Goal: Task Accomplishment & Management: Manage account settings

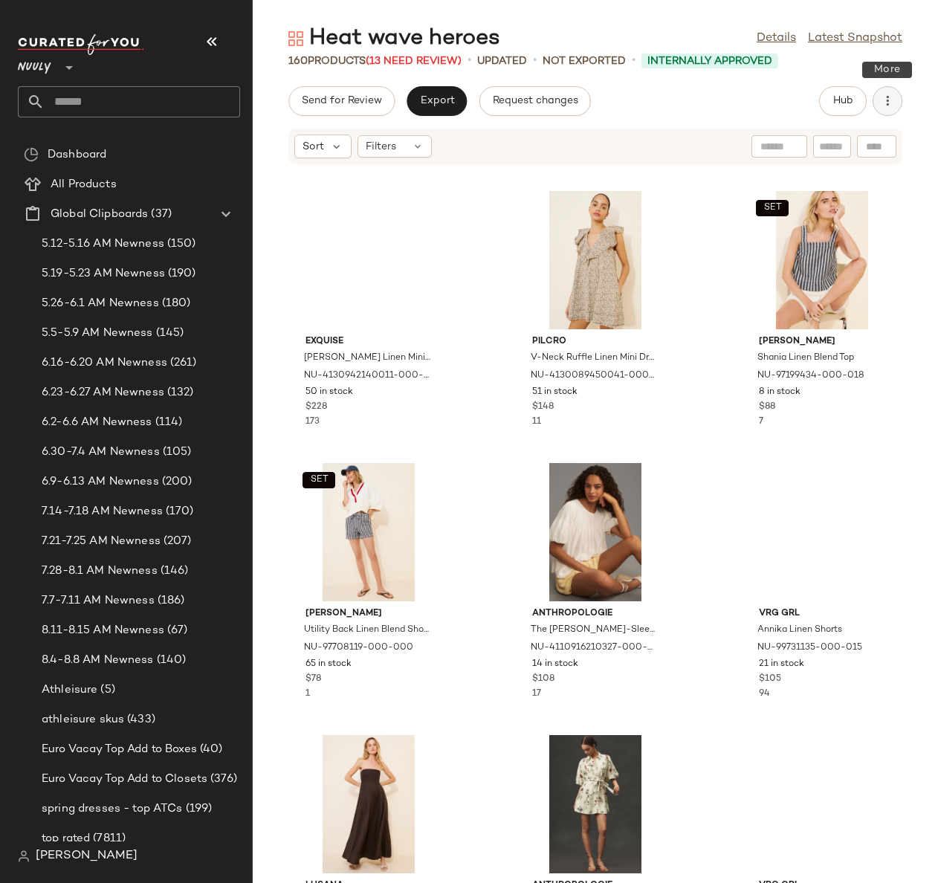
click at [891, 97] on icon "button" at bounding box center [887, 101] width 15 height 15
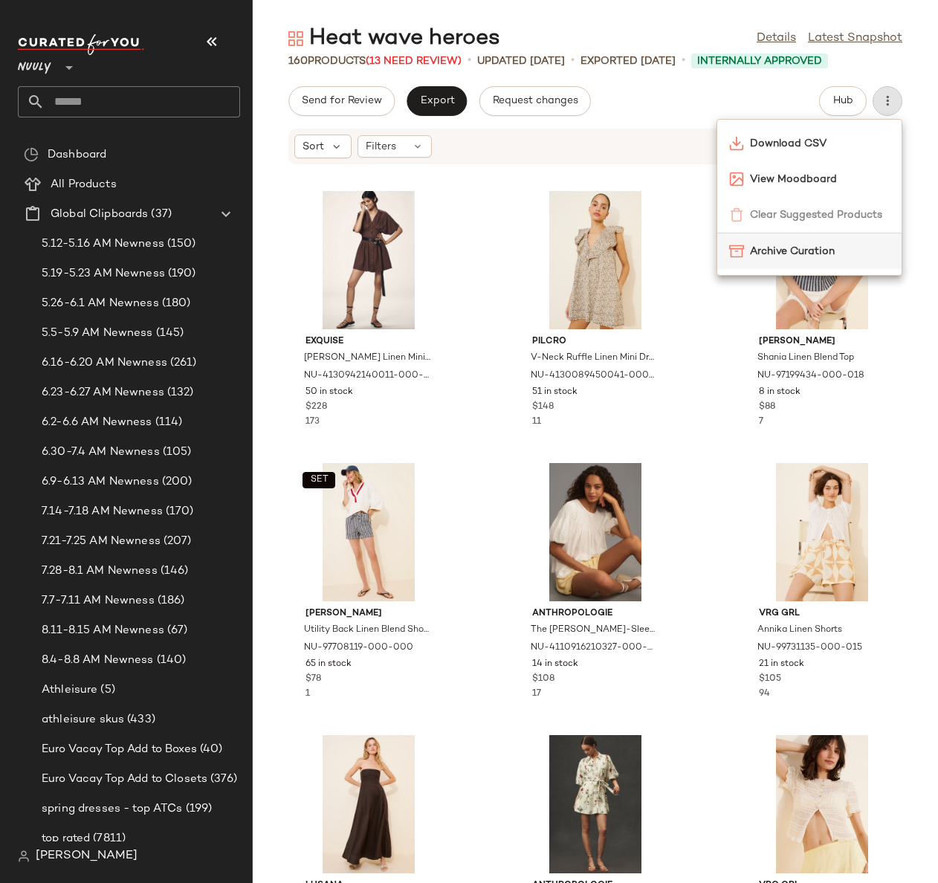
click at [837, 249] on span "Archive Curation" at bounding box center [820, 252] width 140 height 16
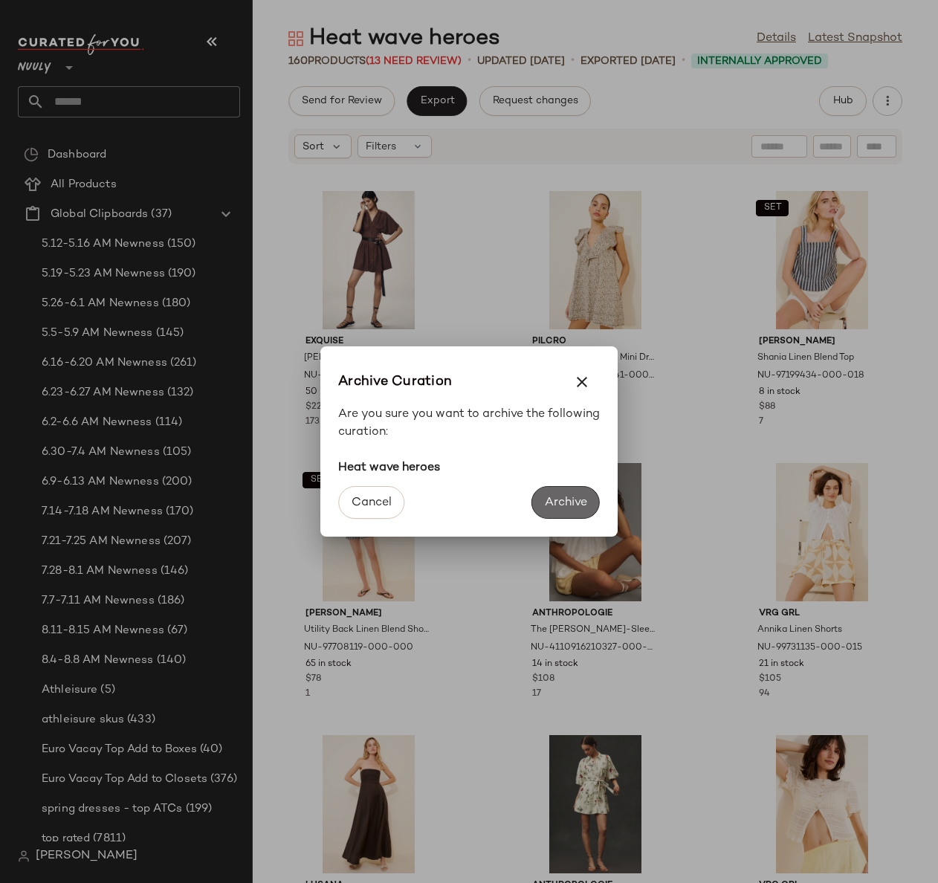
click at [575, 509] on button "Archive" at bounding box center [566, 502] width 68 height 33
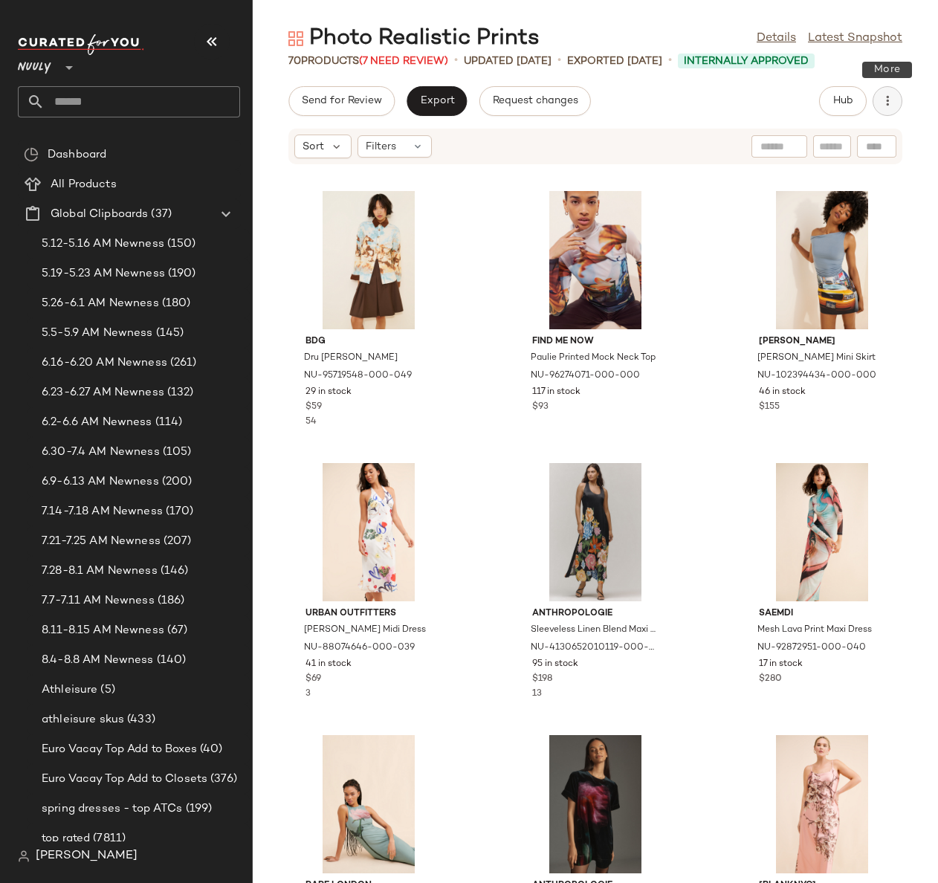
click at [885, 102] on icon "button" at bounding box center [887, 101] width 15 height 15
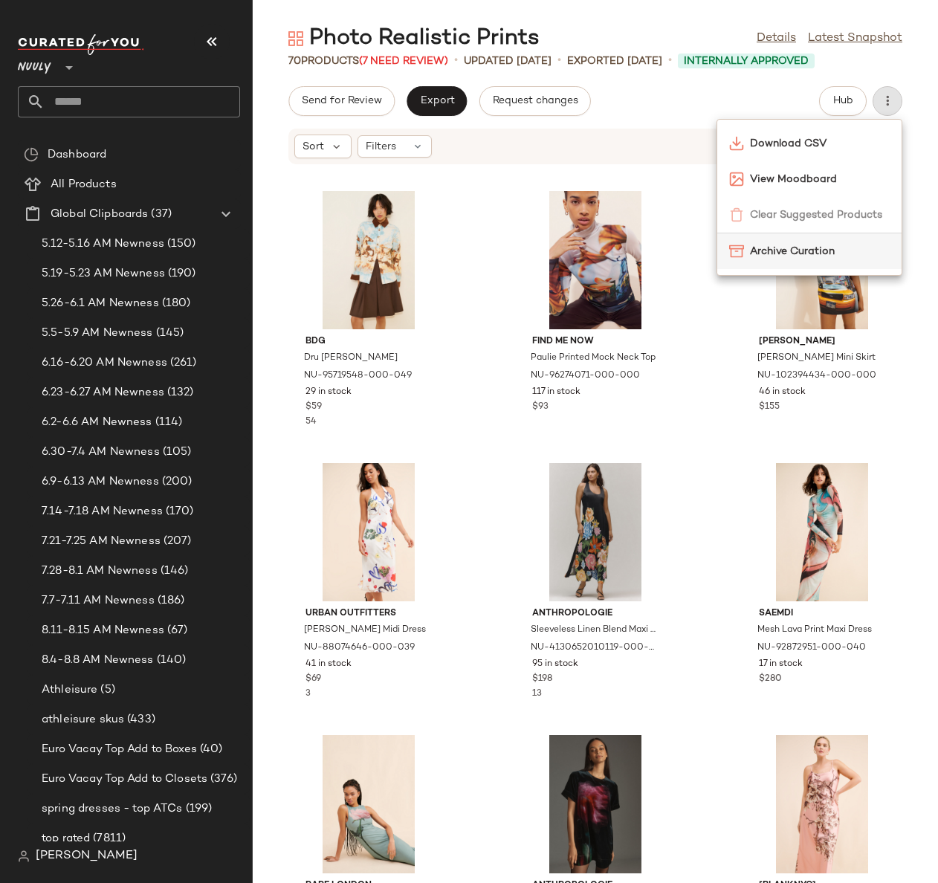
click at [823, 248] on span "Archive Curation" at bounding box center [820, 252] width 140 height 16
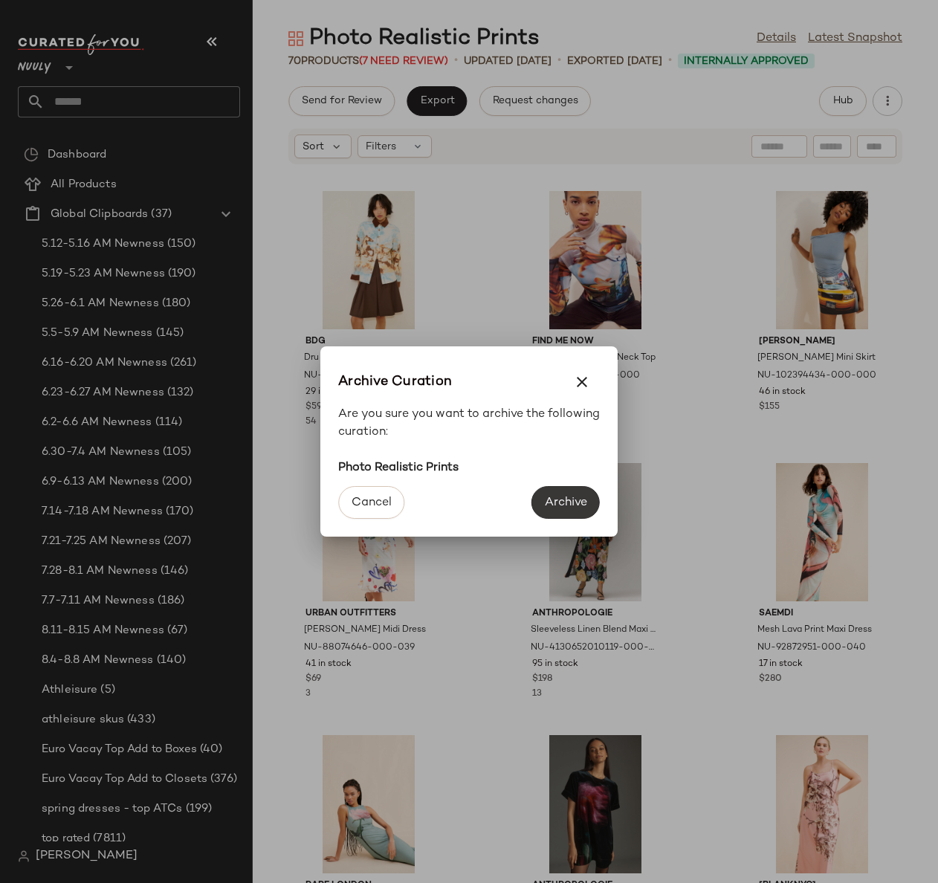
click at [555, 499] on span "Archive" at bounding box center [565, 503] width 43 height 14
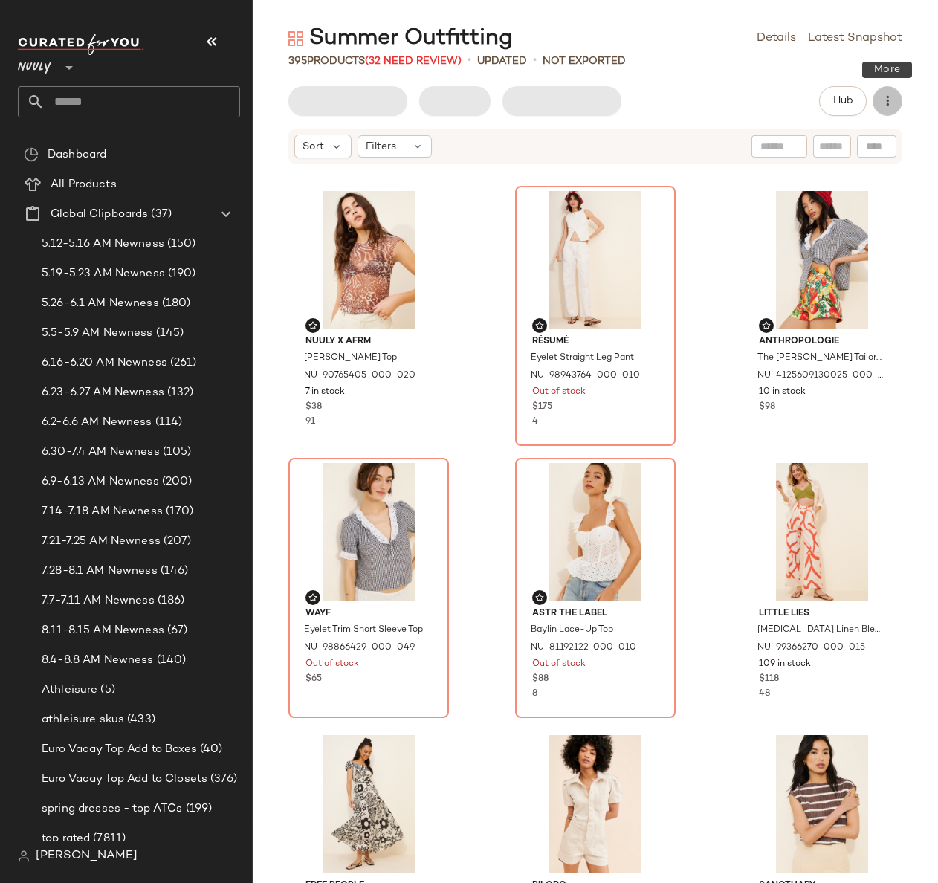
click at [888, 104] on icon "button" at bounding box center [887, 101] width 15 height 15
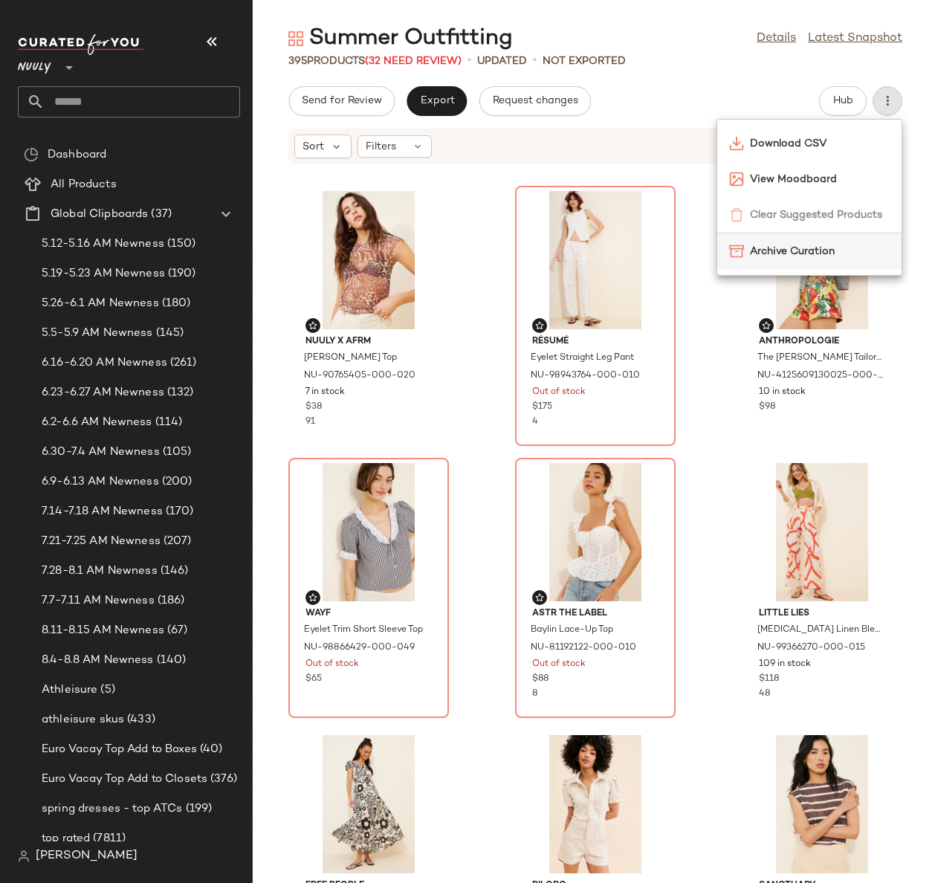
click at [791, 252] on span "Archive Curation" at bounding box center [820, 252] width 140 height 16
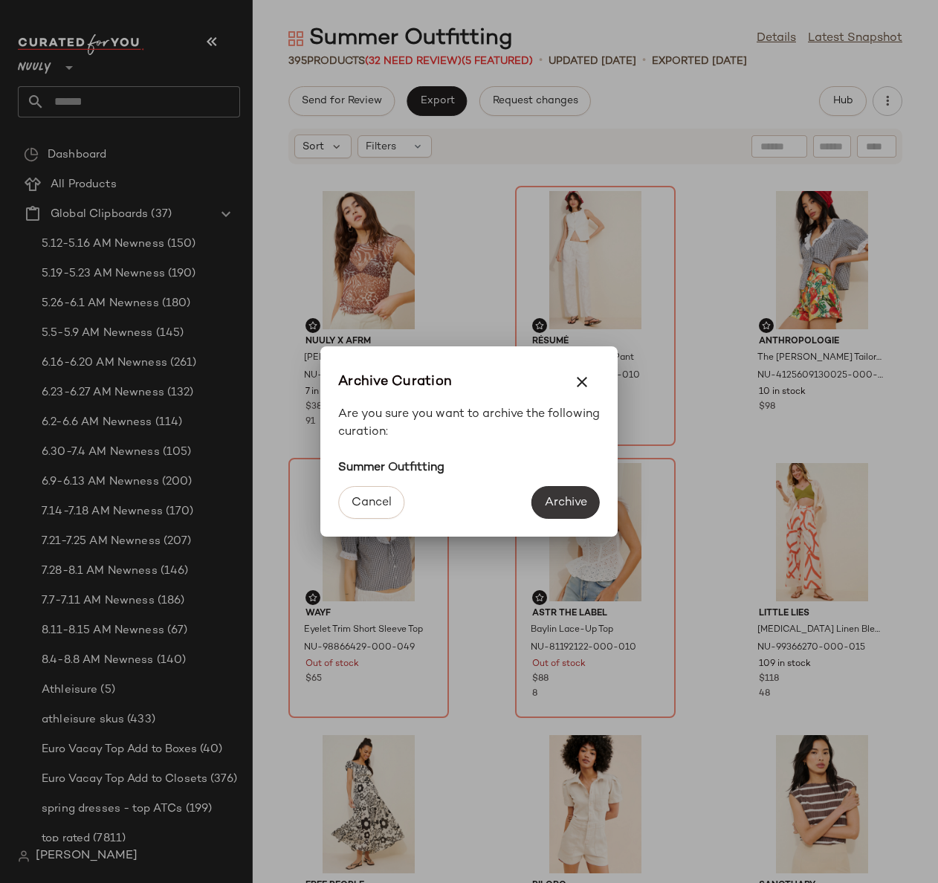
click at [552, 514] on button "Archive" at bounding box center [566, 502] width 68 height 33
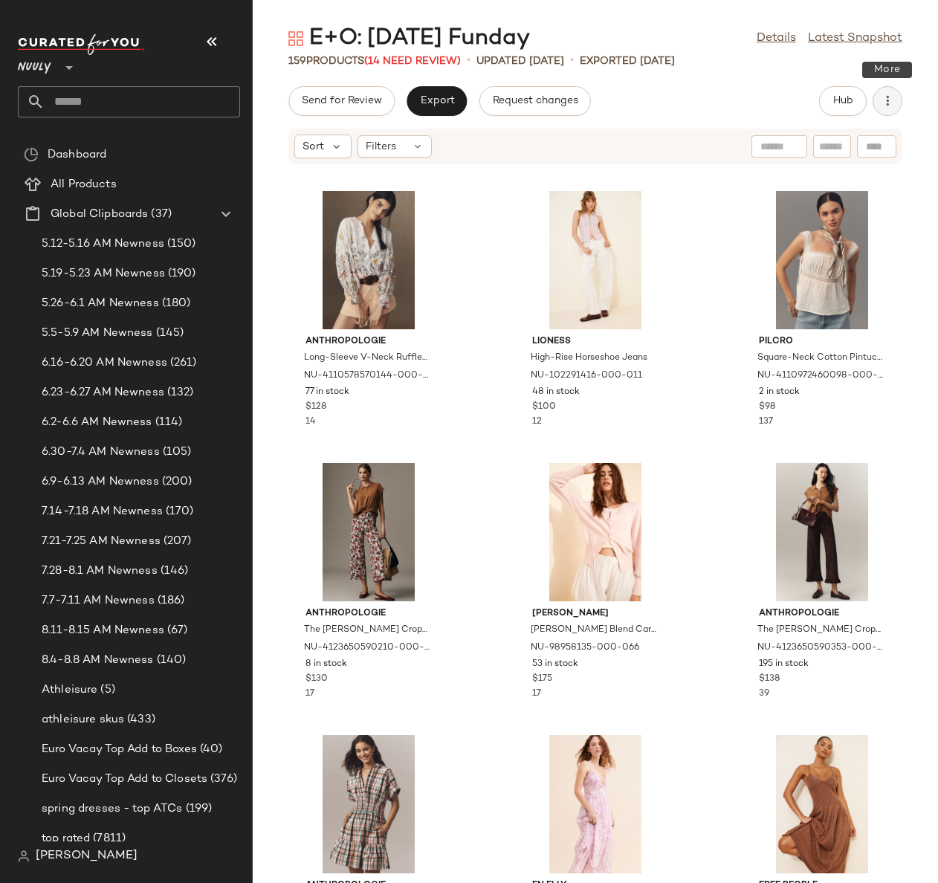
click at [886, 108] on icon "button" at bounding box center [887, 101] width 15 height 15
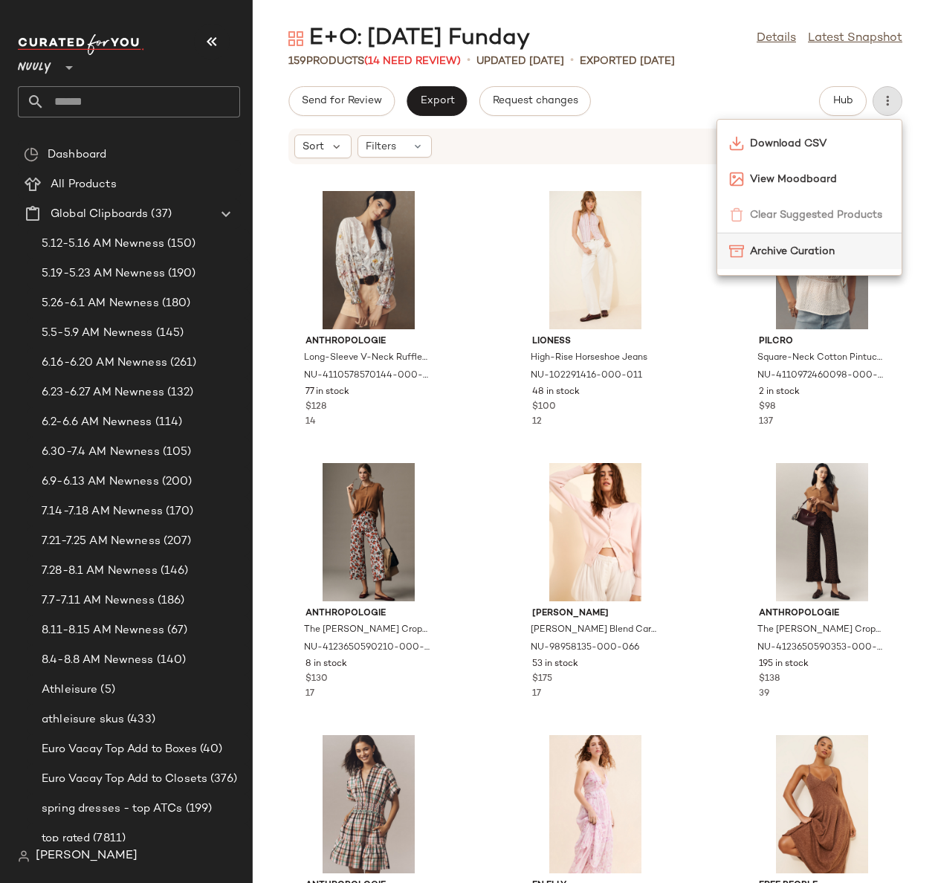
click at [853, 245] on span "Archive Curation" at bounding box center [820, 252] width 140 height 16
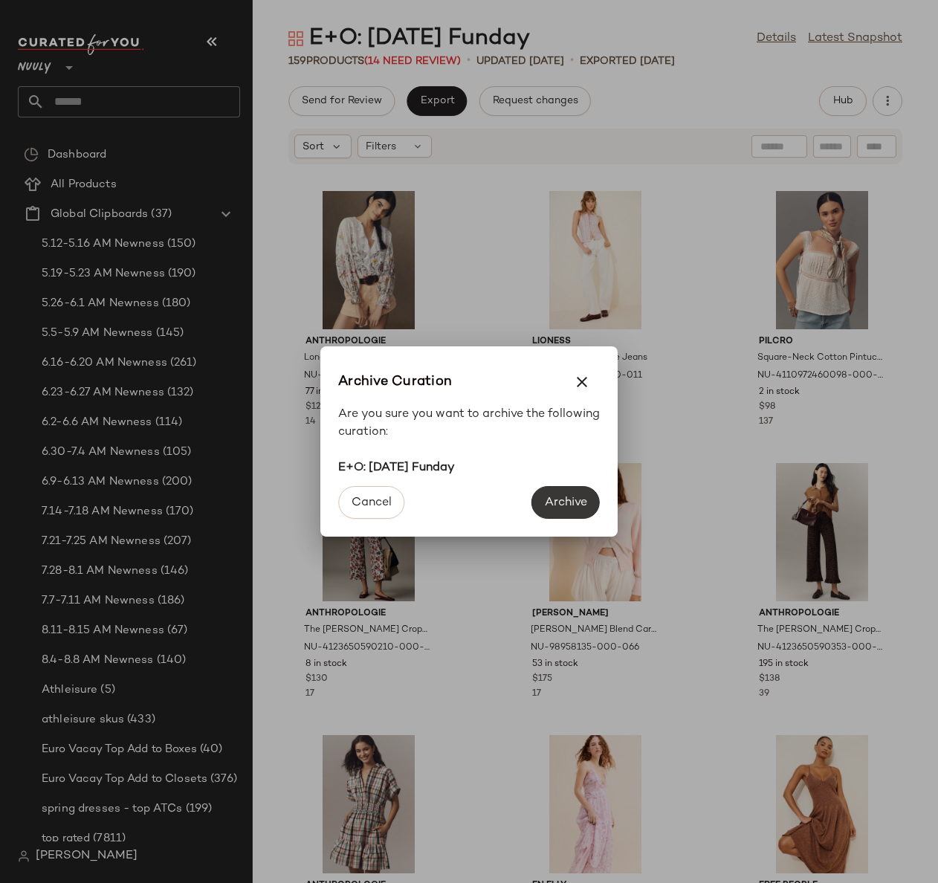
click at [573, 499] on span "Archive" at bounding box center [565, 503] width 43 height 14
click at [587, 456] on div "Are you sure you want to archive the following curation: E+O: Sunday Funday" at bounding box center [469, 441] width 262 height 71
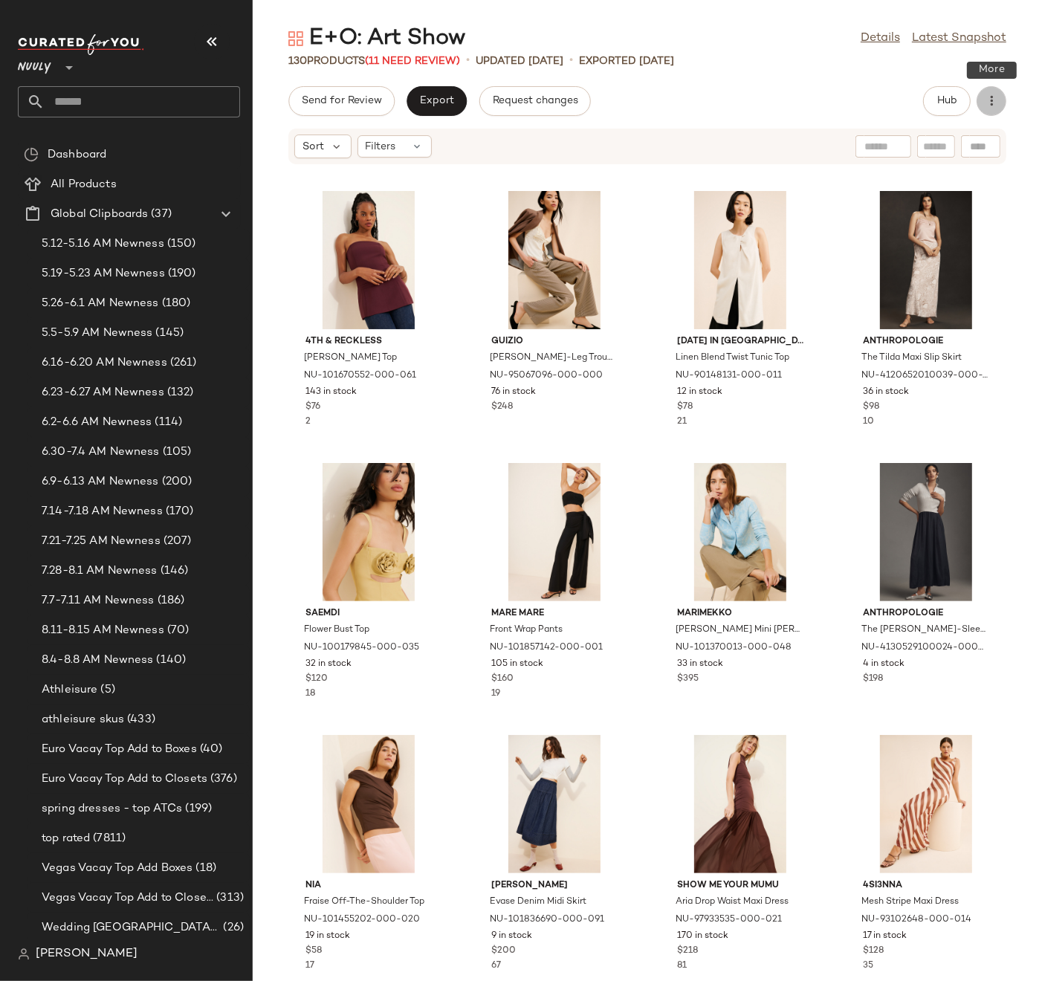
click at [993, 109] on button "button" at bounding box center [992, 101] width 30 height 30
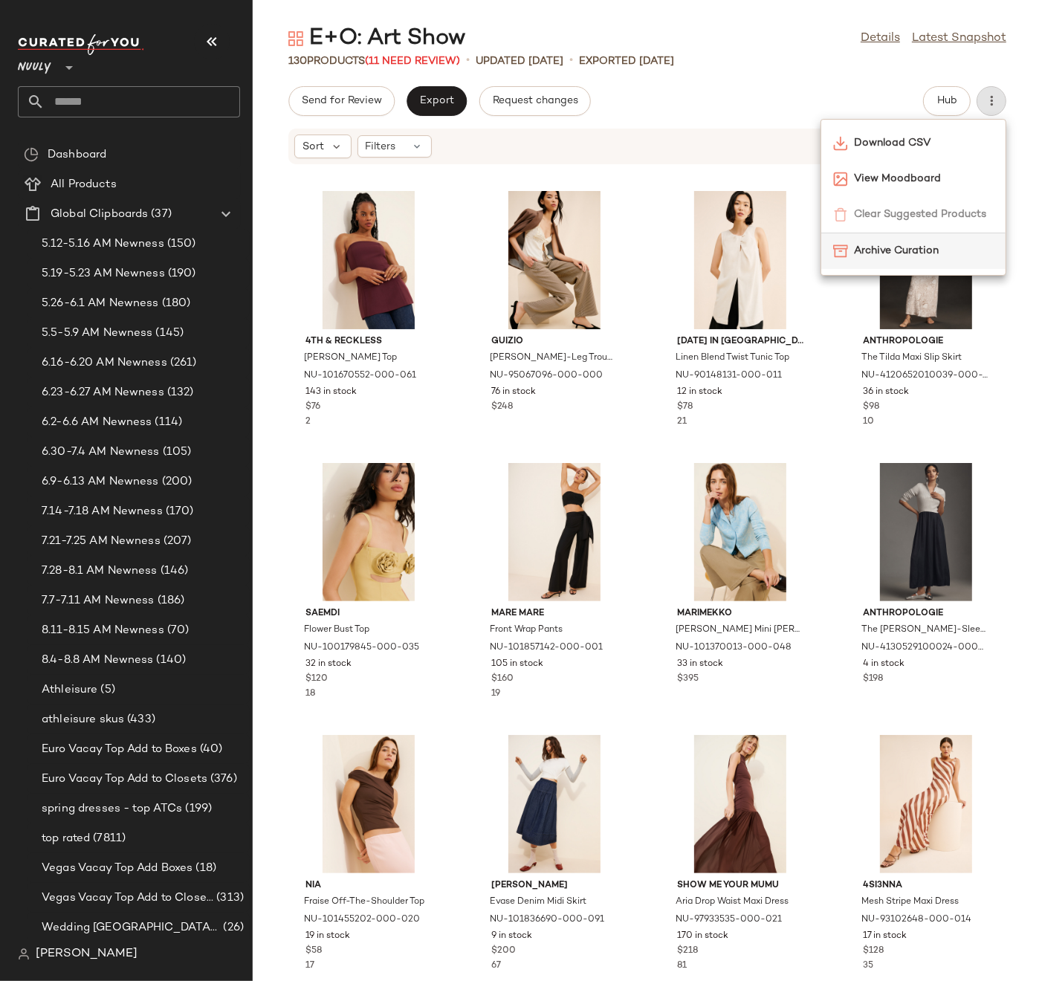
click at [922, 253] on span "Archive Curation" at bounding box center [924, 251] width 140 height 16
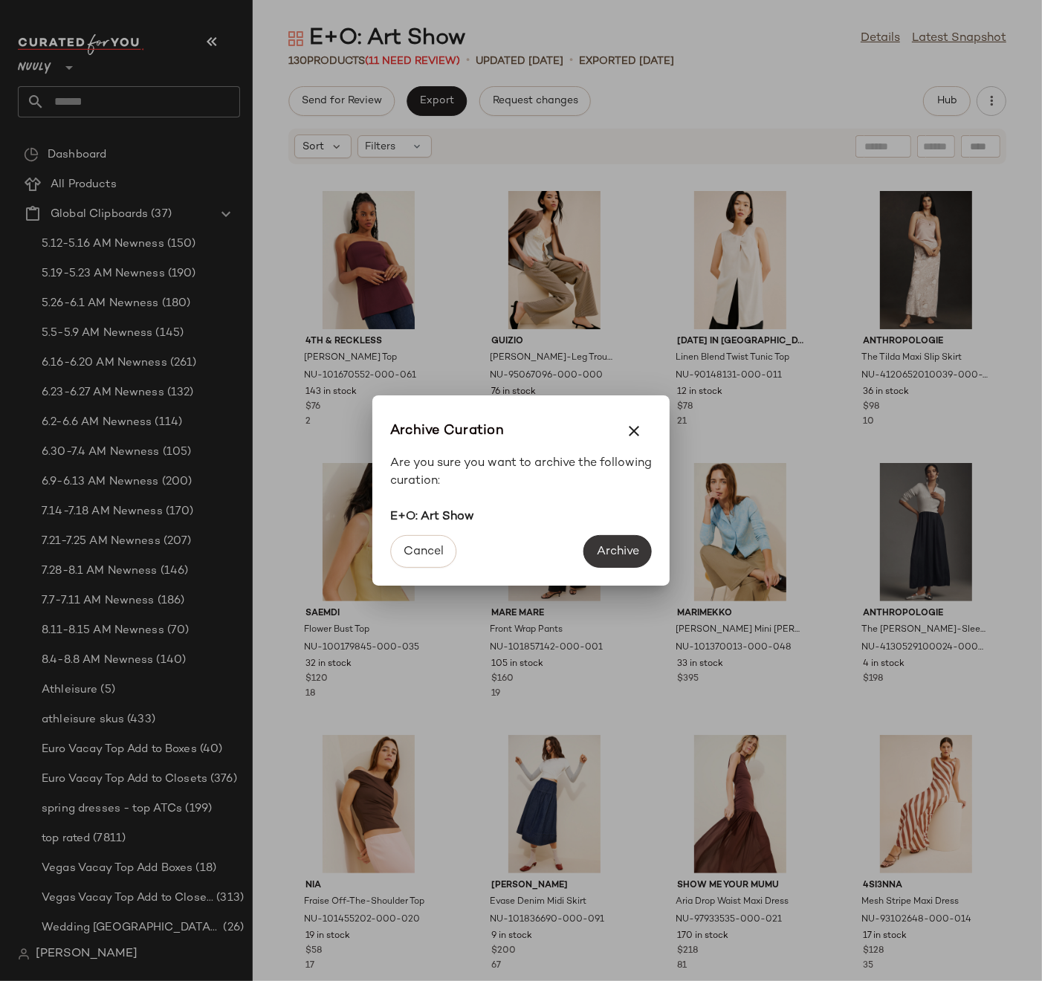
click at [606, 552] on span "Archive" at bounding box center [617, 552] width 43 height 14
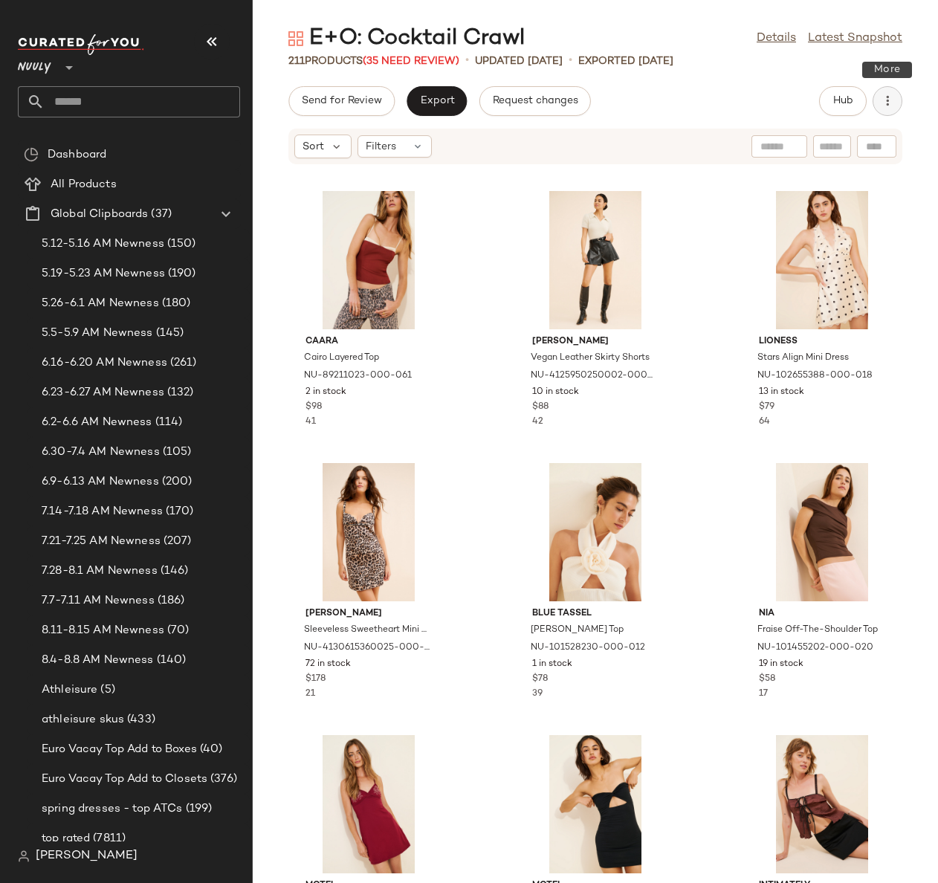
click at [888, 105] on icon "button" at bounding box center [887, 101] width 15 height 15
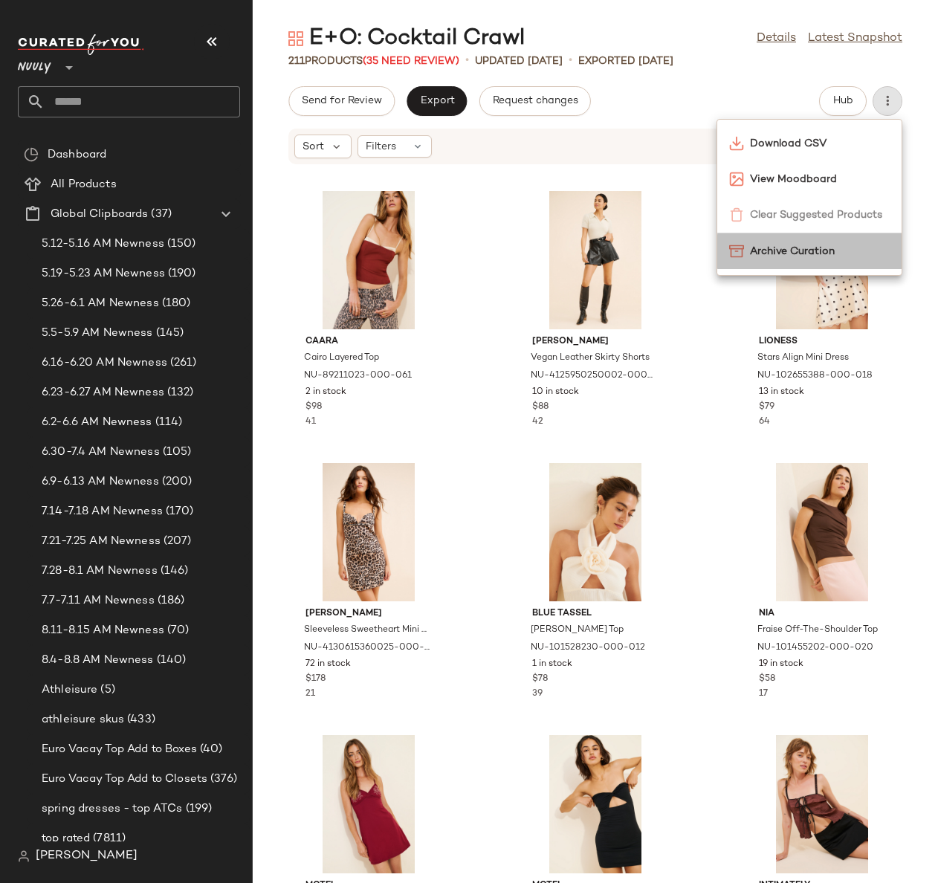
click at [848, 249] on span "Archive Curation" at bounding box center [820, 252] width 140 height 16
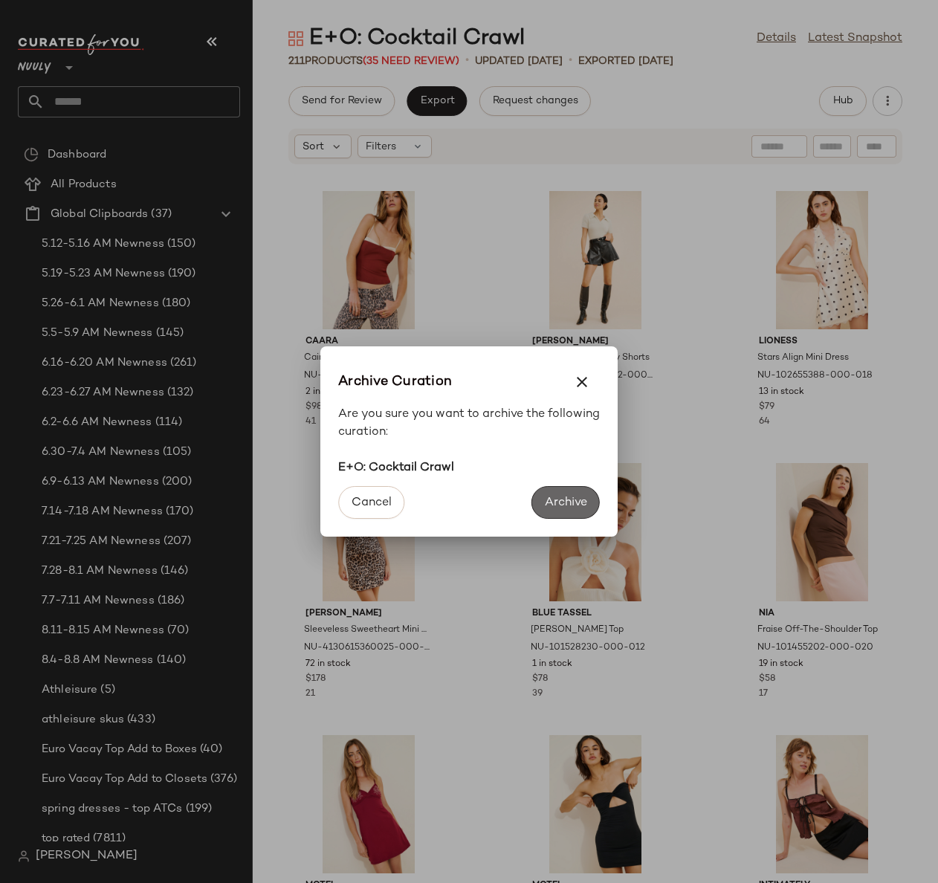
drag, startPoint x: 575, startPoint y: 493, endPoint x: 571, endPoint y: 500, distance: 8.0
click at [575, 493] on button "Archive" at bounding box center [566, 502] width 68 height 33
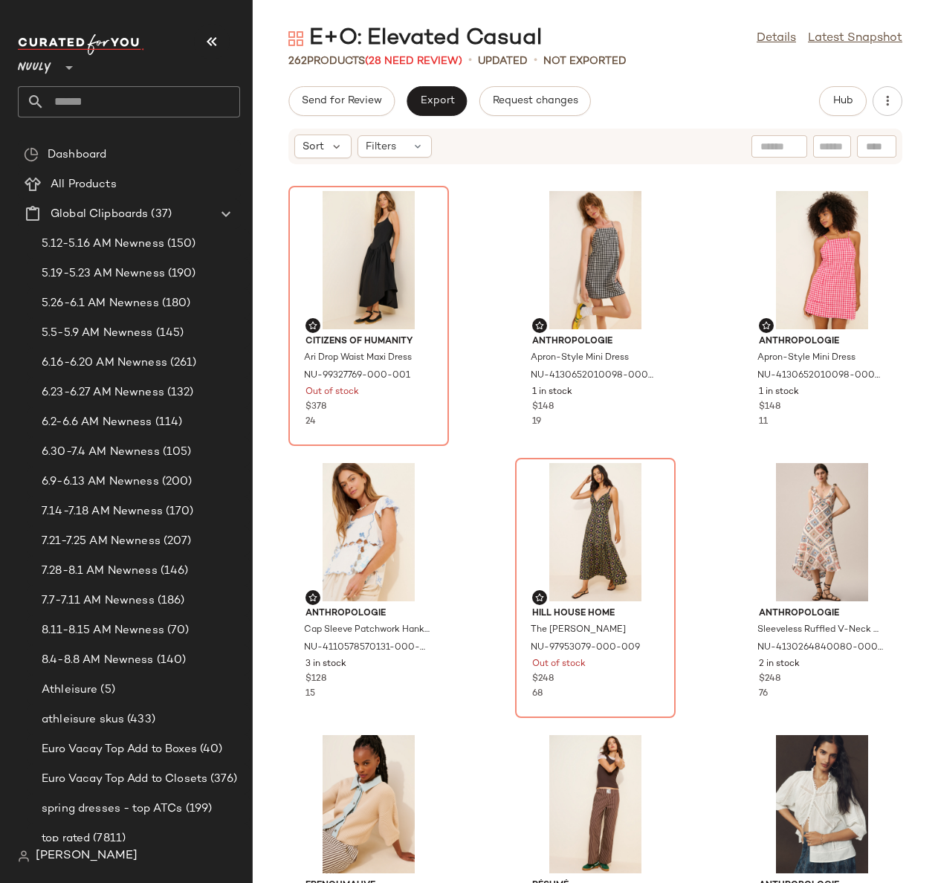
click at [891, 108] on icon "button" at bounding box center [887, 101] width 15 height 15
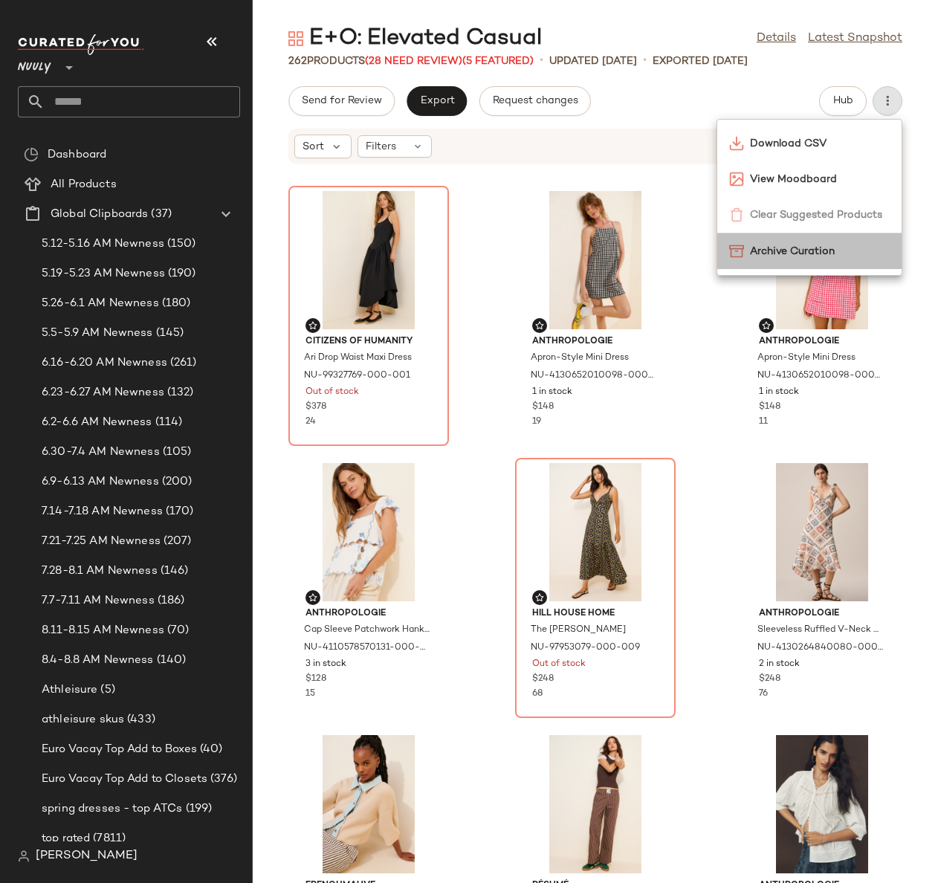
click at [773, 248] on span "Archive Curation" at bounding box center [820, 252] width 140 height 16
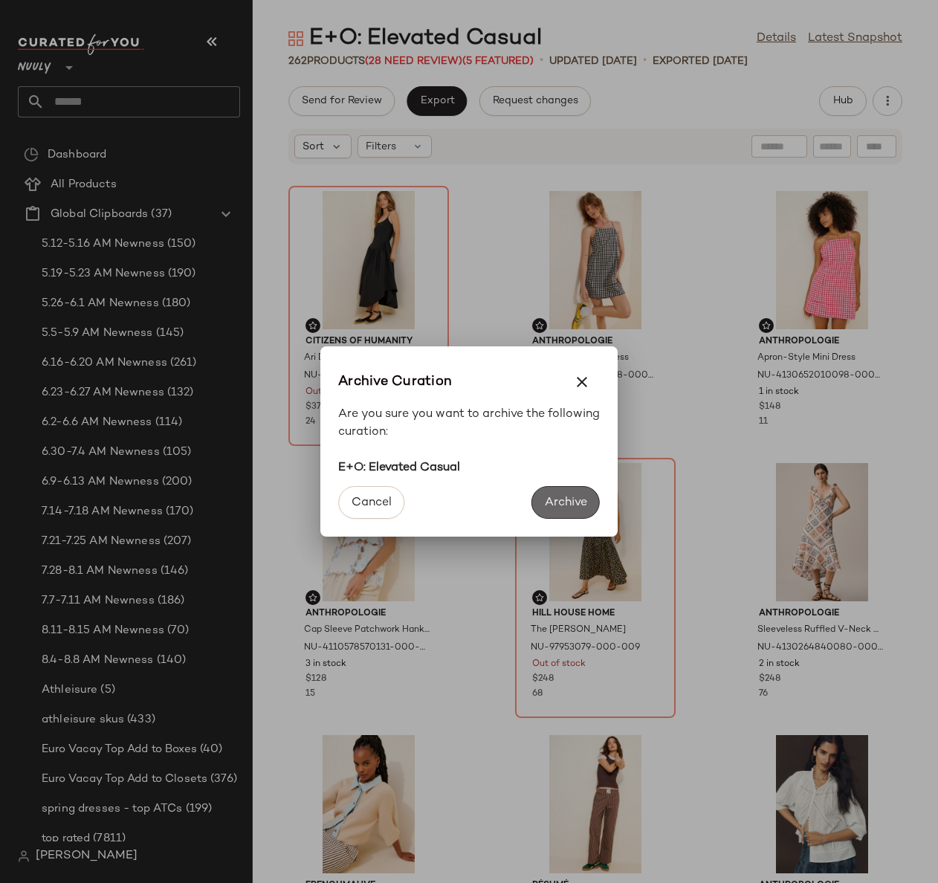
click at [569, 500] on span "Archive" at bounding box center [565, 503] width 43 height 14
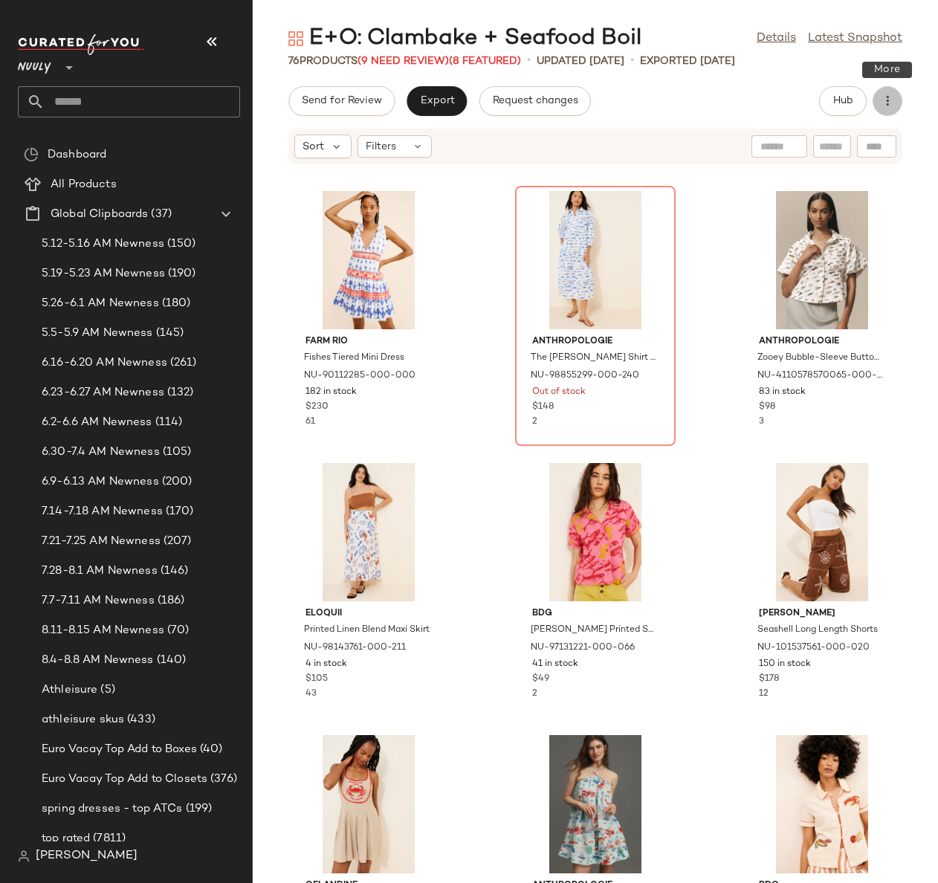
click at [894, 98] on icon "button" at bounding box center [887, 101] width 15 height 15
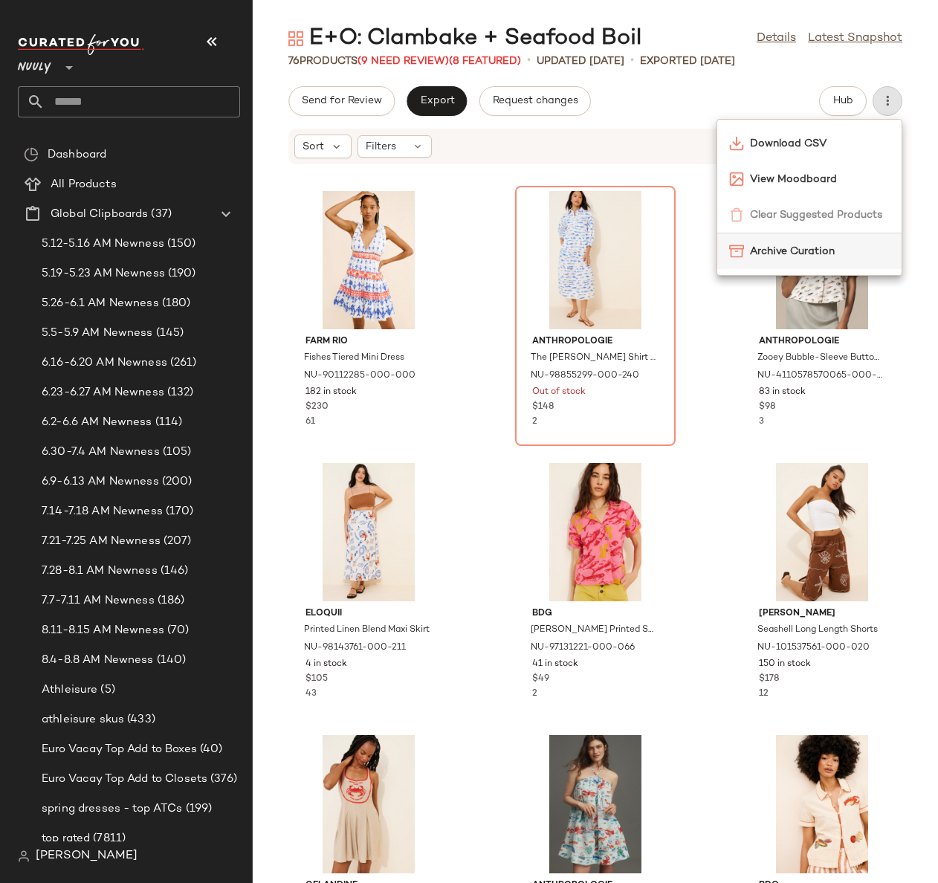
click at [803, 258] on span "Archive Curation" at bounding box center [820, 252] width 140 height 16
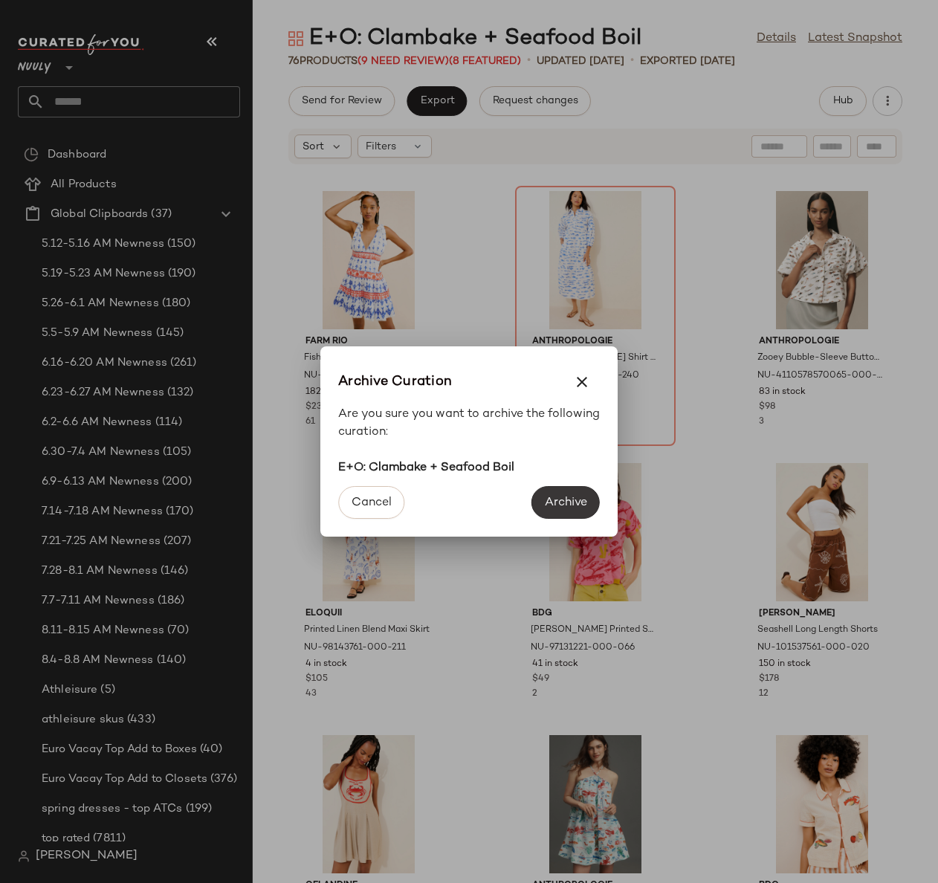
click at [576, 498] on span "Archive" at bounding box center [565, 503] width 43 height 14
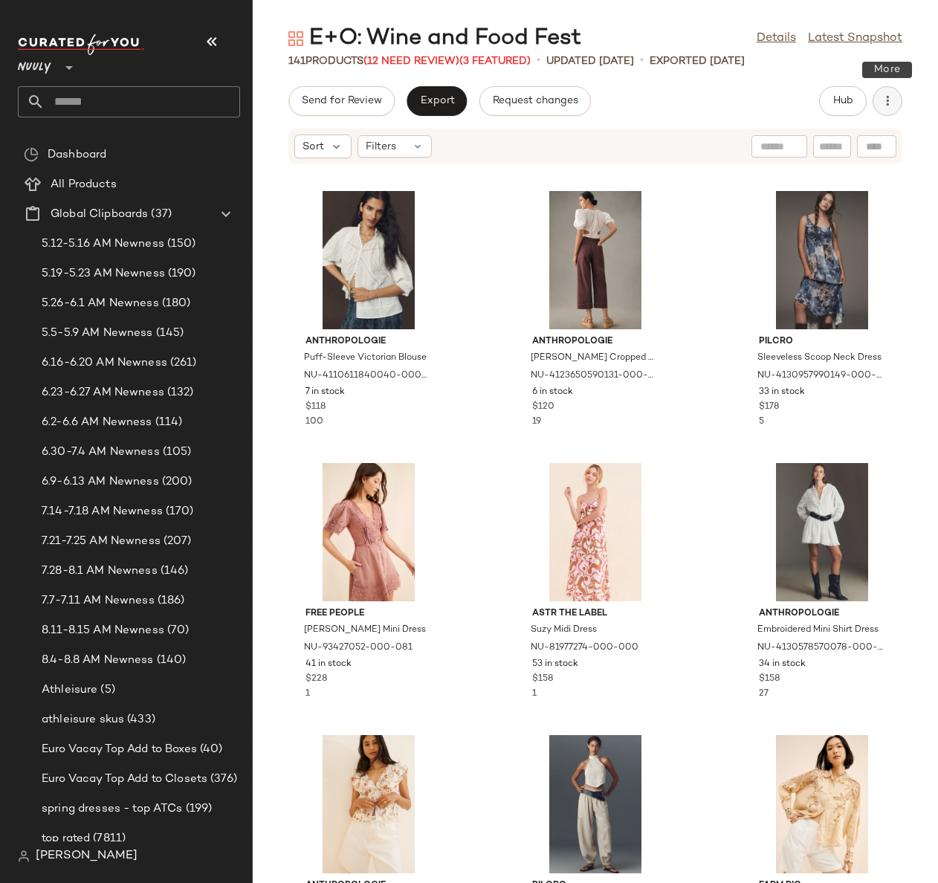
click at [890, 100] on icon "button" at bounding box center [887, 101] width 15 height 15
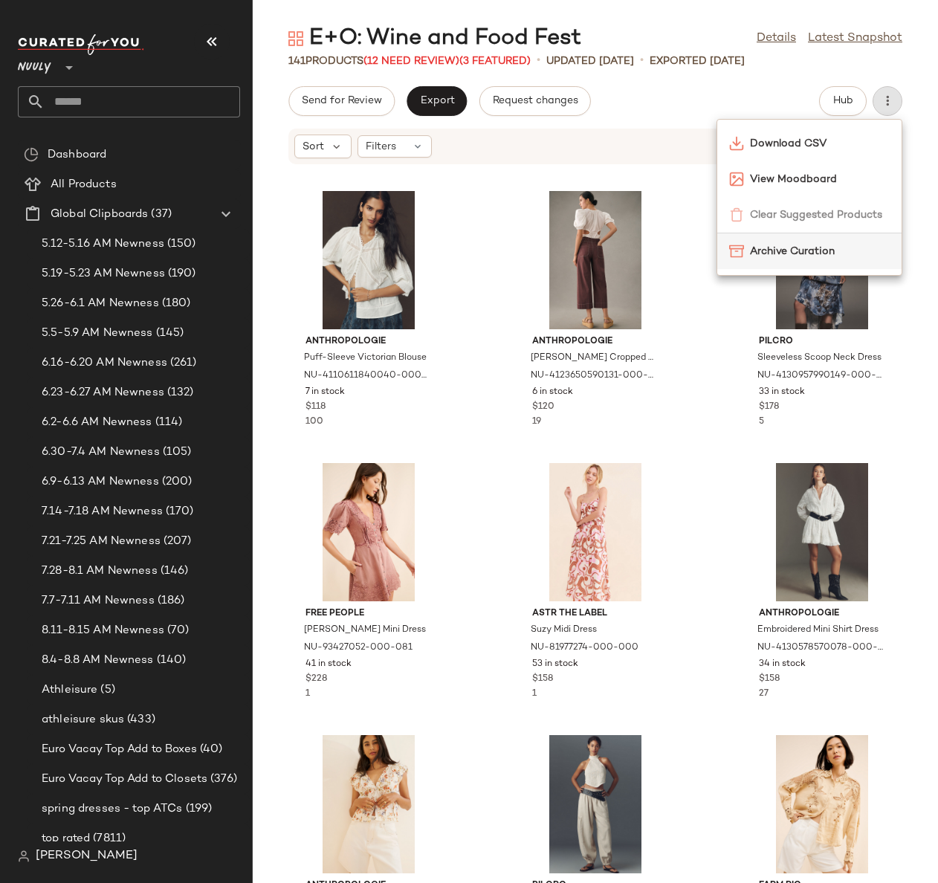
click at [775, 239] on div "Archive Curation" at bounding box center [809, 251] width 184 height 36
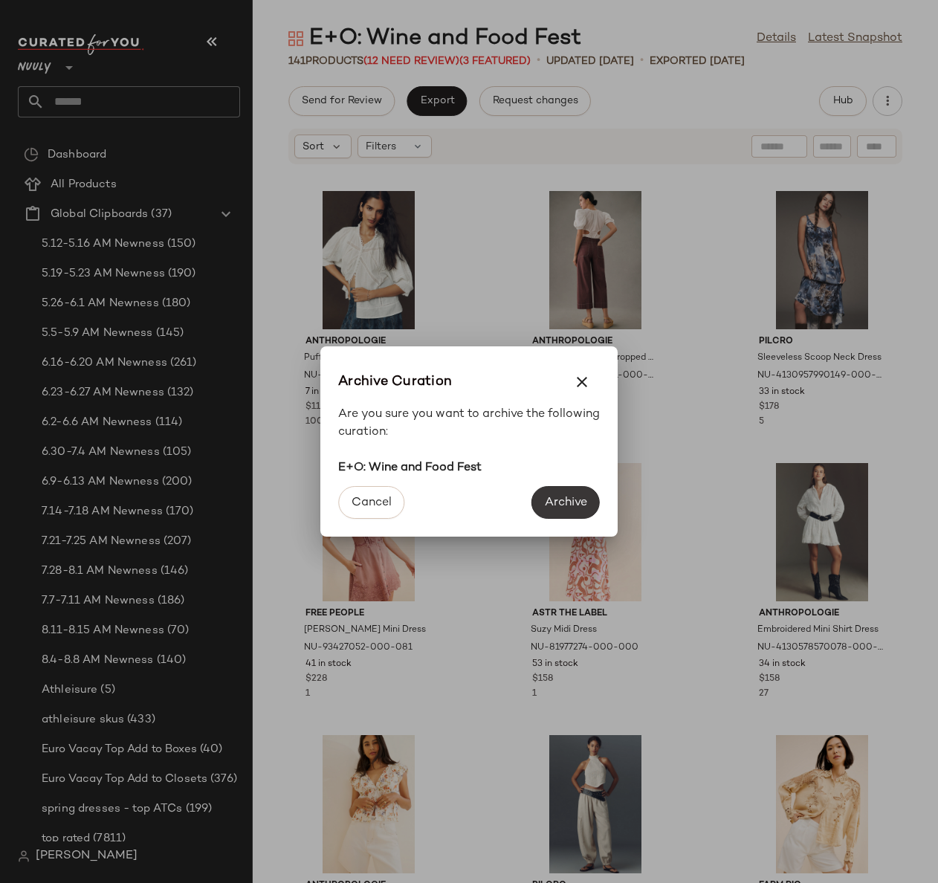
click at [565, 491] on button "Archive" at bounding box center [566, 502] width 68 height 33
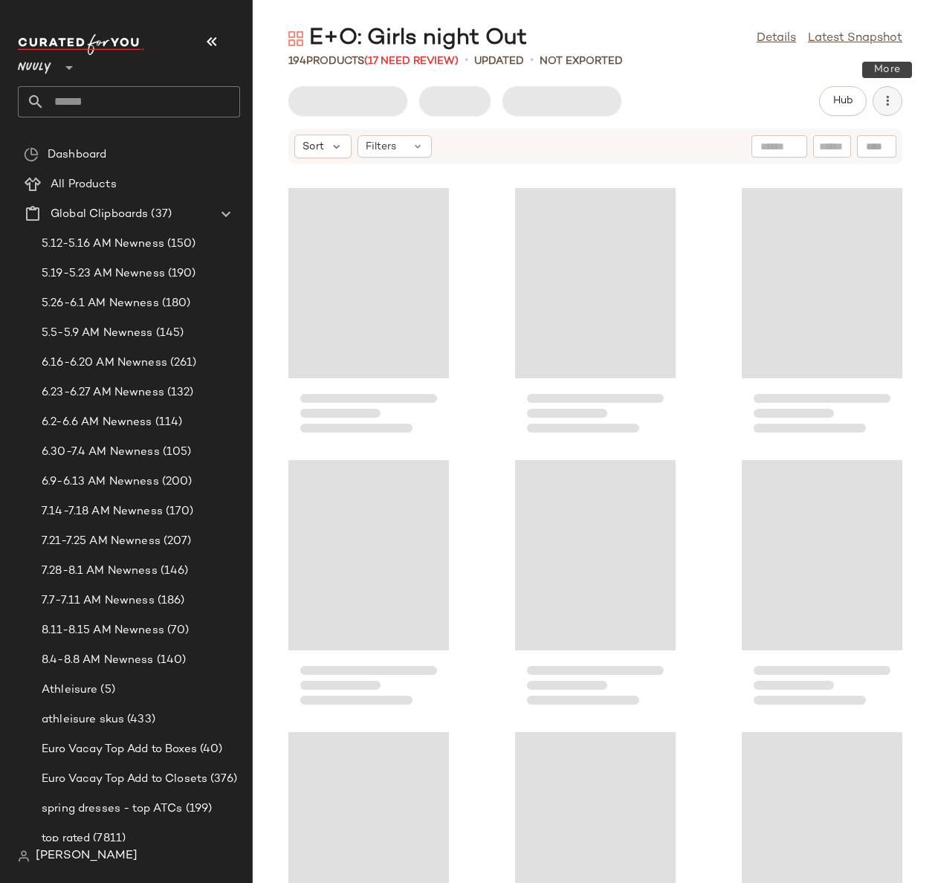
click at [874, 103] on button "button" at bounding box center [888, 101] width 30 height 30
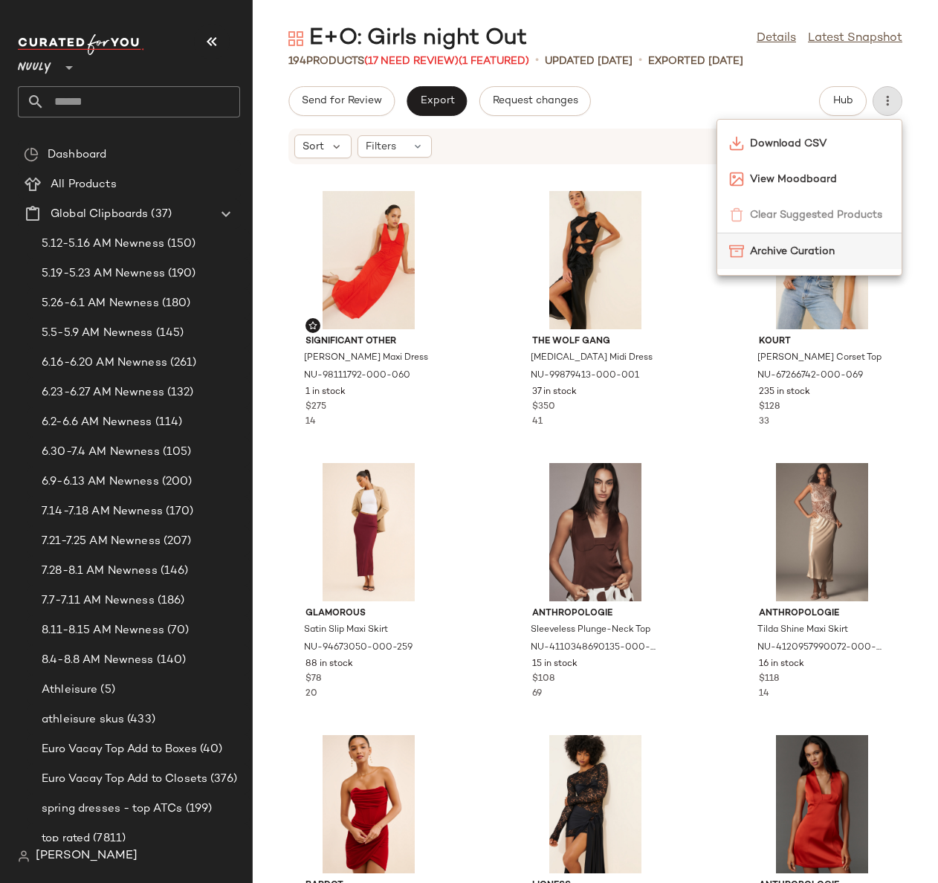
click at [785, 252] on span "Archive Curation" at bounding box center [820, 252] width 140 height 16
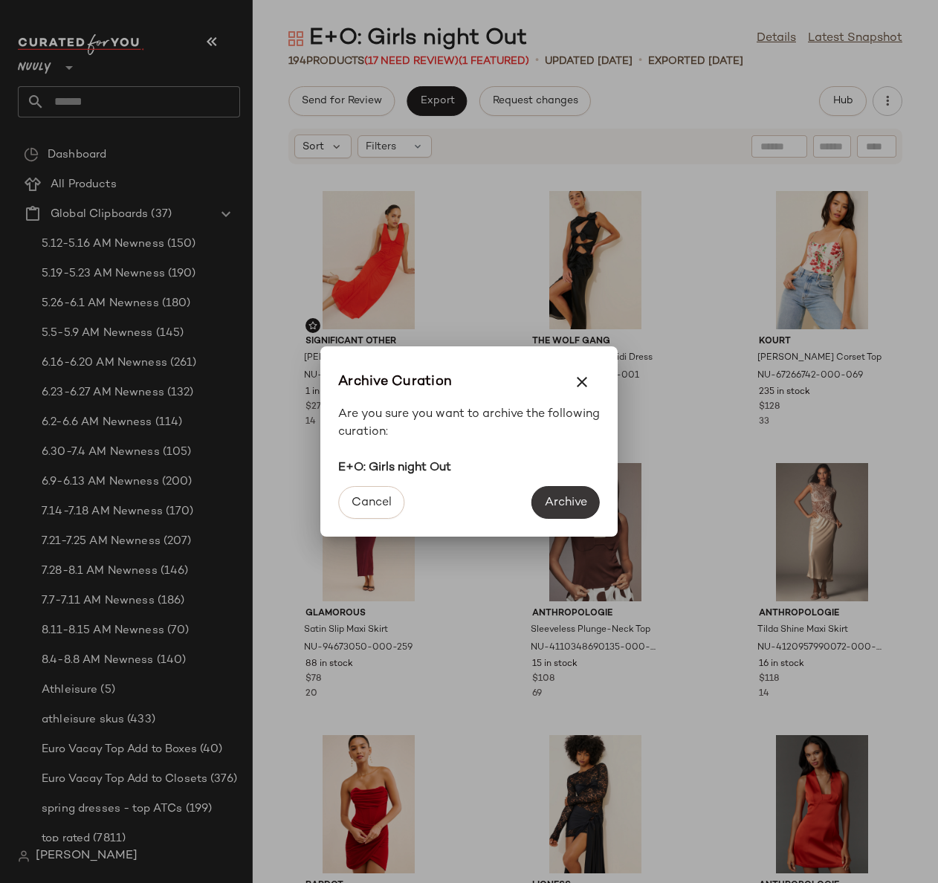
click at [555, 497] on span "Archive" at bounding box center [565, 503] width 43 height 14
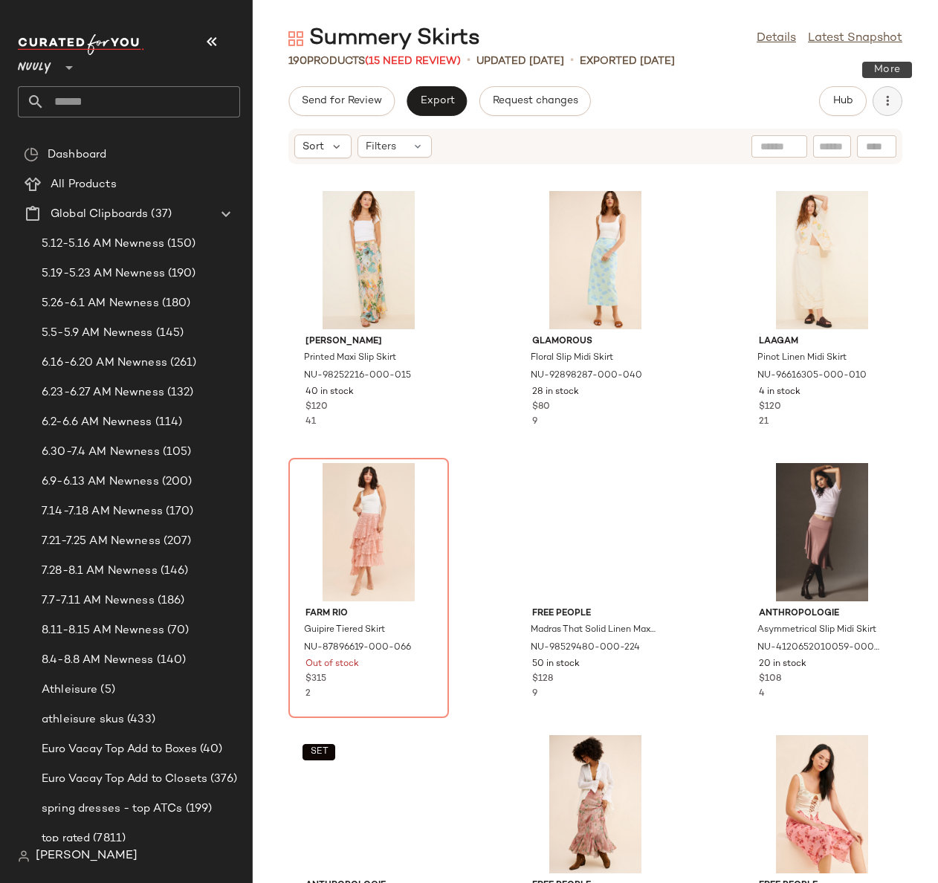
click at [887, 104] on icon "button" at bounding box center [887, 101] width 15 height 15
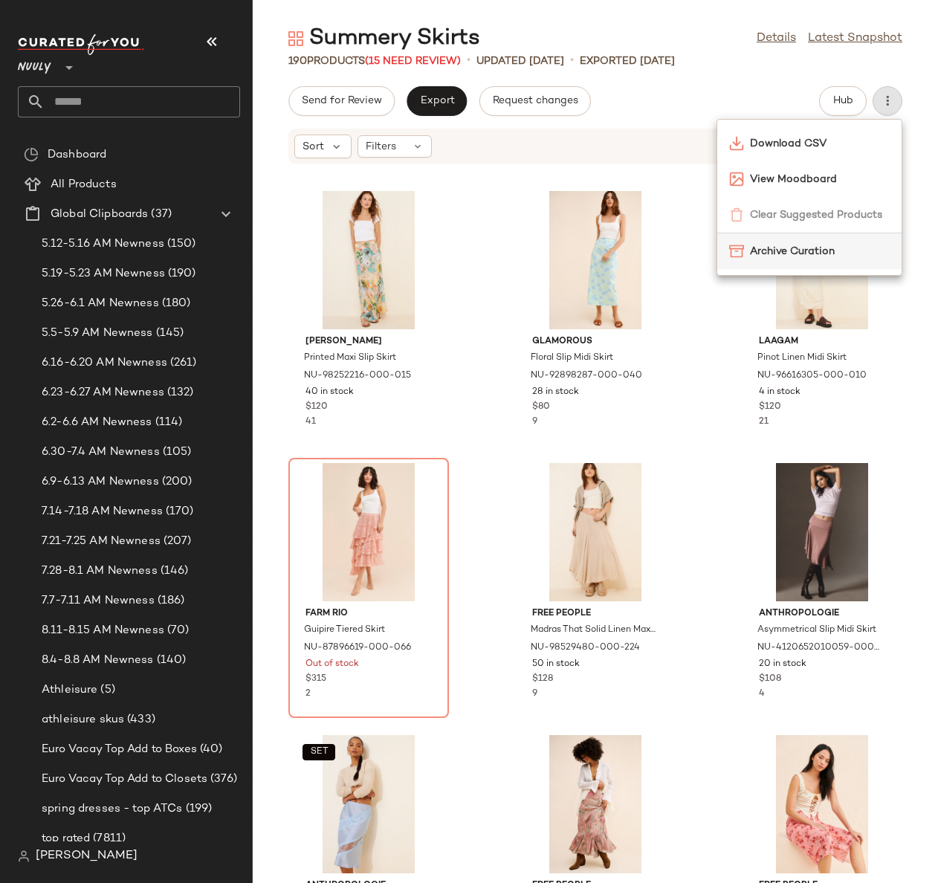
click at [801, 253] on span "Archive Curation" at bounding box center [820, 252] width 140 height 16
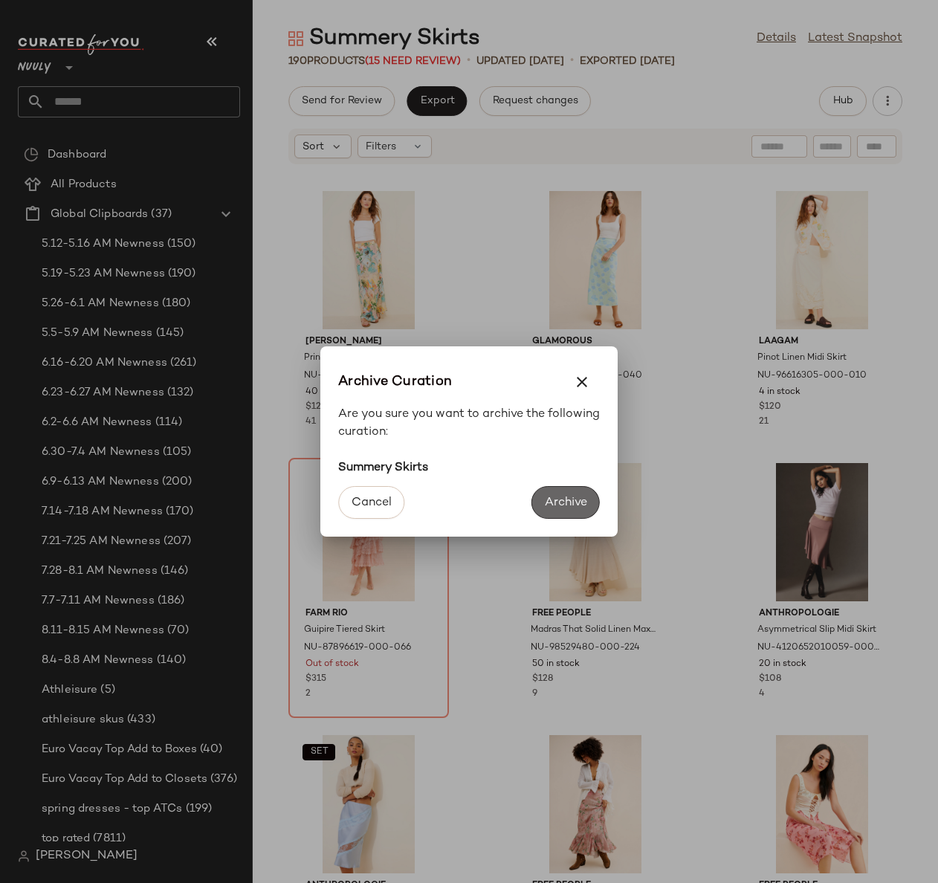
click at [578, 505] on span "Archive" at bounding box center [565, 503] width 43 height 14
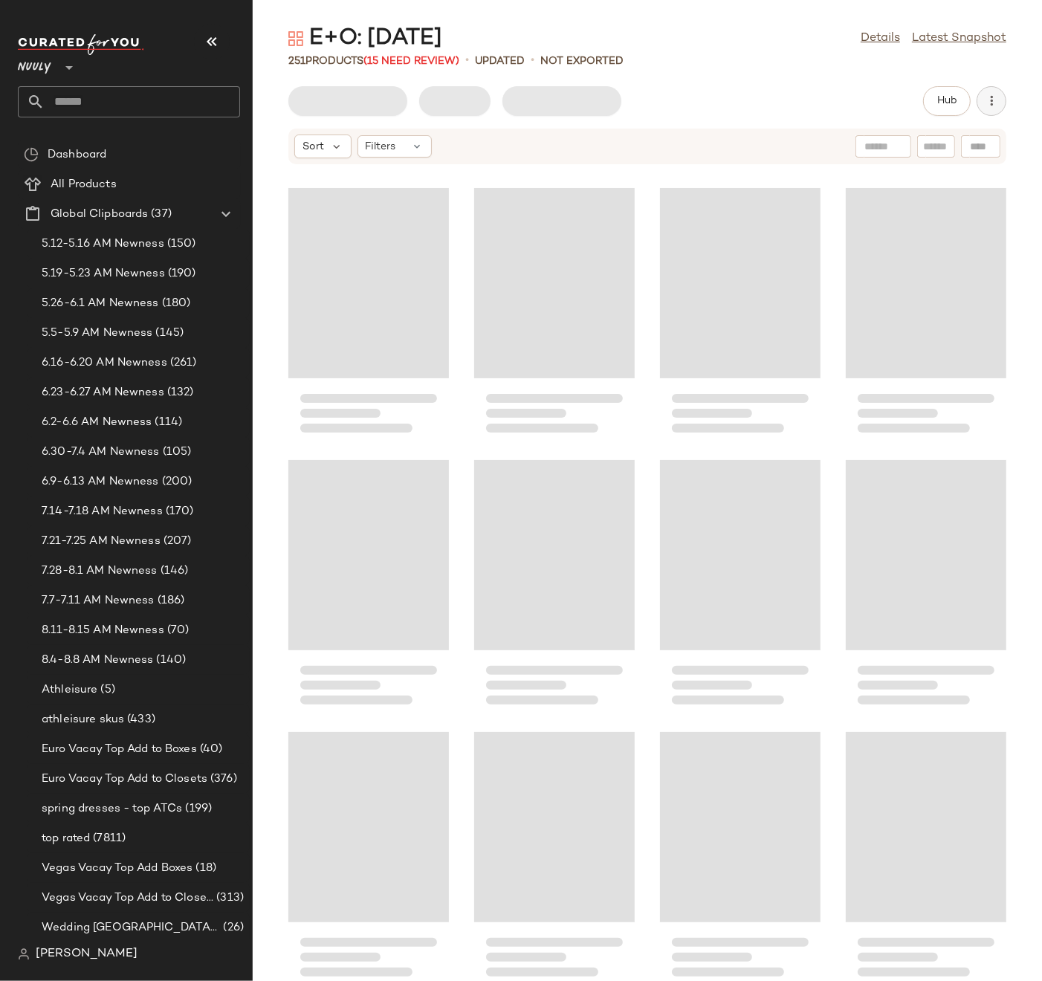
click at [992, 108] on icon "button" at bounding box center [991, 101] width 15 height 15
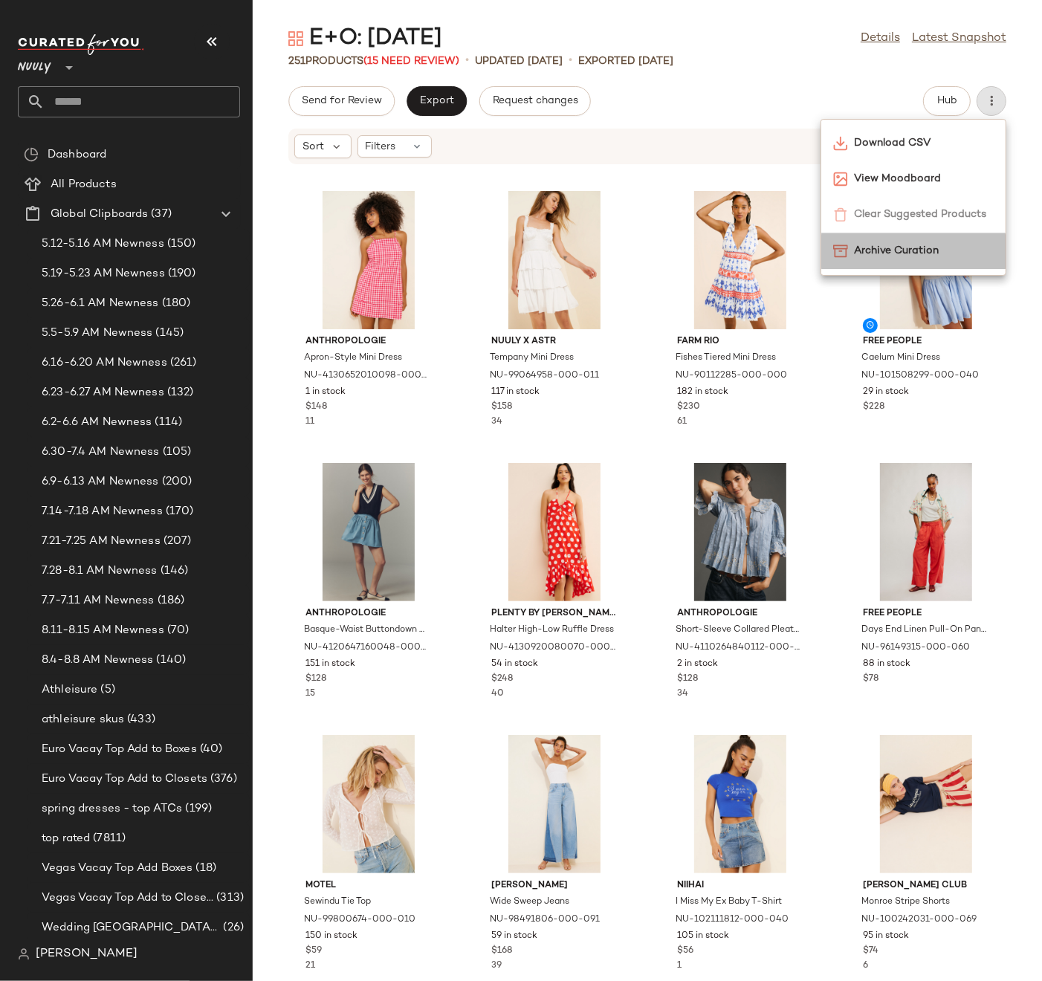
click at [918, 251] on span "Archive Curation" at bounding box center [924, 251] width 140 height 16
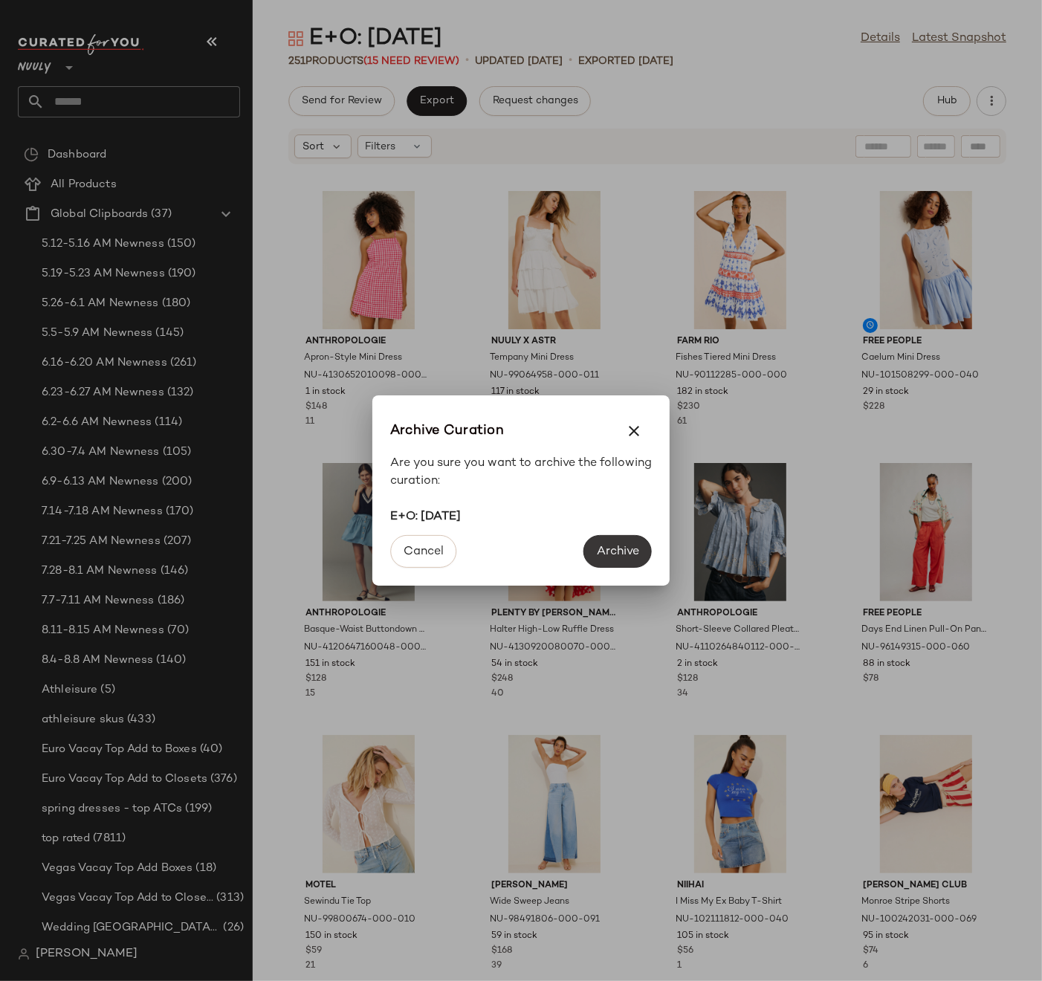
click at [623, 556] on span "Archive" at bounding box center [617, 552] width 43 height 14
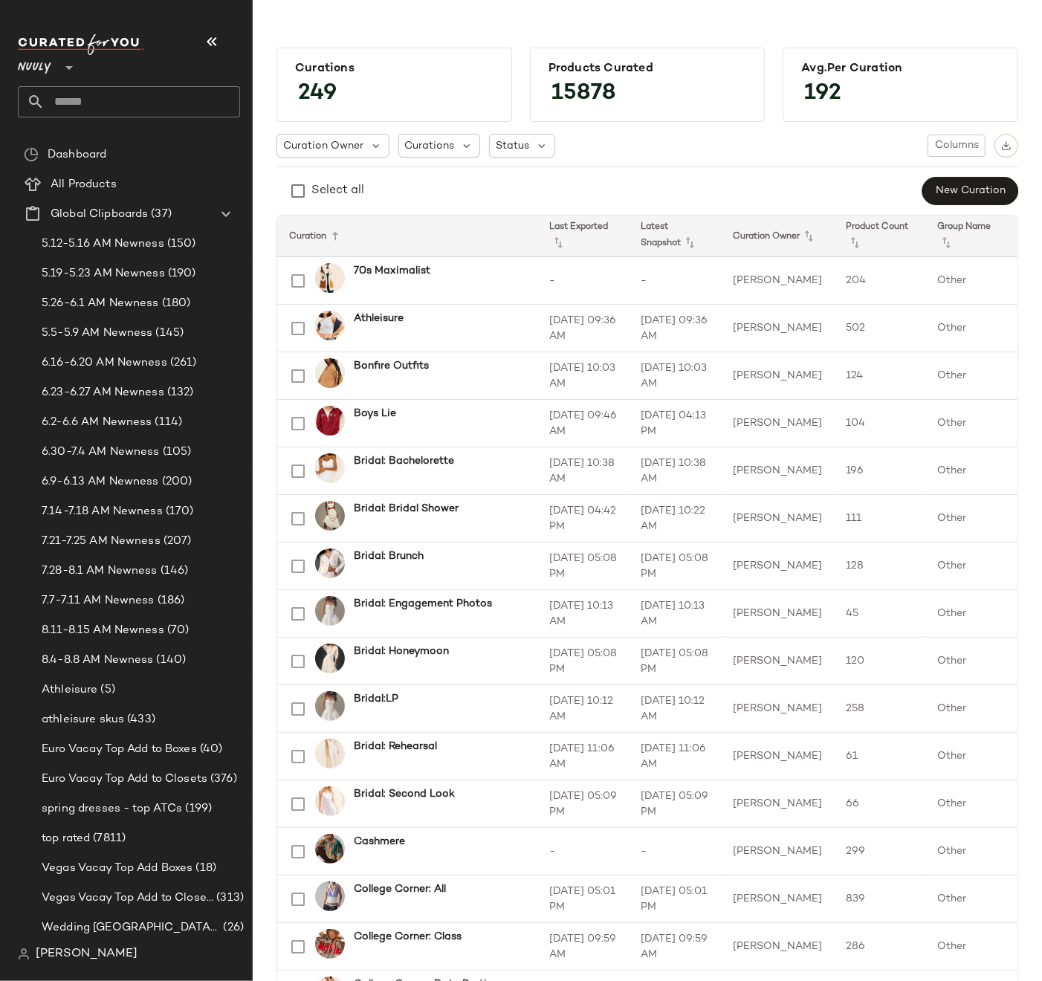
click at [89, 104] on input "text" at bounding box center [143, 101] width 196 height 31
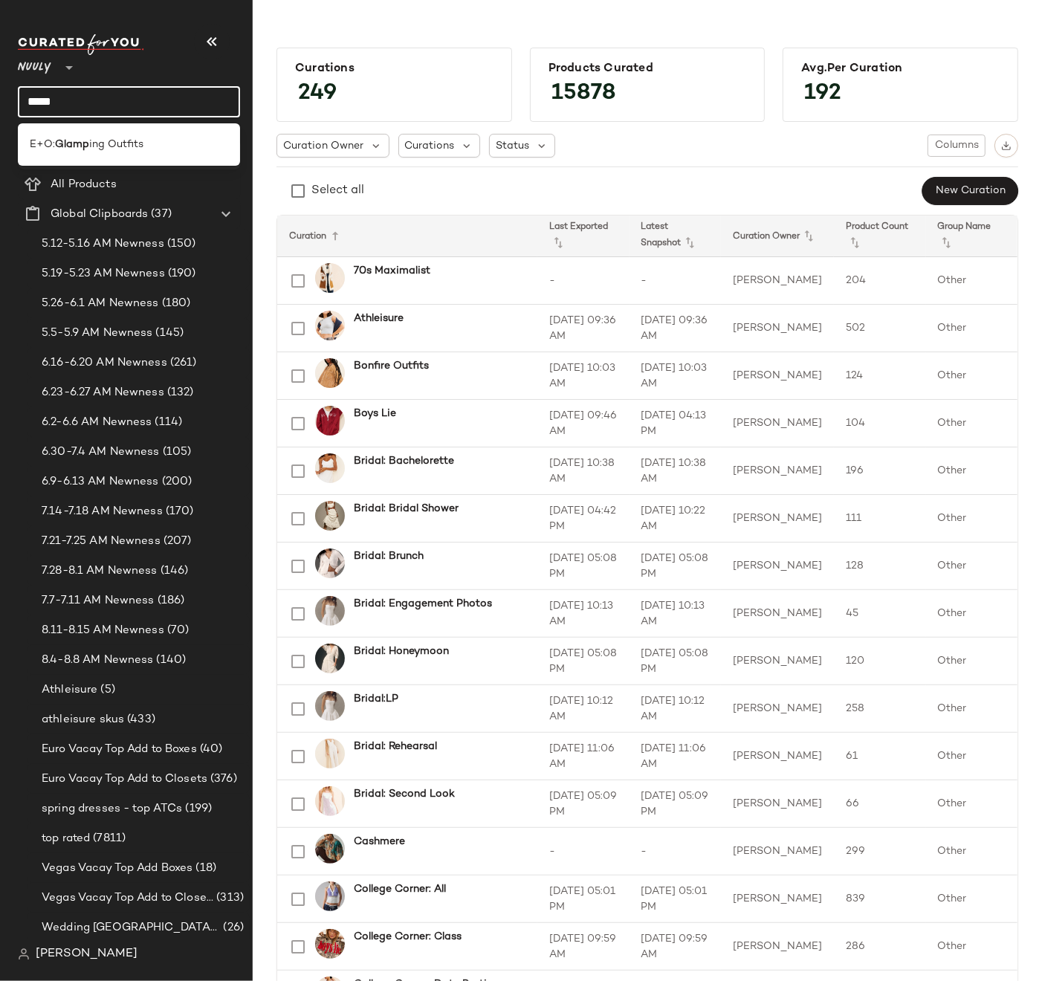
type input "*****"
click at [103, 139] on span "ing Outfits" at bounding box center [116, 145] width 54 height 16
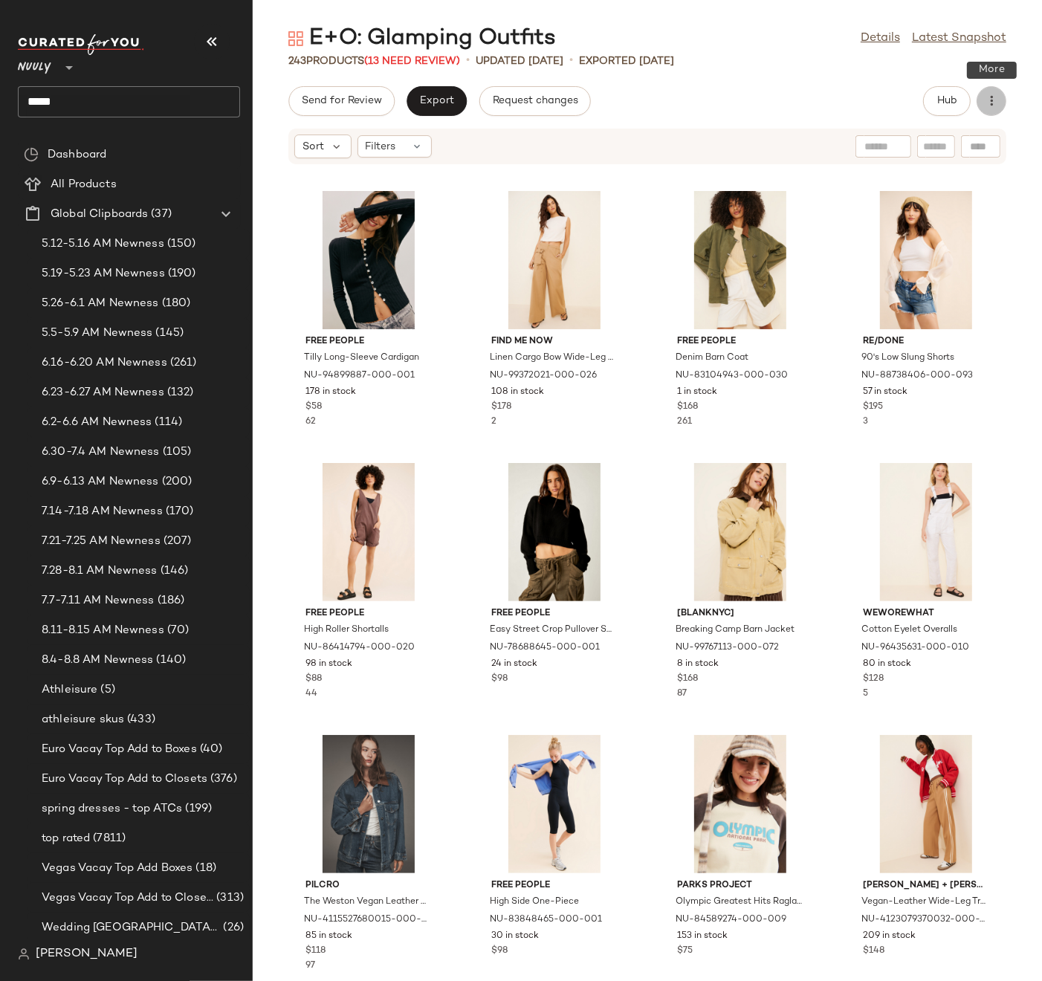
click at [995, 102] on icon "button" at bounding box center [991, 101] width 15 height 15
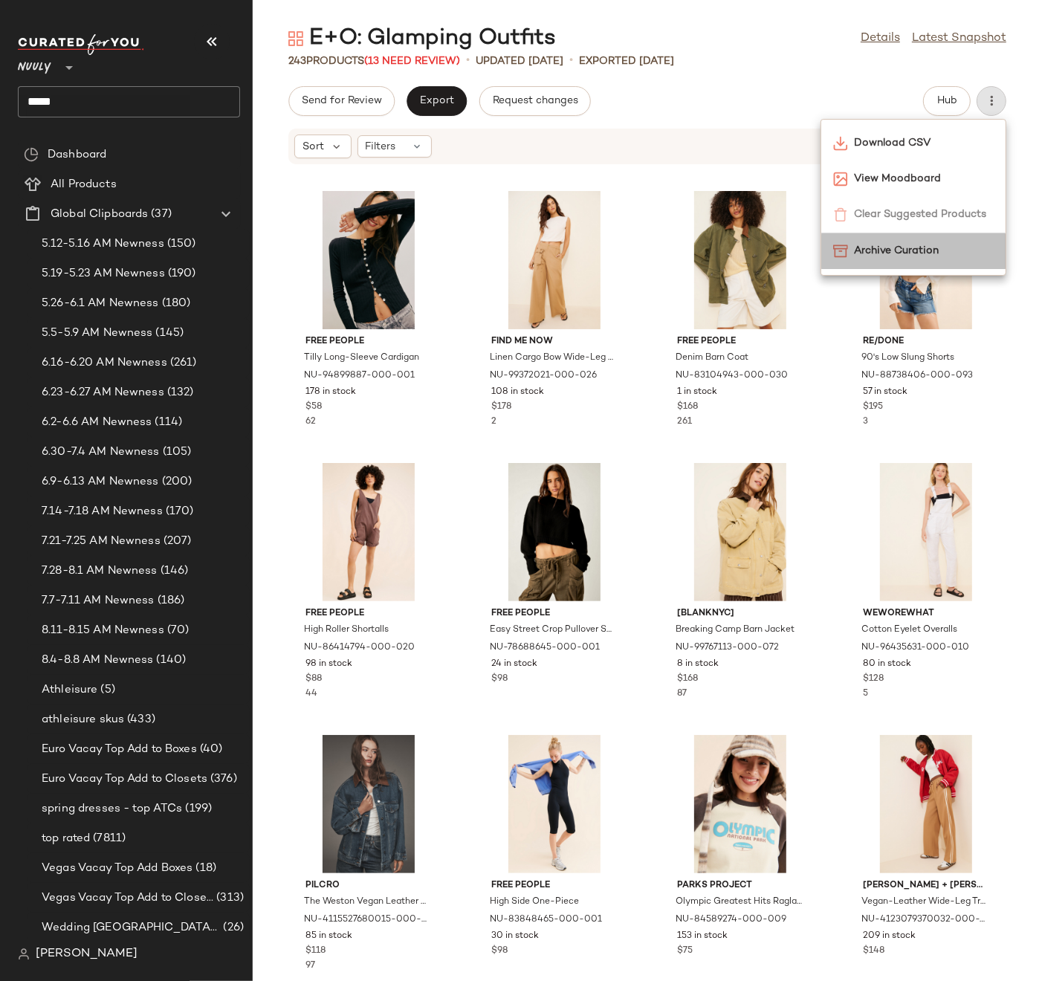
click at [890, 245] on span "Archive Curation" at bounding box center [924, 251] width 140 height 16
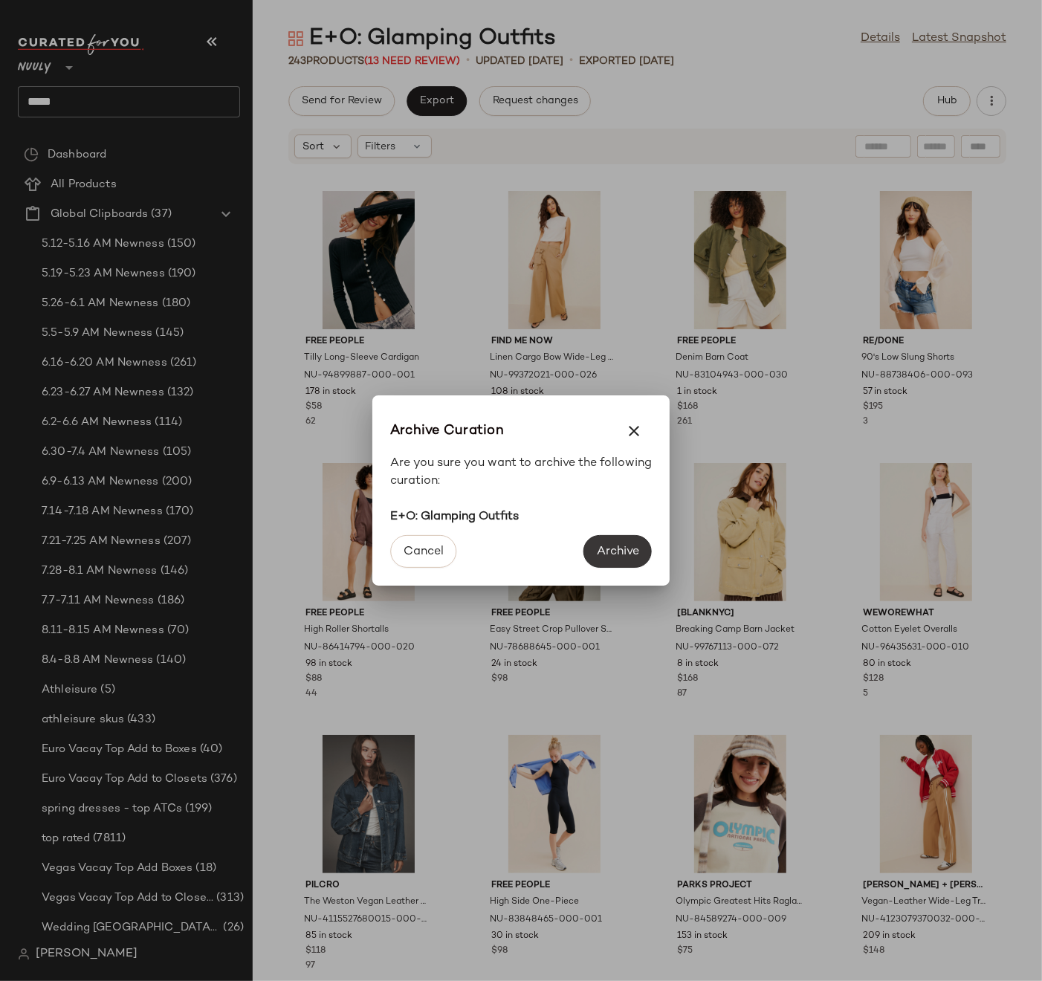
click at [613, 546] on span "Archive" at bounding box center [617, 552] width 43 height 14
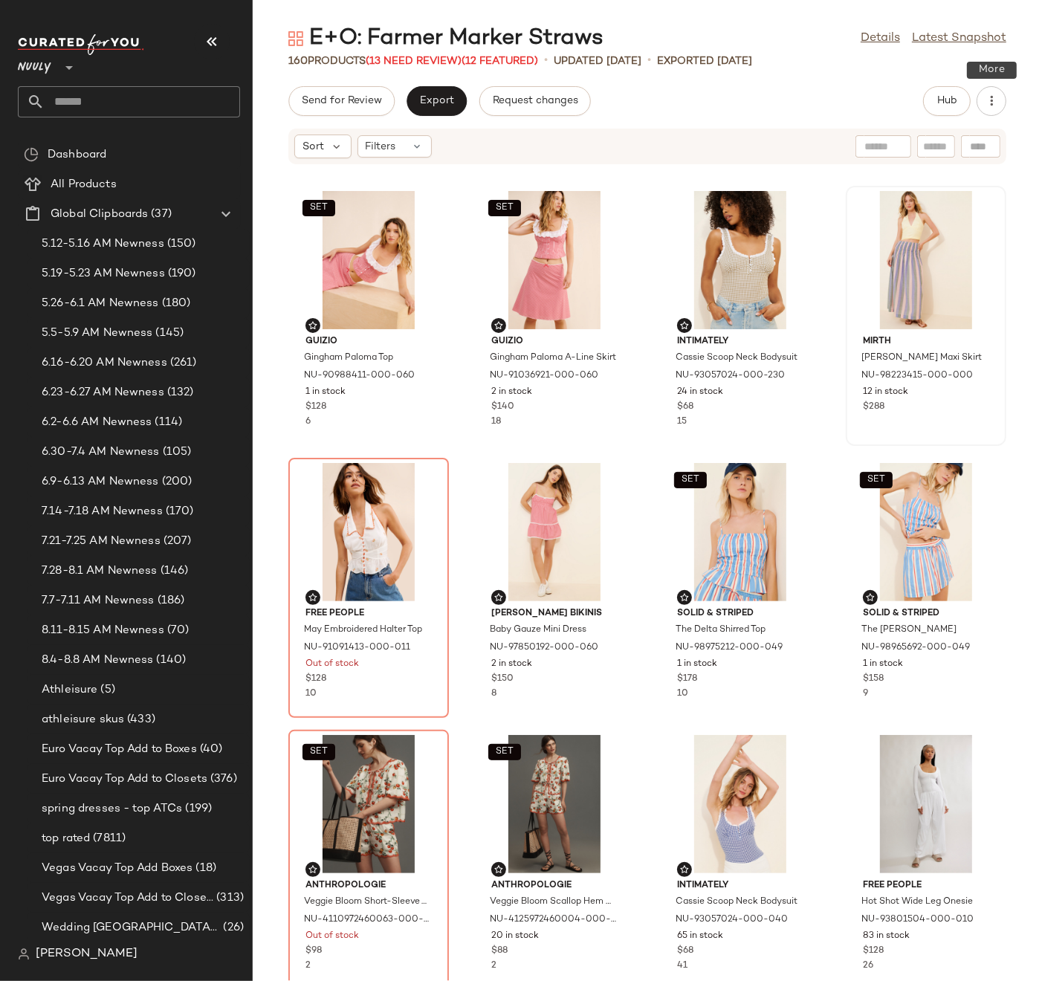
click at [986, 103] on icon "button" at bounding box center [991, 101] width 15 height 15
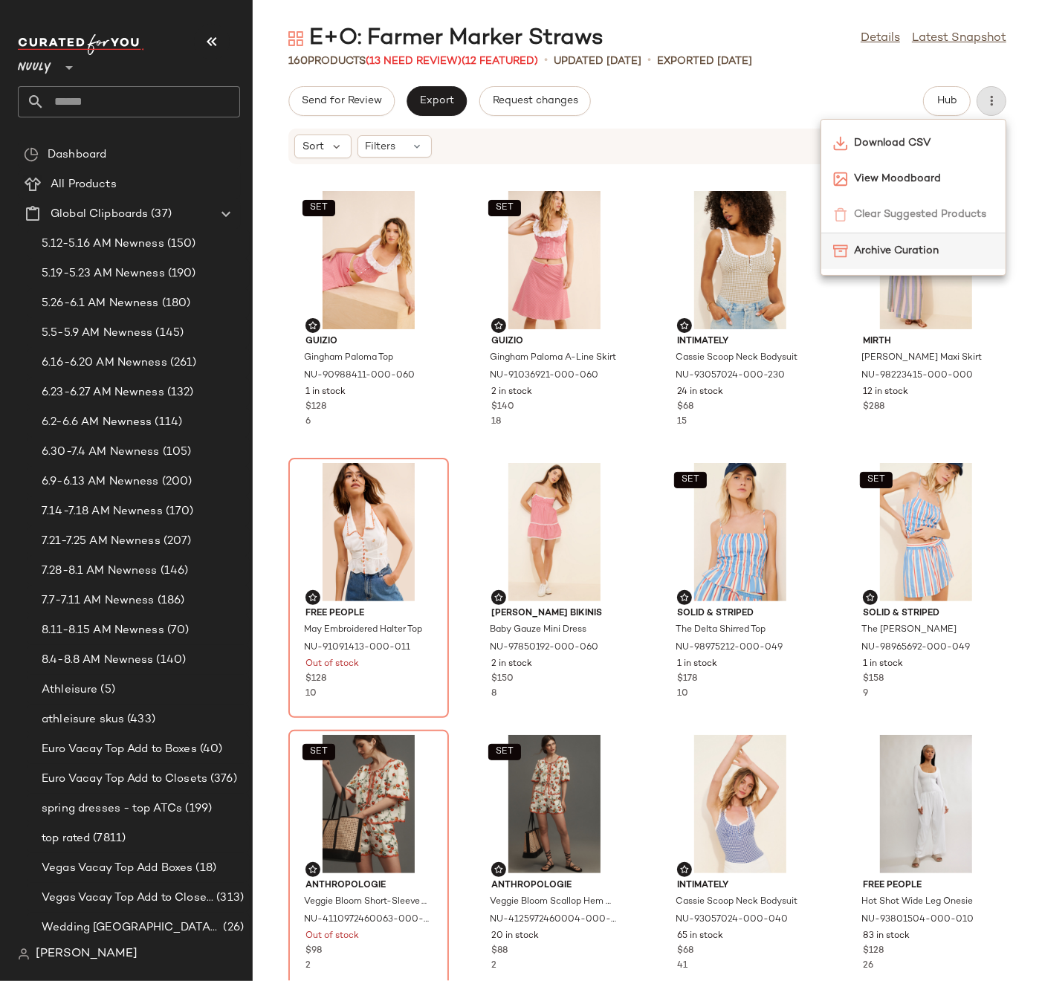
click at [915, 248] on span "Archive Curation" at bounding box center [924, 251] width 140 height 16
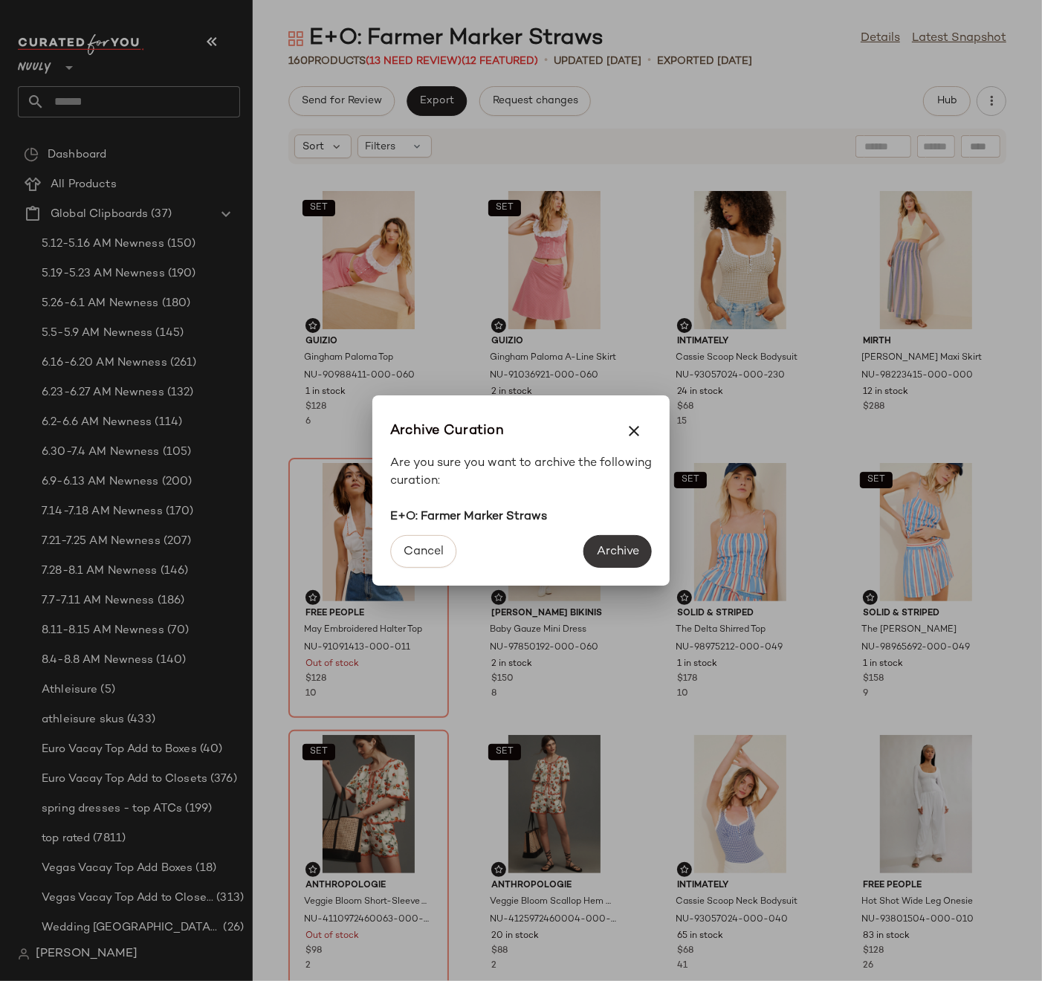
drag, startPoint x: 620, startPoint y: 549, endPoint x: 631, endPoint y: 544, distance: 12.3
click at [620, 549] on span "Archive" at bounding box center [617, 552] width 43 height 14
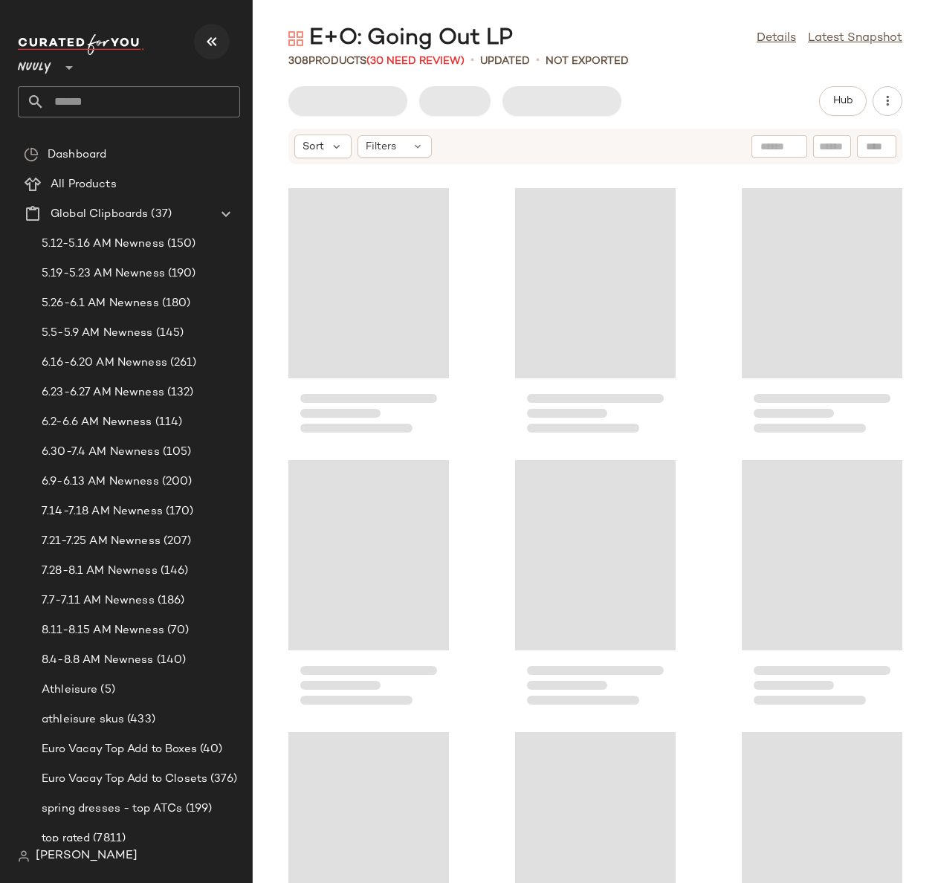
click at [209, 42] on icon "button" at bounding box center [212, 42] width 18 height 18
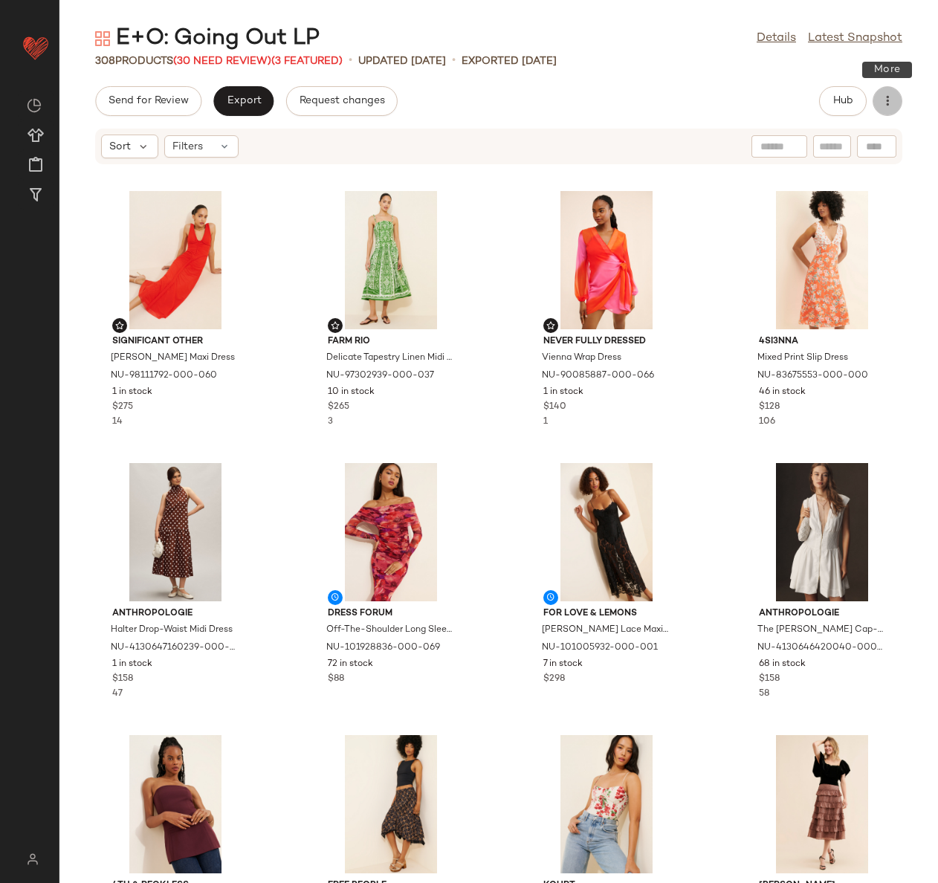
click at [886, 94] on icon "button" at bounding box center [887, 101] width 15 height 15
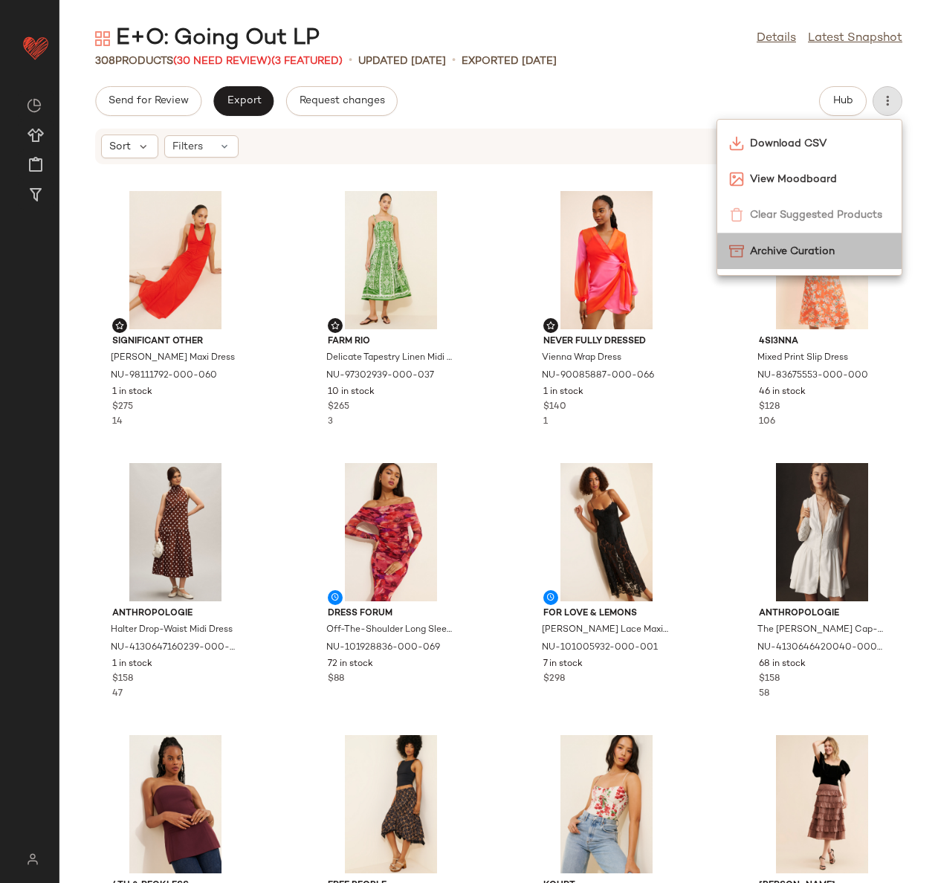
click at [778, 245] on span "Archive Curation" at bounding box center [820, 252] width 140 height 16
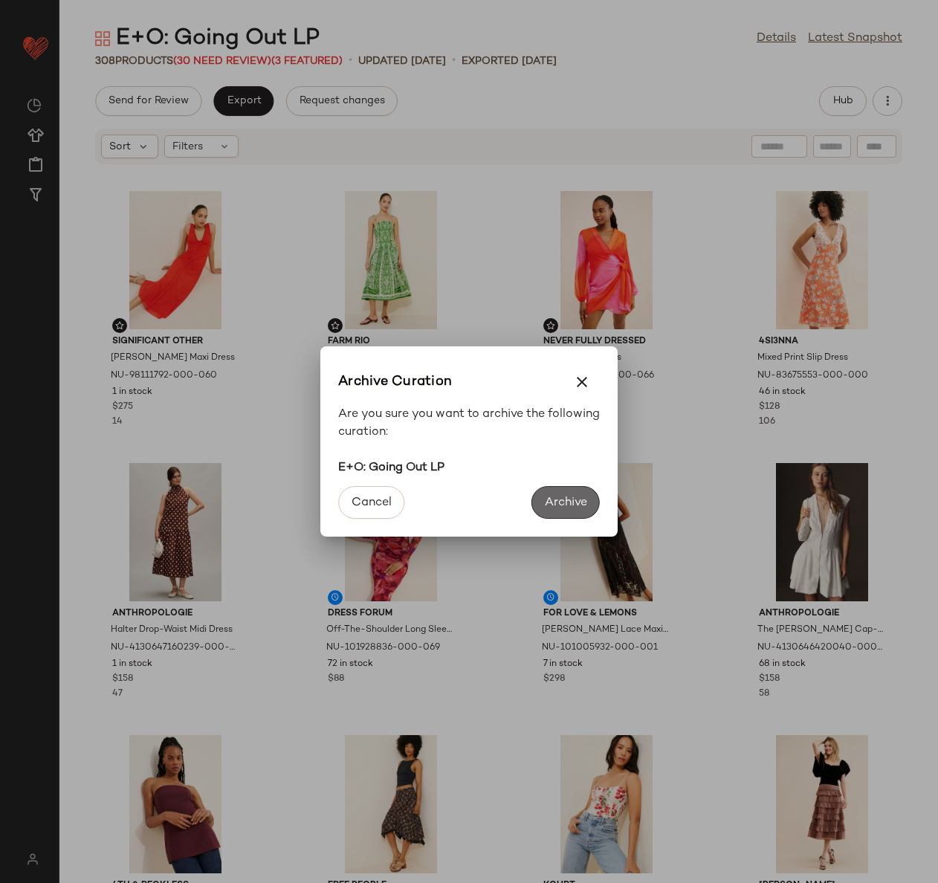
click at [572, 499] on span "Archive" at bounding box center [565, 503] width 43 height 14
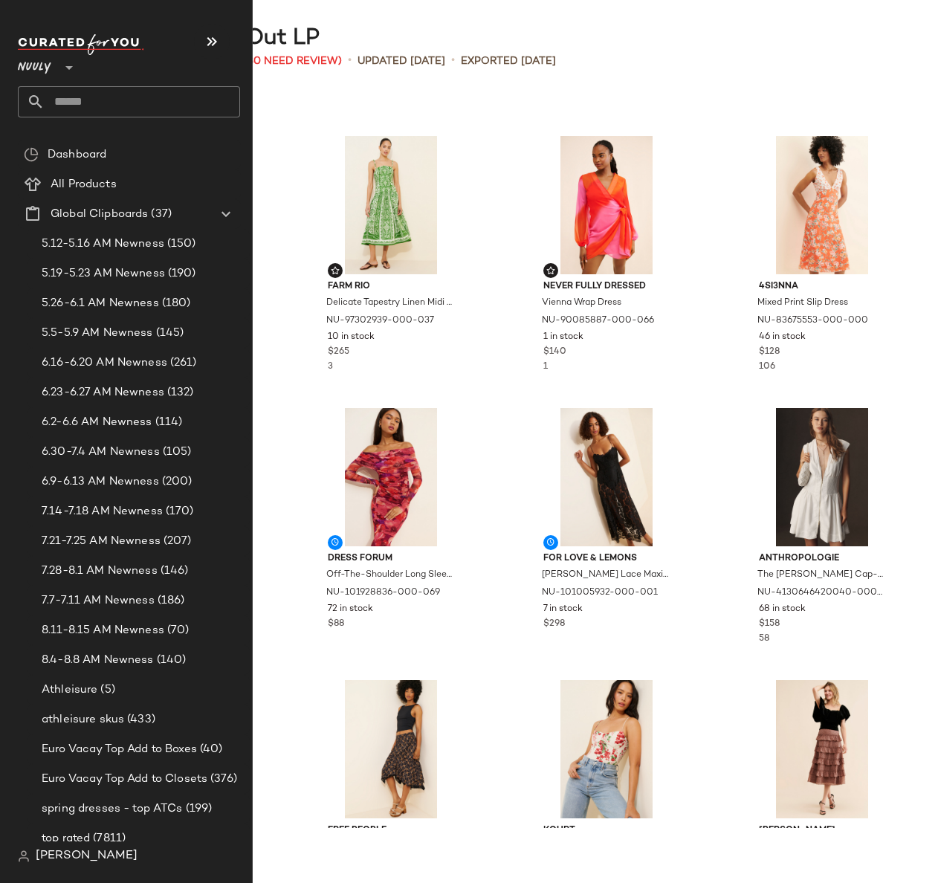
click at [85, 100] on input "text" at bounding box center [143, 101] width 196 height 31
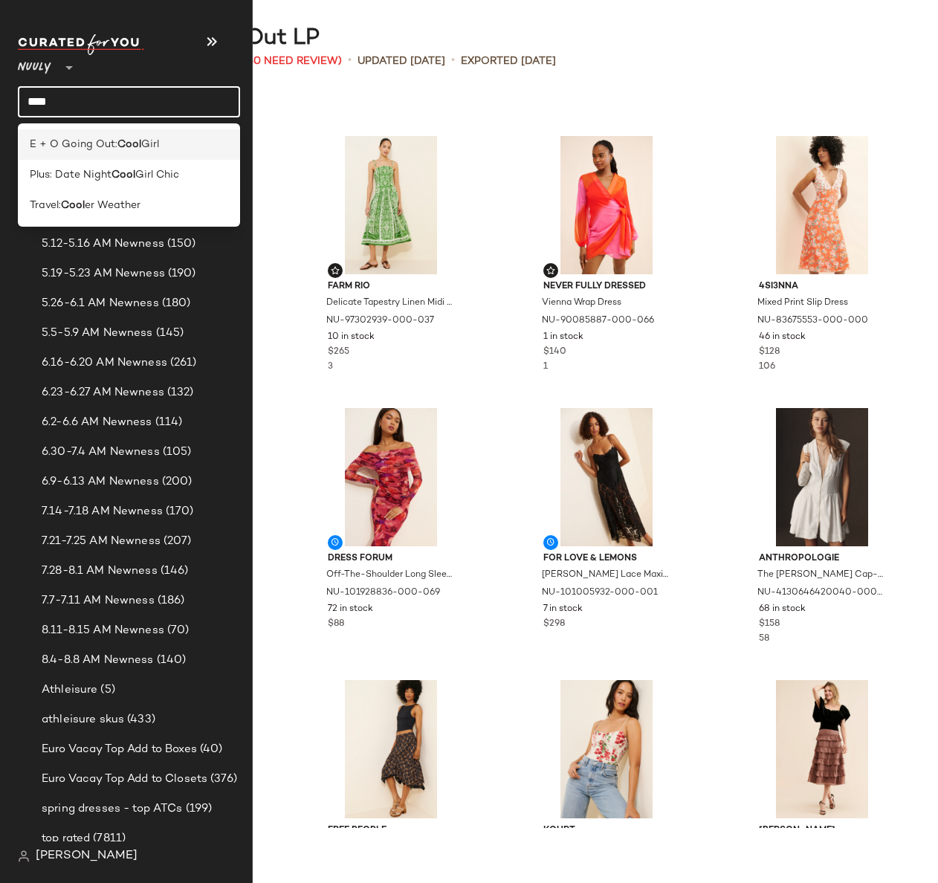
type input "****"
click at [114, 143] on span "E + O Going Out:" at bounding box center [74, 145] width 88 height 16
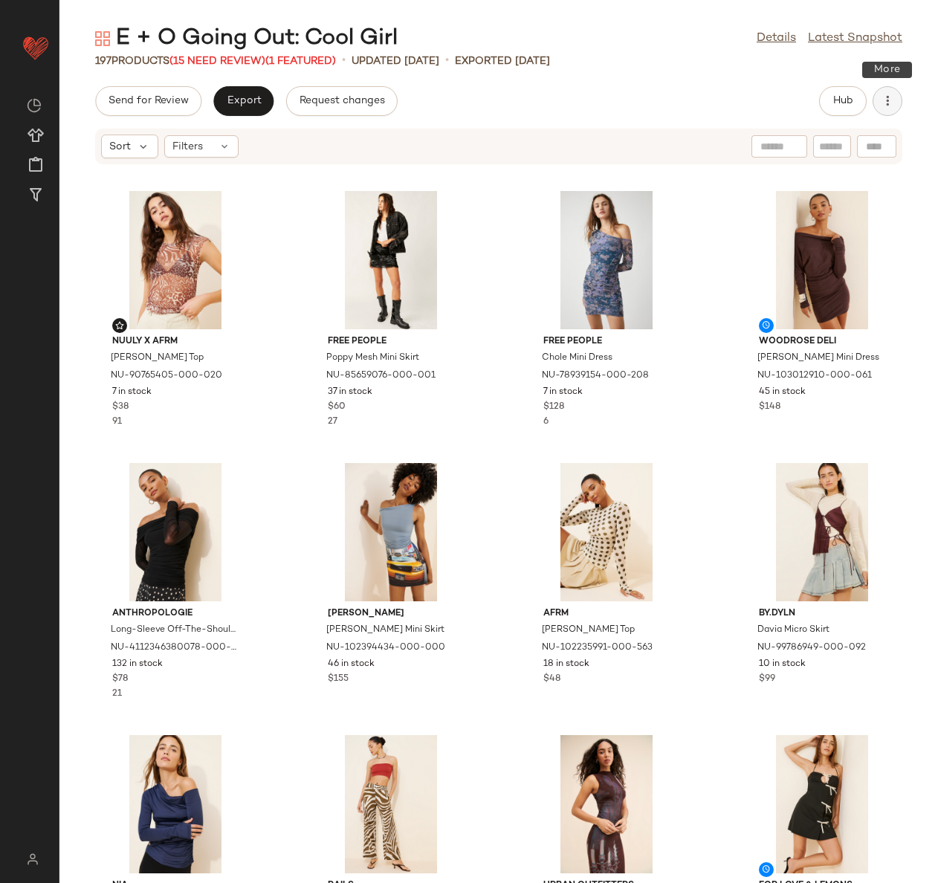
click at [882, 106] on icon "button" at bounding box center [887, 101] width 15 height 15
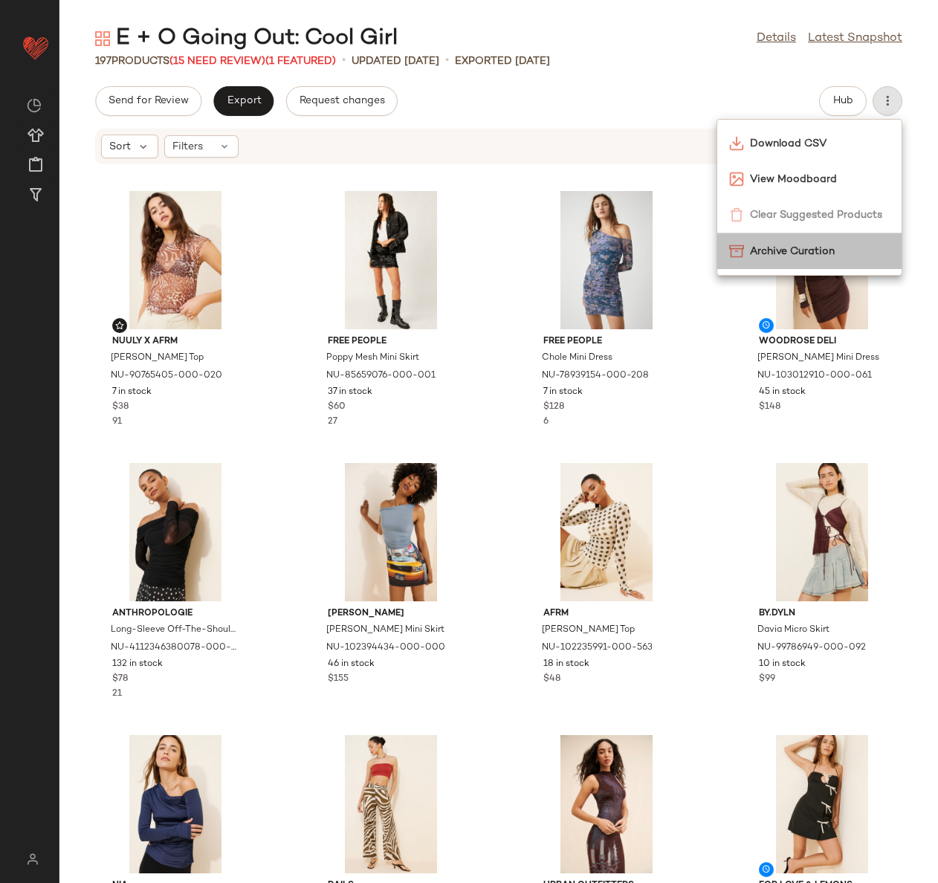
click at [761, 249] on span "Archive Curation" at bounding box center [820, 252] width 140 height 16
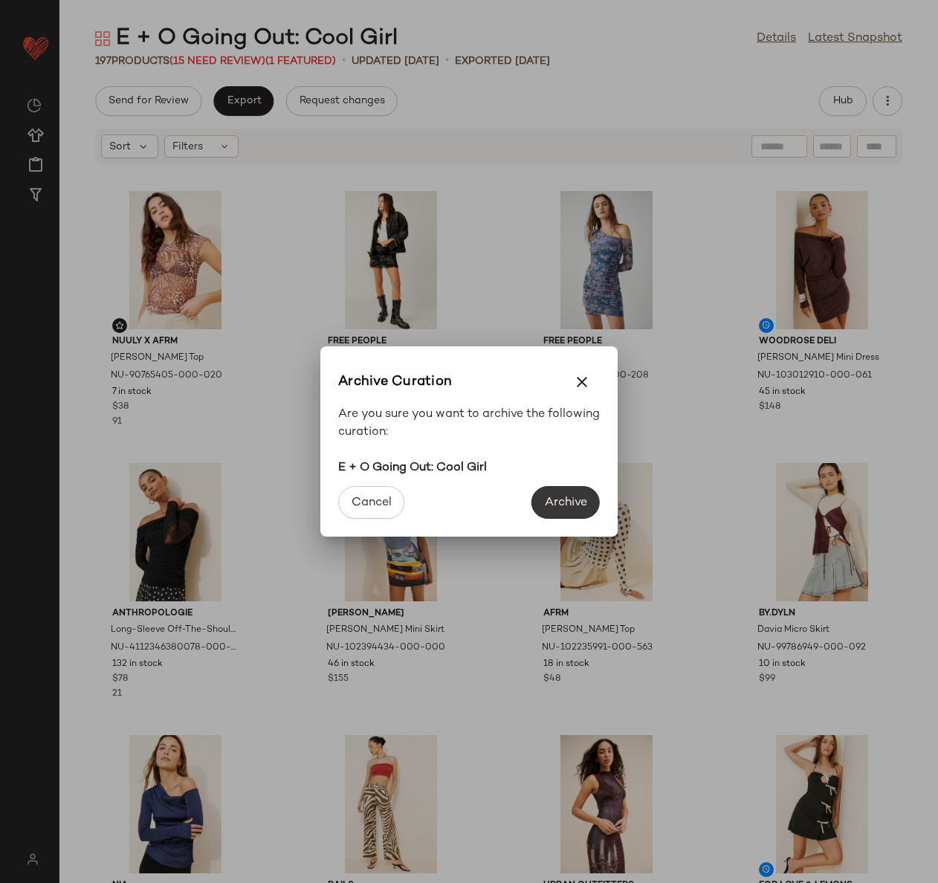
click at [554, 493] on button "Archive" at bounding box center [566, 502] width 68 height 33
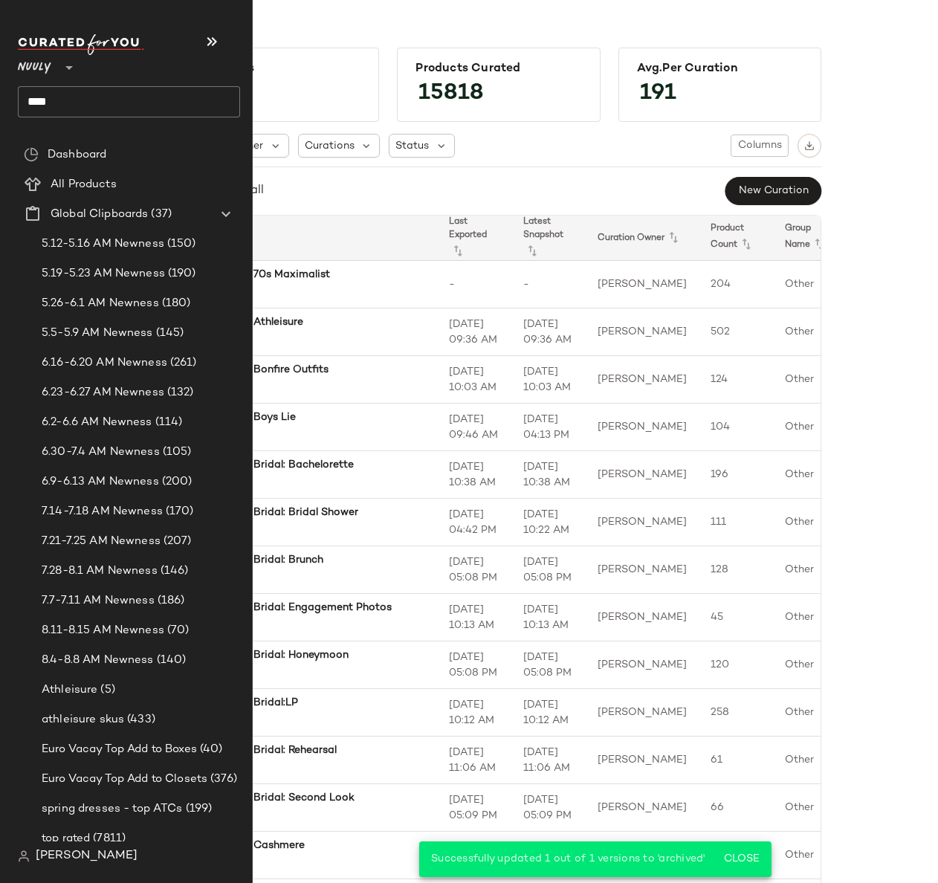
click at [77, 94] on input "****" at bounding box center [129, 101] width 222 height 31
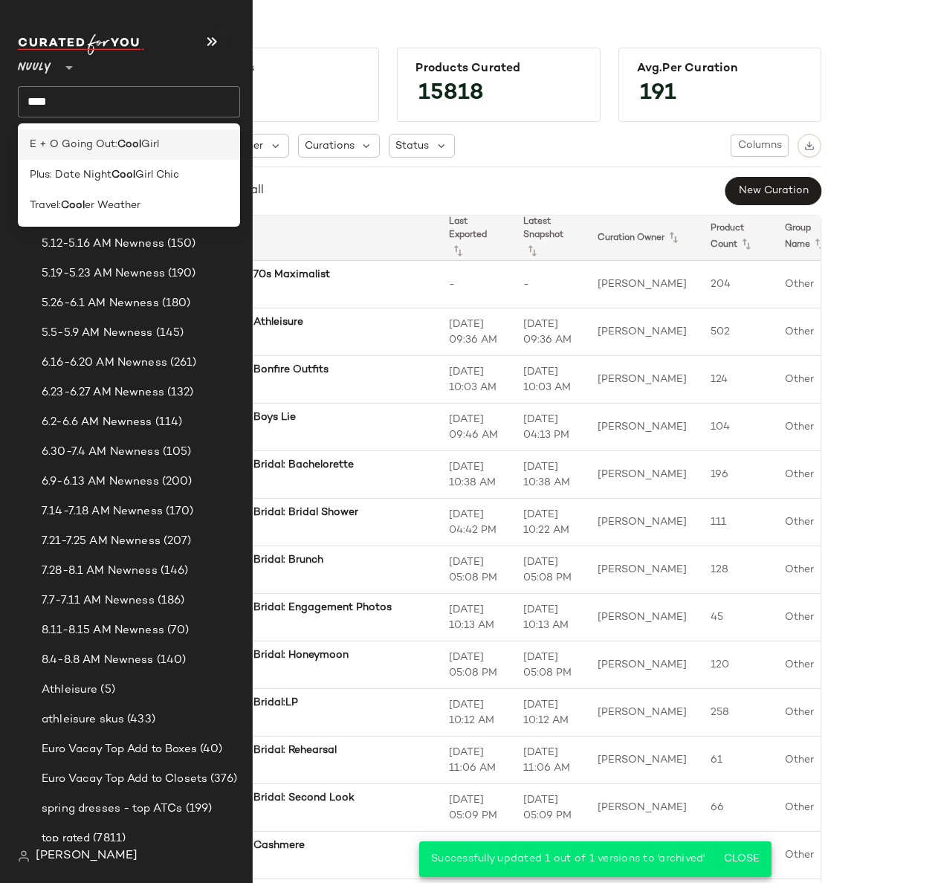
click at [113, 146] on span "E + O Going Out:" at bounding box center [74, 145] width 88 height 16
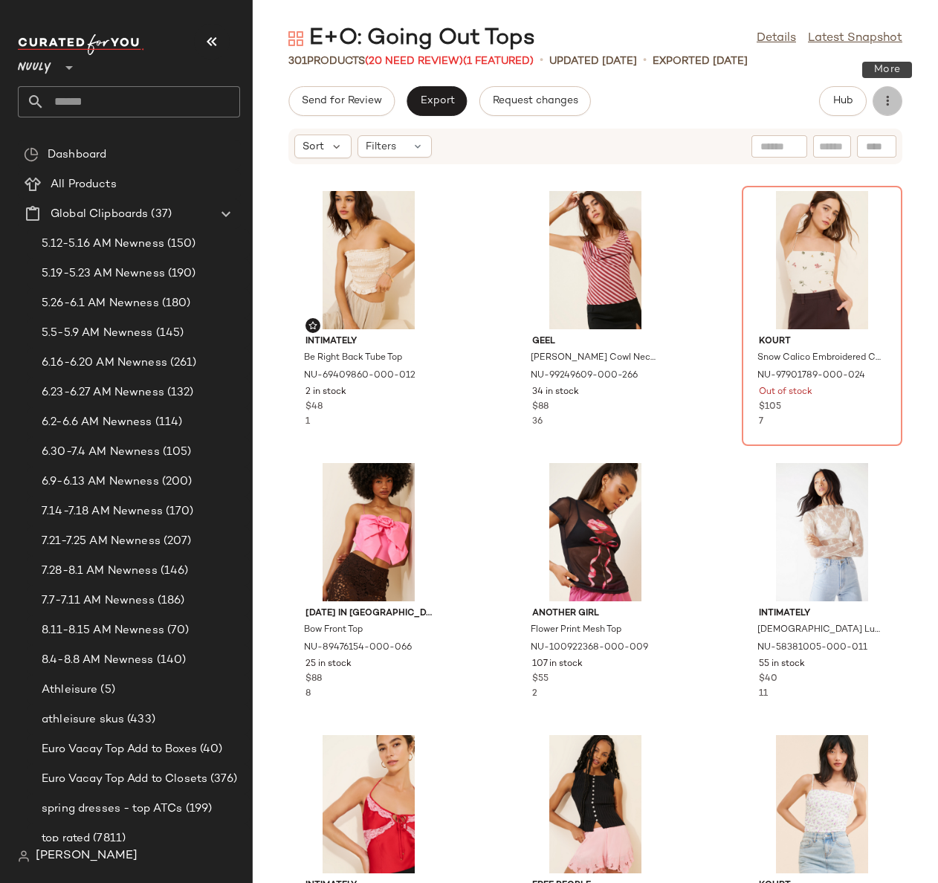
click at [890, 103] on icon "button" at bounding box center [887, 101] width 15 height 15
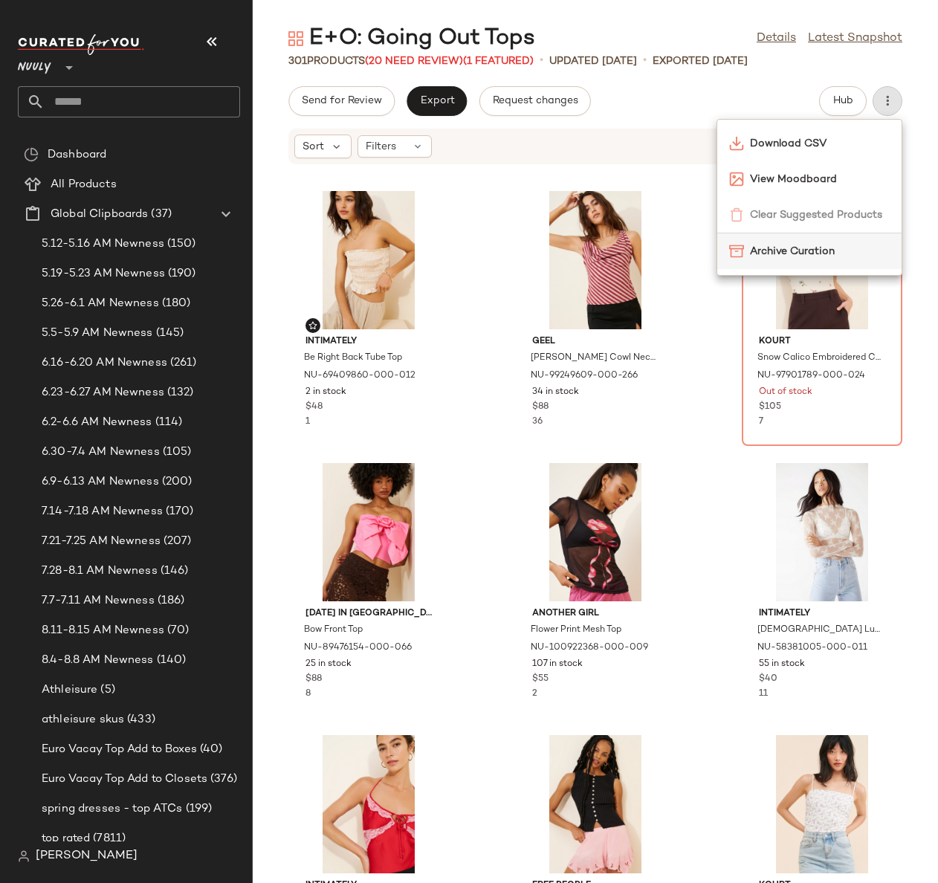
click at [779, 253] on span "Archive Curation" at bounding box center [820, 252] width 140 height 16
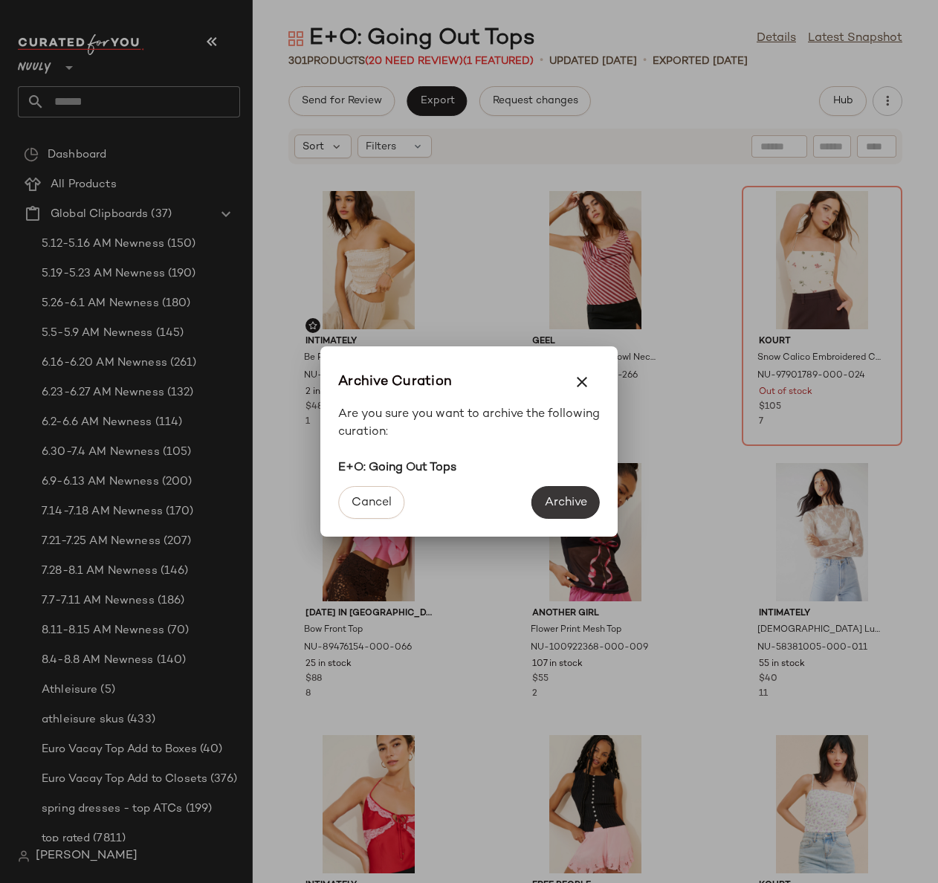
click at [558, 497] on span "Archive" at bounding box center [565, 503] width 43 height 14
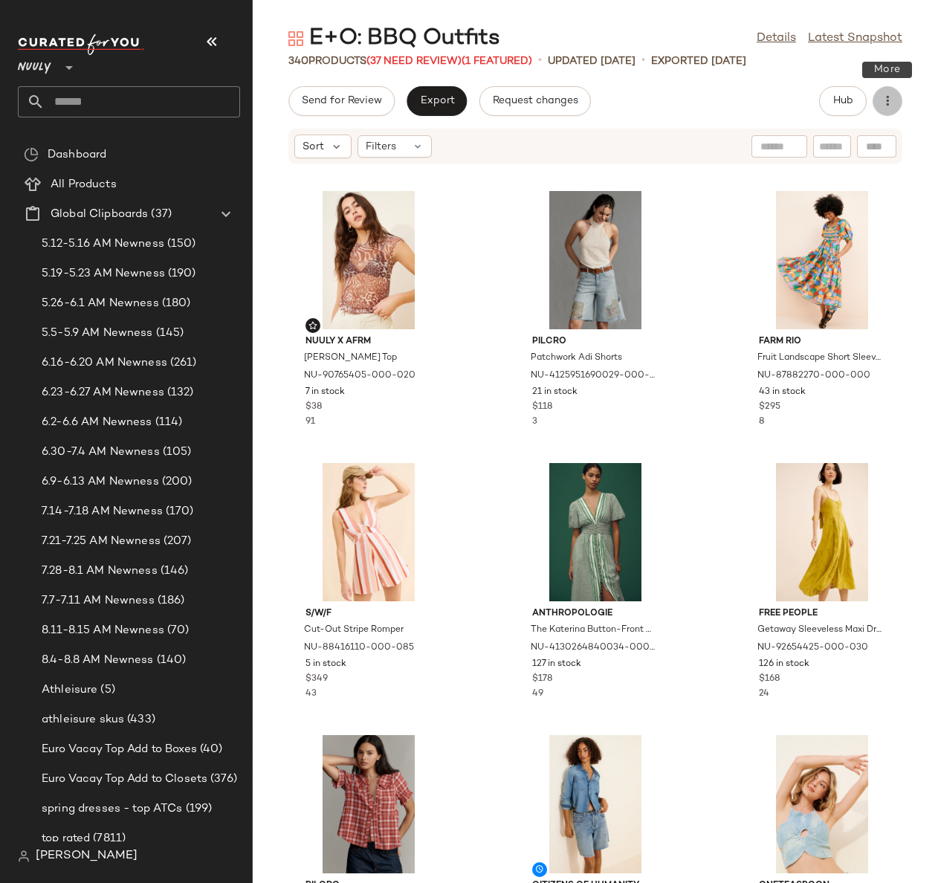
click at [885, 100] on icon "button" at bounding box center [887, 101] width 15 height 15
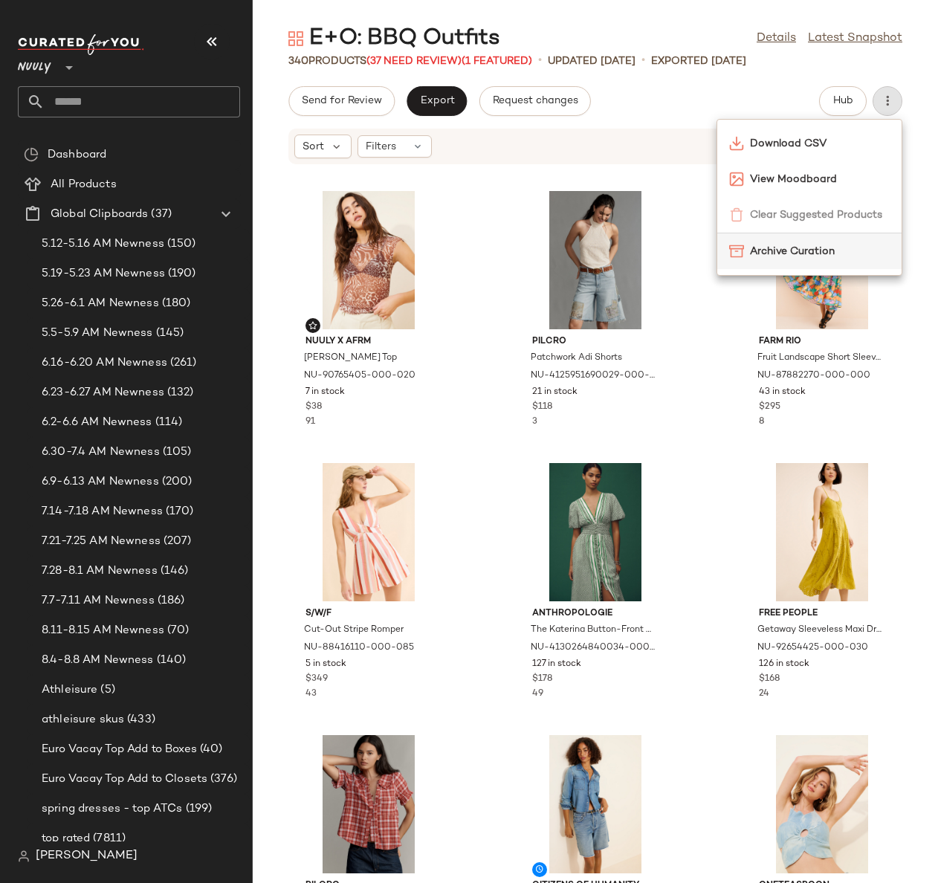
click at [798, 256] on span "Archive Curation" at bounding box center [820, 252] width 140 height 16
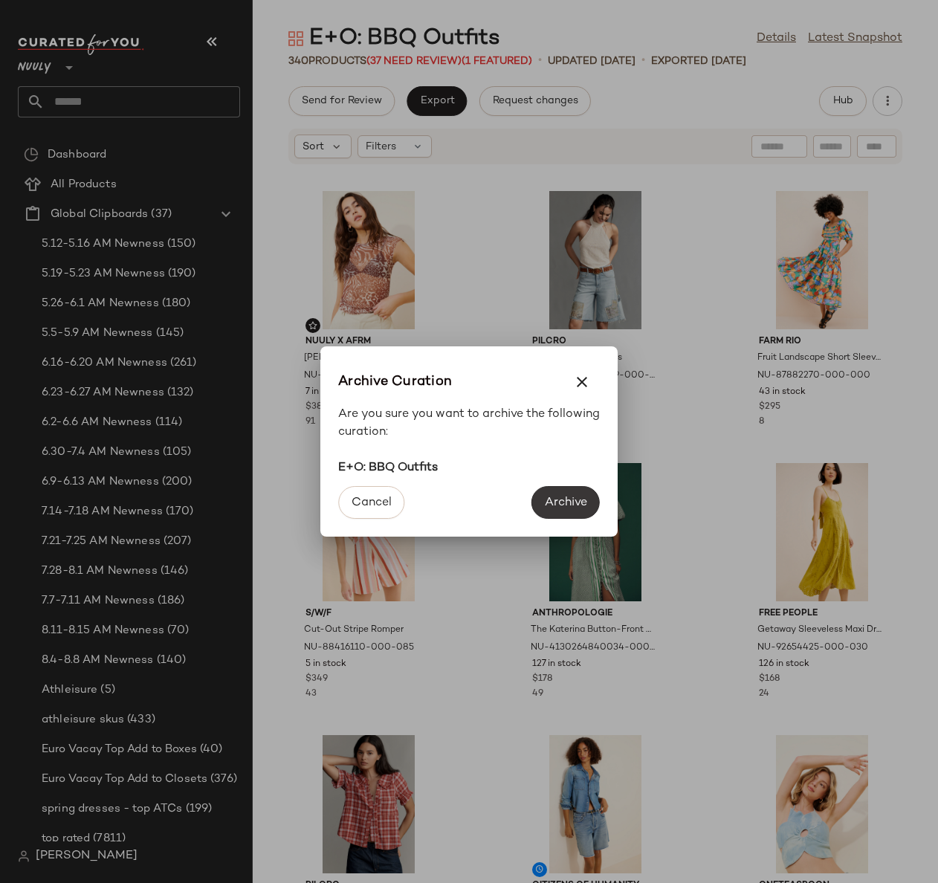
click at [568, 505] on span "Archive" at bounding box center [565, 503] width 43 height 14
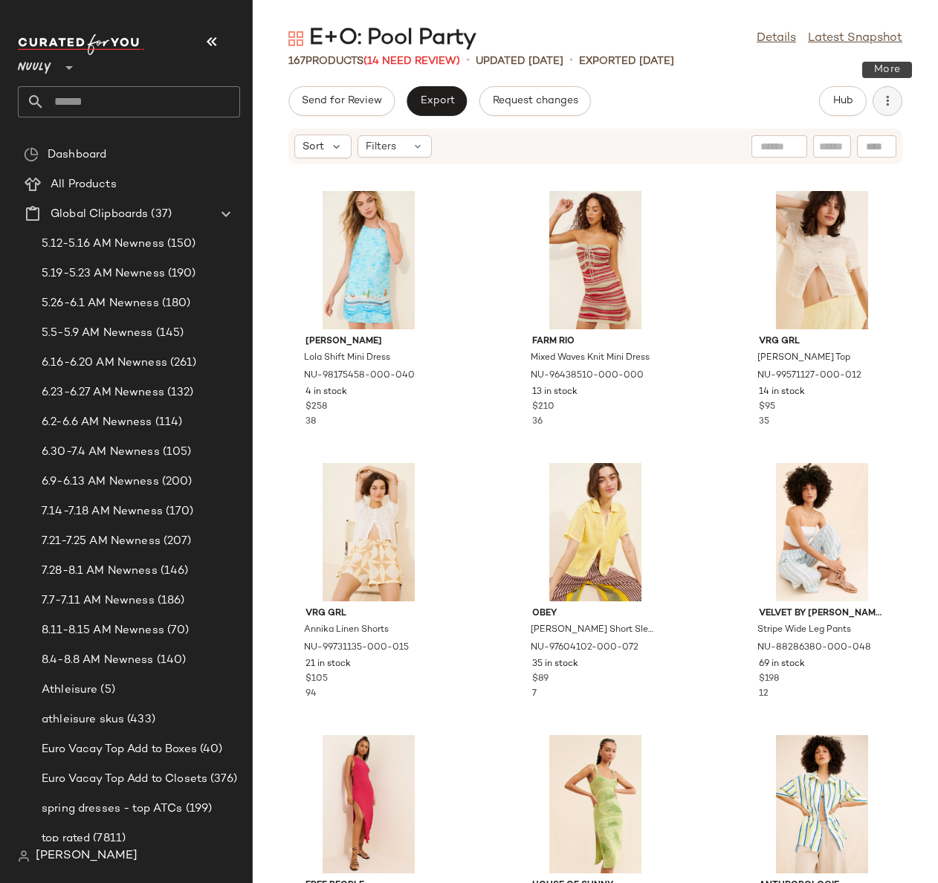
click at [884, 106] on icon "button" at bounding box center [887, 101] width 15 height 15
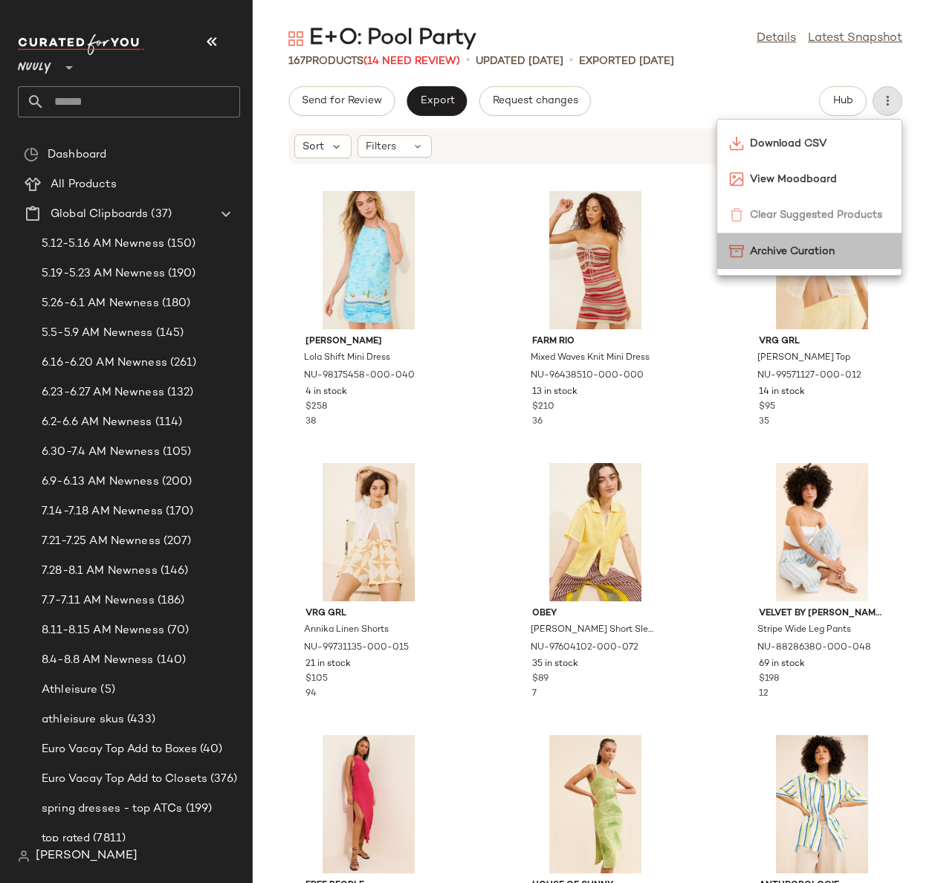
click at [781, 257] on span "Archive Curation" at bounding box center [820, 252] width 140 height 16
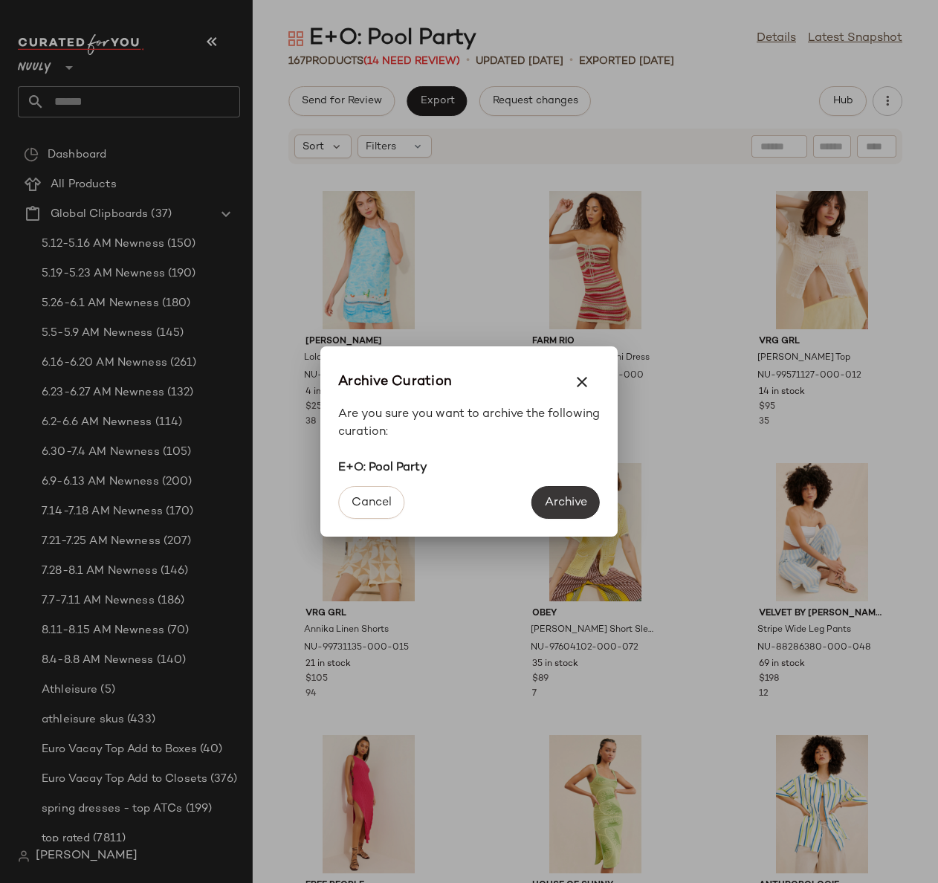
click at [565, 495] on button "Archive" at bounding box center [566, 502] width 68 height 33
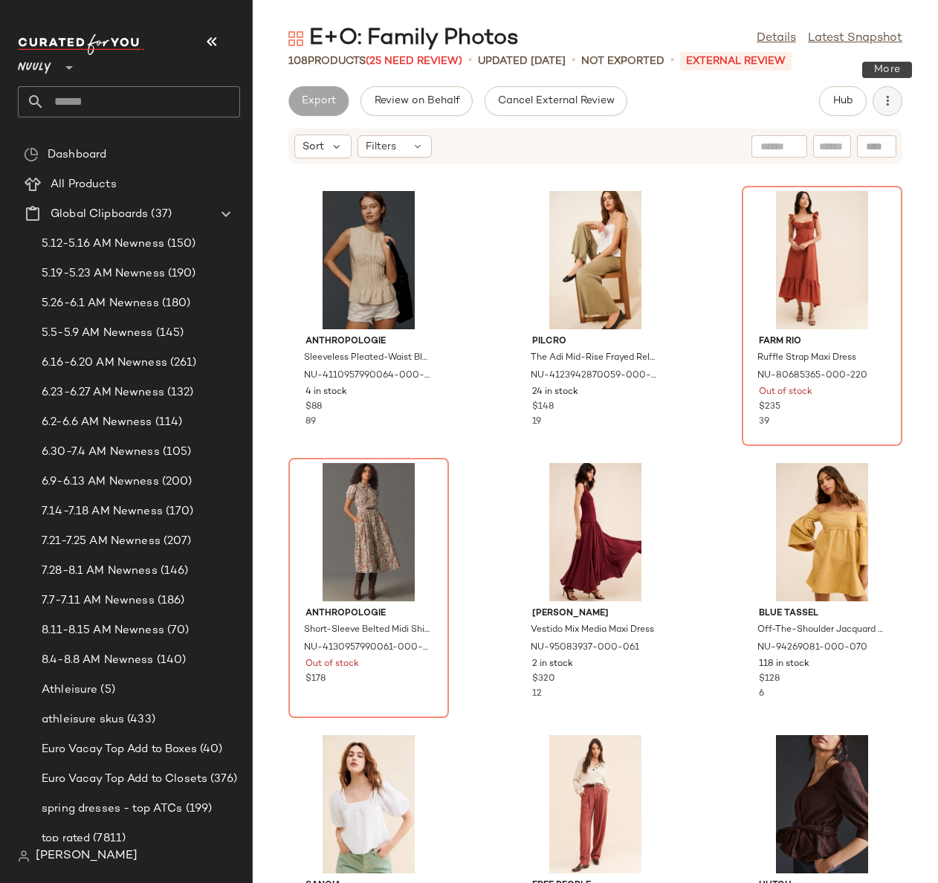
click at [889, 100] on icon "button" at bounding box center [887, 101] width 15 height 15
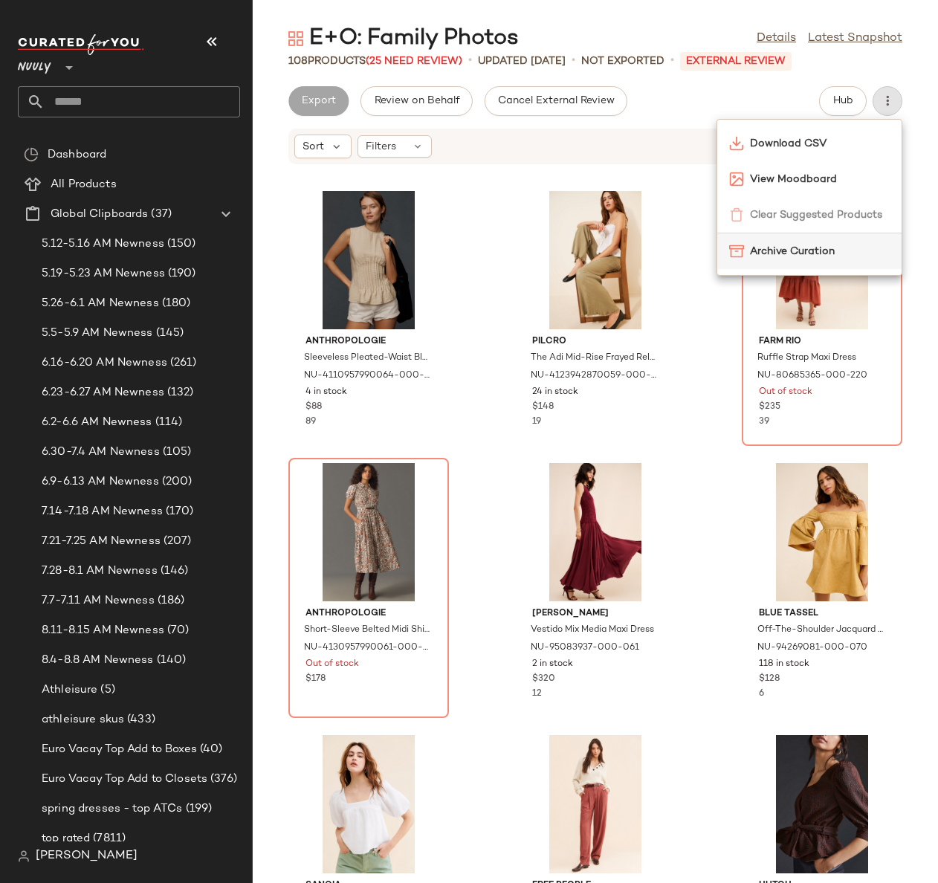
click at [799, 257] on span "Archive Curation" at bounding box center [820, 252] width 140 height 16
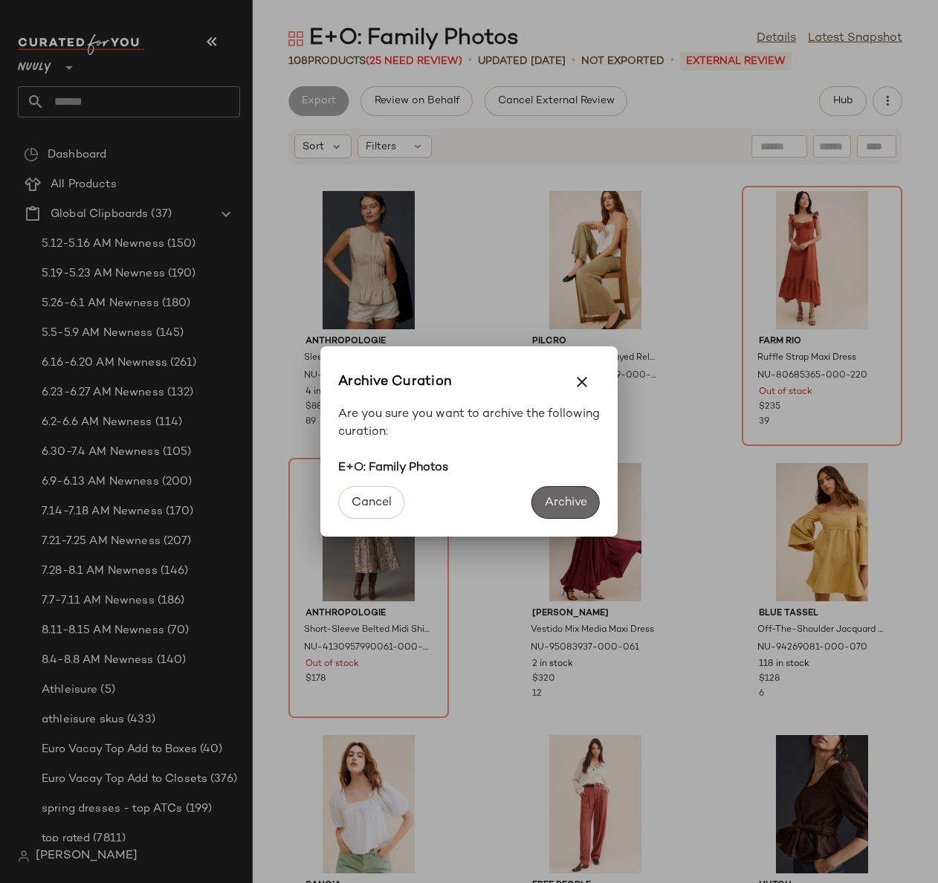
click at [575, 498] on span "Archive" at bounding box center [565, 503] width 43 height 14
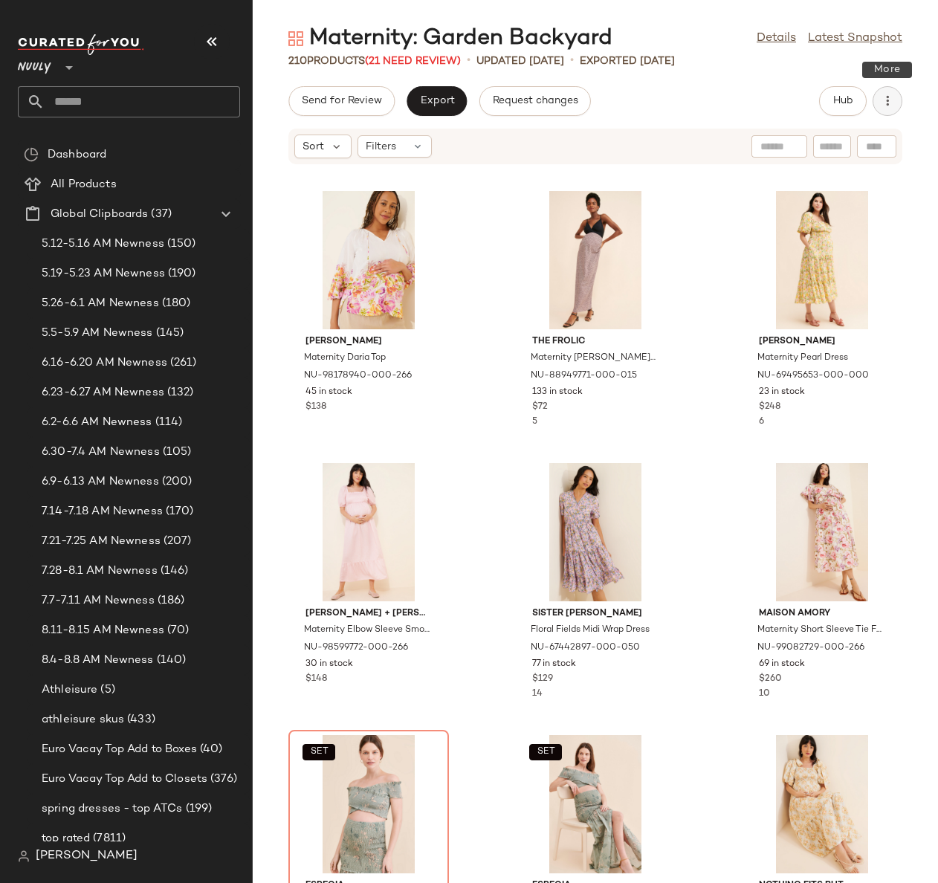
click at [890, 104] on icon "button" at bounding box center [887, 101] width 15 height 15
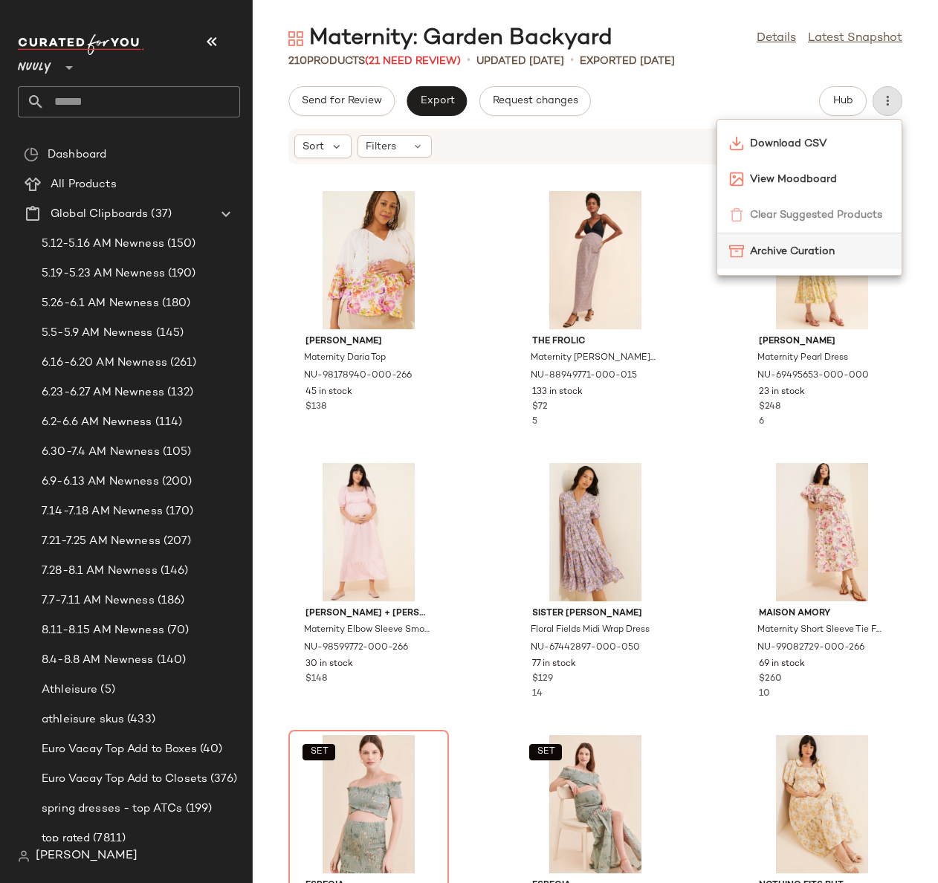
click at [803, 248] on span "Archive Curation" at bounding box center [820, 252] width 140 height 16
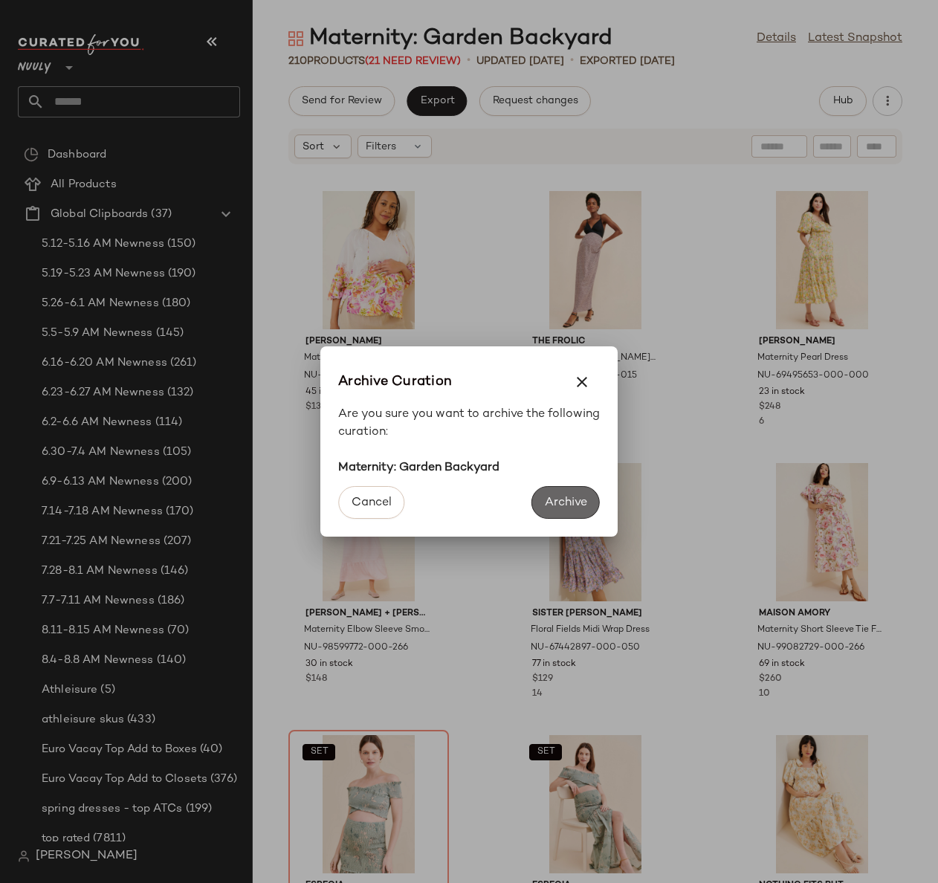
click at [569, 501] on span "Archive" at bounding box center [565, 503] width 43 height 14
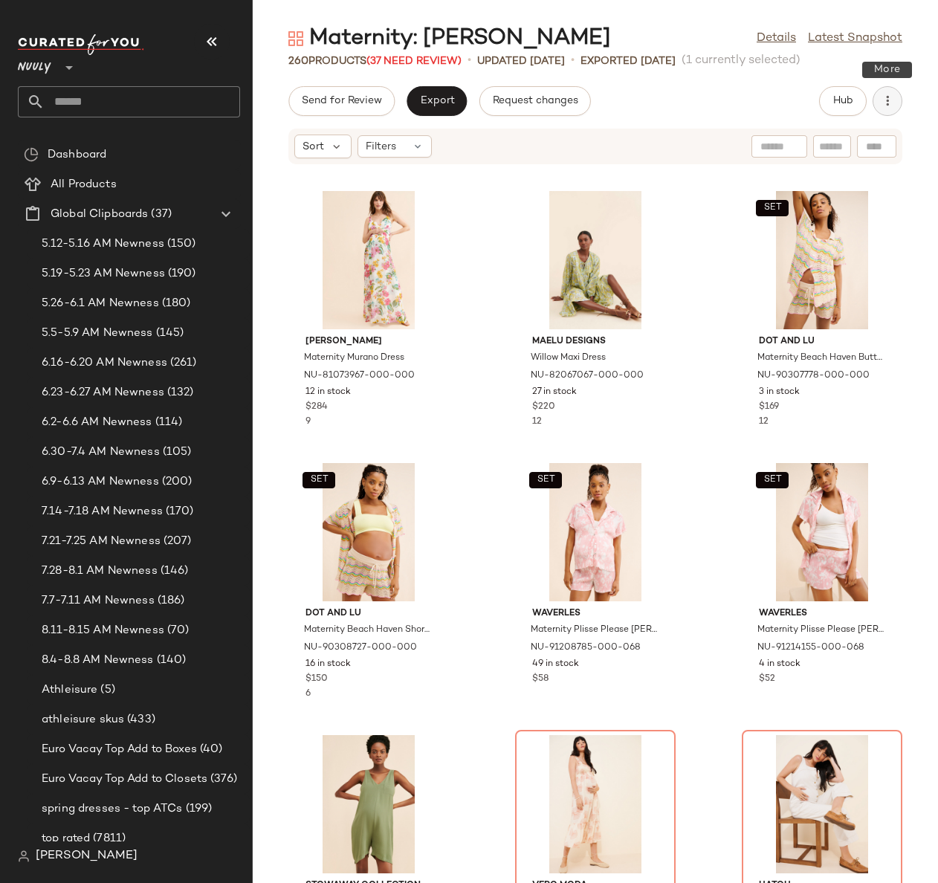
click at [887, 94] on icon "button" at bounding box center [887, 101] width 15 height 15
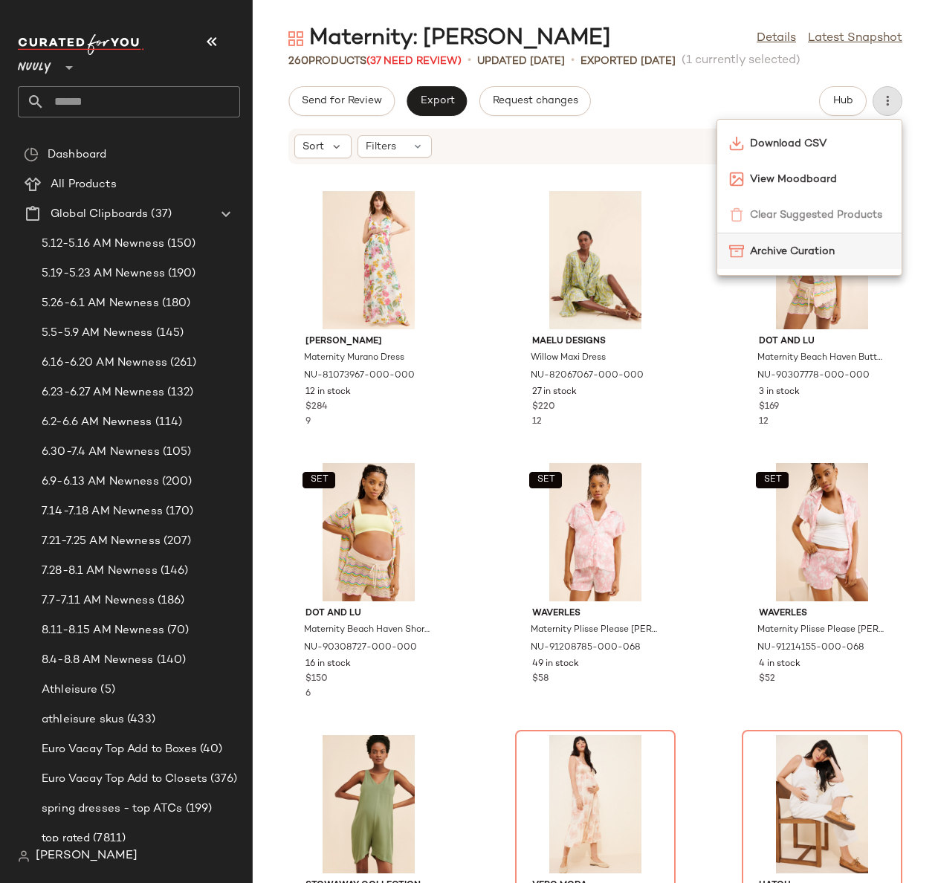
click at [813, 256] on span "Archive Curation" at bounding box center [820, 252] width 140 height 16
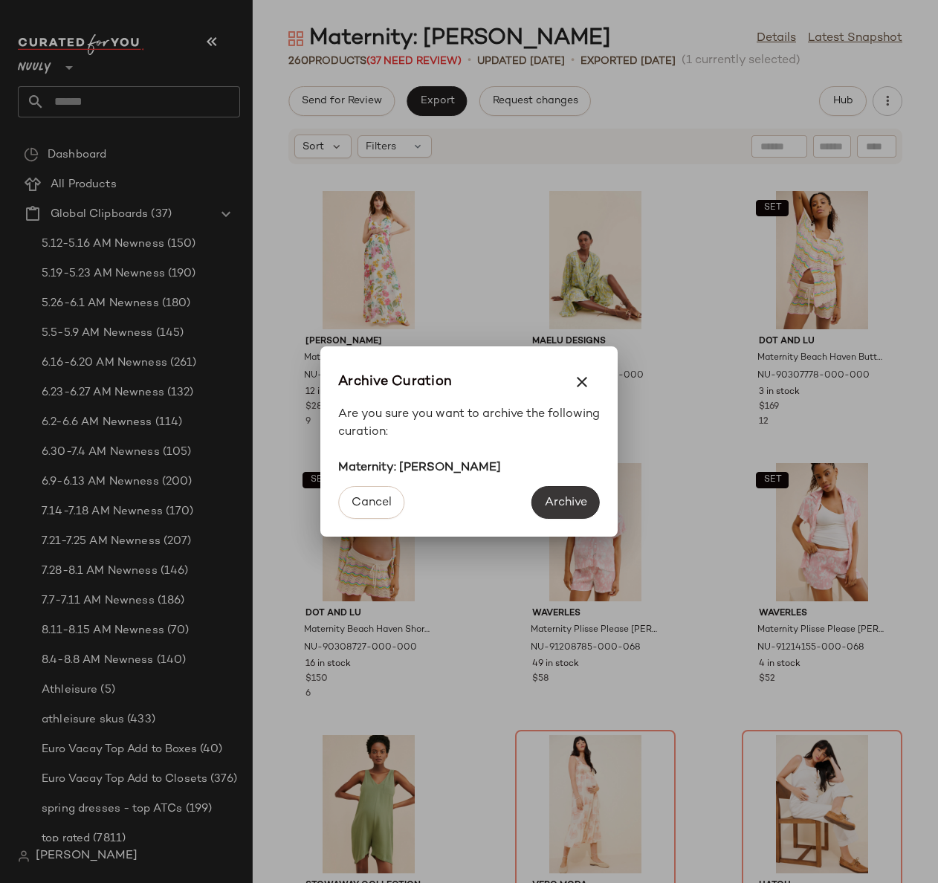
click at [560, 503] on span "Archive" at bounding box center [565, 503] width 43 height 14
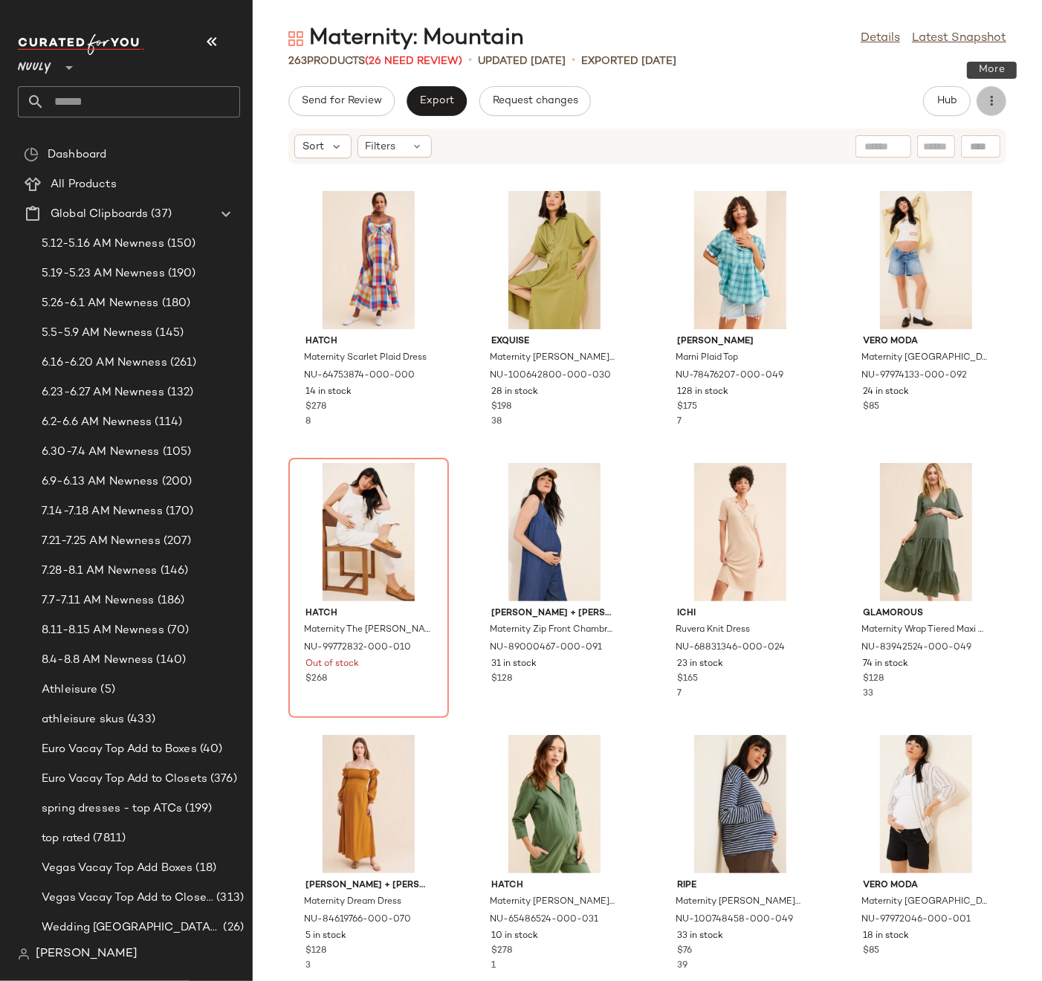
click at [995, 103] on icon "button" at bounding box center [991, 101] width 15 height 15
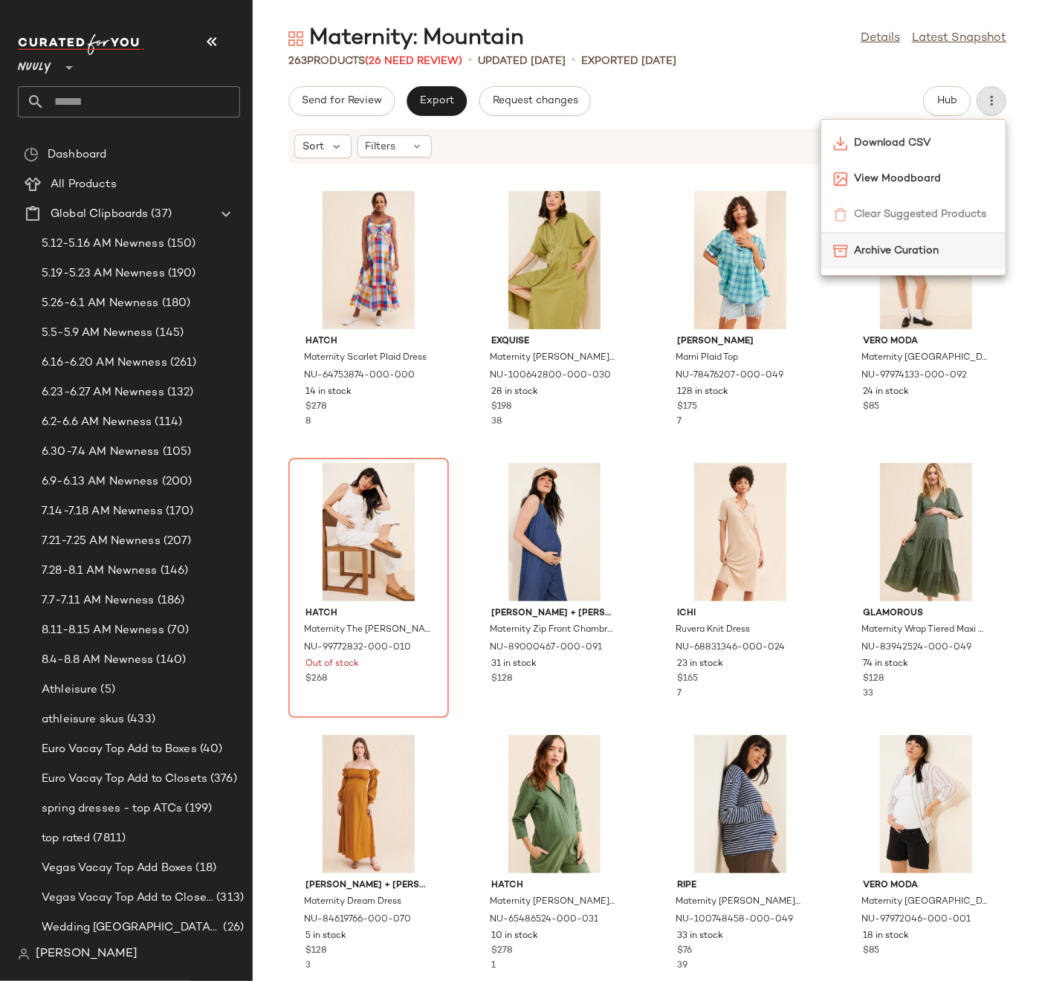
click at [888, 246] on span "Archive Curation" at bounding box center [924, 251] width 140 height 16
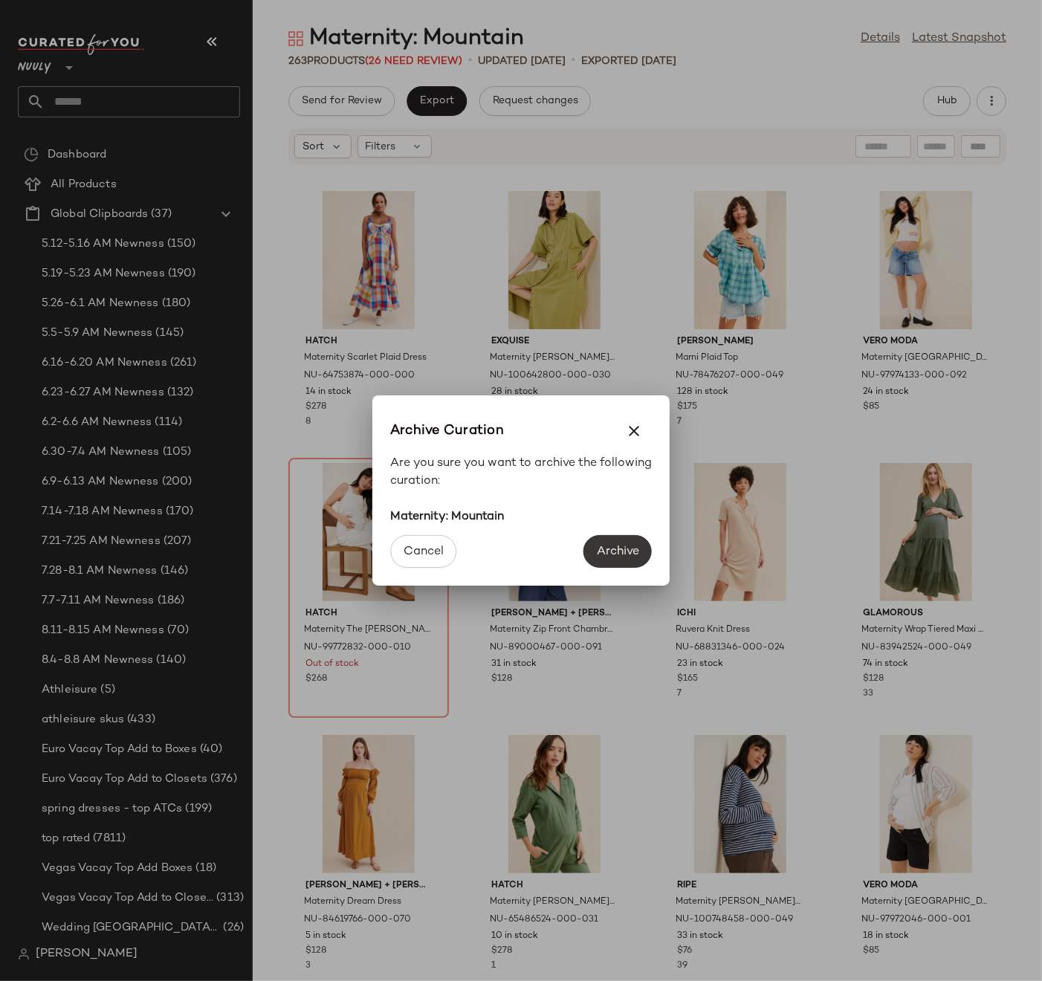
click at [616, 549] on span "Archive" at bounding box center [617, 552] width 43 height 14
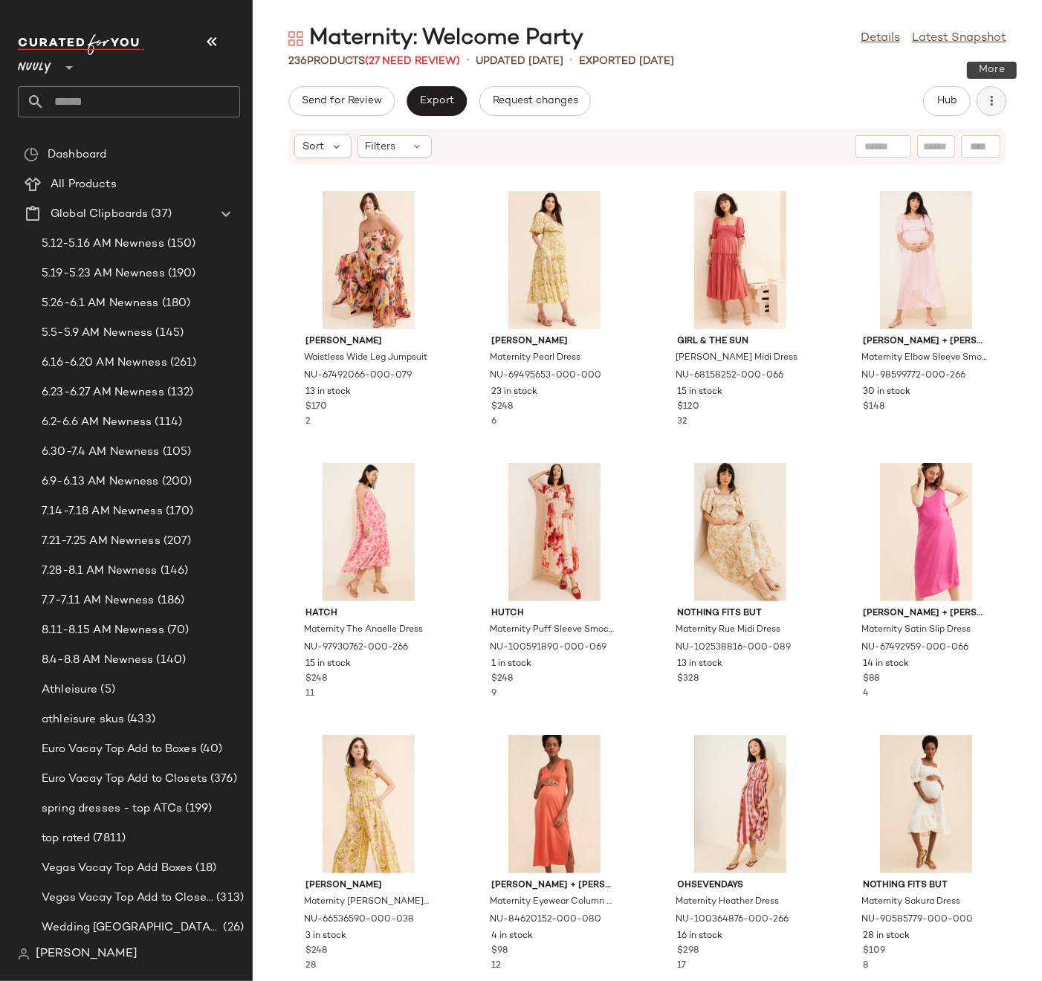
click at [989, 109] on button "button" at bounding box center [992, 101] width 30 height 30
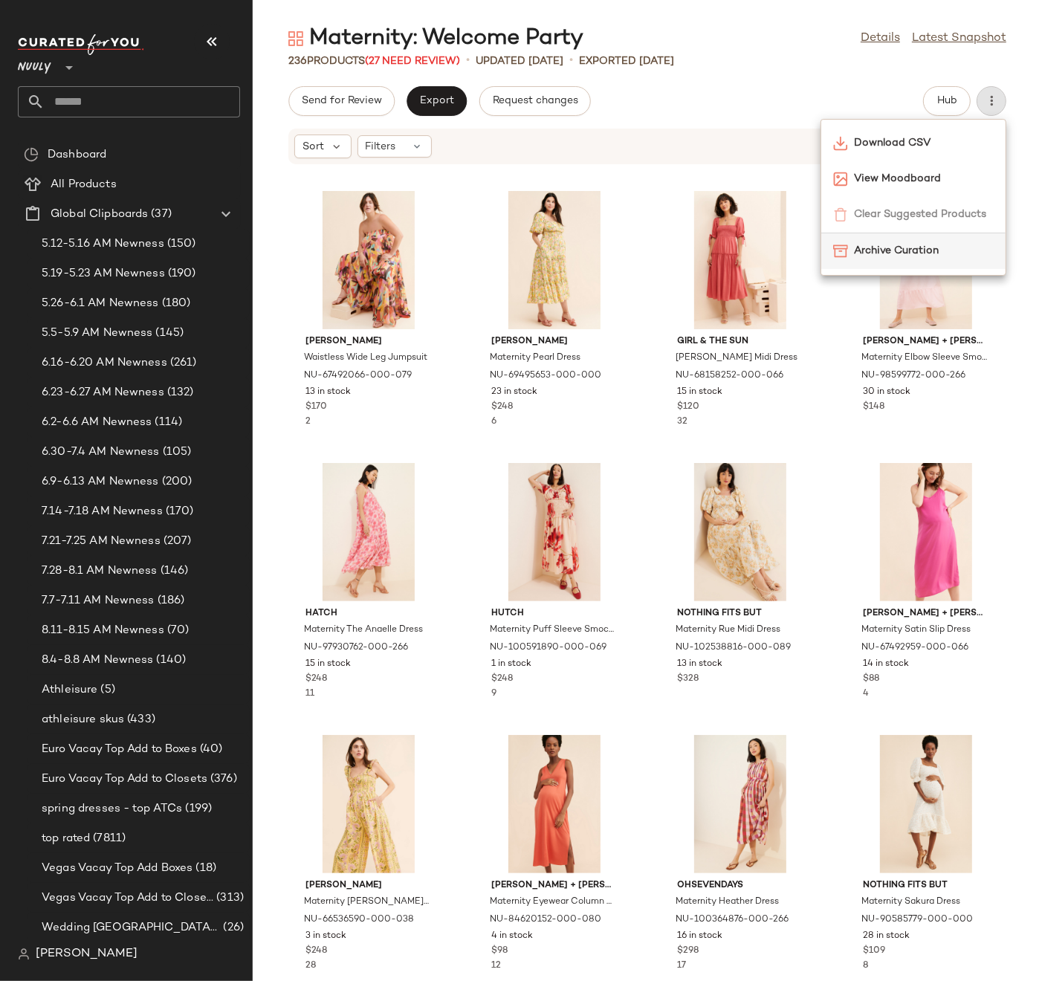
click at [892, 251] on span "Archive Curation" at bounding box center [924, 251] width 140 height 16
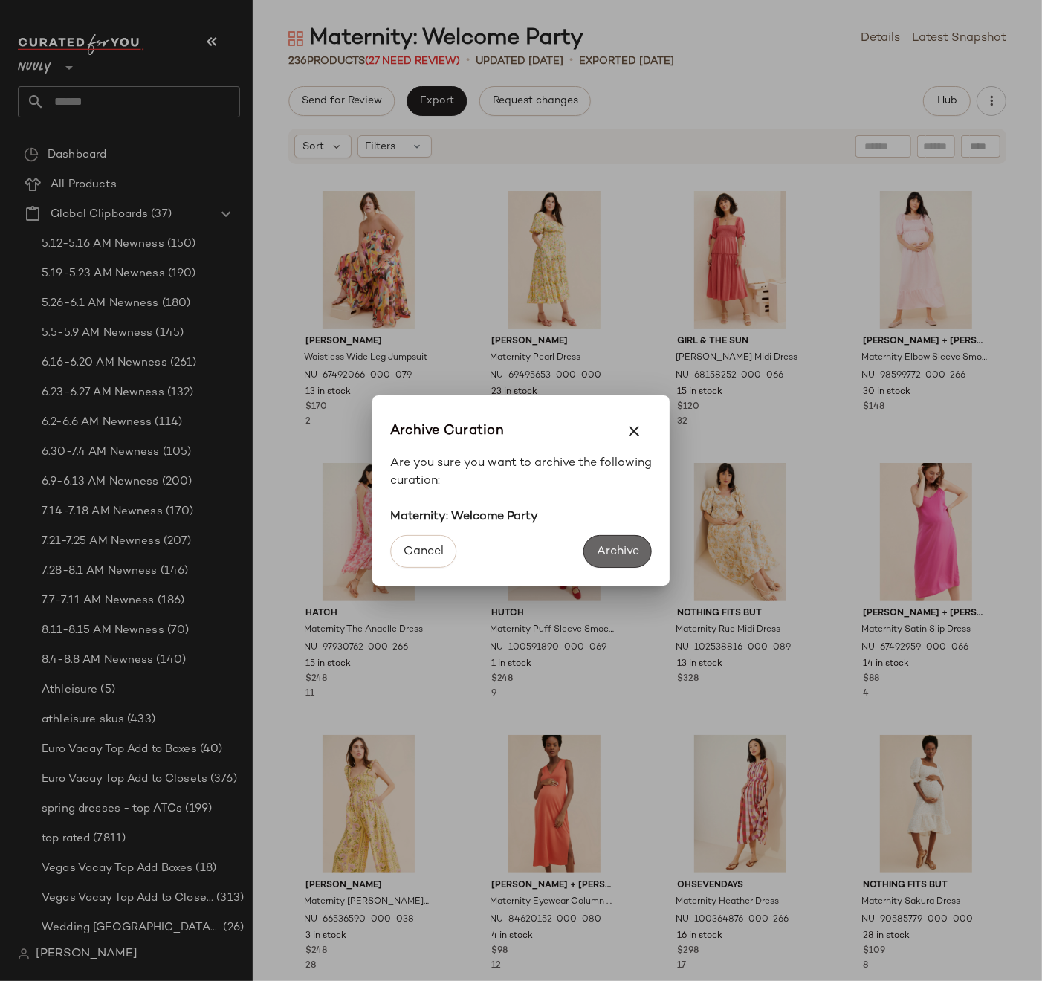
click at [621, 545] on span "Archive" at bounding box center [617, 552] width 43 height 14
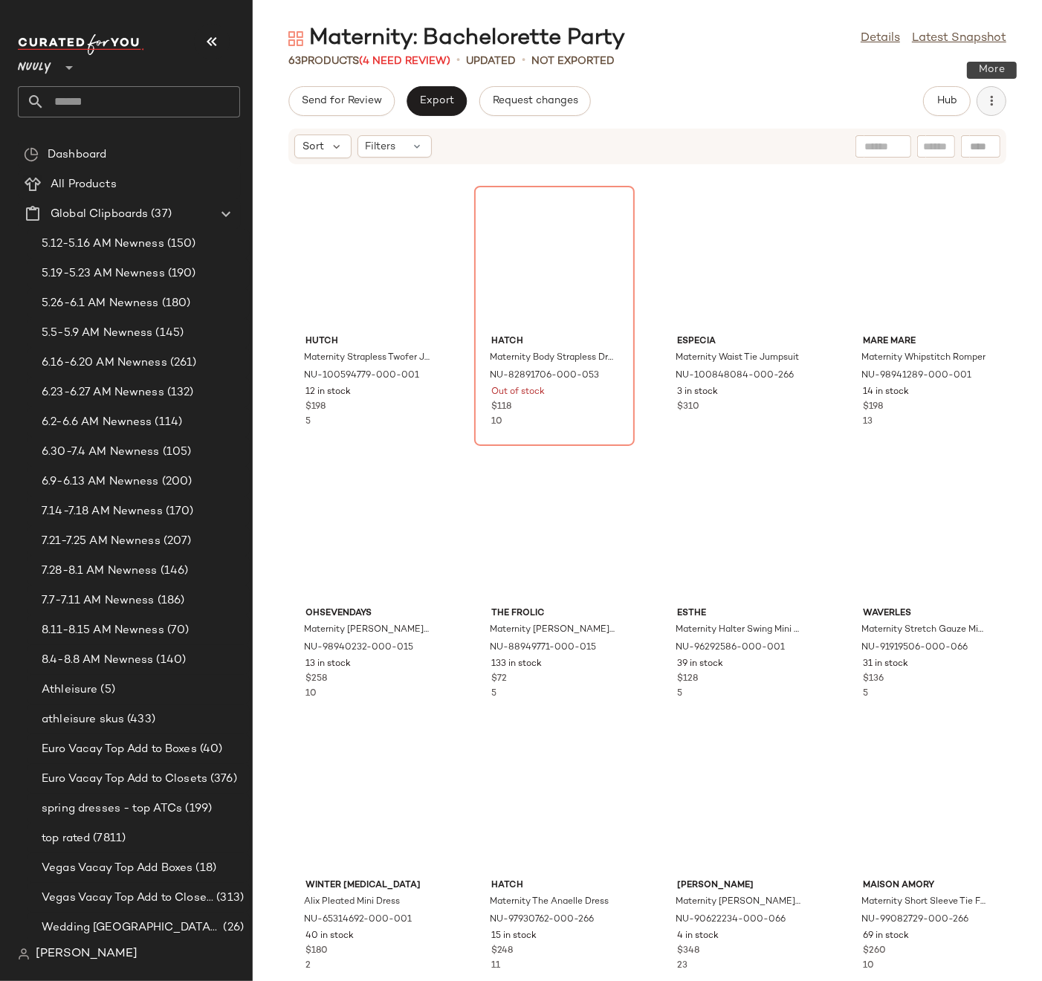
click at [995, 101] on icon "button" at bounding box center [991, 101] width 15 height 15
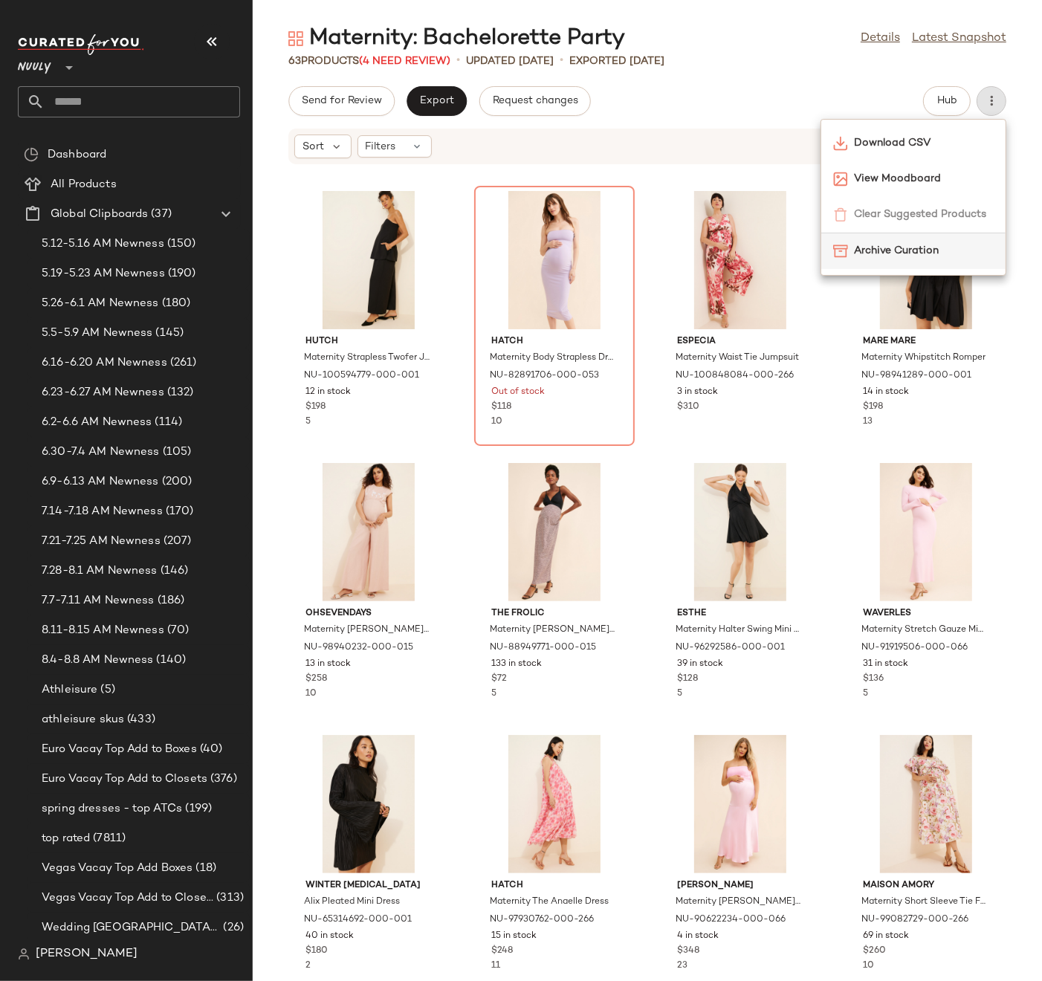
click at [949, 248] on span "Archive Curation" at bounding box center [924, 251] width 140 height 16
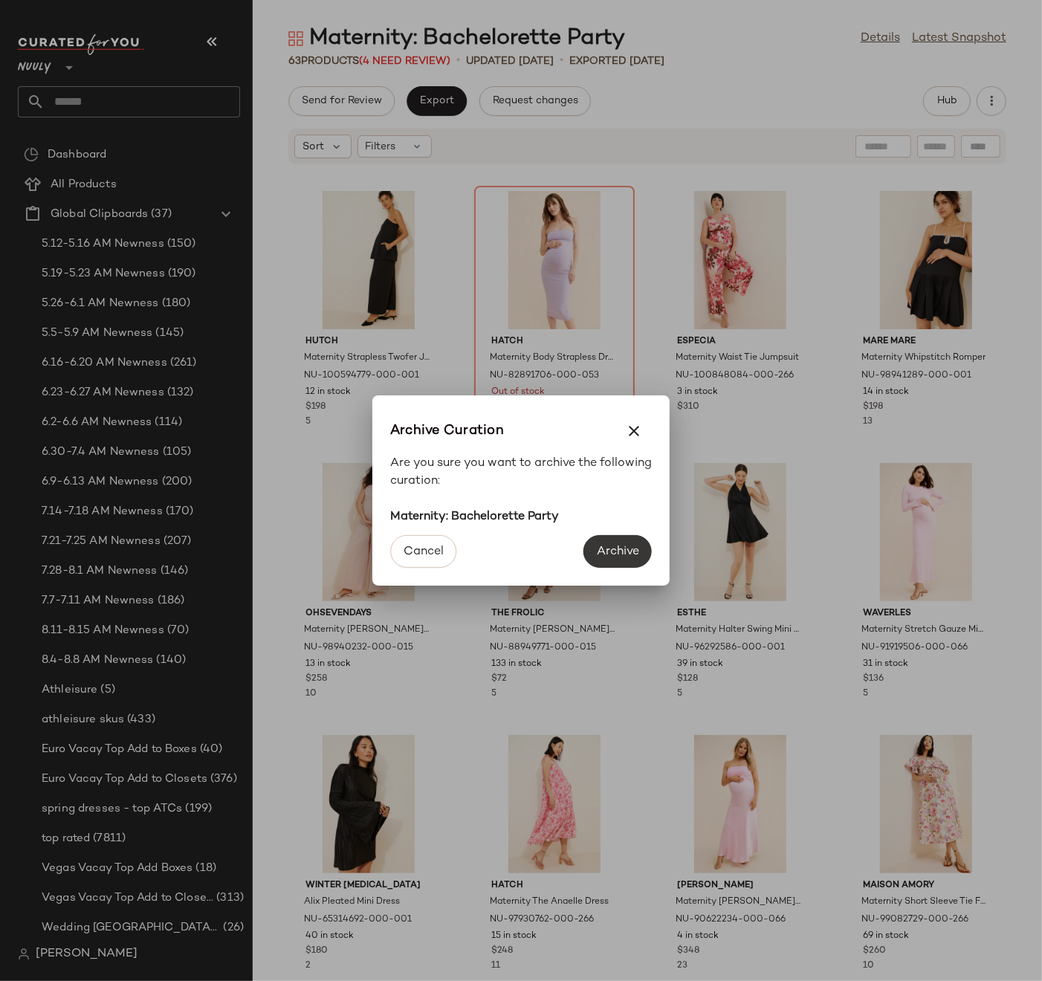
click at [601, 549] on span "Archive" at bounding box center [617, 552] width 43 height 14
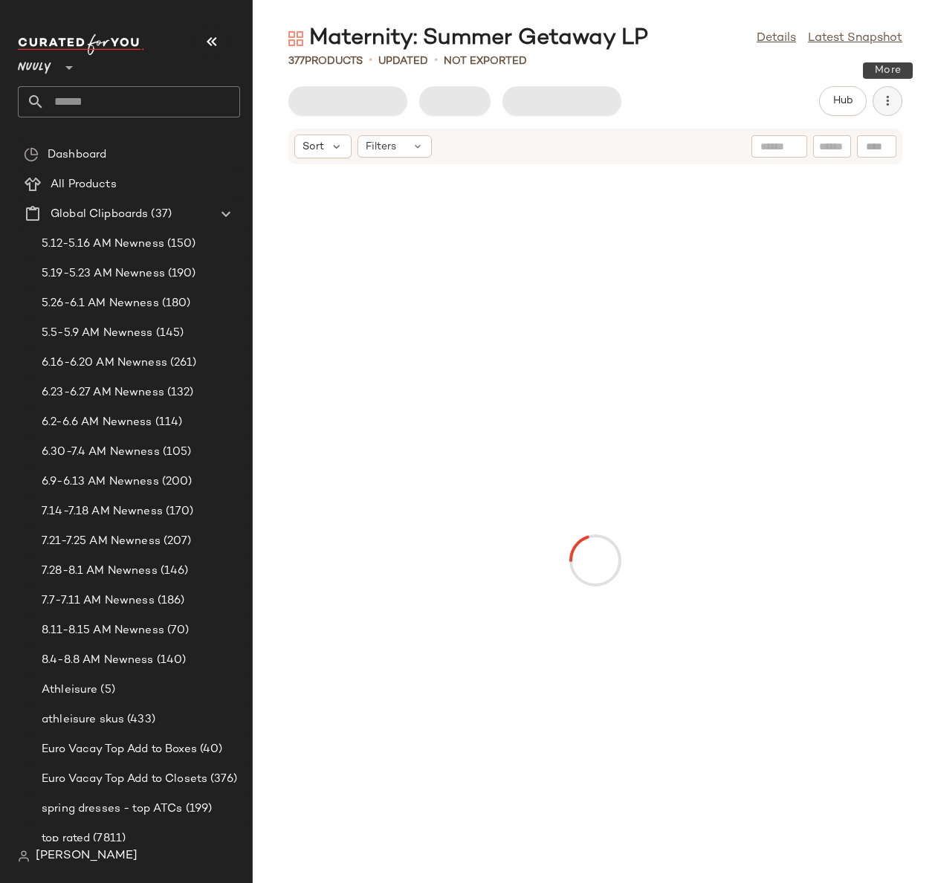
click at [886, 99] on icon "button" at bounding box center [887, 101] width 15 height 15
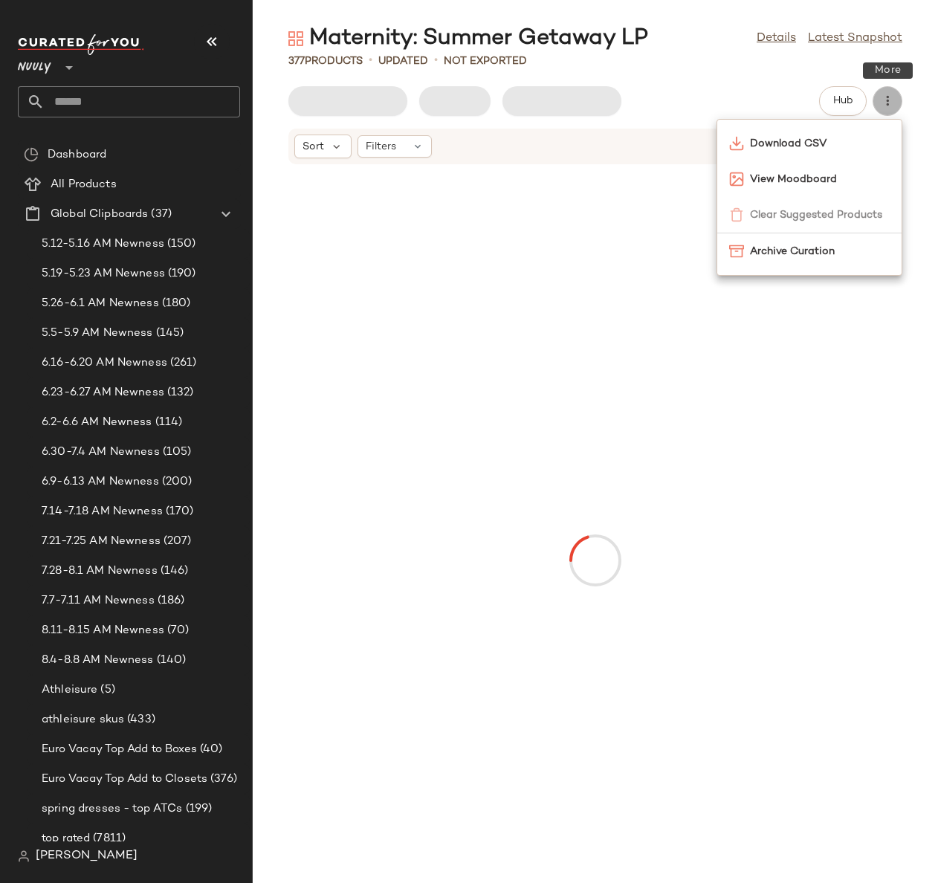
click at [824, 209] on body "Nuuly ** Dashboard All Products Global Clipboards (37) 5.12-5.16 AM Newness (15…" at bounding box center [469, 441] width 938 height 883
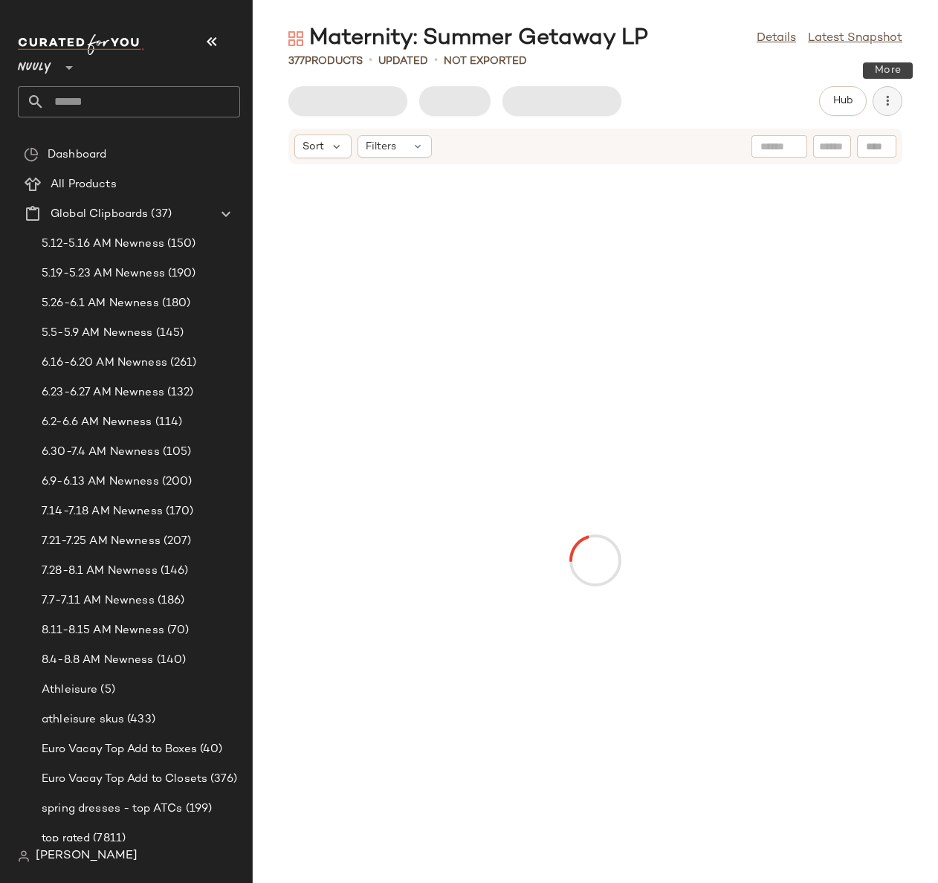
click at [885, 105] on icon "button" at bounding box center [887, 101] width 15 height 15
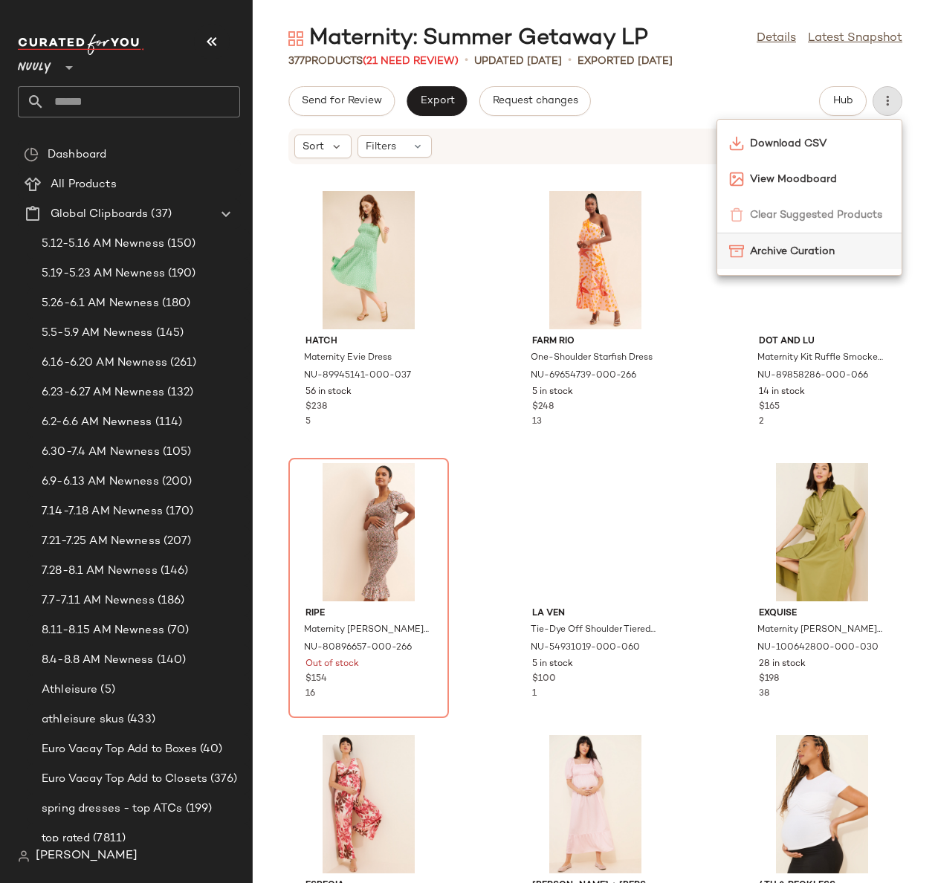
click at [784, 253] on span "Archive Curation" at bounding box center [820, 252] width 140 height 16
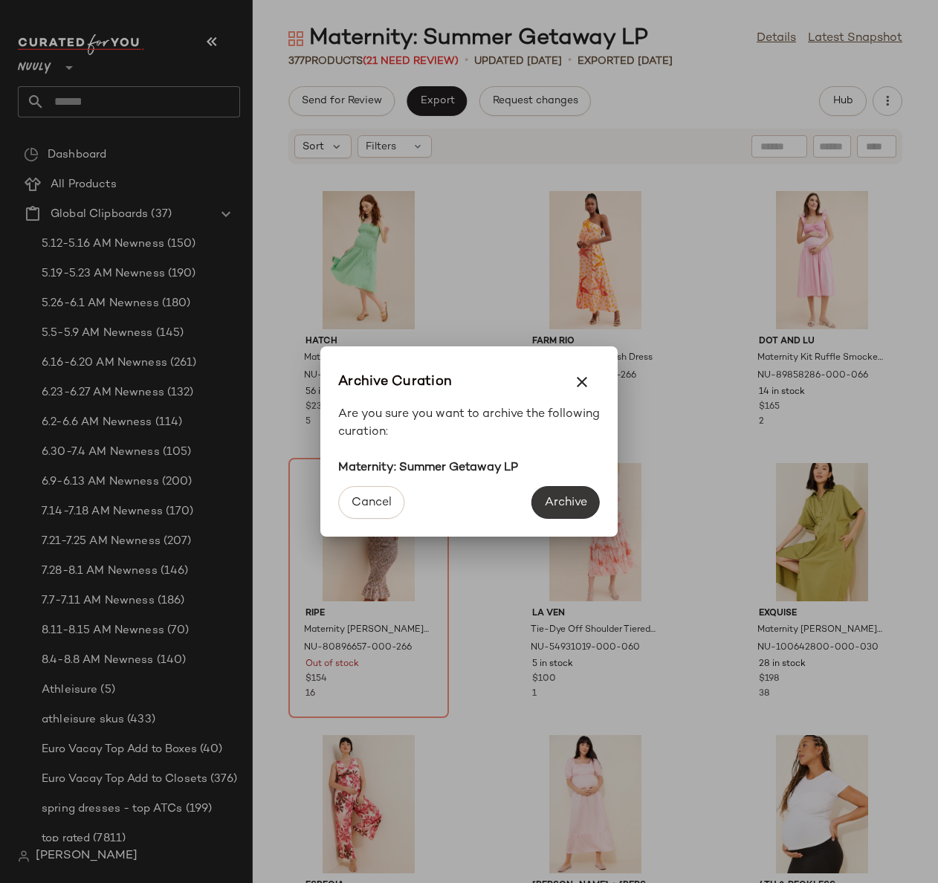
click at [581, 505] on span "Archive" at bounding box center [565, 503] width 43 height 14
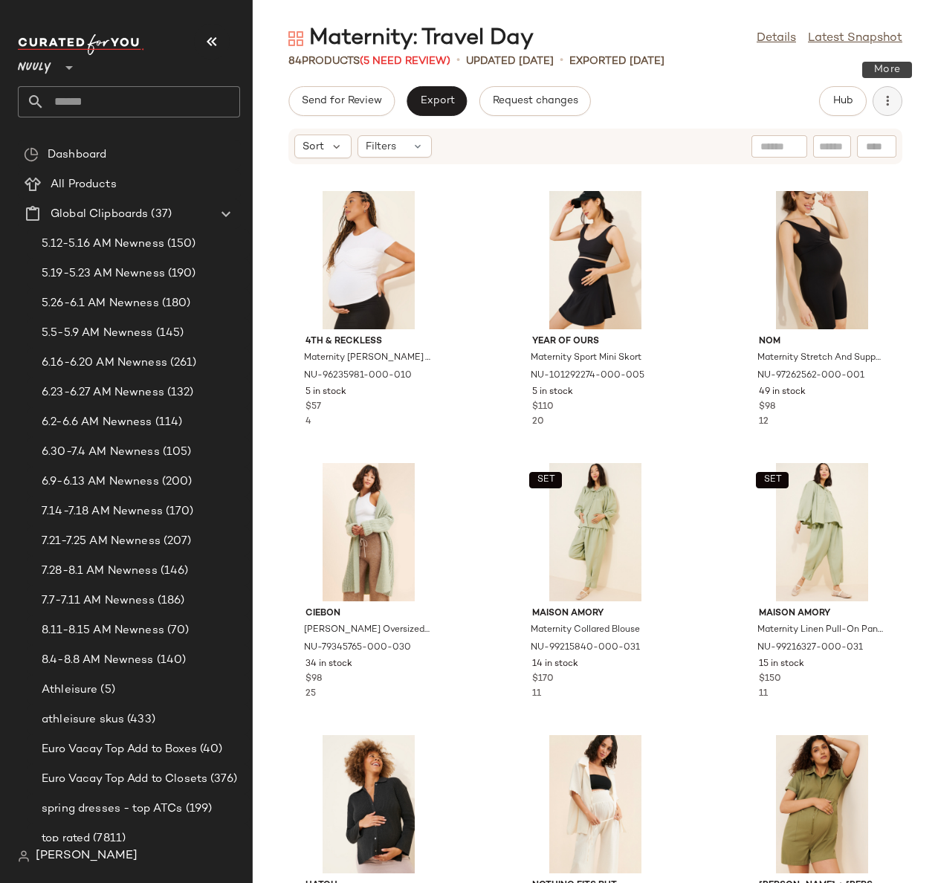
click at [892, 100] on icon "button" at bounding box center [887, 101] width 15 height 15
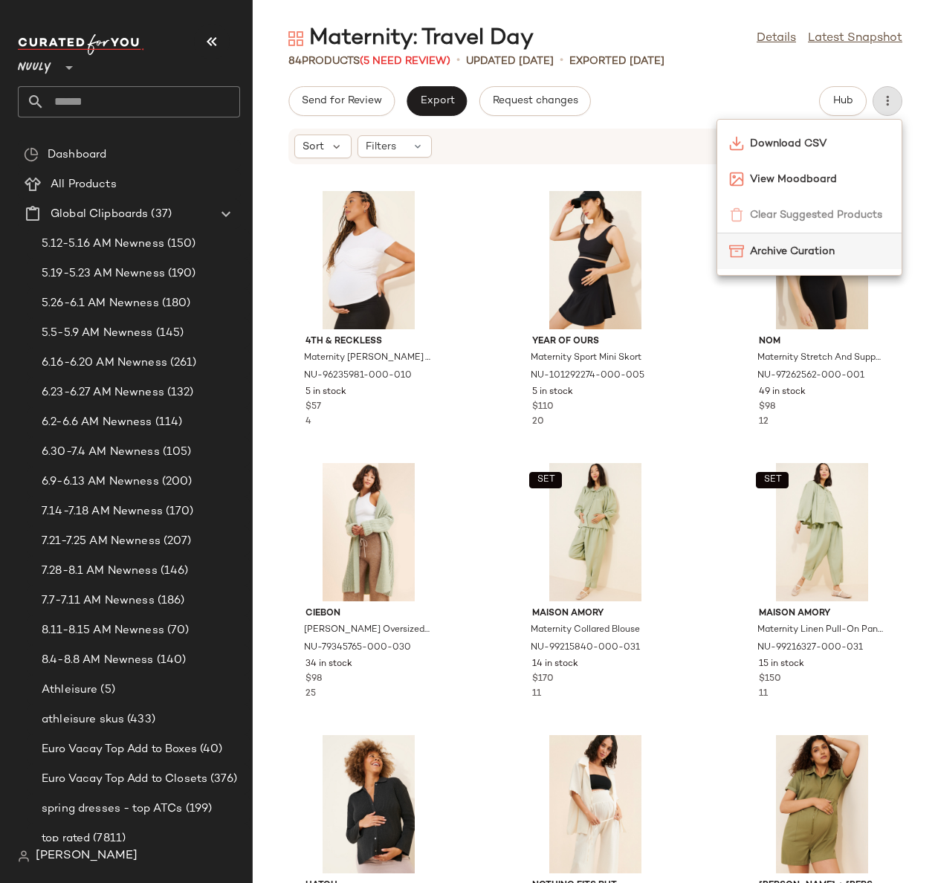
click at [811, 262] on div "Archive Curation" at bounding box center [809, 251] width 184 height 36
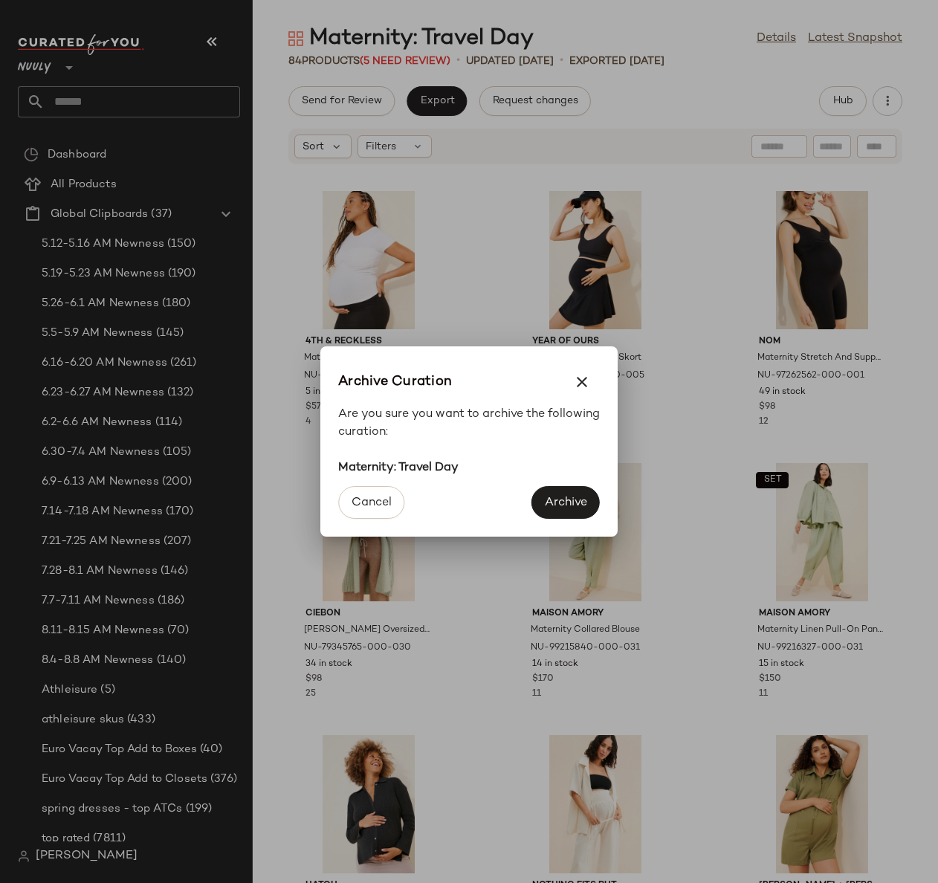
drag, startPoint x: 561, startPoint y: 491, endPoint x: 563, endPoint y: 482, distance: 9.9
click at [561, 491] on button "Archive" at bounding box center [566, 502] width 68 height 33
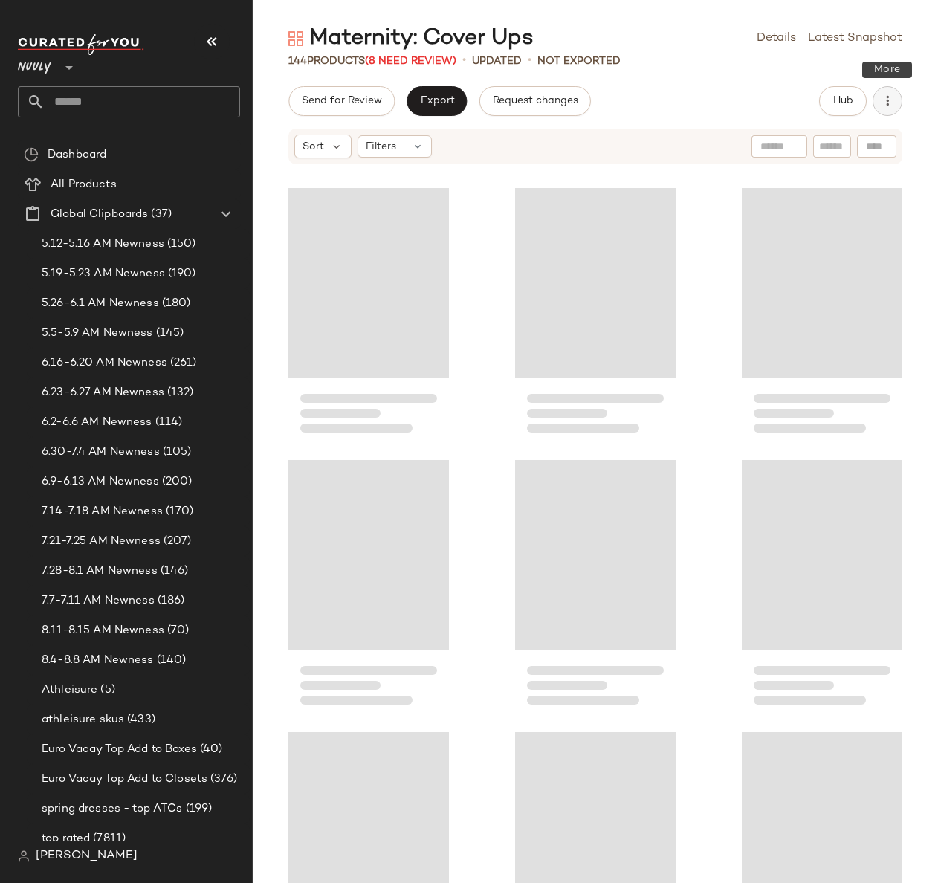
click at [889, 101] on icon "button" at bounding box center [887, 101] width 15 height 15
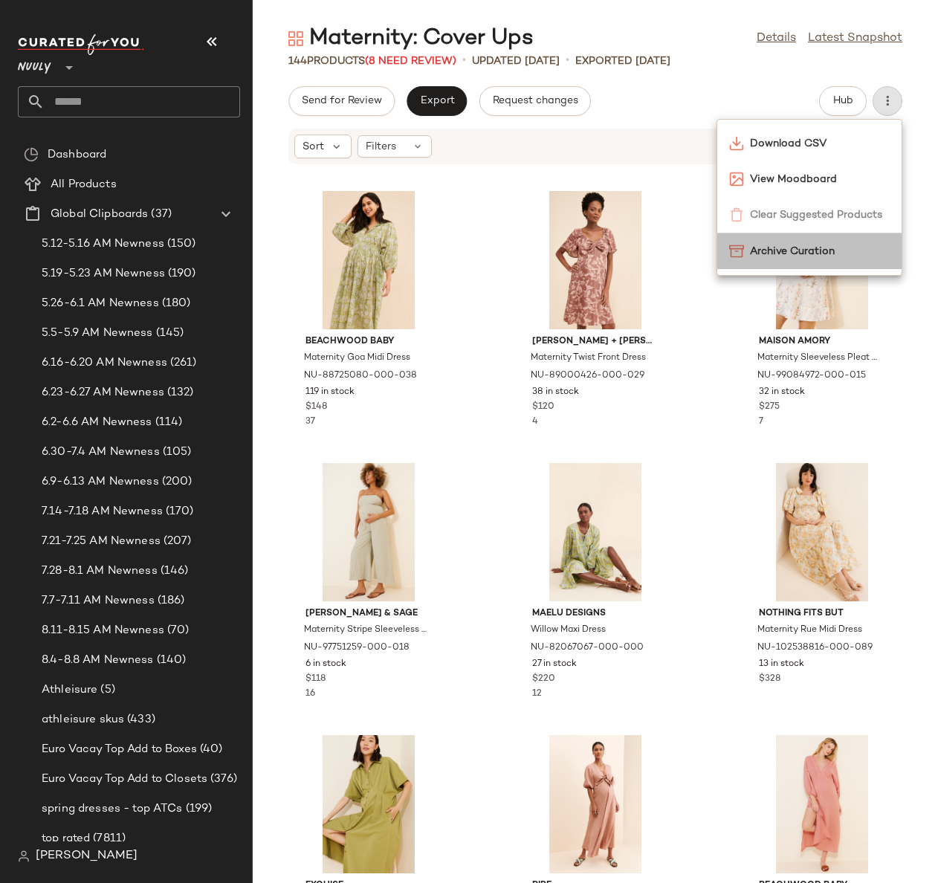
click at [804, 249] on span "Archive Curation" at bounding box center [820, 252] width 140 height 16
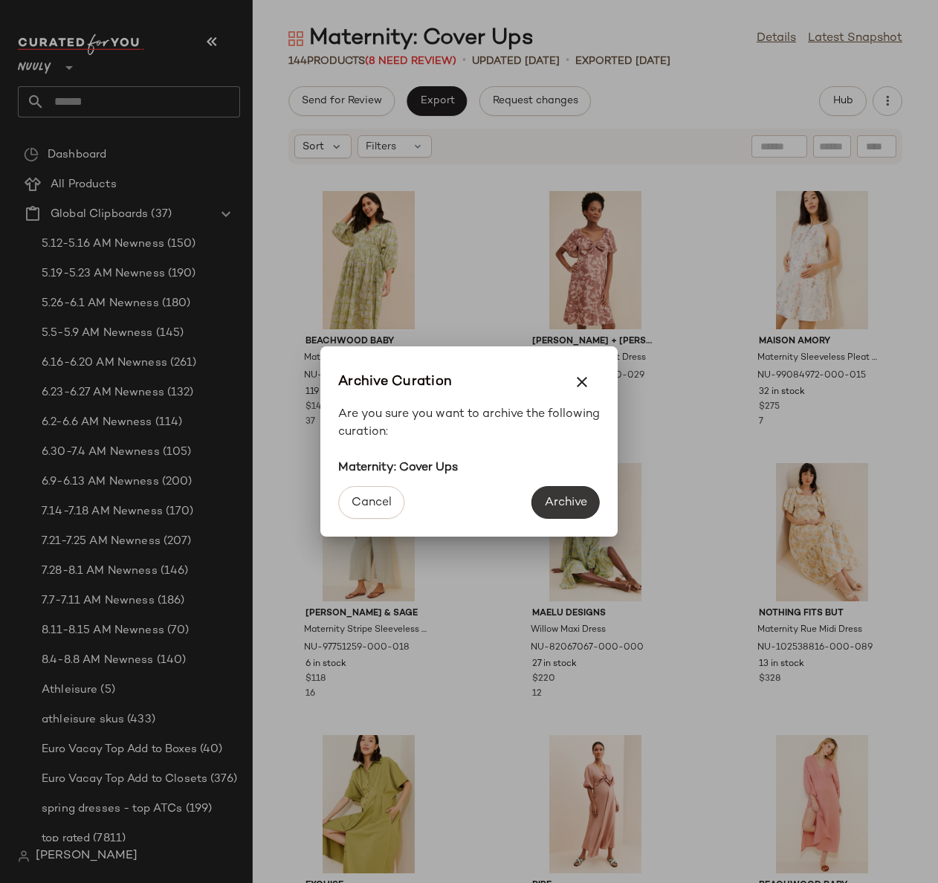
click at [564, 506] on span "Archive" at bounding box center [565, 503] width 43 height 14
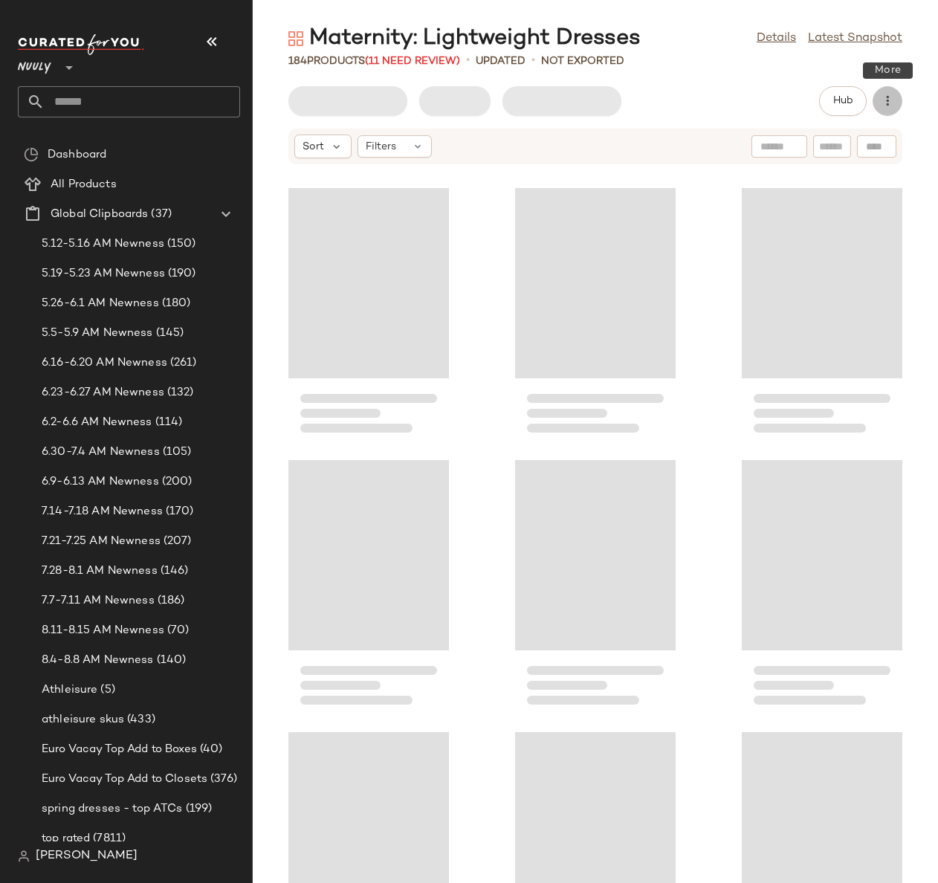
click at [884, 106] on icon "button" at bounding box center [887, 101] width 15 height 15
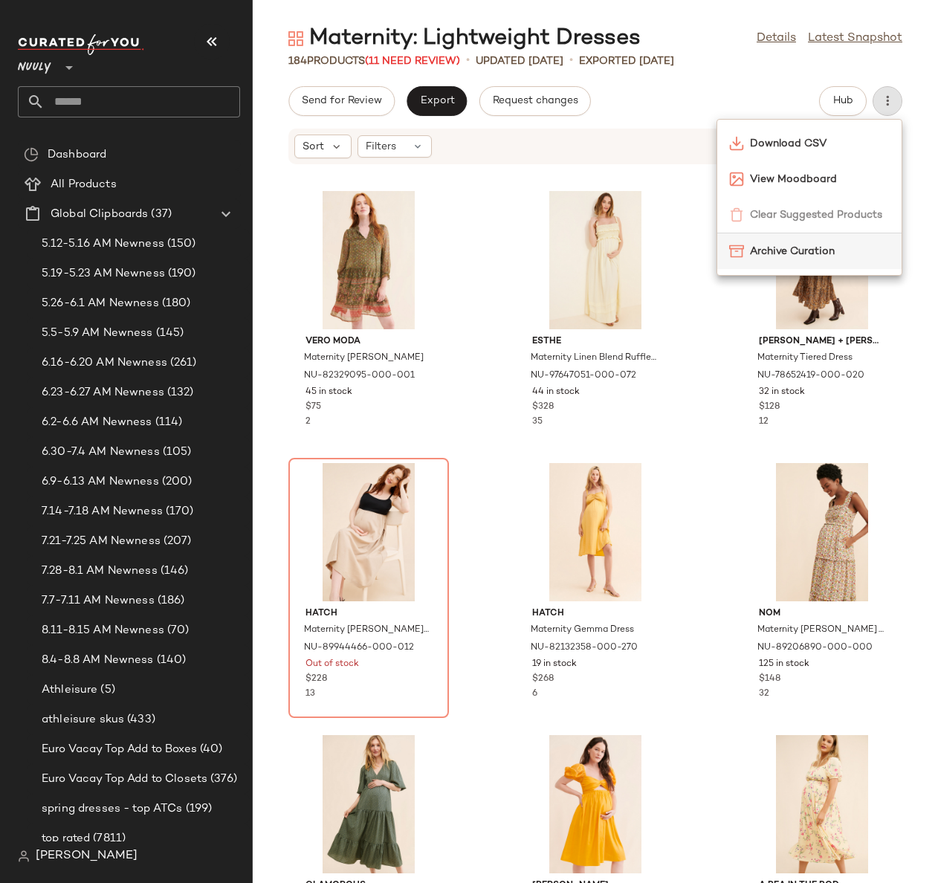
click at [836, 255] on span "Archive Curation" at bounding box center [820, 252] width 140 height 16
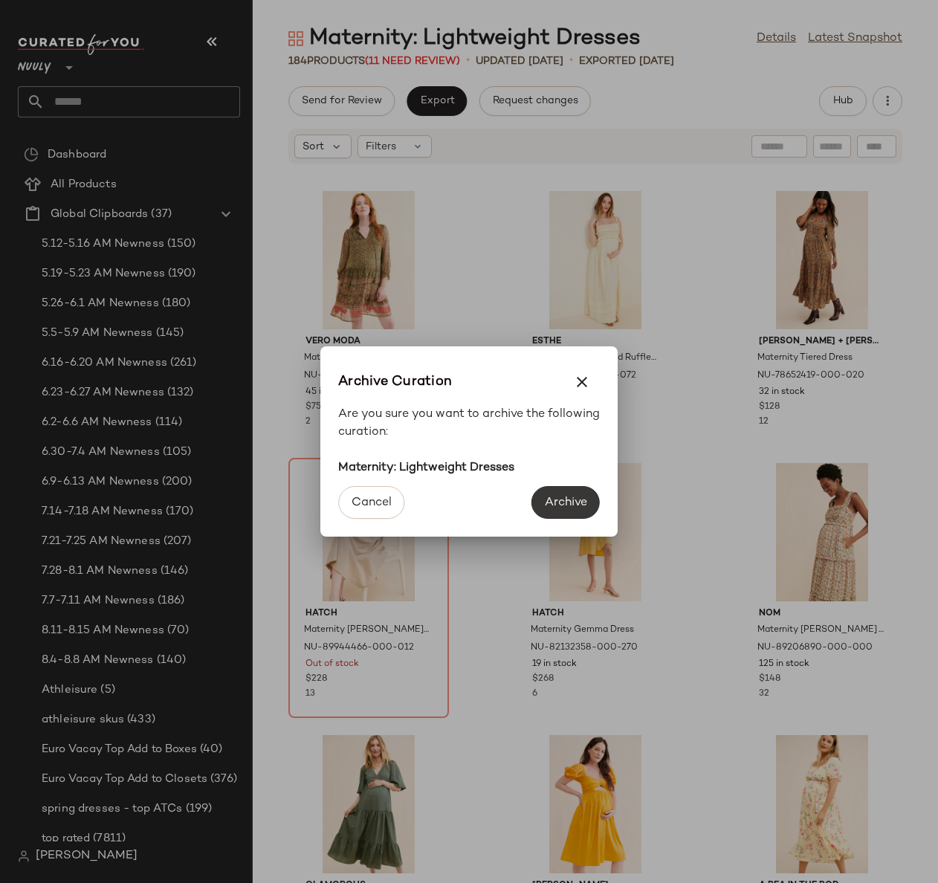
click at [563, 506] on span "Archive" at bounding box center [565, 503] width 43 height 14
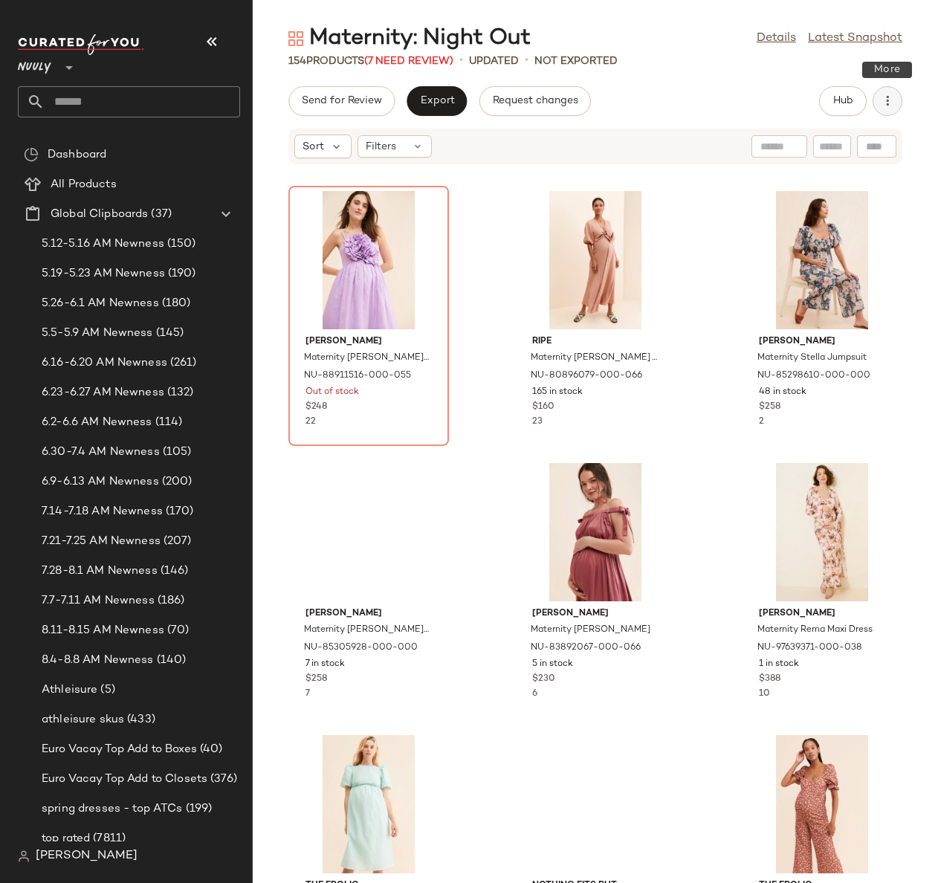
click at [887, 106] on icon "button" at bounding box center [887, 101] width 15 height 15
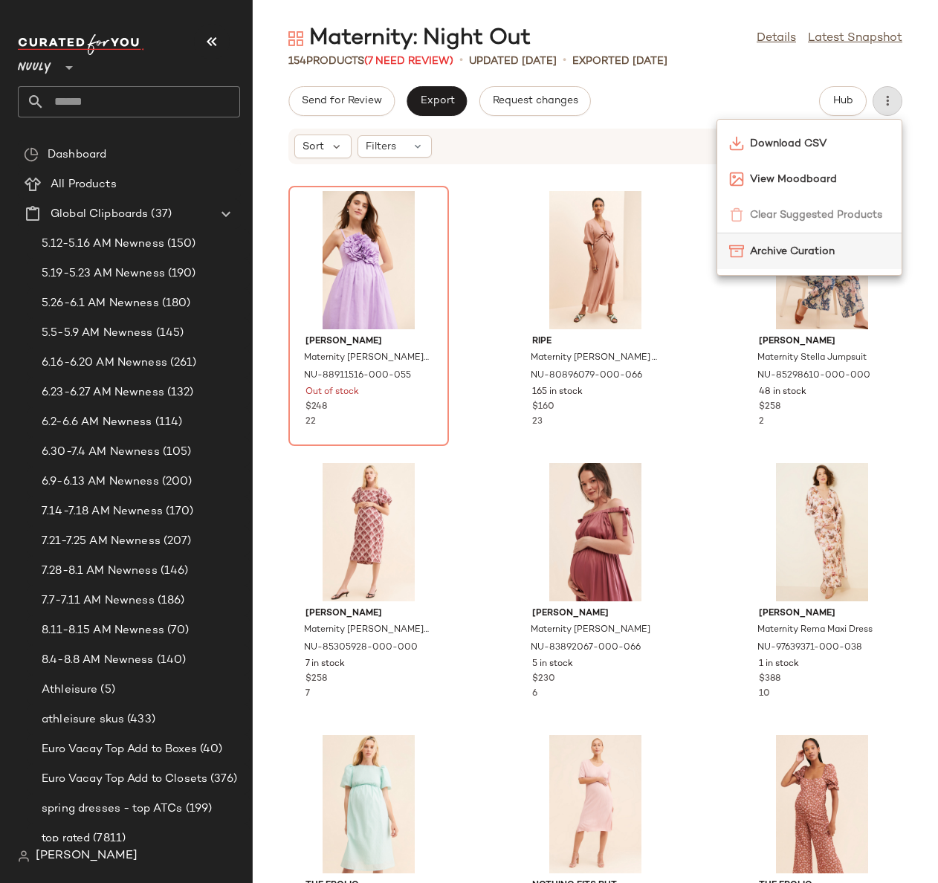
click at [789, 254] on span "Archive Curation" at bounding box center [820, 252] width 140 height 16
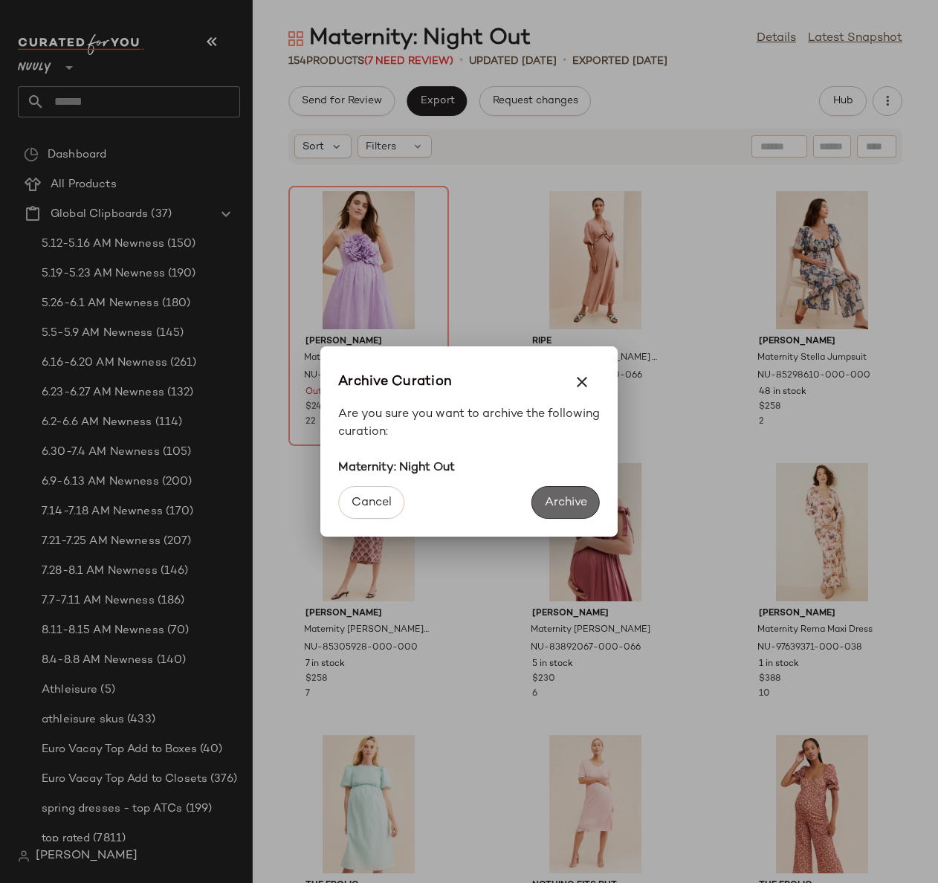
drag, startPoint x: 555, startPoint y: 511, endPoint x: 544, endPoint y: 506, distance: 11.6
click at [555, 511] on button "Archive" at bounding box center [566, 502] width 68 height 33
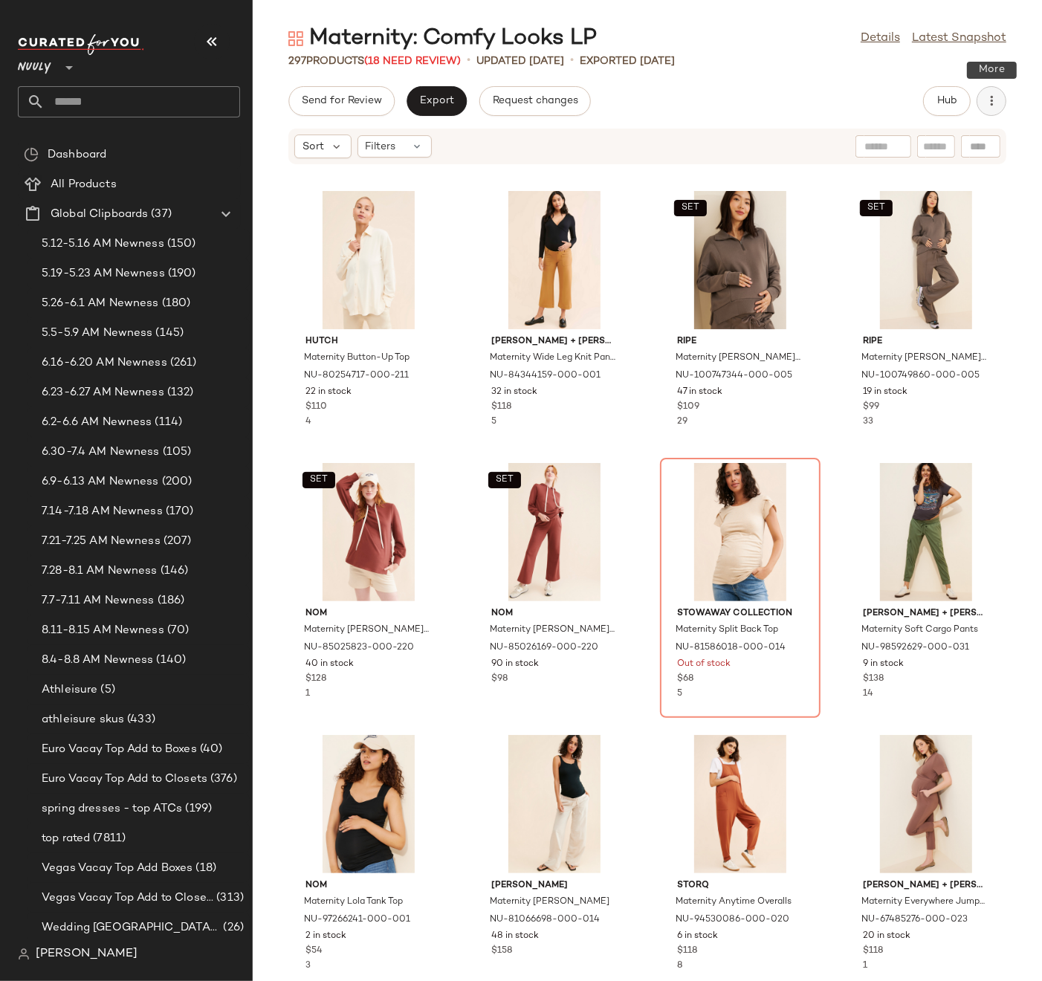
click at [982, 107] on button "button" at bounding box center [992, 101] width 30 height 30
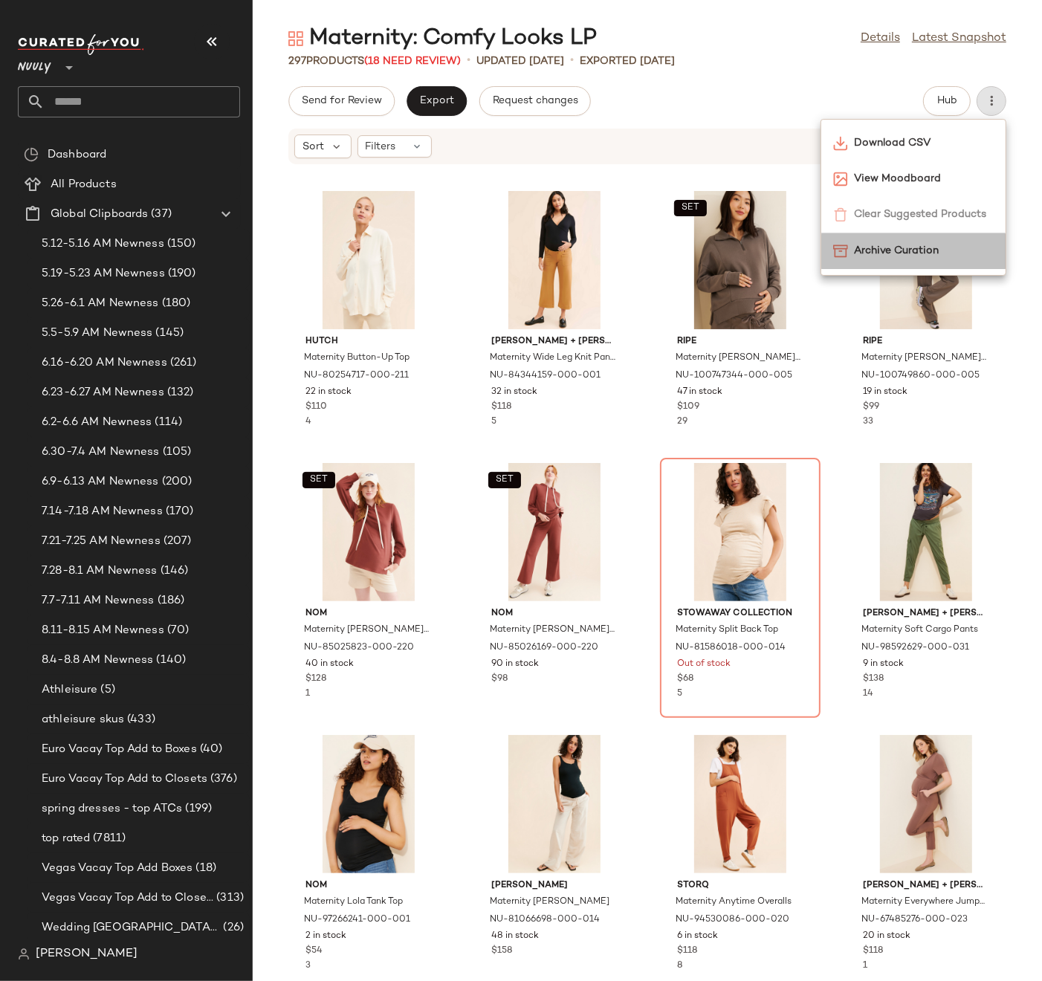
click at [920, 246] on span "Archive Curation" at bounding box center [924, 251] width 140 height 16
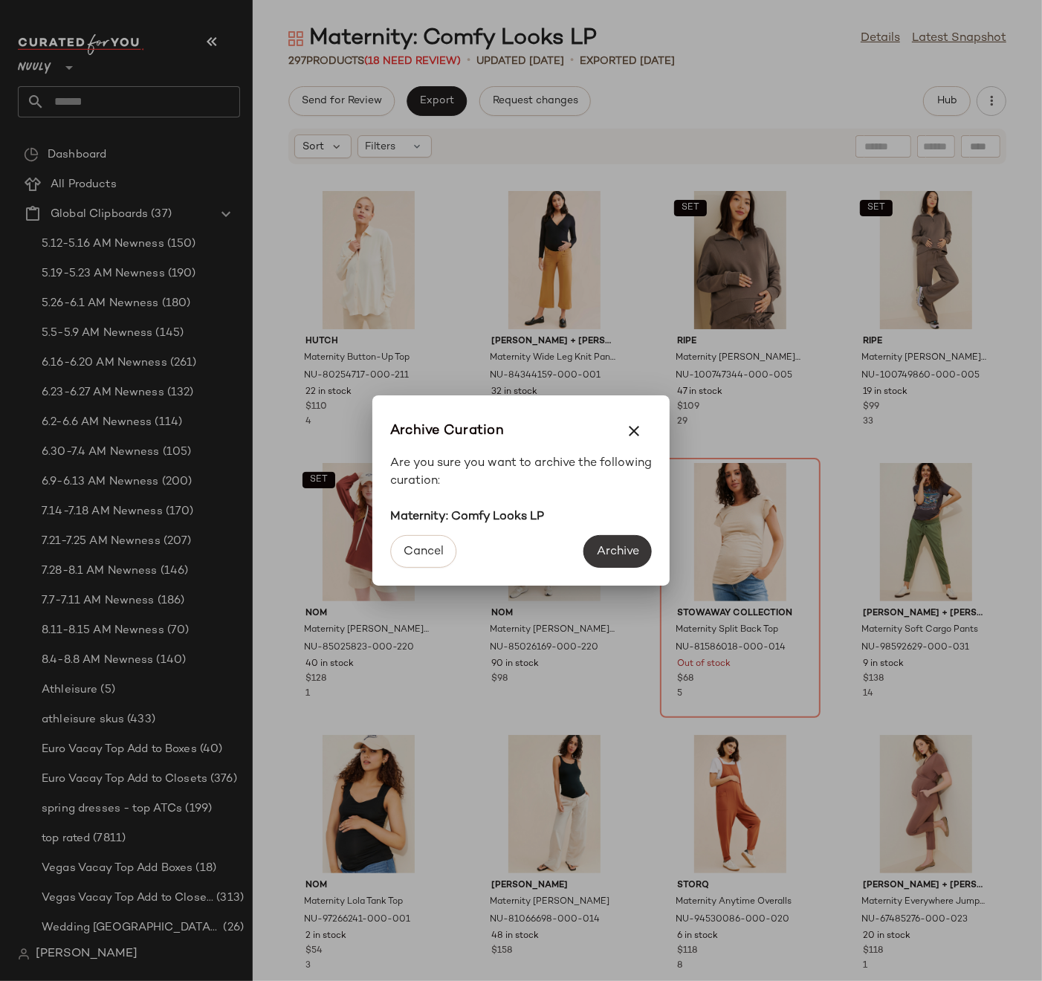
click at [608, 552] on span "Archive" at bounding box center [617, 552] width 43 height 14
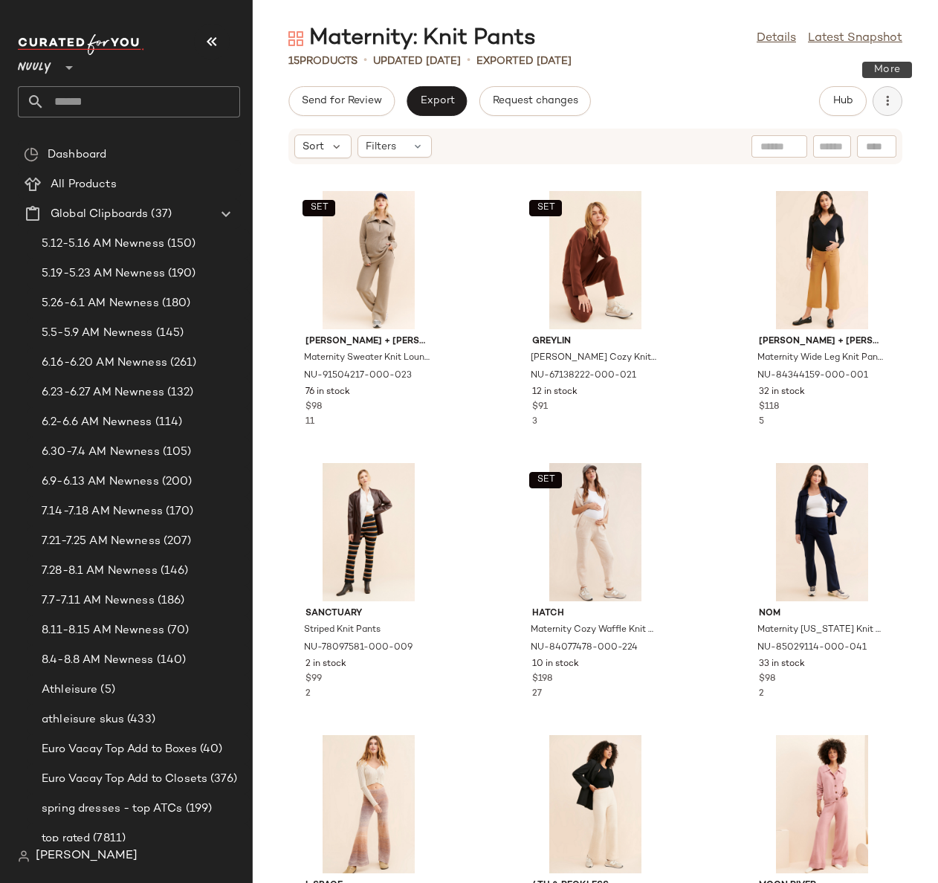
click at [887, 110] on button "button" at bounding box center [888, 101] width 30 height 30
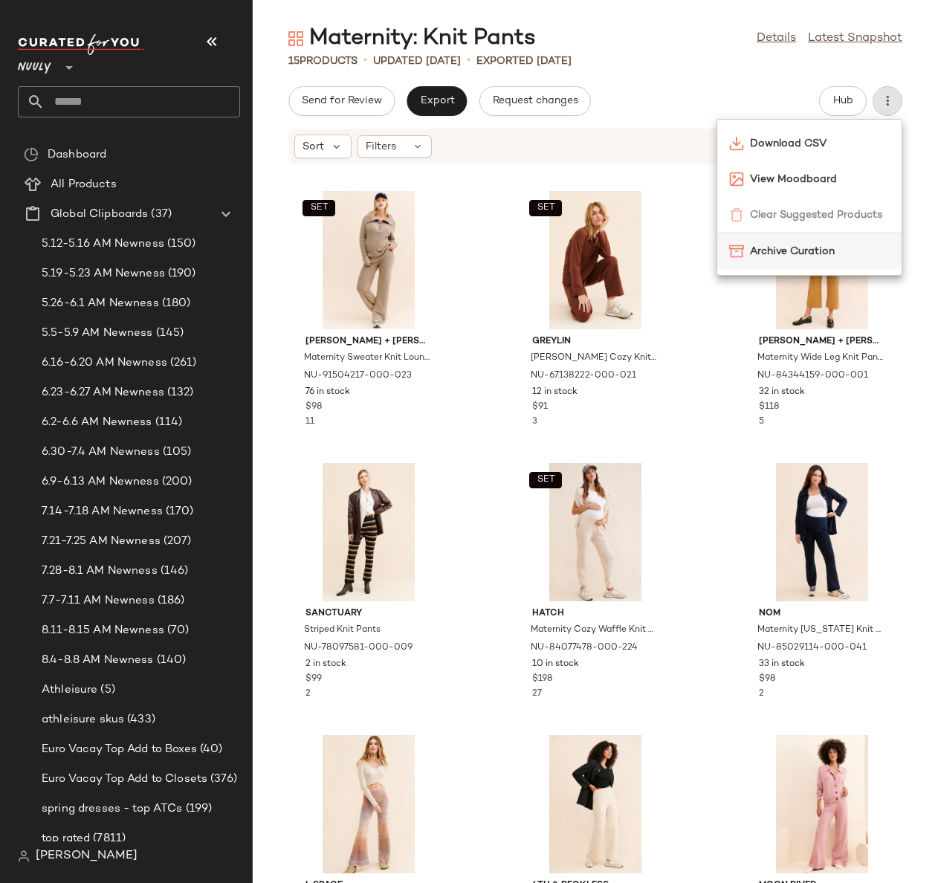
click at [805, 245] on span "Archive Curation" at bounding box center [820, 252] width 140 height 16
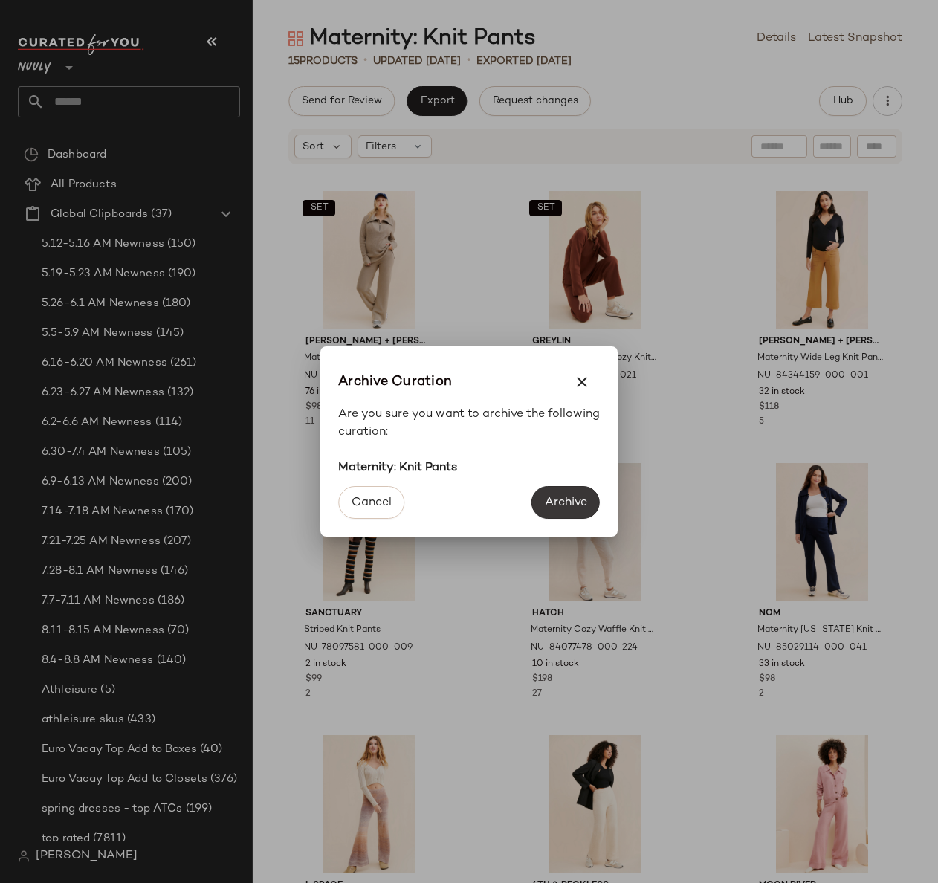
click at [593, 497] on button "Archive" at bounding box center [566, 502] width 68 height 33
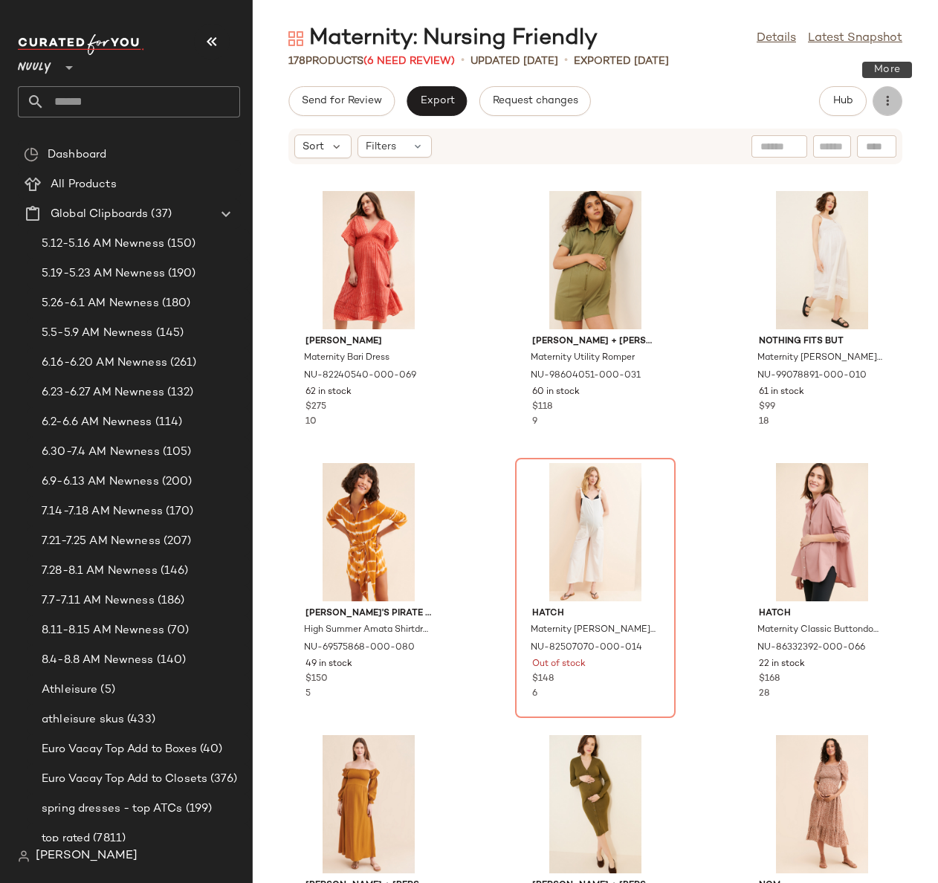
click at [883, 101] on icon "button" at bounding box center [887, 101] width 15 height 15
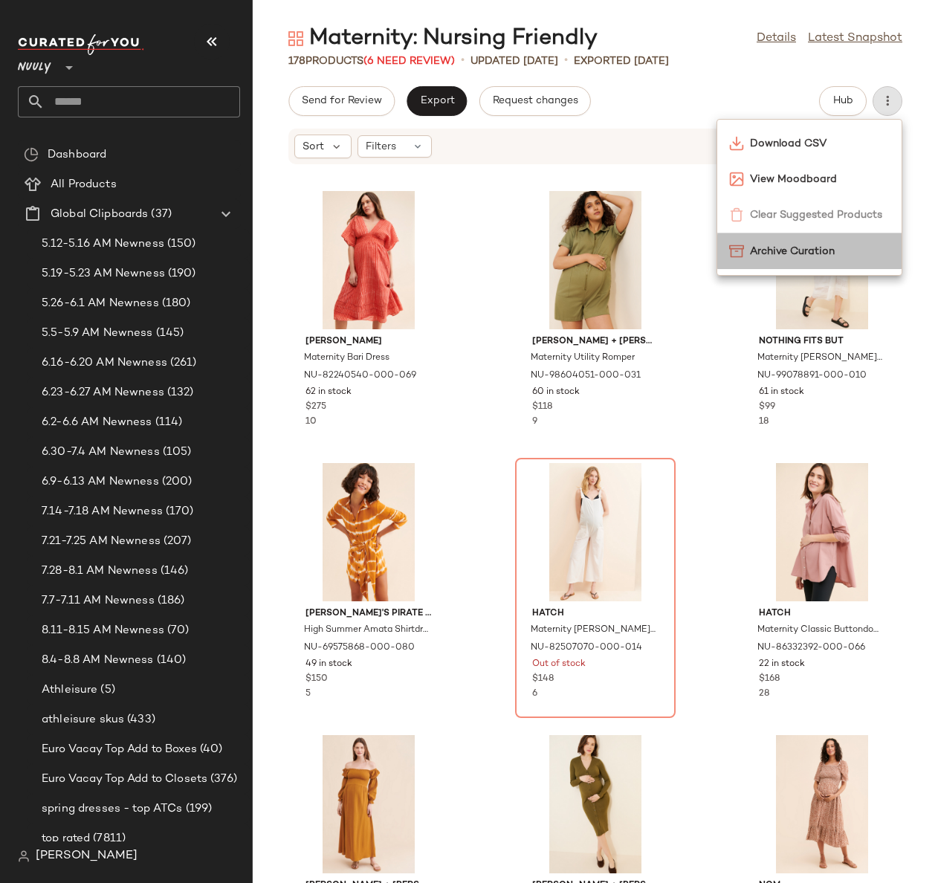
click at [797, 251] on span "Archive Curation" at bounding box center [820, 252] width 140 height 16
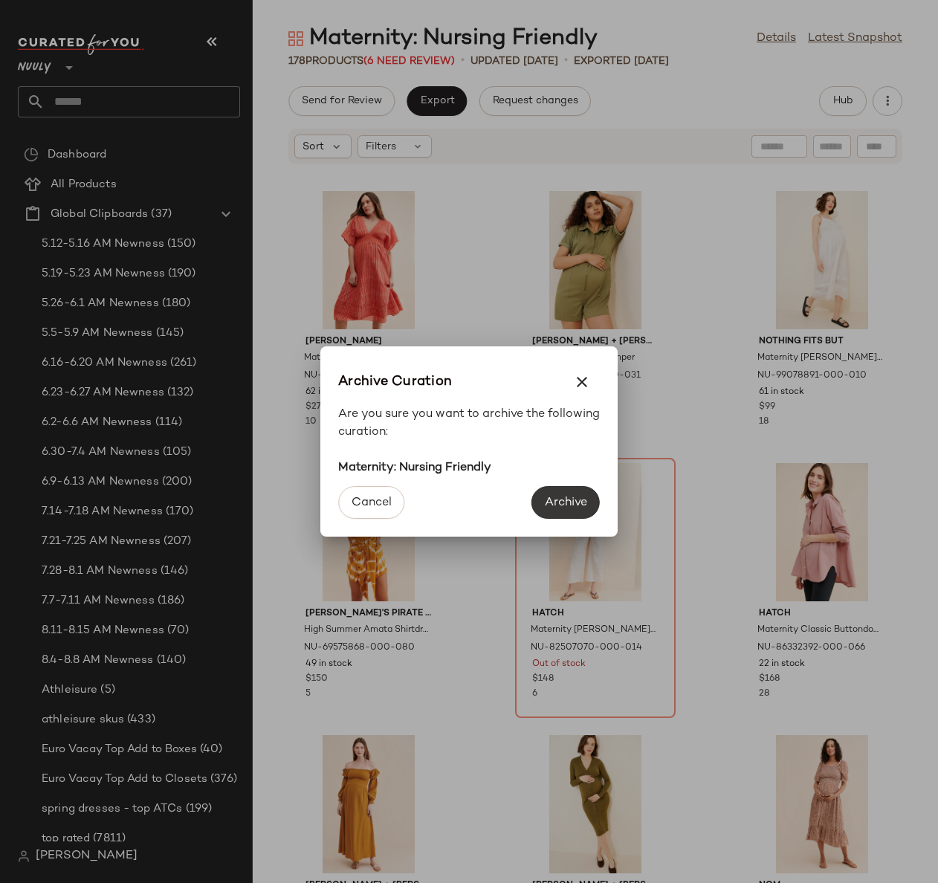
drag, startPoint x: 563, startPoint y: 498, endPoint x: 572, endPoint y: 500, distance: 8.5
click at [564, 497] on span "Archive" at bounding box center [565, 503] width 43 height 14
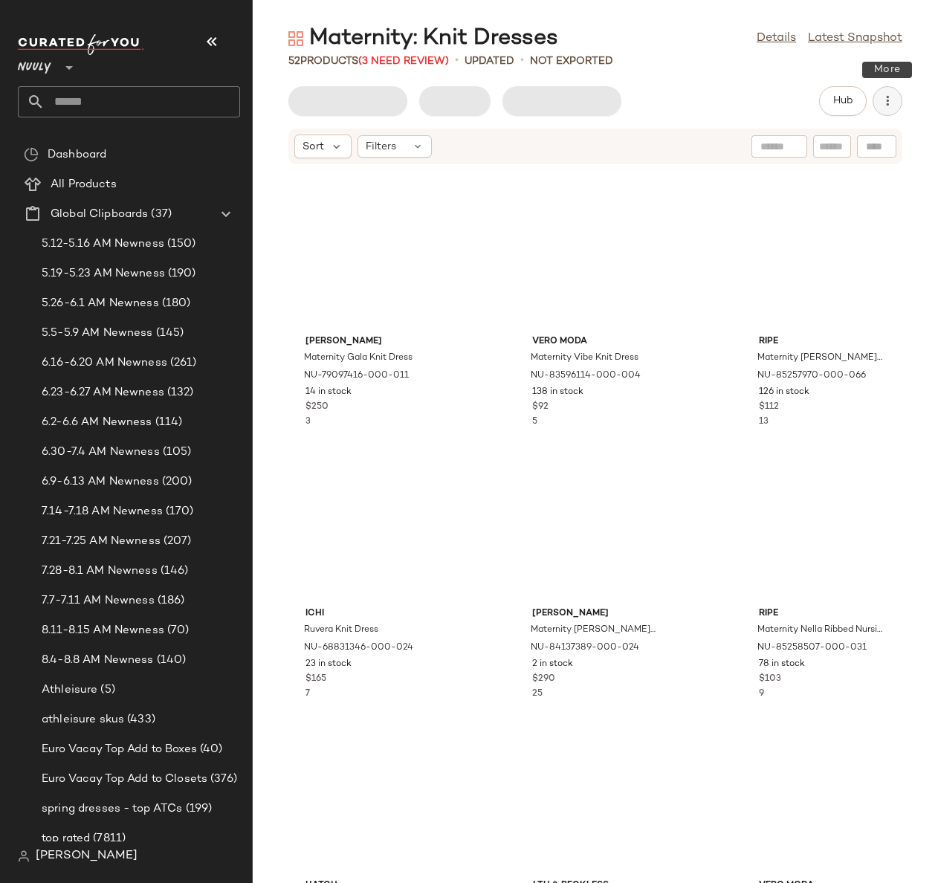
click at [891, 94] on icon "button" at bounding box center [887, 101] width 15 height 15
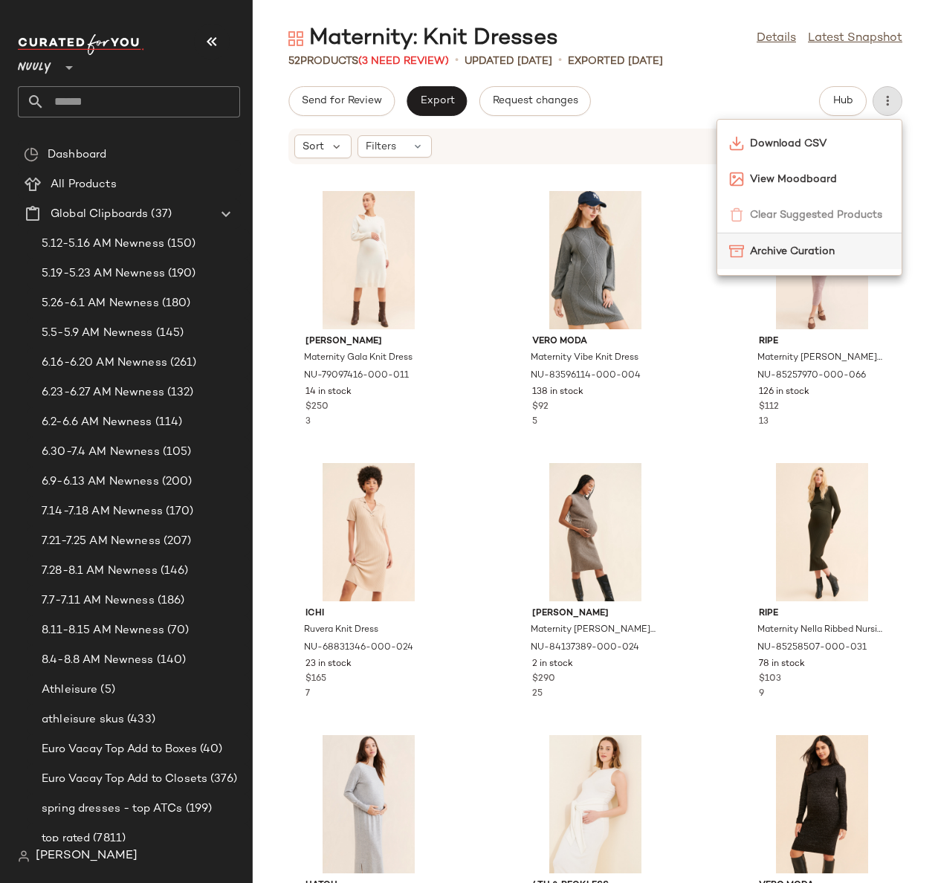
click at [827, 249] on span "Archive Curation" at bounding box center [820, 252] width 140 height 16
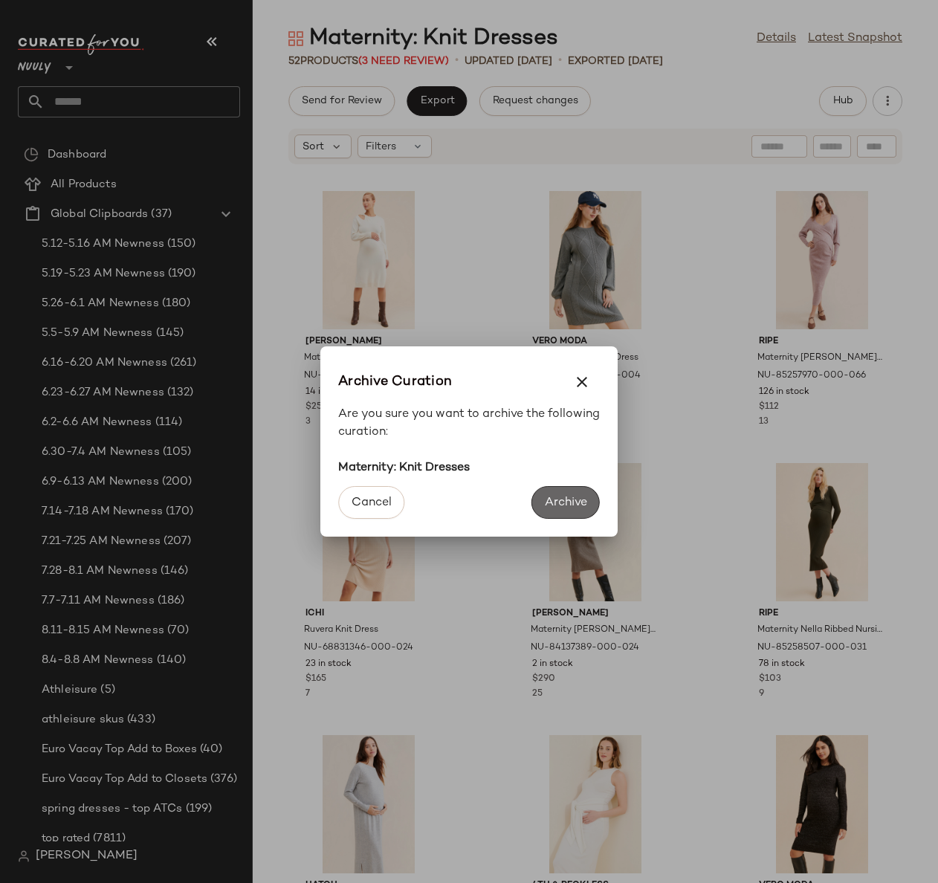
click at [571, 500] on span "Archive" at bounding box center [565, 503] width 43 height 14
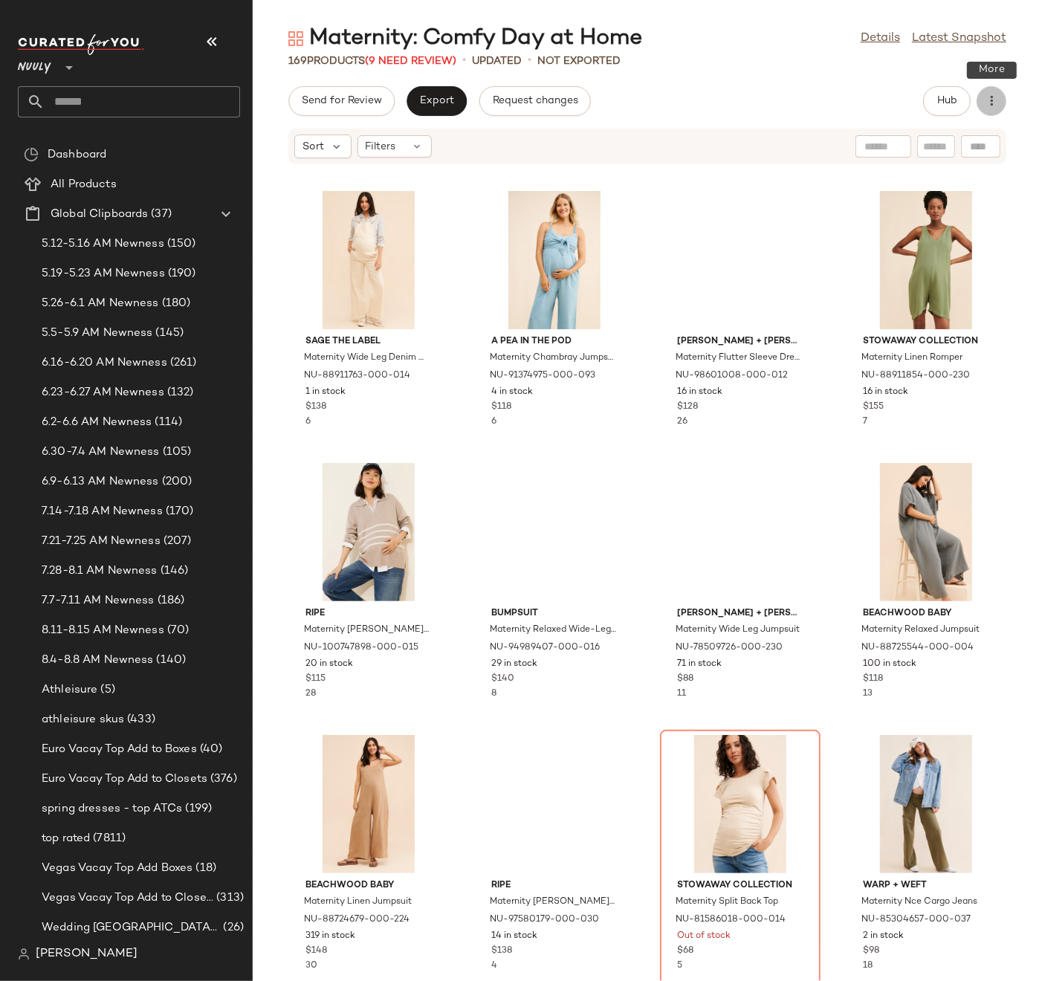
click at [996, 112] on button "button" at bounding box center [992, 101] width 30 height 30
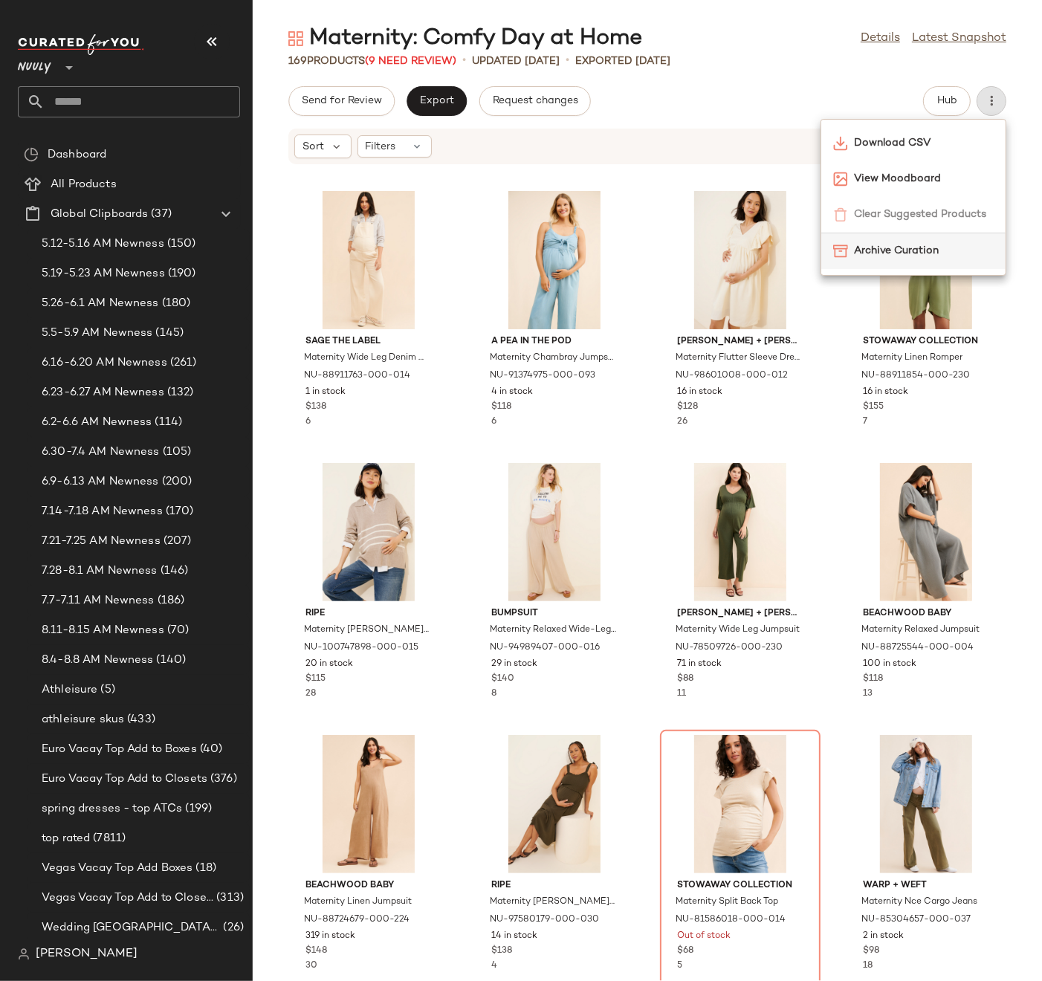
click at [879, 265] on div "Archive Curation" at bounding box center [913, 251] width 184 height 36
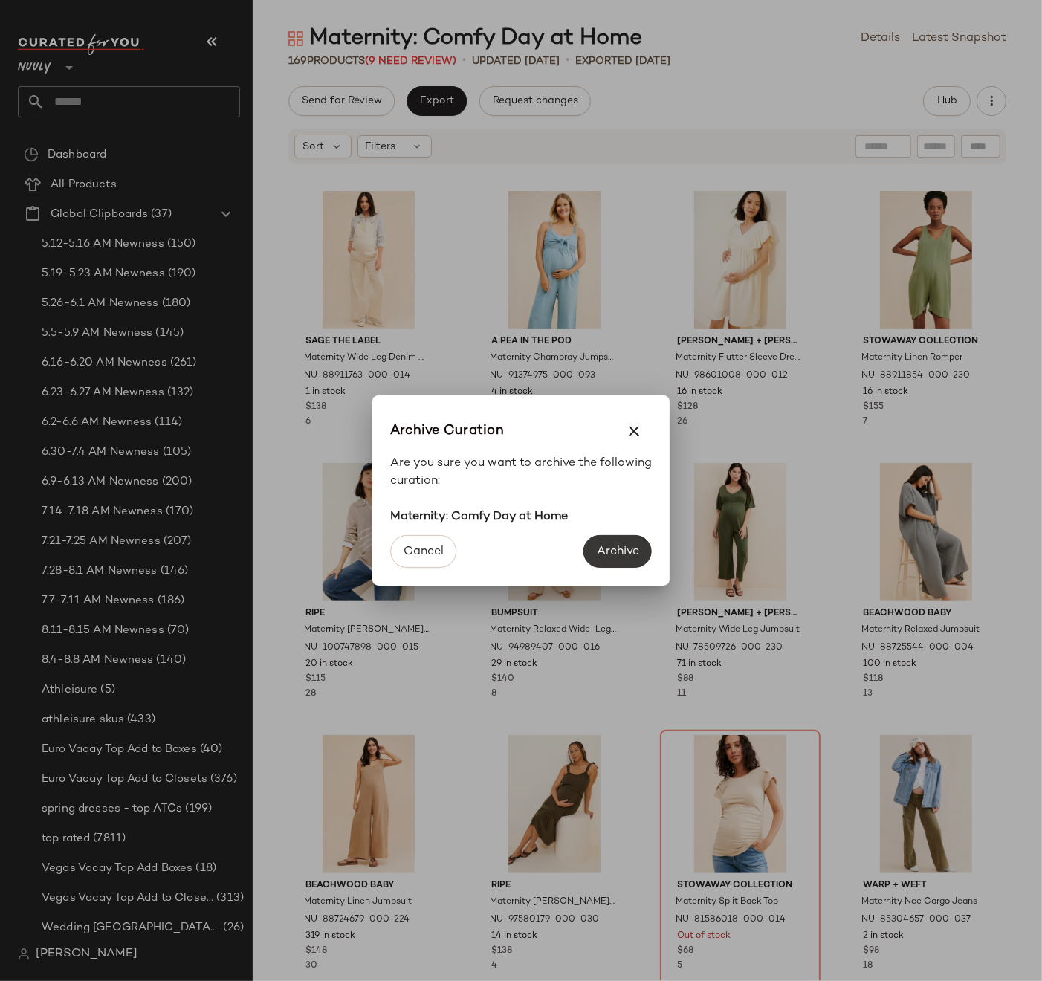
click at [627, 548] on span "Archive" at bounding box center [617, 552] width 43 height 14
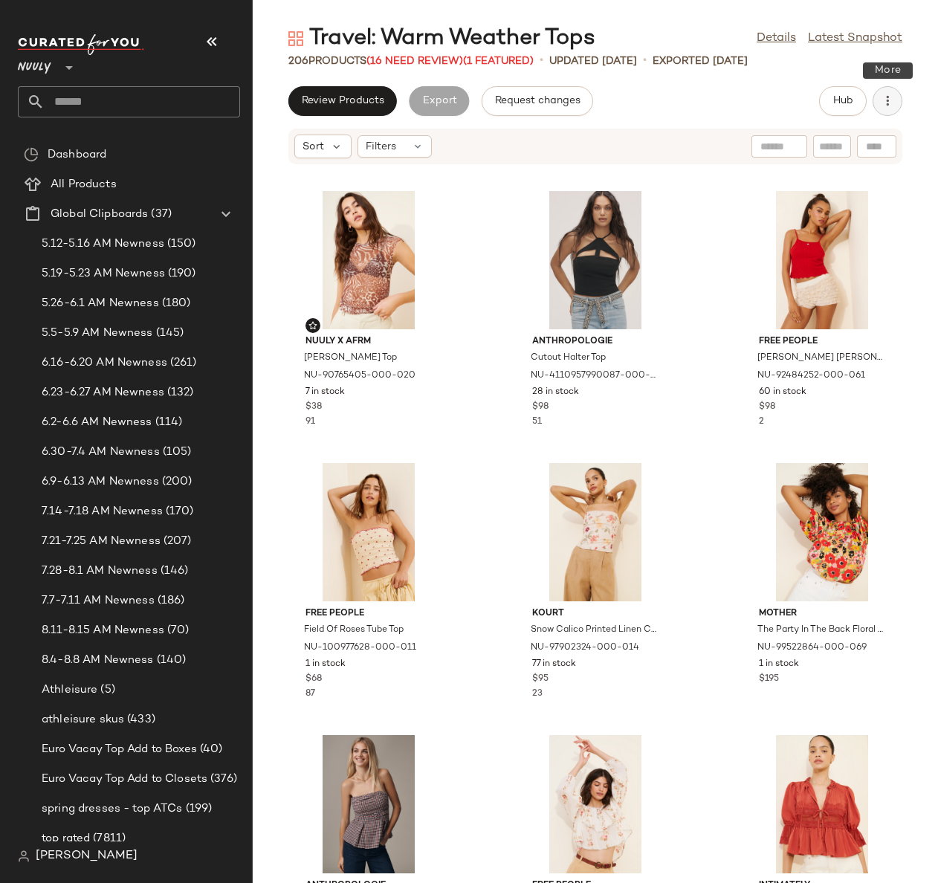
click at [887, 100] on icon "button" at bounding box center [887, 101] width 15 height 15
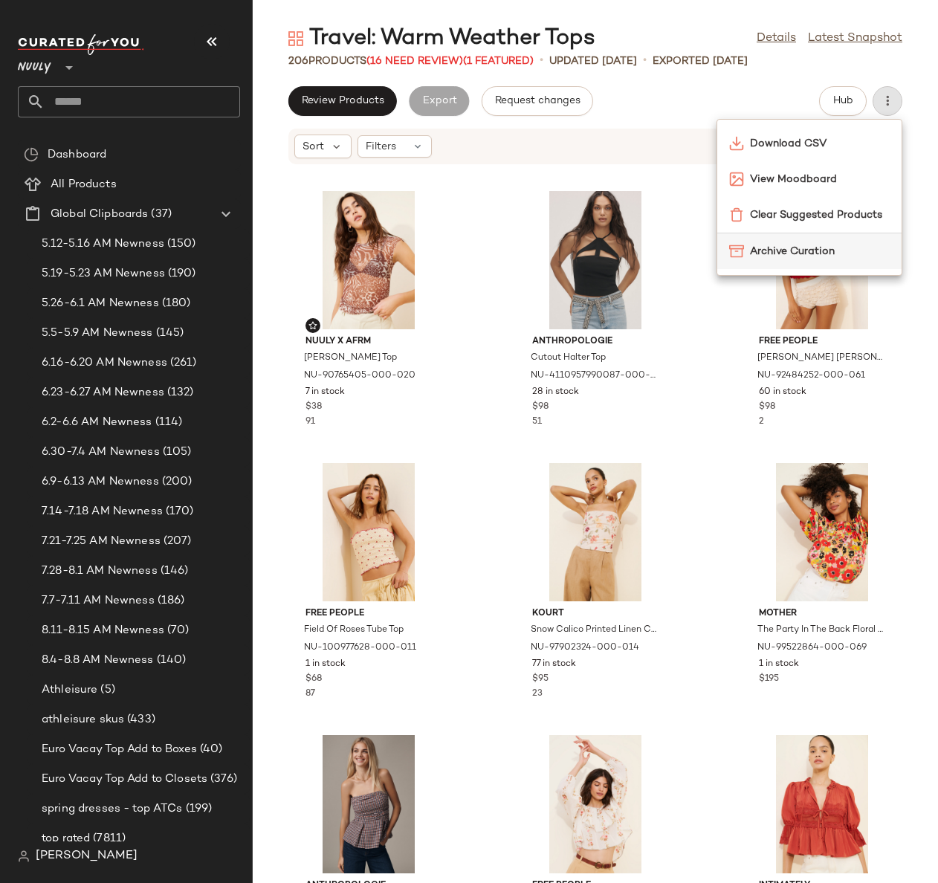
click at [808, 258] on span "Archive Curation" at bounding box center [820, 252] width 140 height 16
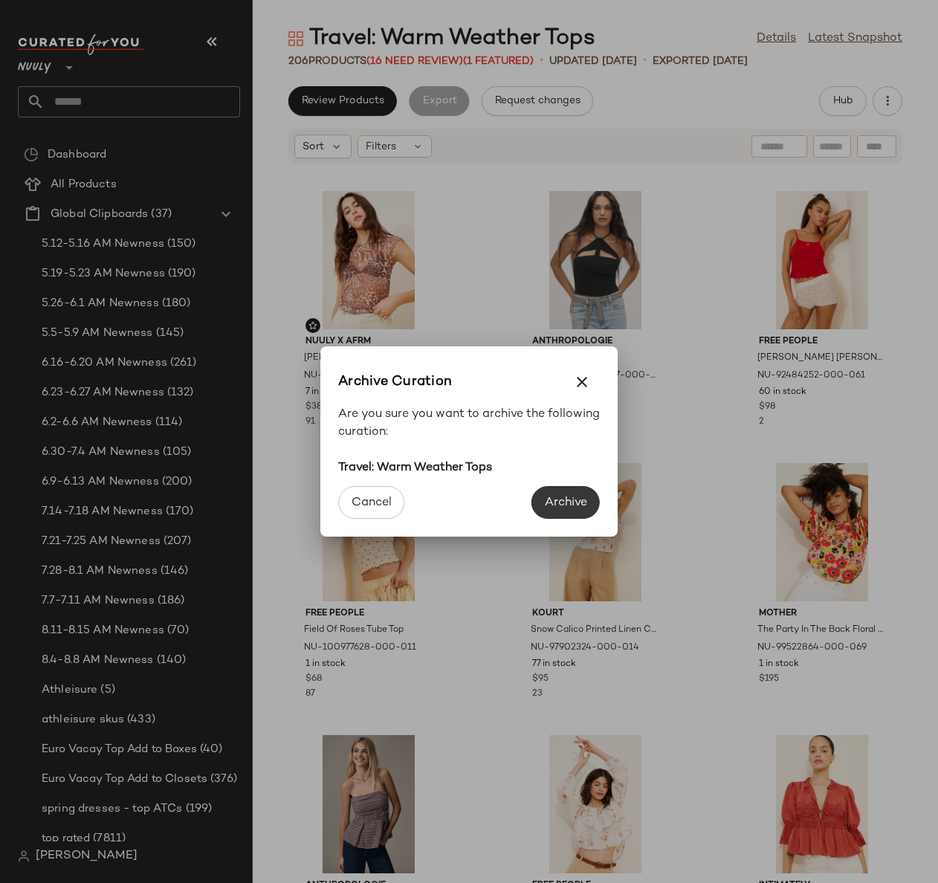
click at [554, 488] on button "Archive" at bounding box center [566, 502] width 68 height 33
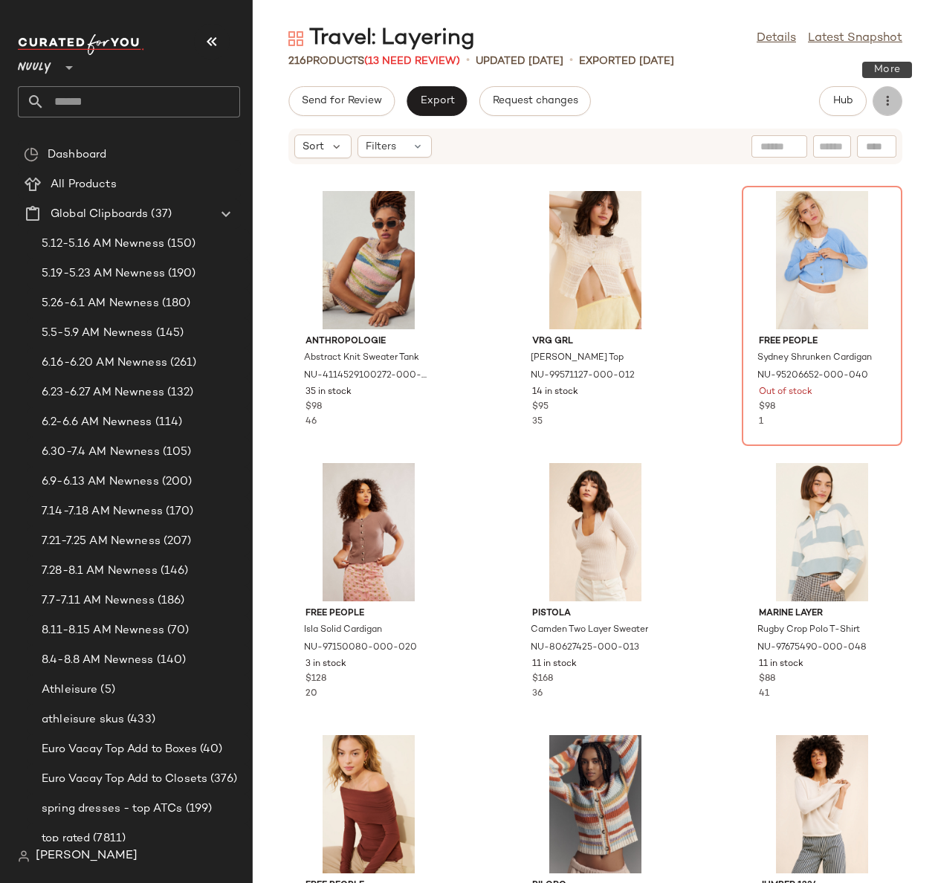
click at [894, 103] on icon "button" at bounding box center [887, 101] width 15 height 15
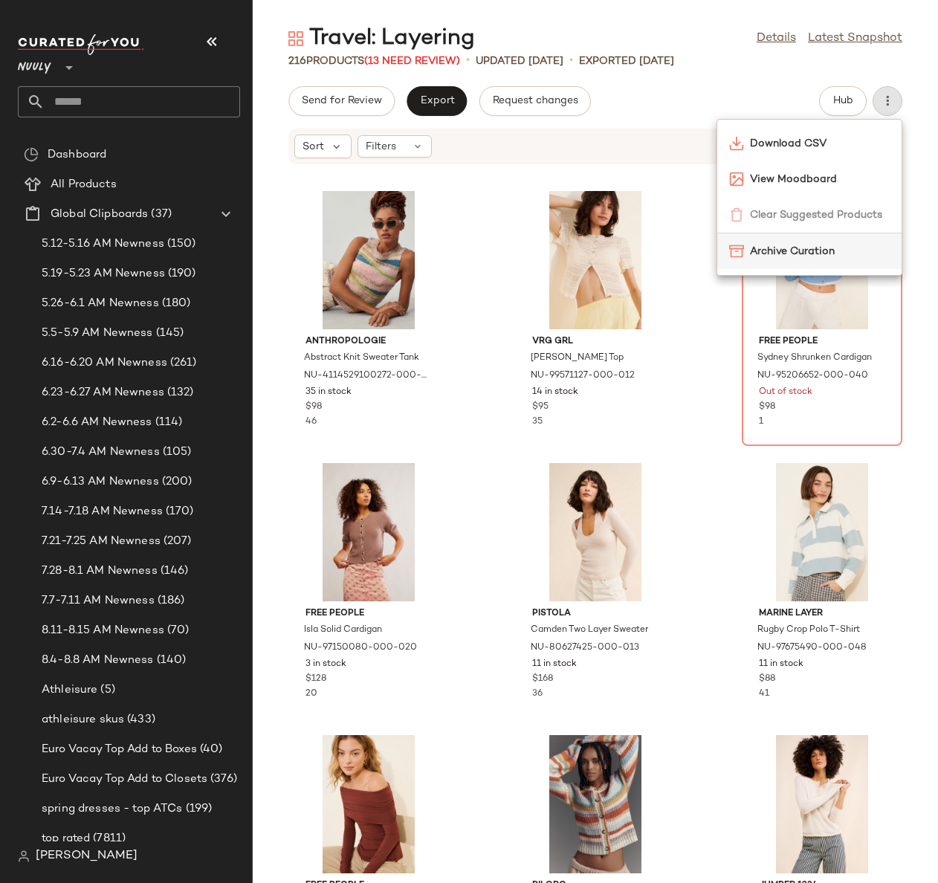
click at [772, 250] on span "Archive Curation" at bounding box center [820, 252] width 140 height 16
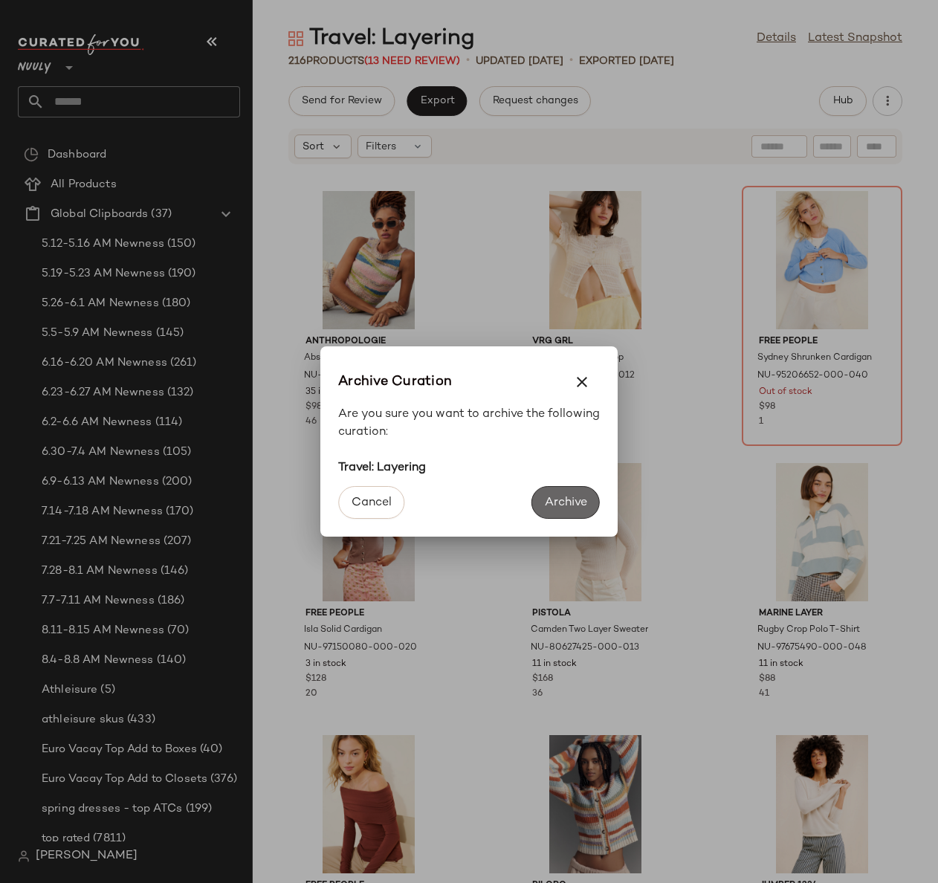
click at [539, 495] on button "Archive" at bounding box center [566, 502] width 68 height 33
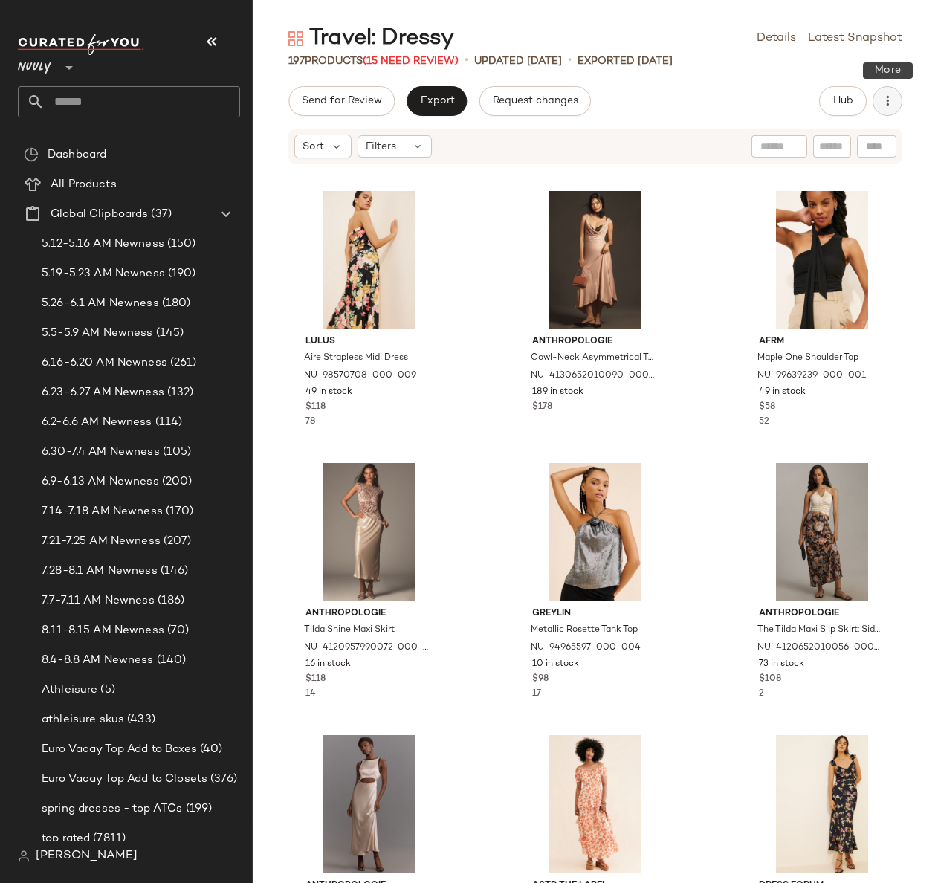
click at [892, 97] on icon "button" at bounding box center [887, 101] width 15 height 15
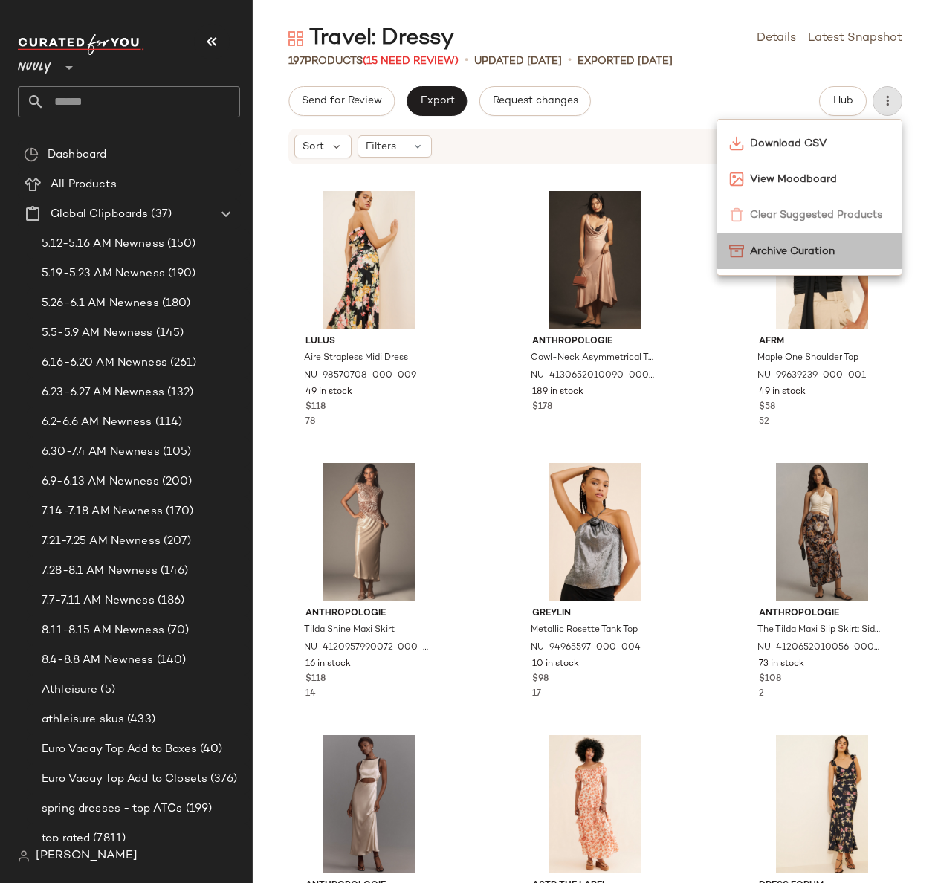
click at [787, 252] on span "Archive Curation" at bounding box center [820, 252] width 140 height 16
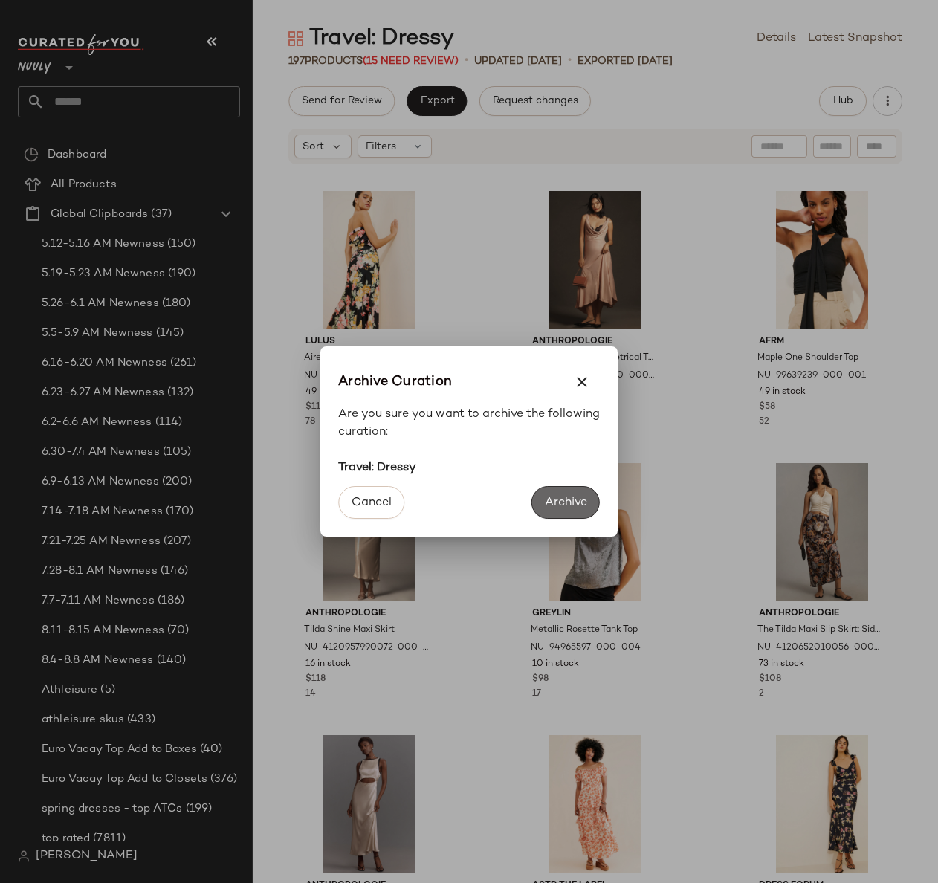
click at [549, 502] on span "Archive" at bounding box center [565, 503] width 43 height 14
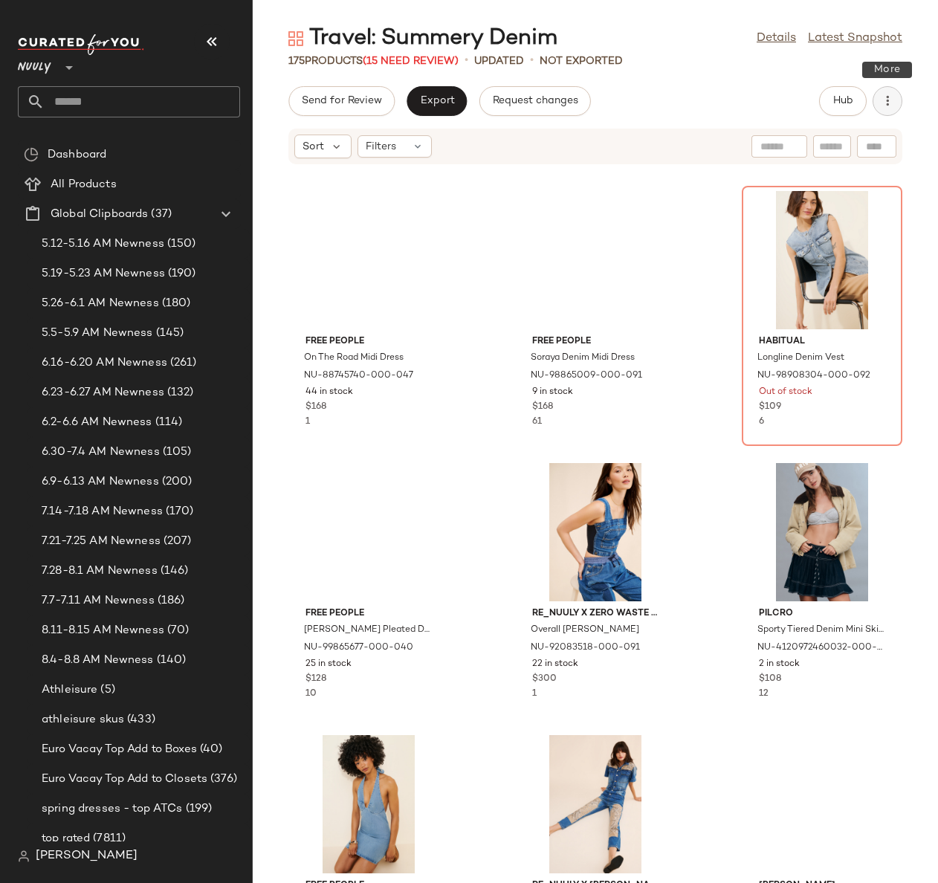
click at [882, 103] on icon "button" at bounding box center [887, 101] width 15 height 15
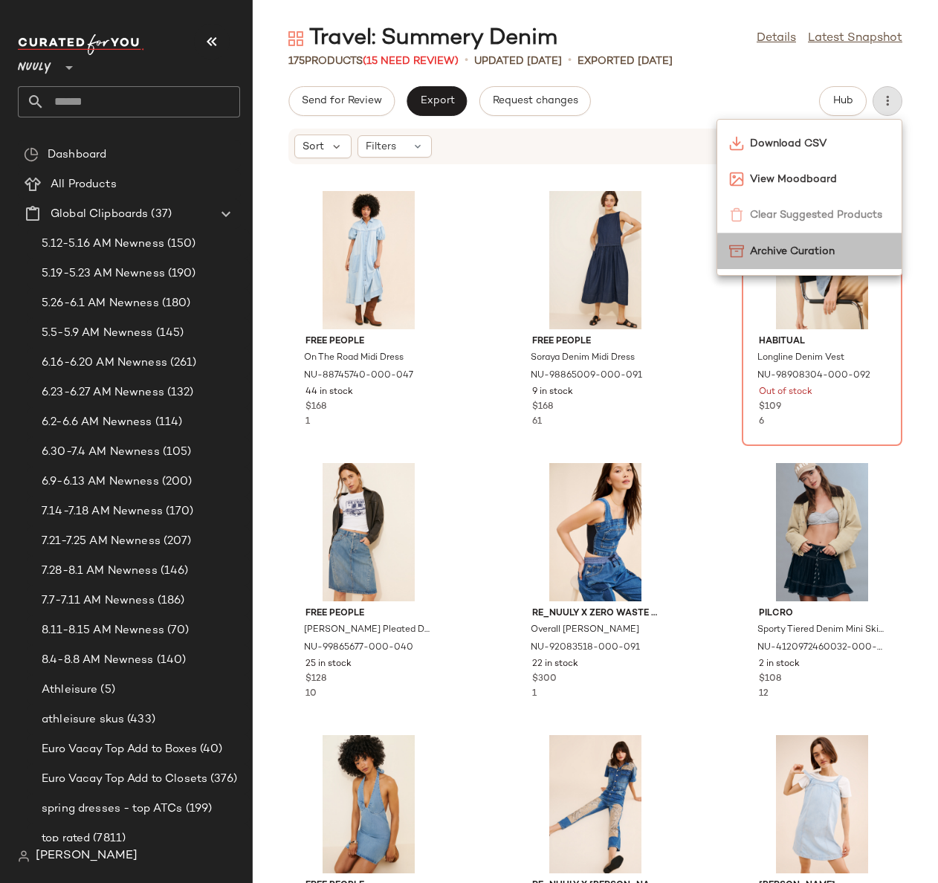
click at [784, 249] on span "Archive Curation" at bounding box center [820, 252] width 140 height 16
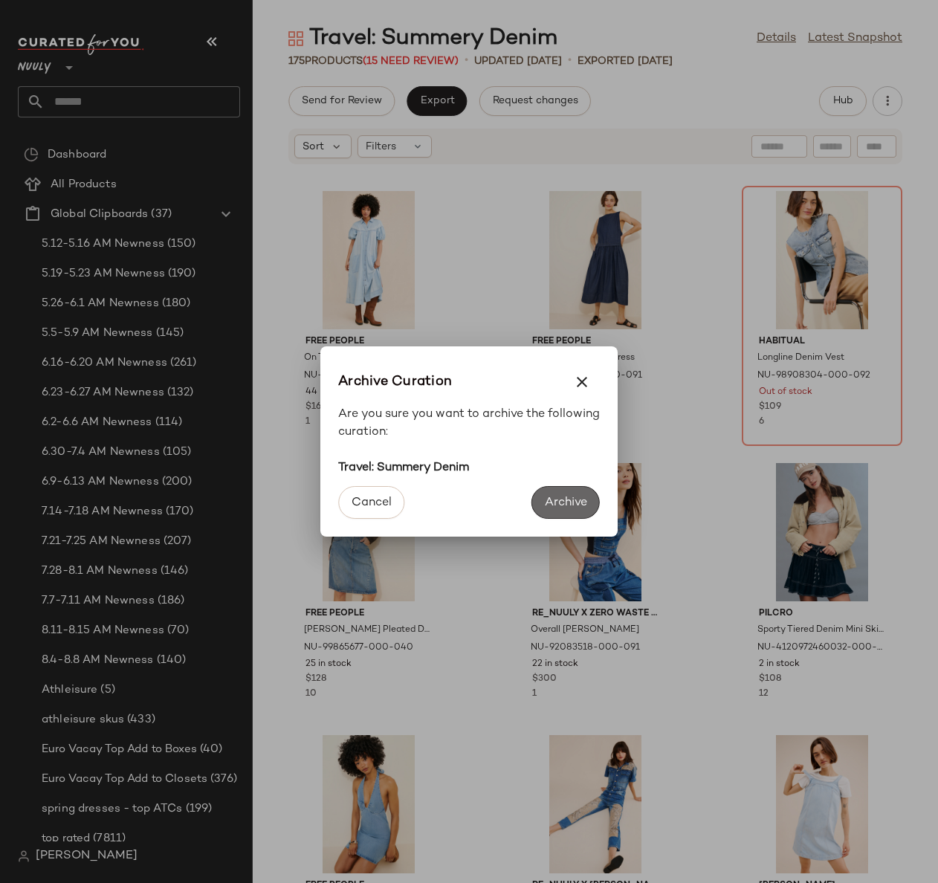
click at [543, 494] on button "Archive" at bounding box center [566, 502] width 68 height 33
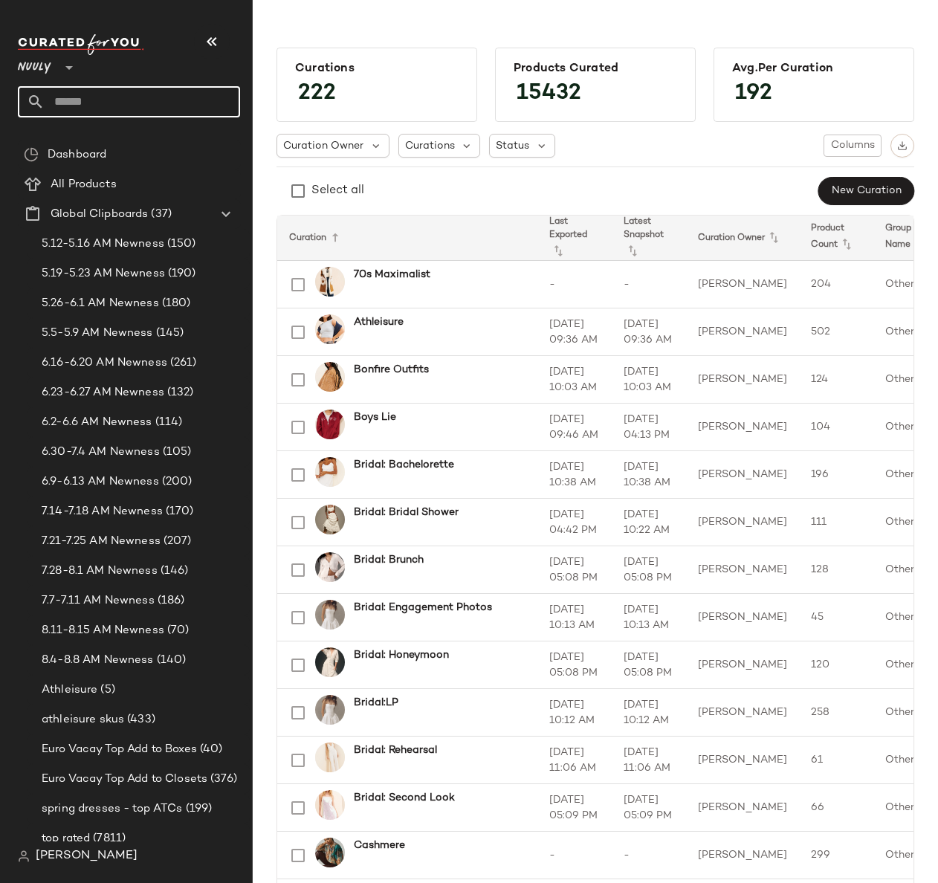
click at [119, 96] on input "text" at bounding box center [143, 101] width 196 height 31
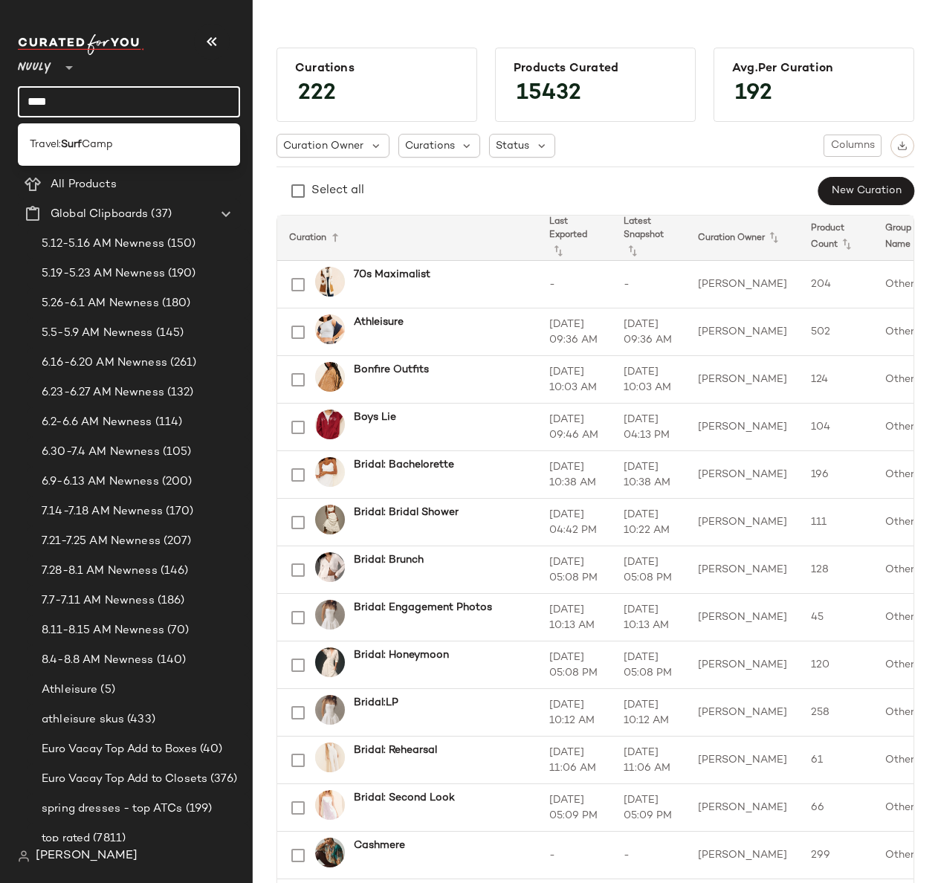
click at [145, 137] on div "Travel: Surf Camp" at bounding box center [129, 144] width 222 height 30
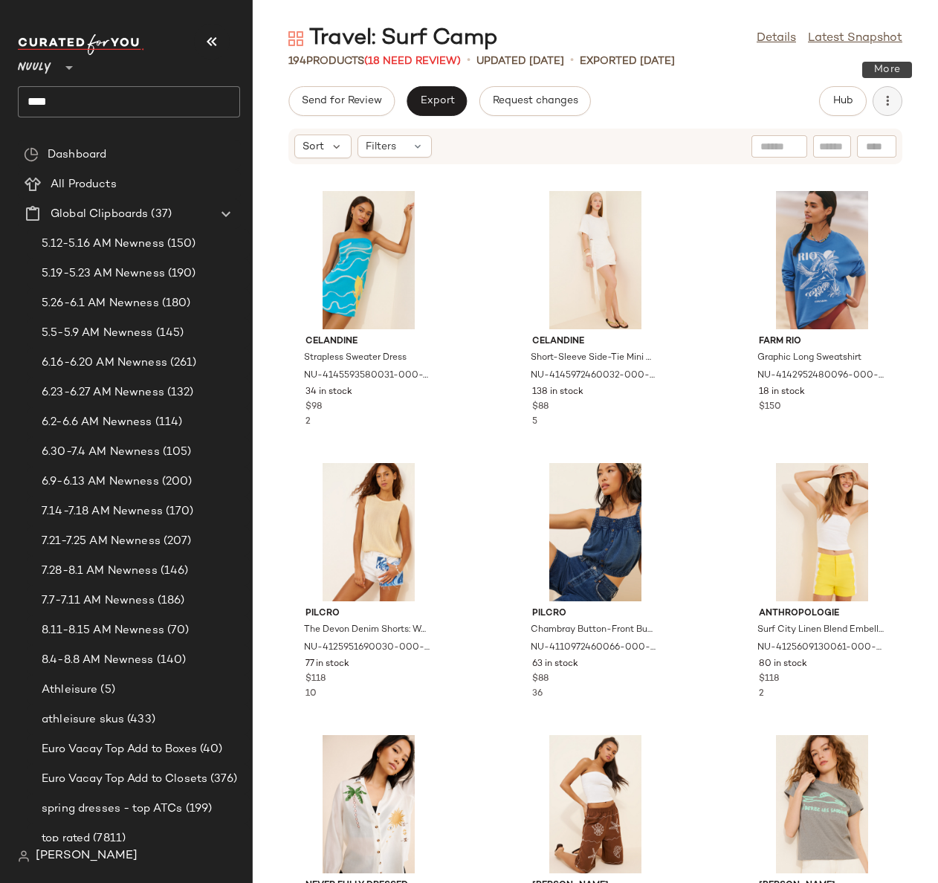
click at [897, 106] on button "button" at bounding box center [888, 101] width 30 height 30
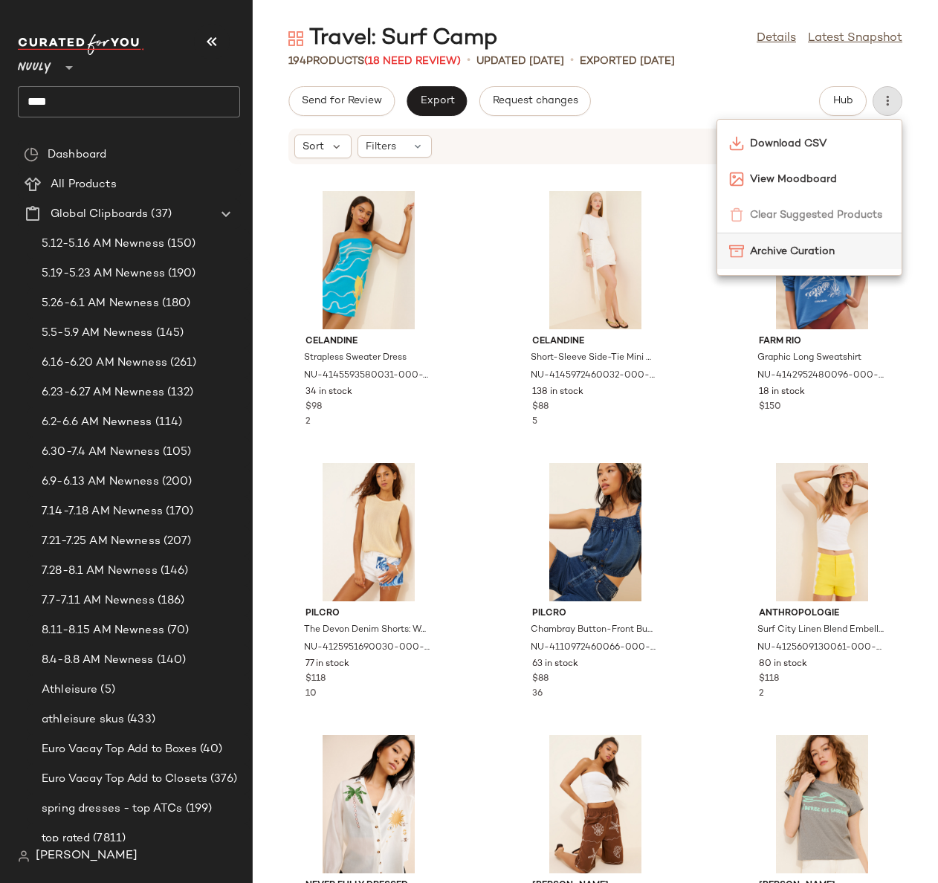
click at [863, 242] on div "Archive Curation" at bounding box center [809, 251] width 184 height 36
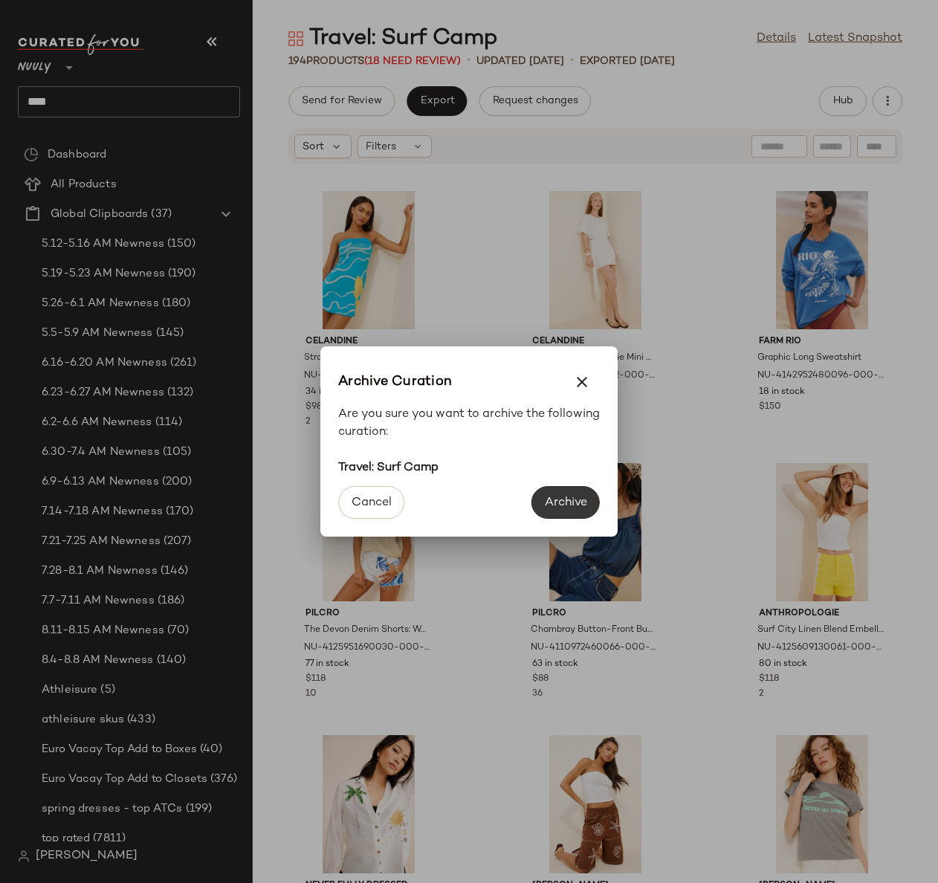
click at [566, 503] on span "Archive" at bounding box center [565, 503] width 43 height 14
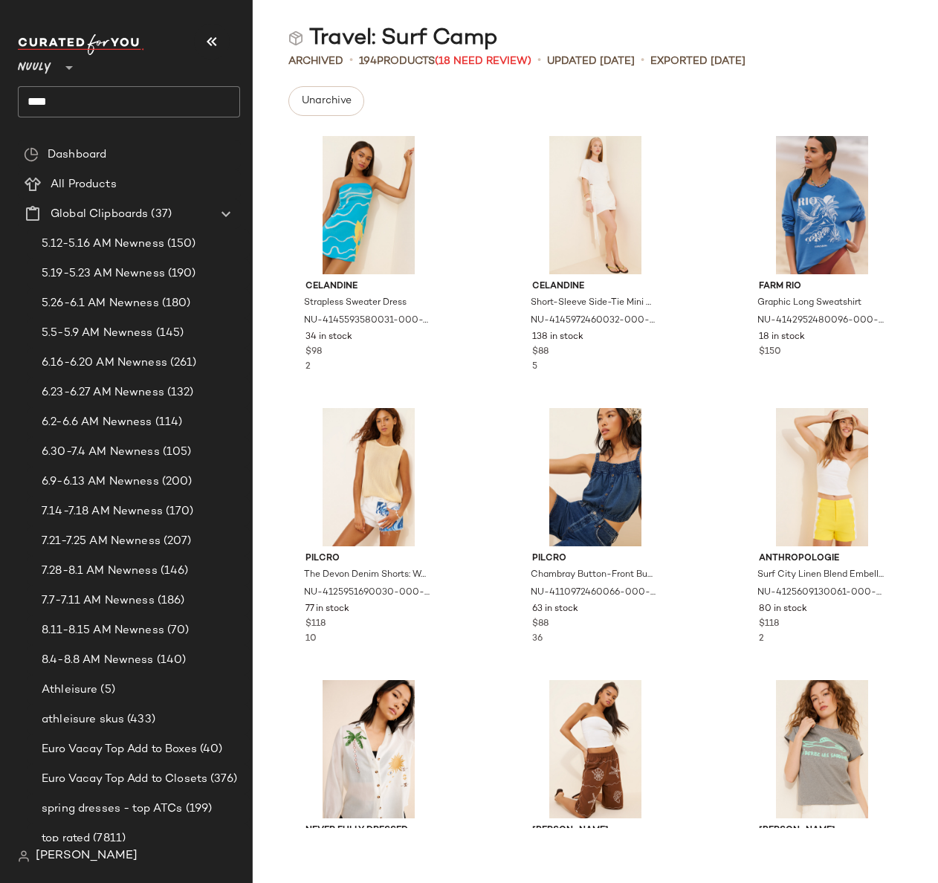
click at [56, 88] on input "****" at bounding box center [129, 101] width 222 height 31
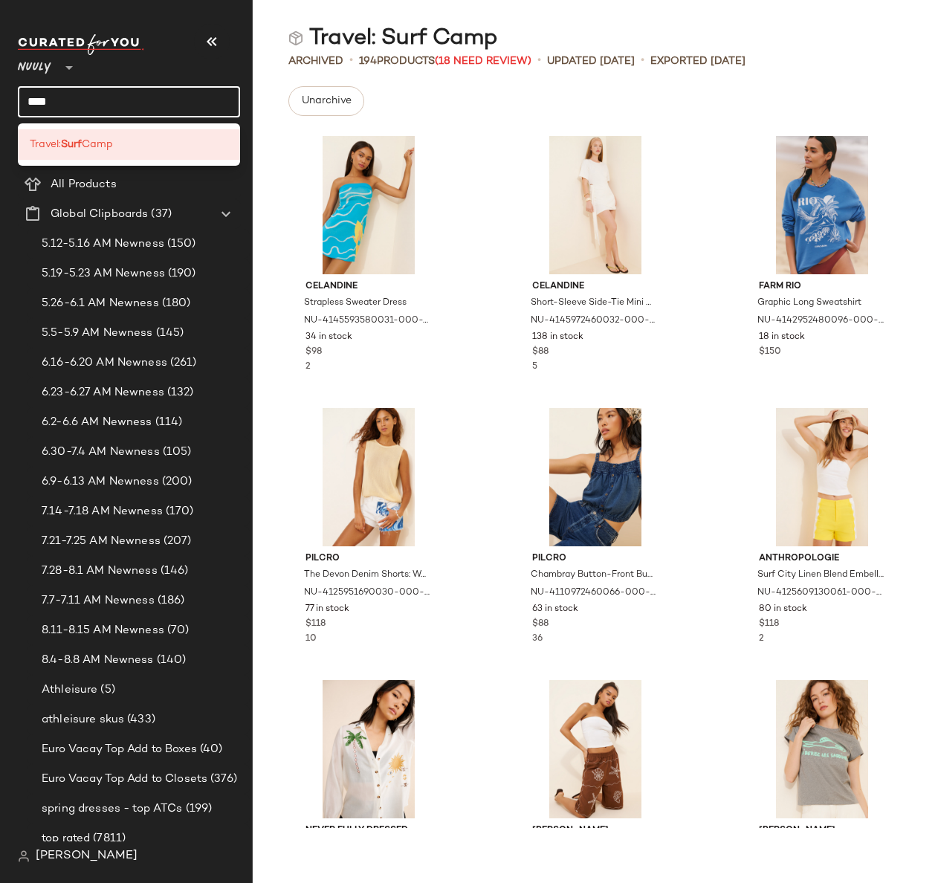
click at [60, 97] on input "****" at bounding box center [129, 101] width 222 height 31
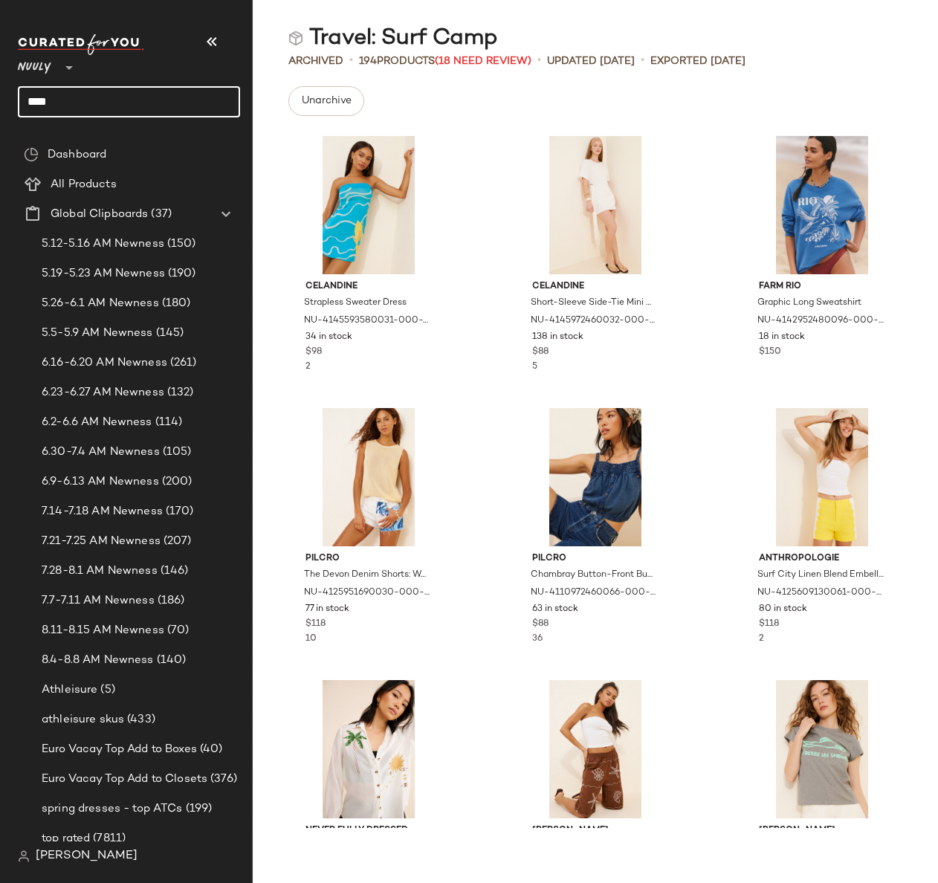
click at [61, 97] on input "****" at bounding box center [129, 101] width 222 height 31
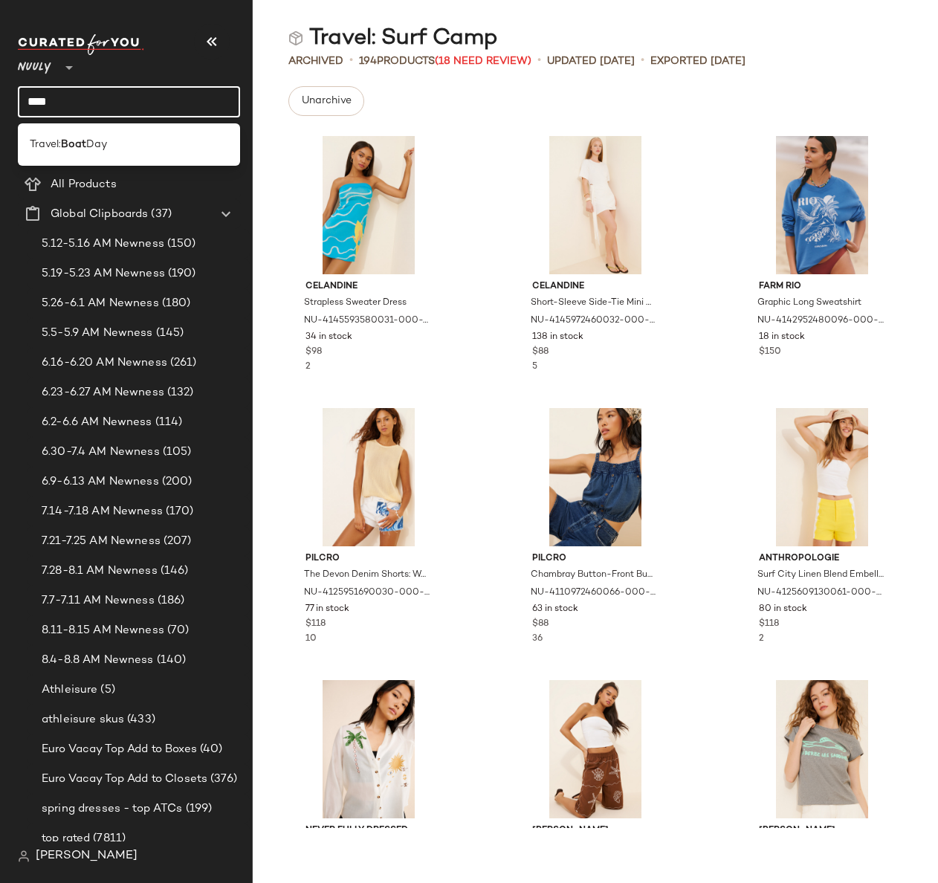
click at [114, 139] on div "Travel: Boat Day" at bounding box center [129, 145] width 198 height 16
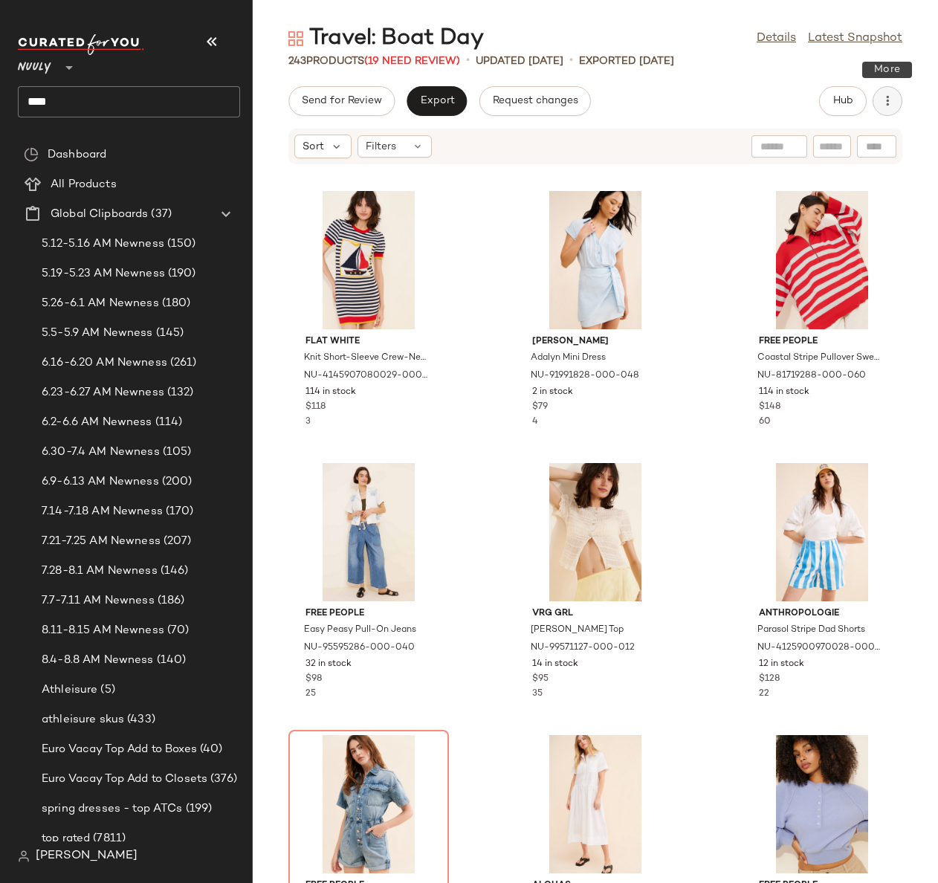
click at [885, 105] on icon "button" at bounding box center [887, 101] width 15 height 15
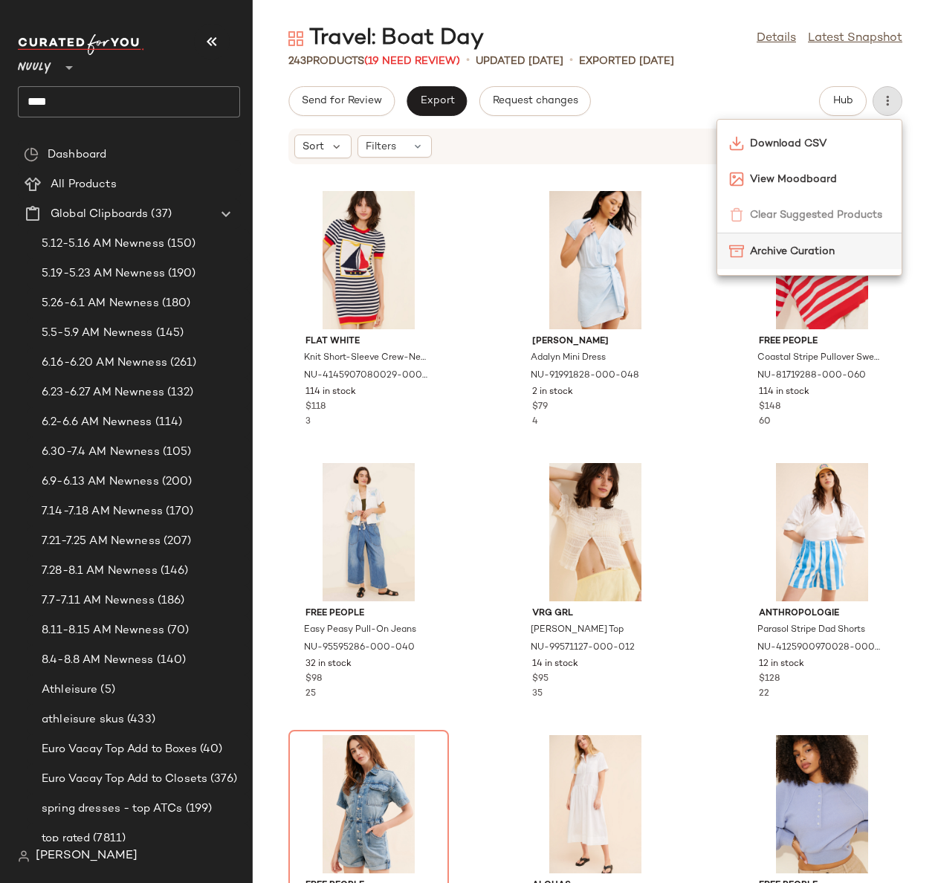
click at [828, 255] on span "Archive Curation" at bounding box center [820, 252] width 140 height 16
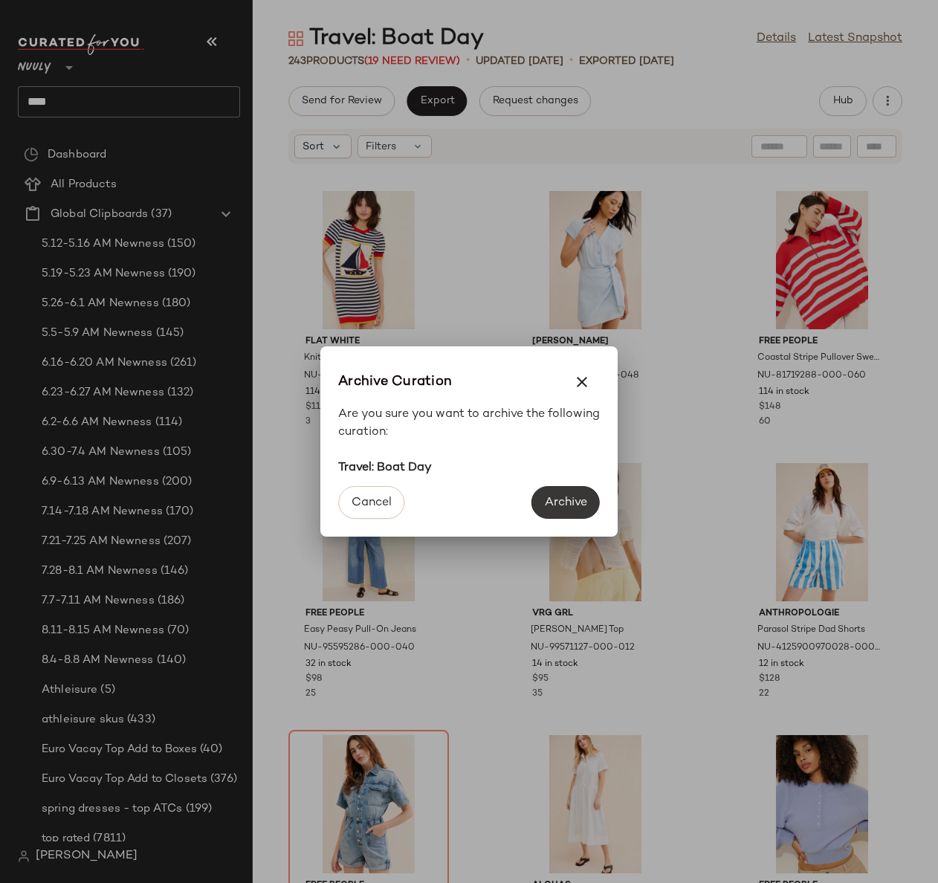
click at [568, 488] on button "Archive" at bounding box center [566, 502] width 68 height 33
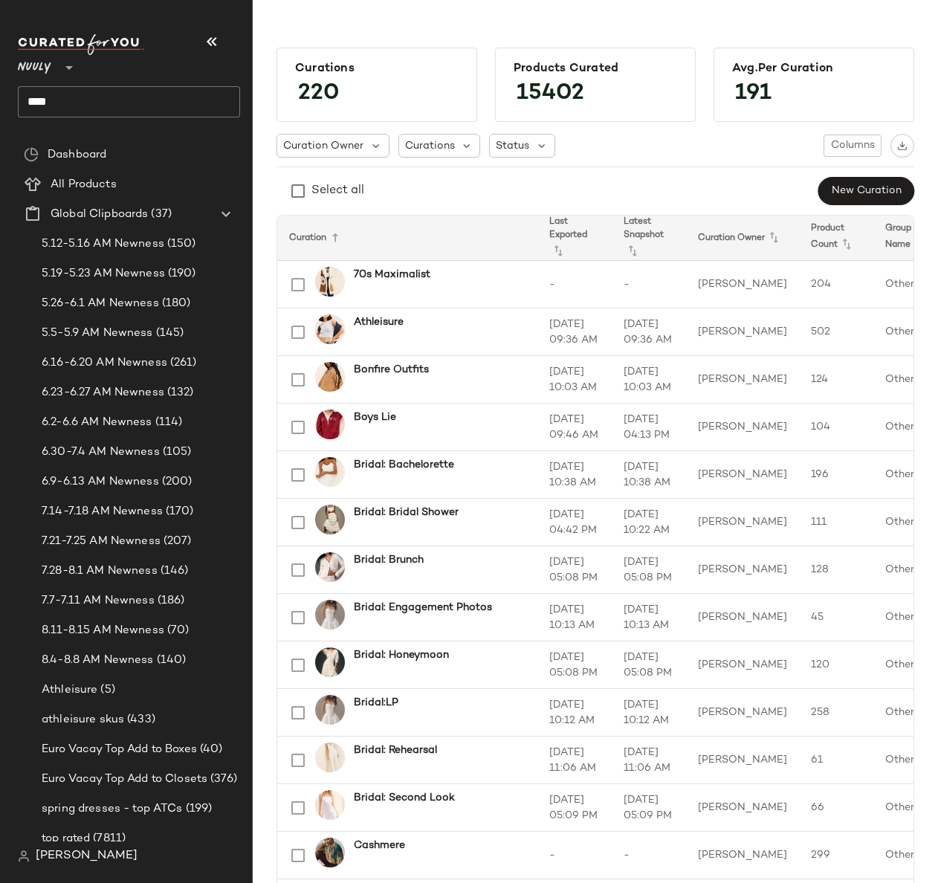
click at [112, 94] on input "****" at bounding box center [129, 101] width 222 height 31
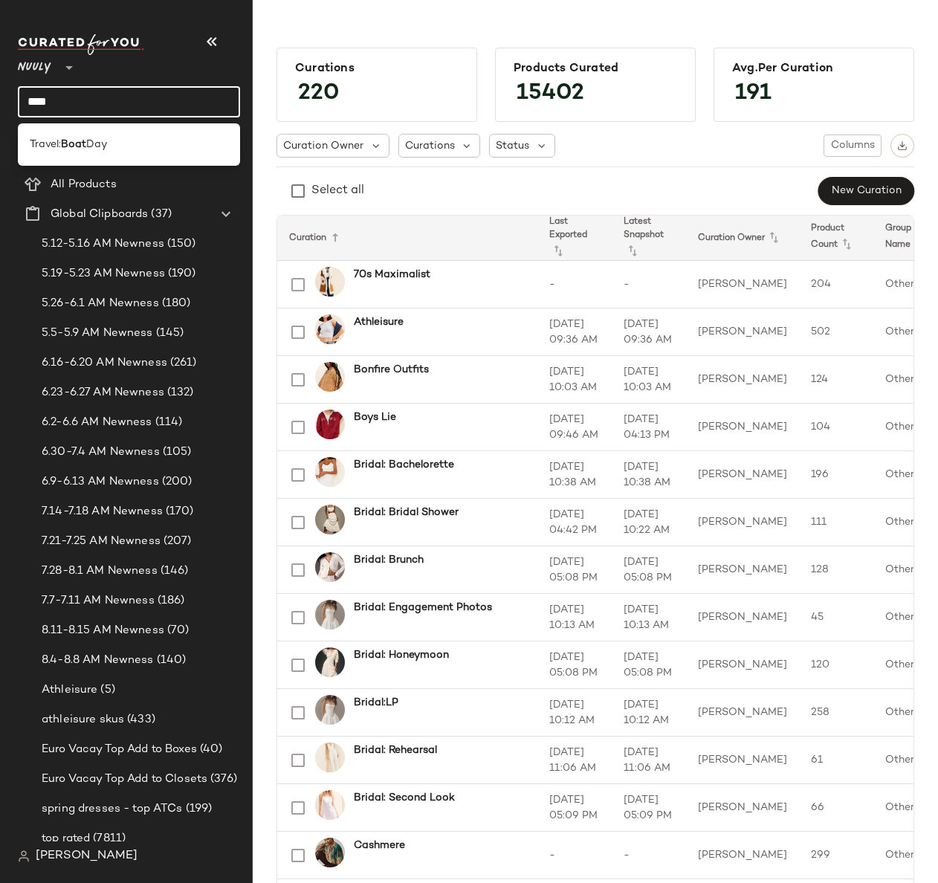
click at [112, 91] on input "****" at bounding box center [129, 101] width 222 height 31
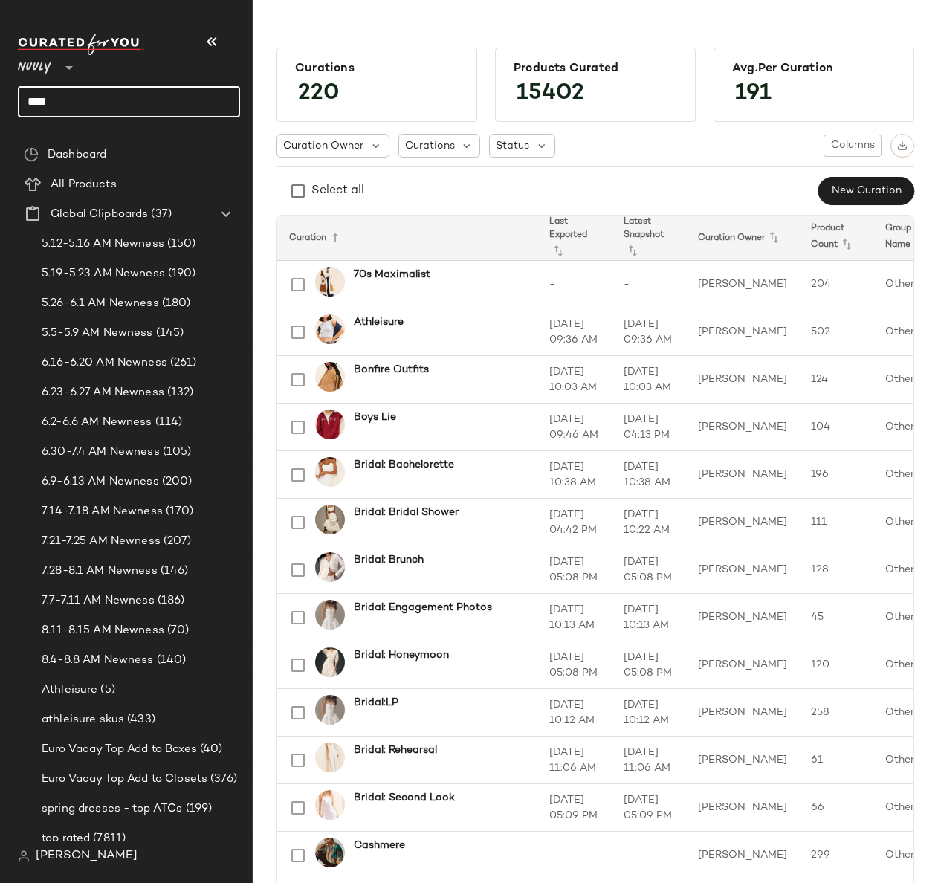
click at [116, 102] on input "****" at bounding box center [129, 101] width 222 height 31
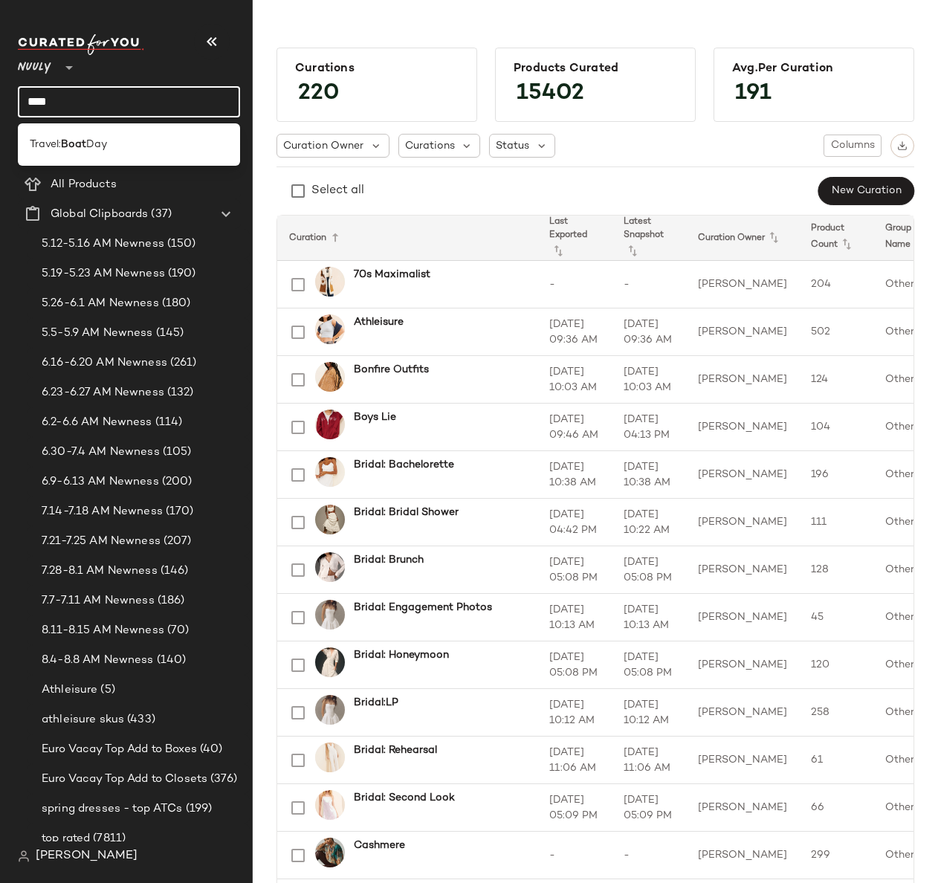
click at [115, 102] on input "****" at bounding box center [129, 101] width 222 height 31
type input "***"
click at [117, 134] on div "Travel: Cap e Cod" at bounding box center [129, 144] width 222 height 30
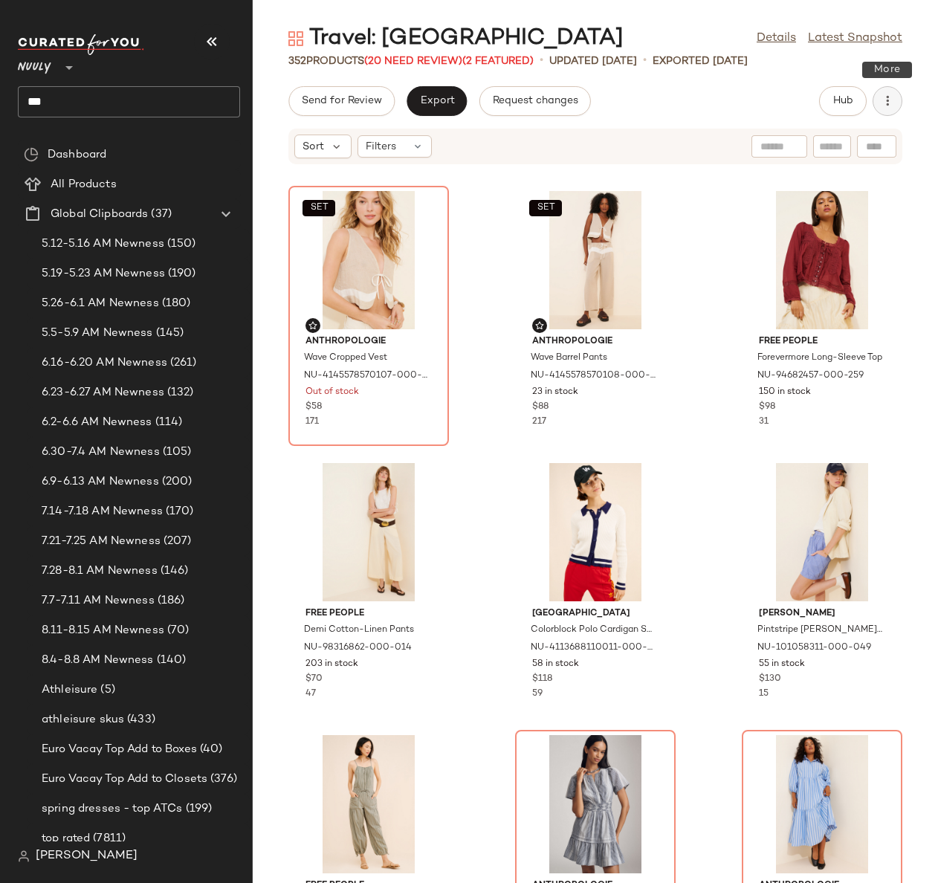
drag, startPoint x: 882, startPoint y: 97, endPoint x: 891, endPoint y: 103, distance: 11.2
click at [883, 97] on icon "button" at bounding box center [887, 101] width 15 height 15
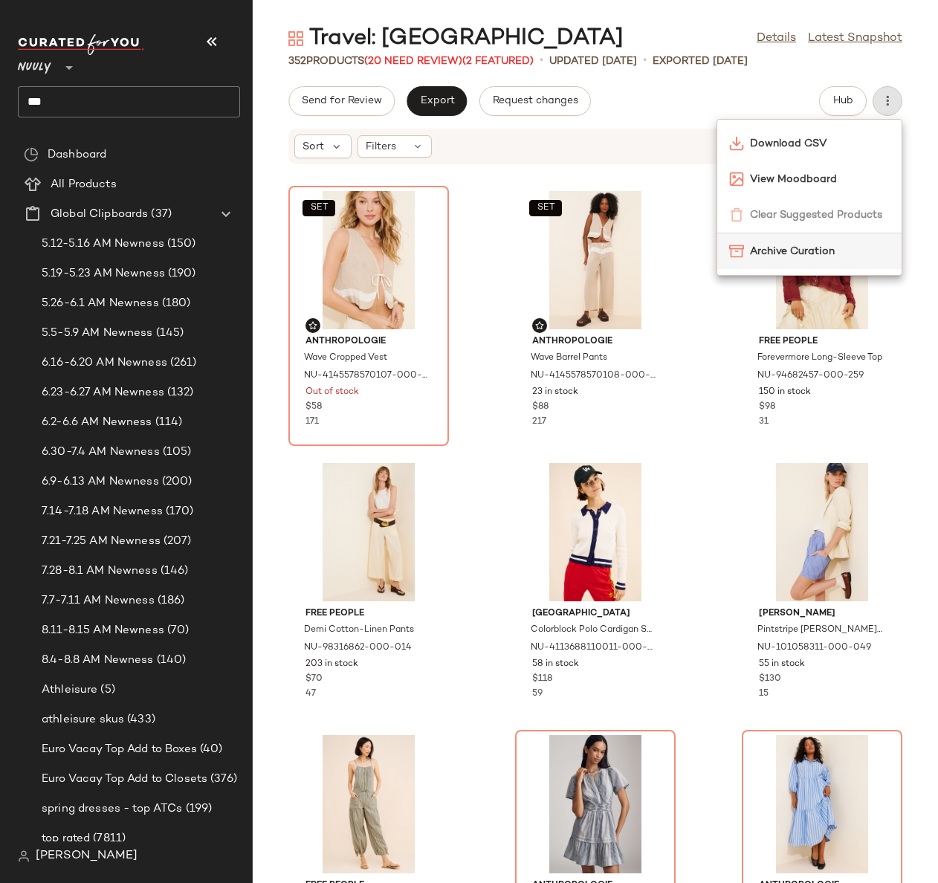
click at [833, 244] on span "Archive Curation" at bounding box center [820, 252] width 140 height 16
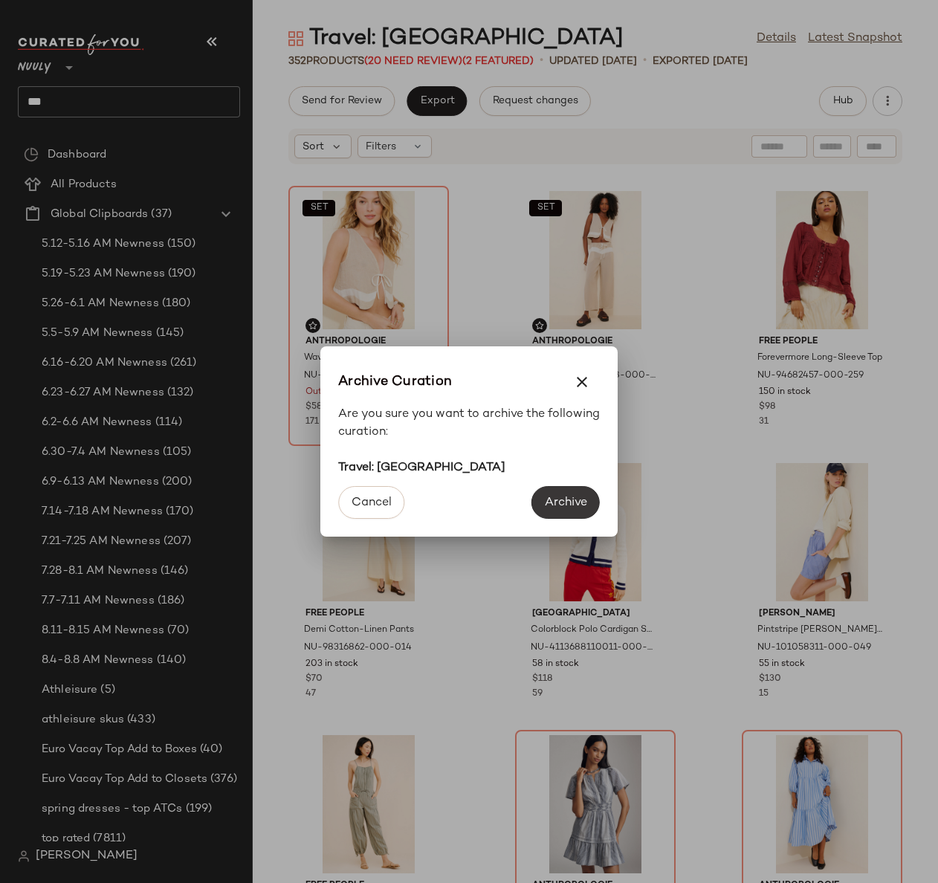
click at [566, 496] on span "Archive" at bounding box center [565, 503] width 43 height 14
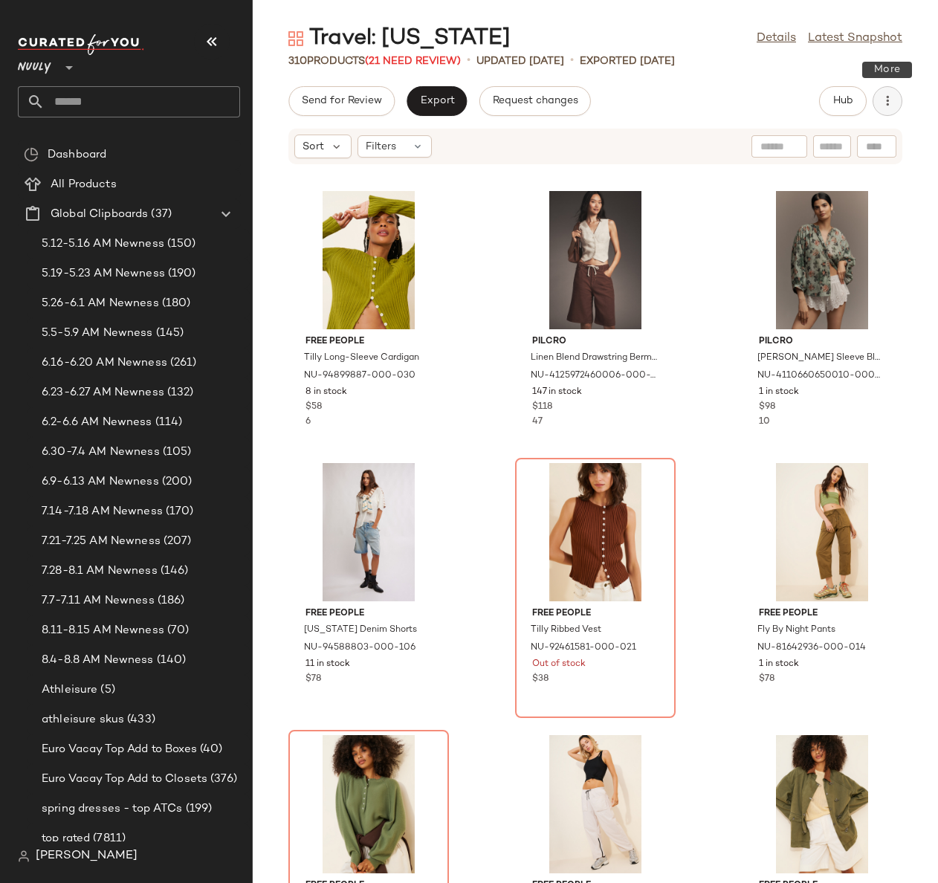
click at [898, 96] on button "button" at bounding box center [888, 101] width 30 height 30
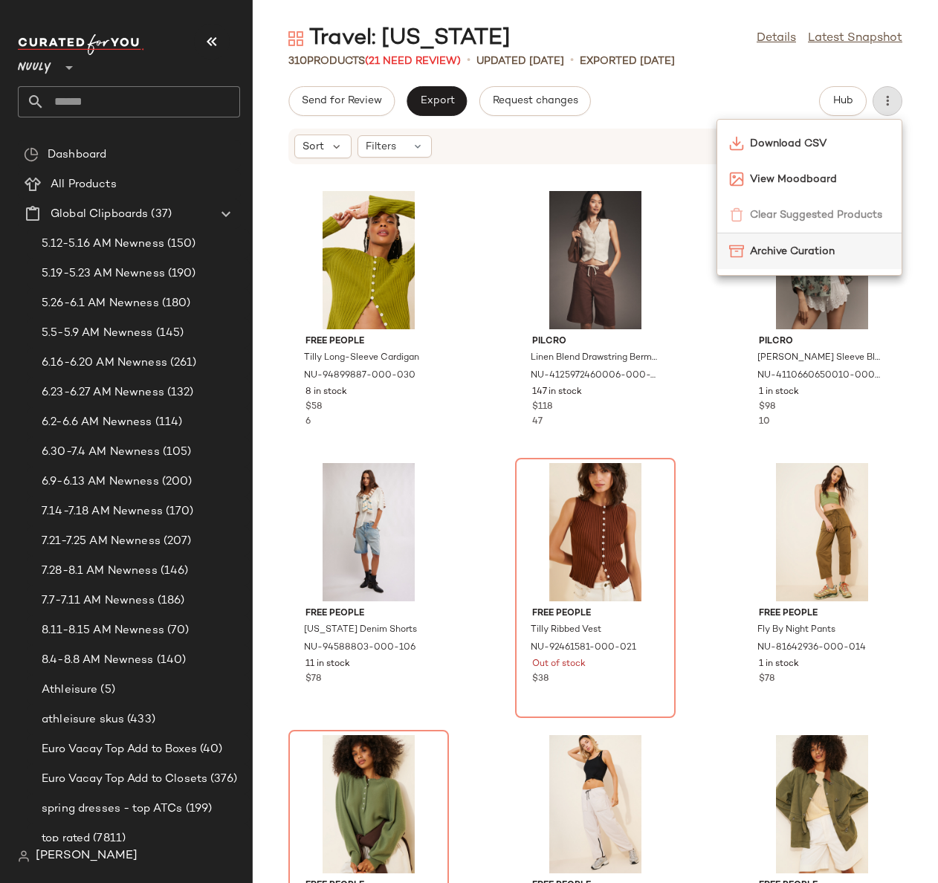
click at [856, 256] on span "Archive Curation" at bounding box center [820, 252] width 140 height 16
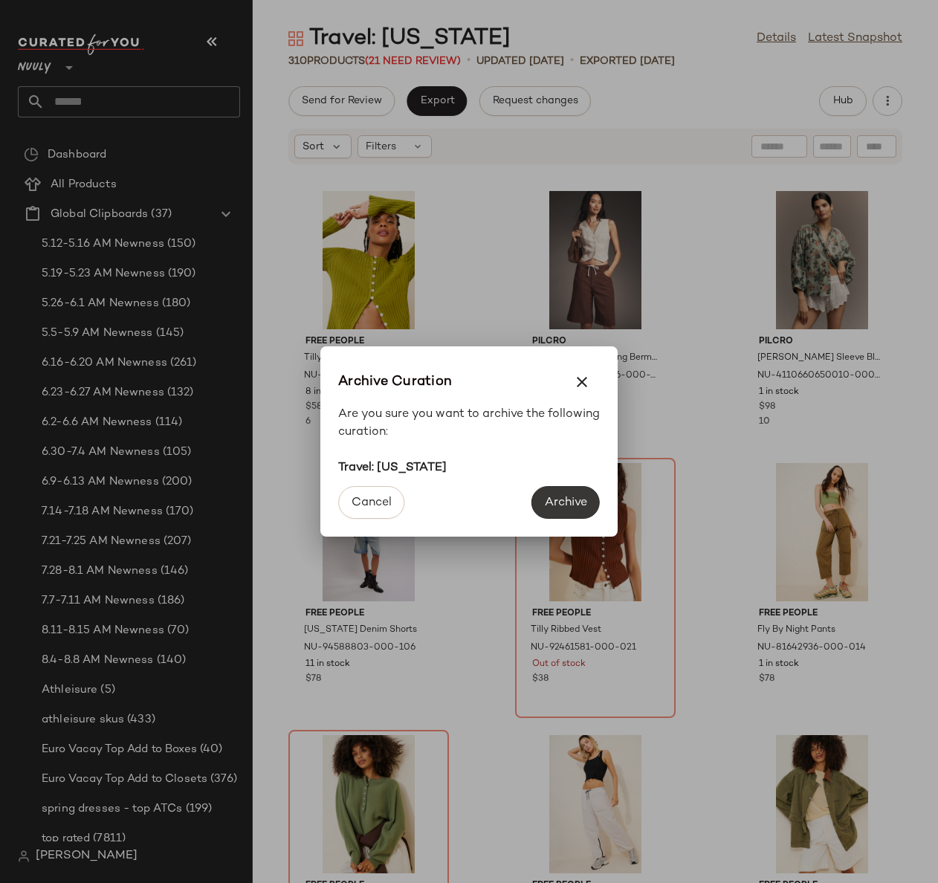
click at [561, 501] on span "Archive" at bounding box center [565, 503] width 43 height 14
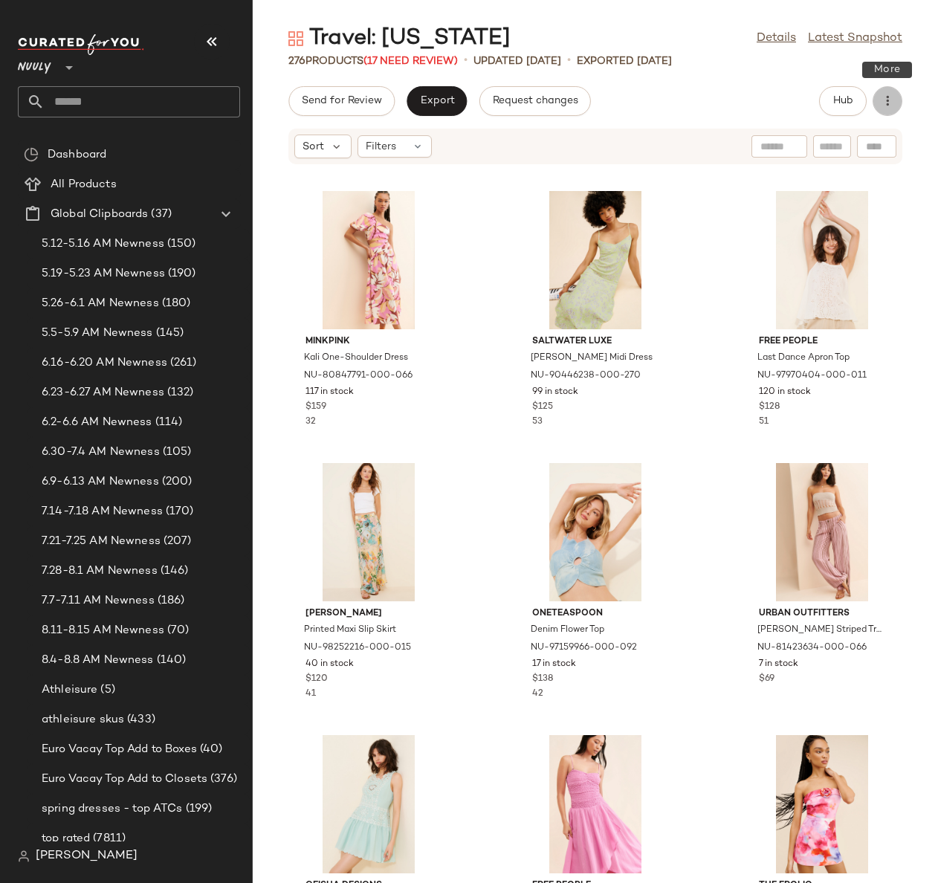
click at [883, 100] on icon "button" at bounding box center [887, 101] width 15 height 15
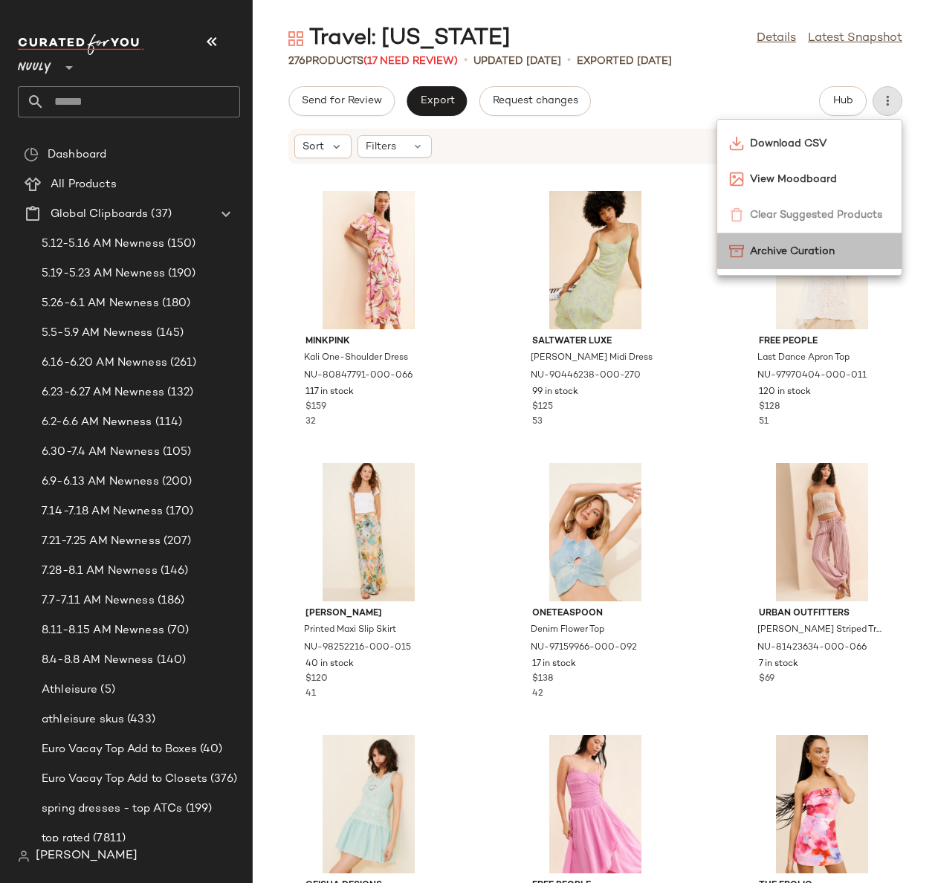
click at [772, 239] on div "Archive Curation" at bounding box center [809, 251] width 184 height 36
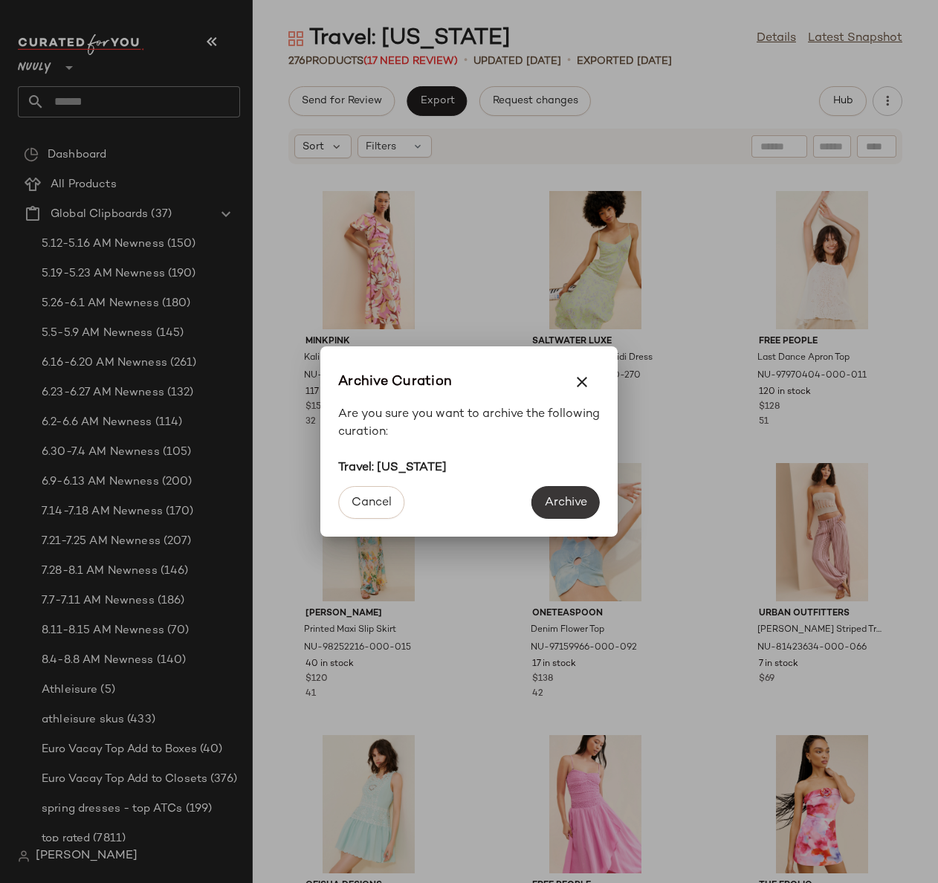
click at [587, 497] on button "Archive" at bounding box center [566, 502] width 68 height 33
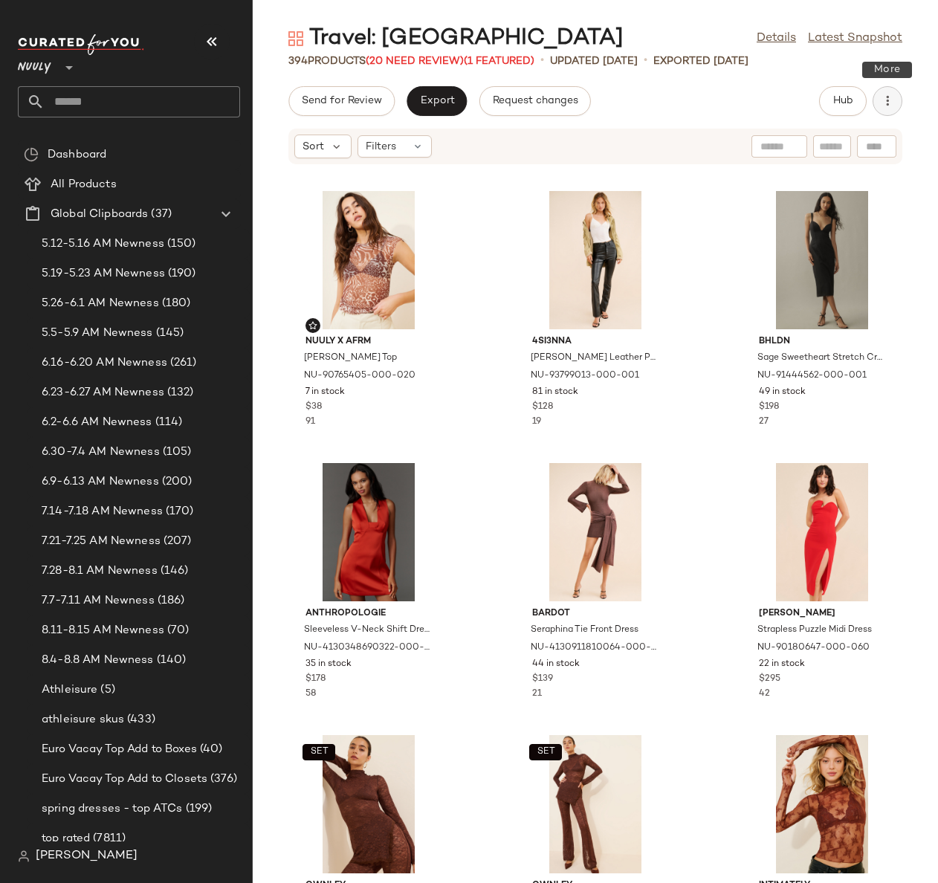
click at [887, 106] on icon "button" at bounding box center [887, 101] width 15 height 15
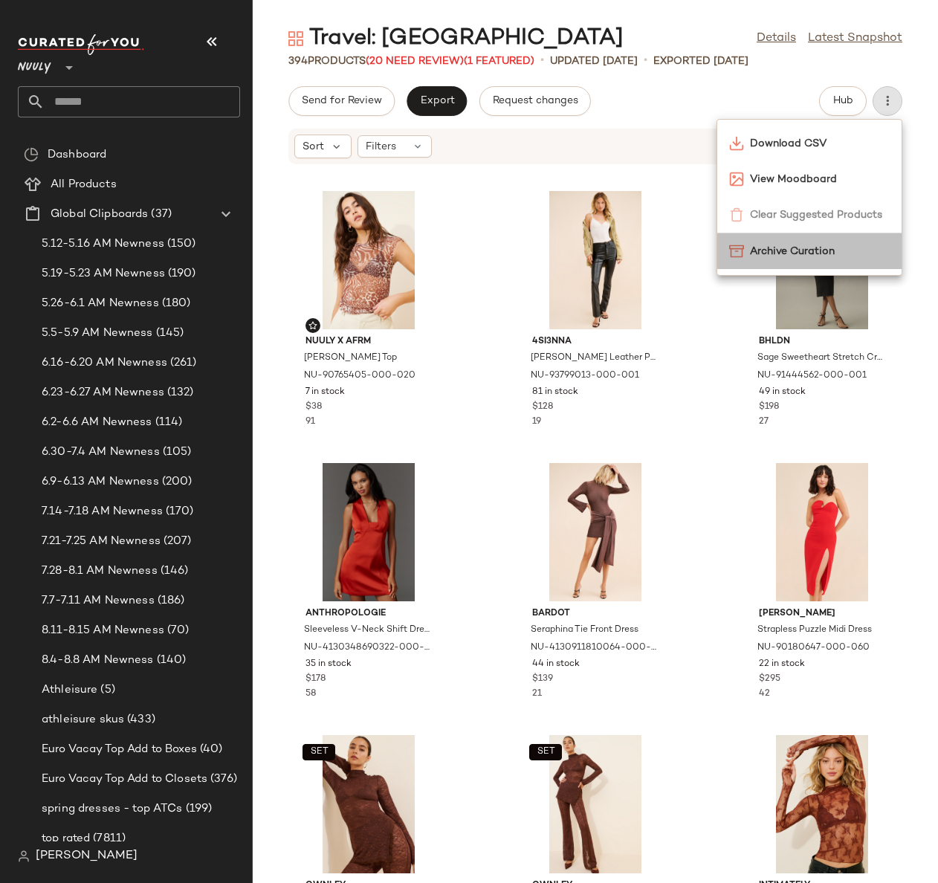
click at [792, 246] on span "Archive Curation" at bounding box center [820, 252] width 140 height 16
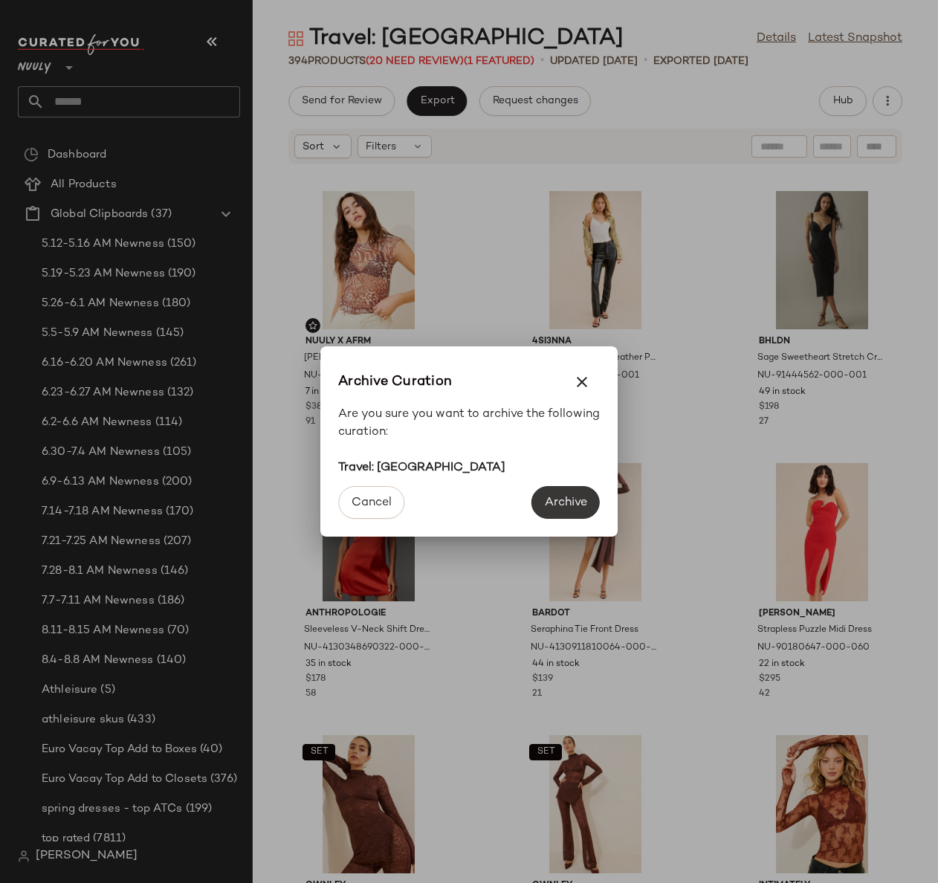
click at [553, 501] on span "Archive" at bounding box center [565, 503] width 43 height 14
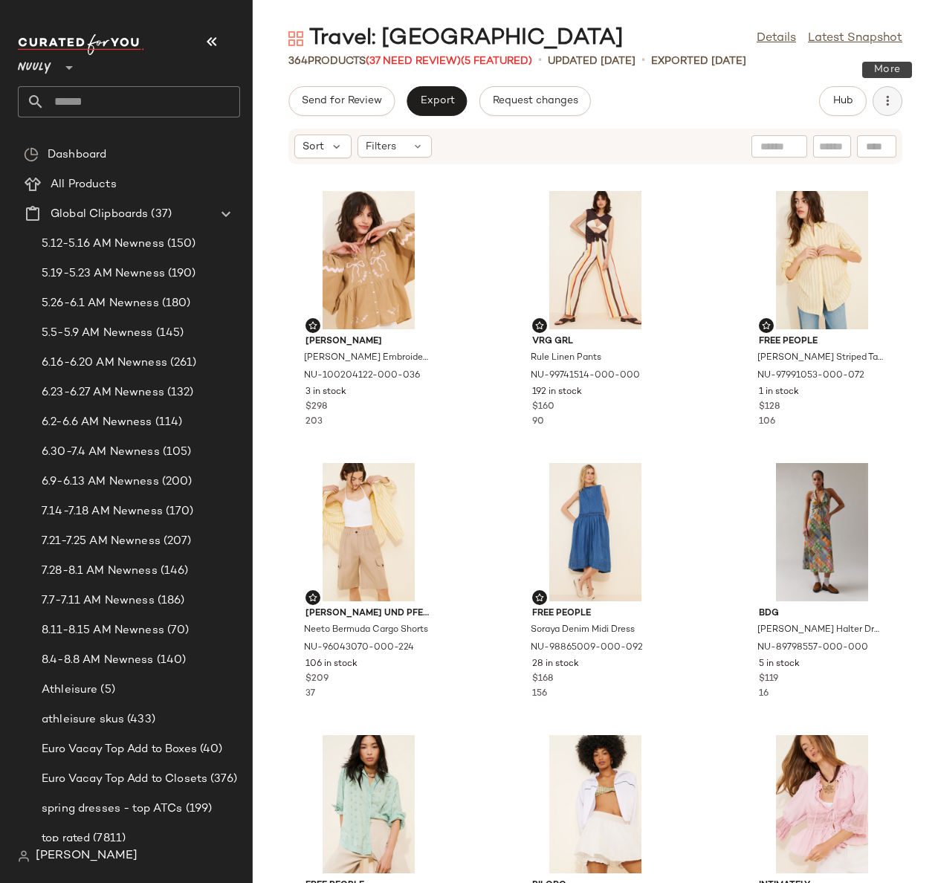
click at [893, 104] on icon "button" at bounding box center [887, 101] width 15 height 15
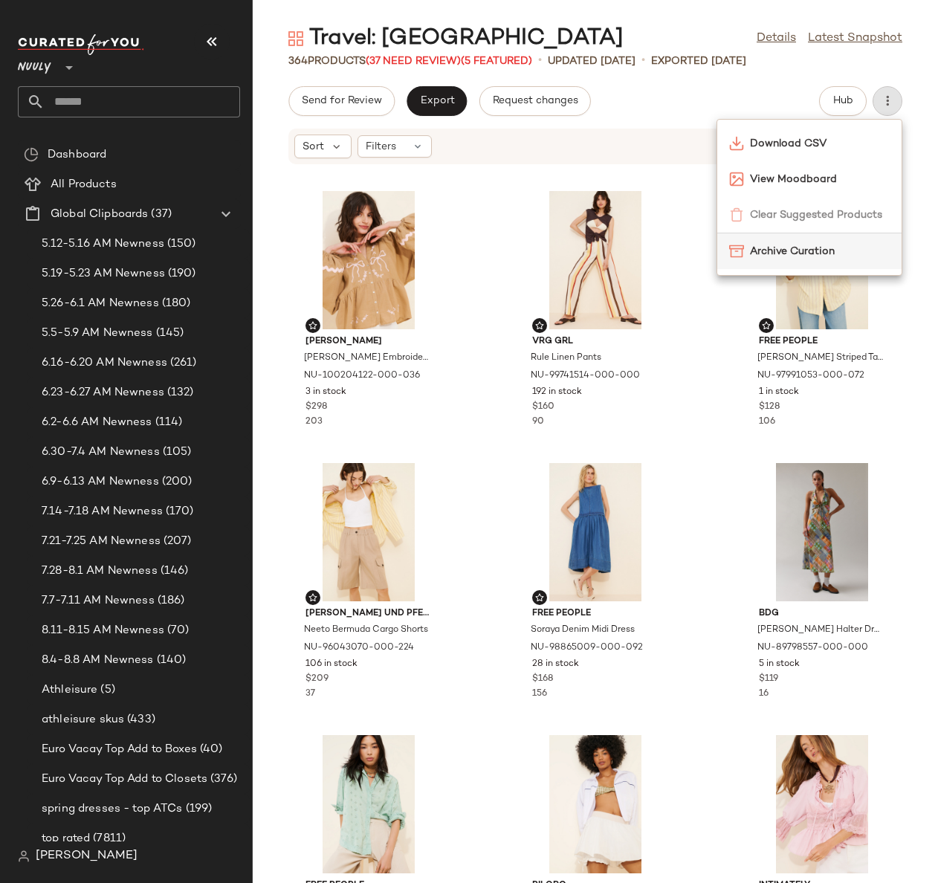
click at [840, 245] on span "Archive Curation" at bounding box center [820, 252] width 140 height 16
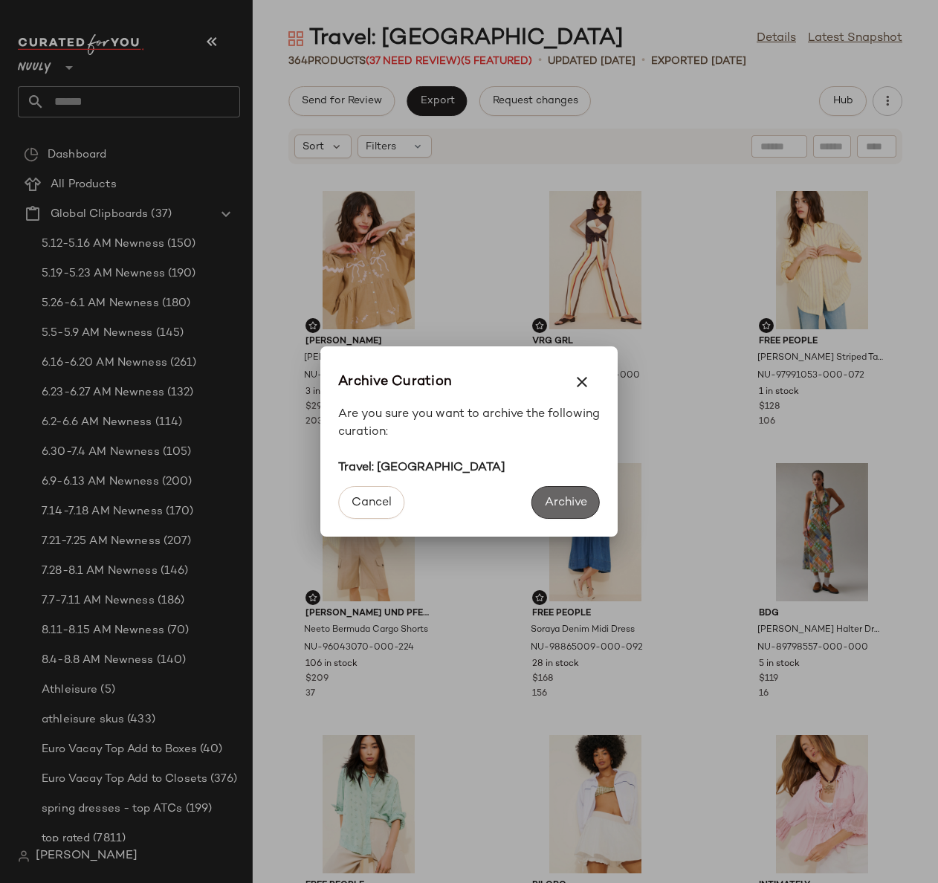
click at [552, 497] on span "Archive" at bounding box center [565, 503] width 43 height 14
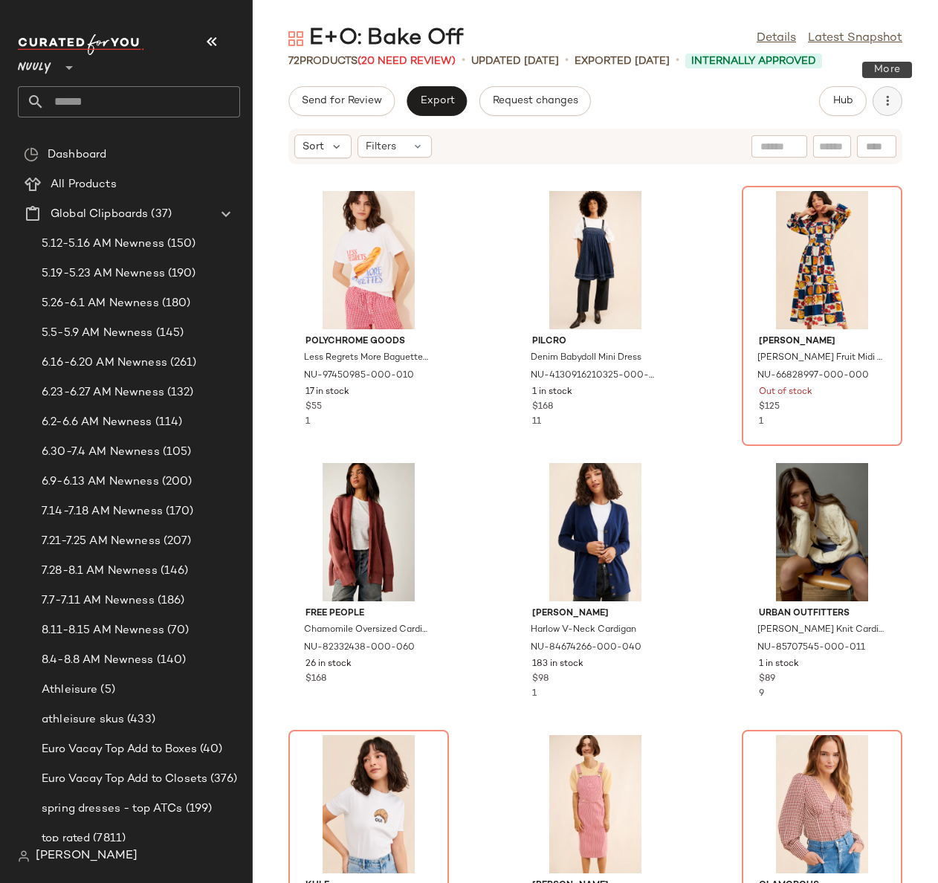
click at [888, 101] on icon "button" at bounding box center [887, 101] width 15 height 15
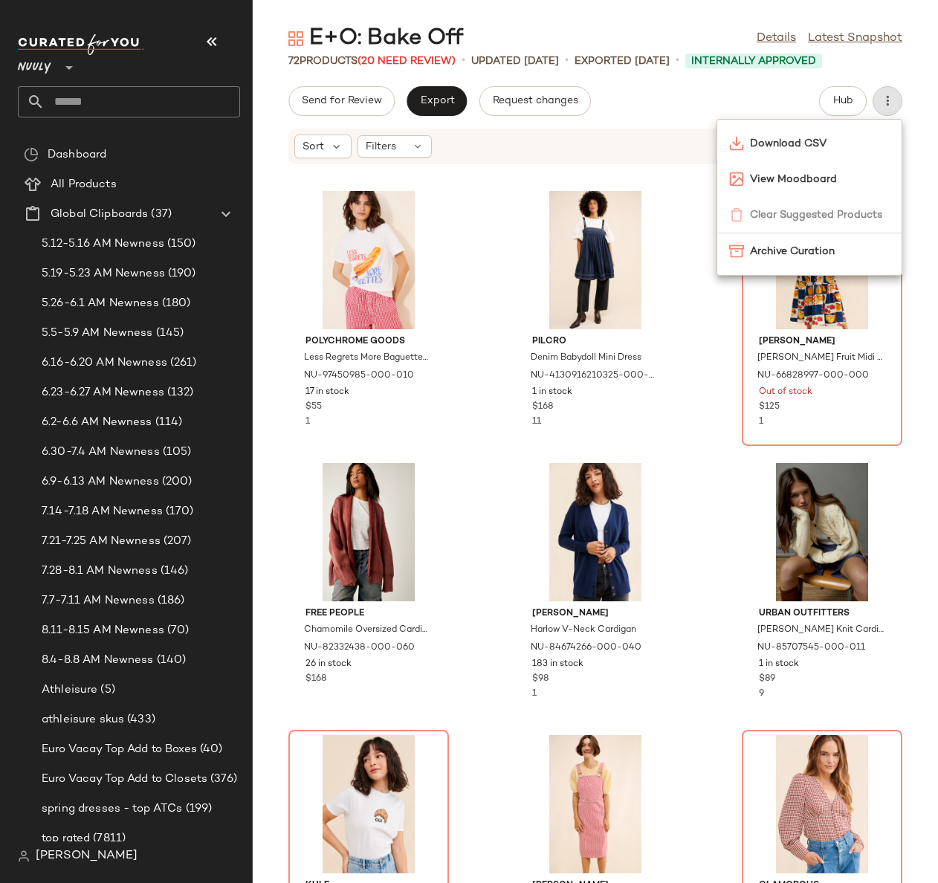
click at [676, 88] on div "Send for Review Export Request changes Hub" at bounding box center [595, 101] width 685 height 30
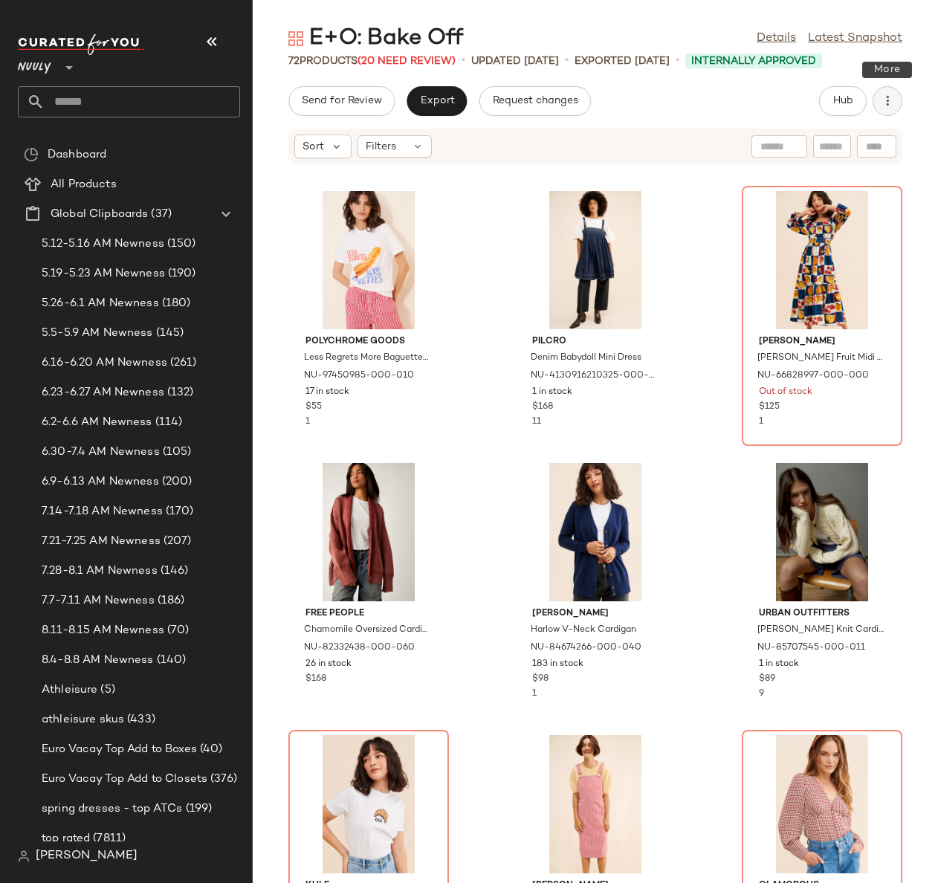
click at [893, 109] on button "button" at bounding box center [888, 101] width 30 height 30
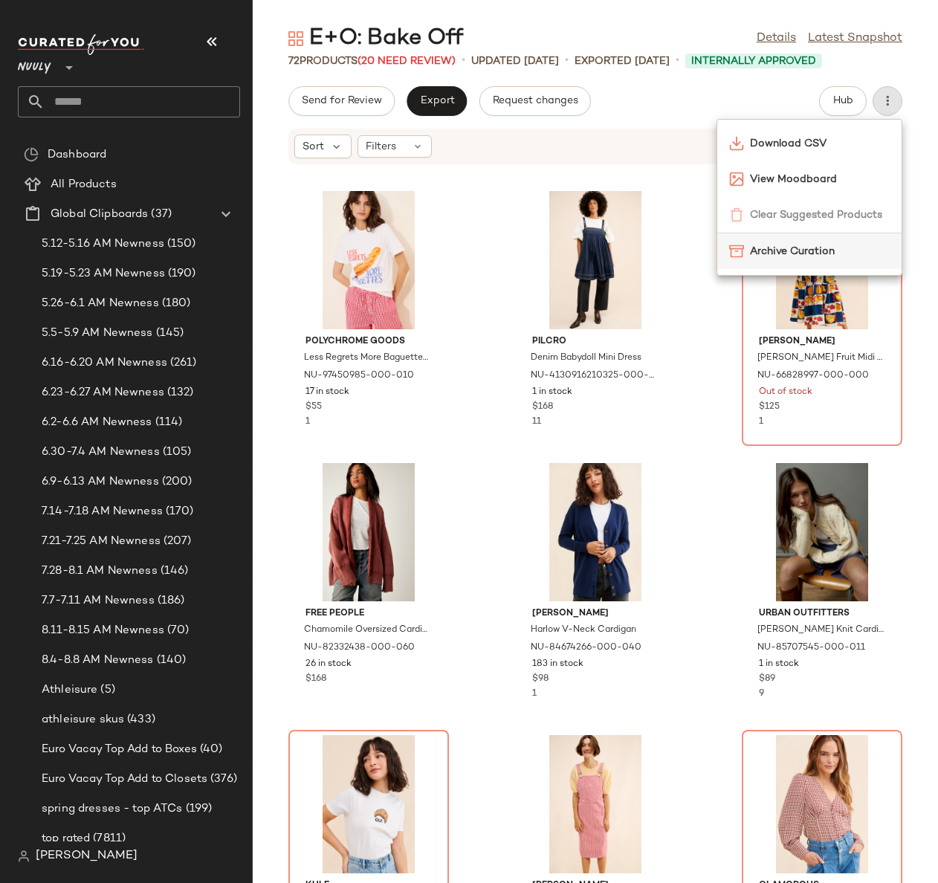
click at [781, 253] on span "Archive Curation" at bounding box center [820, 252] width 140 height 16
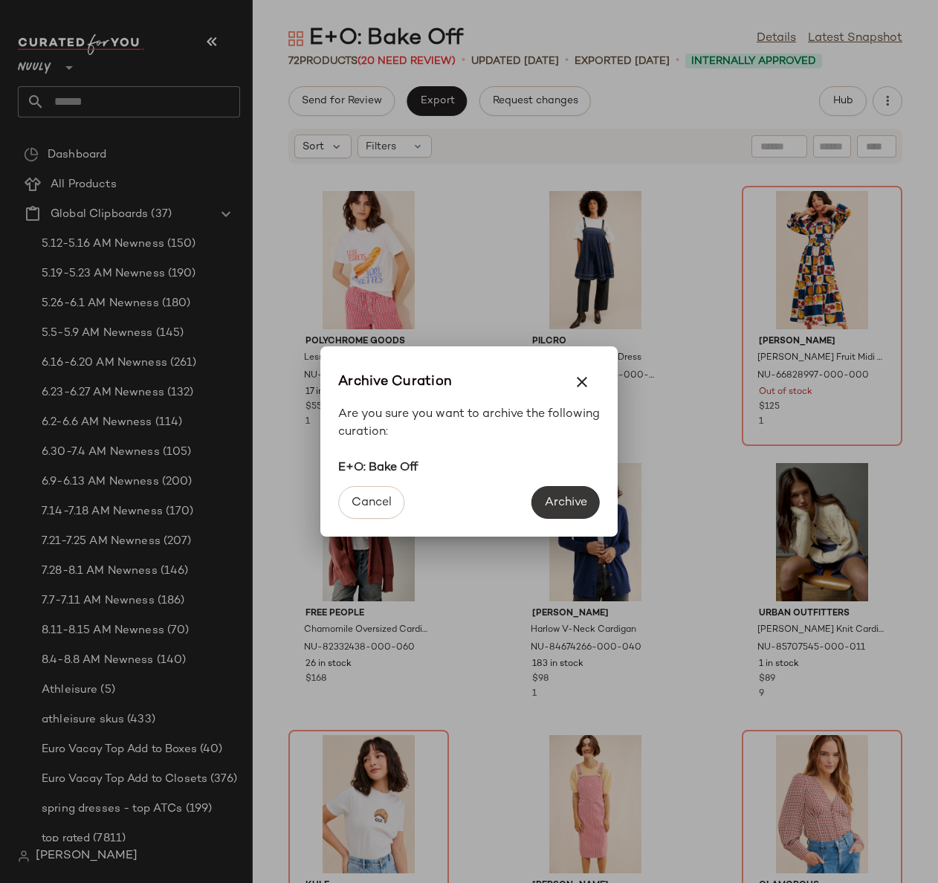
click at [564, 494] on button "Archive" at bounding box center [566, 502] width 68 height 33
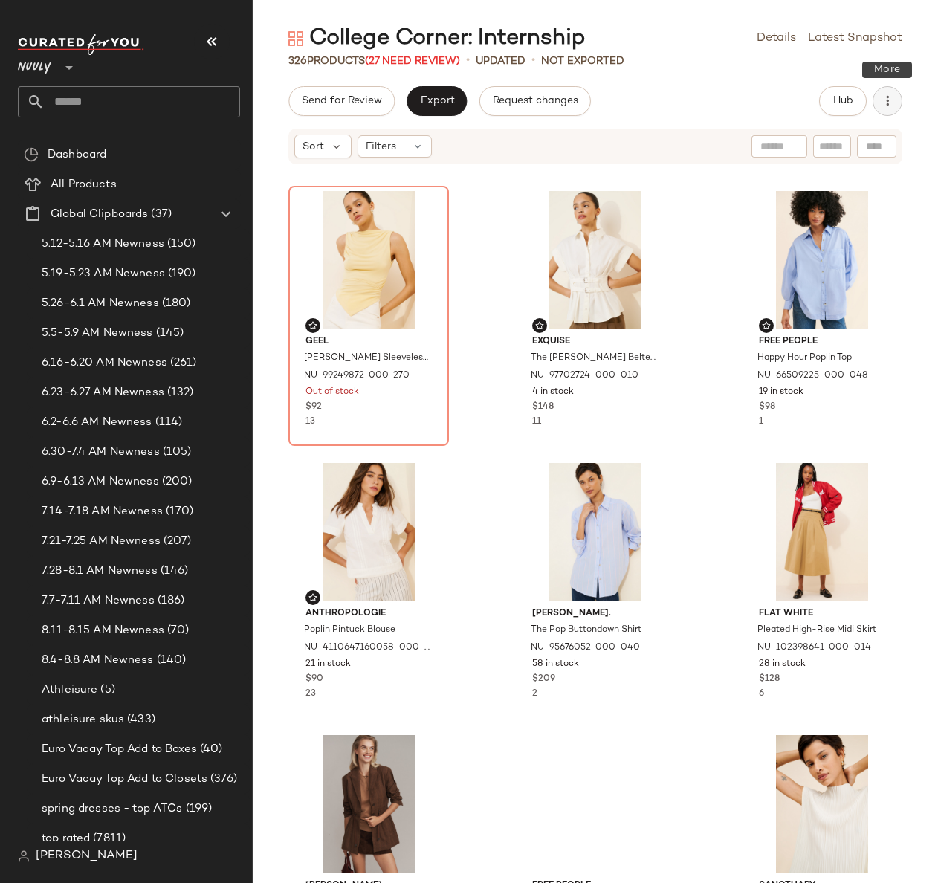
click at [890, 109] on button "button" at bounding box center [888, 101] width 30 height 30
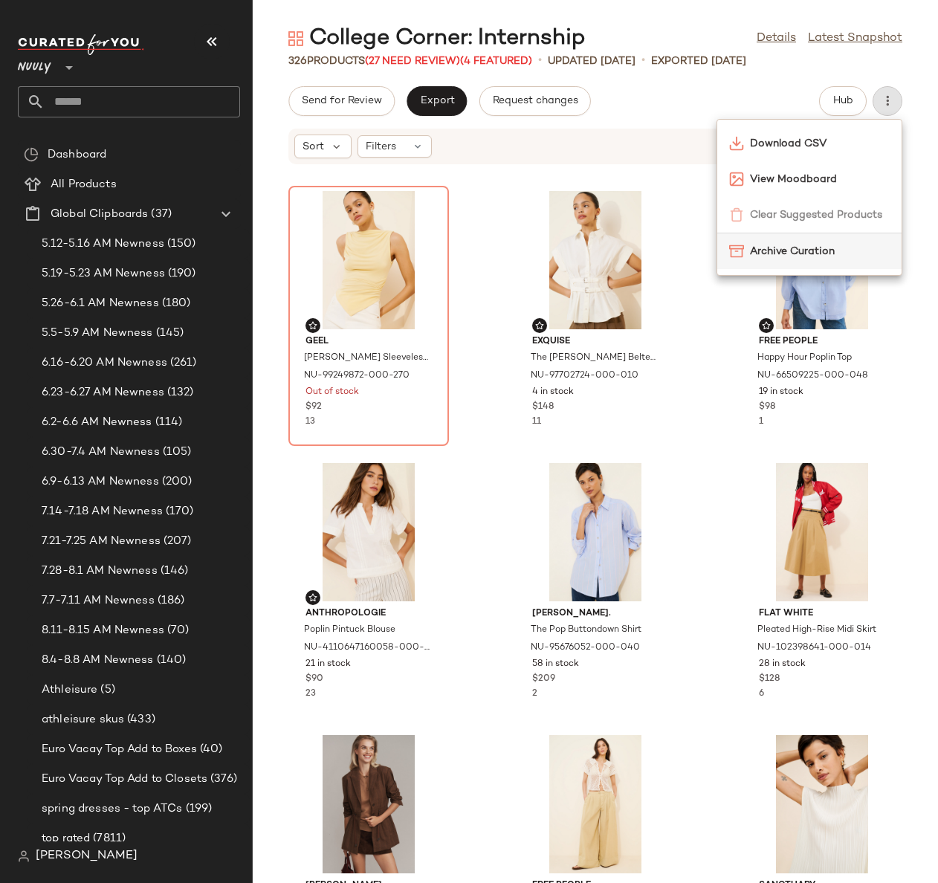
click at [772, 247] on span "Archive Curation" at bounding box center [820, 252] width 140 height 16
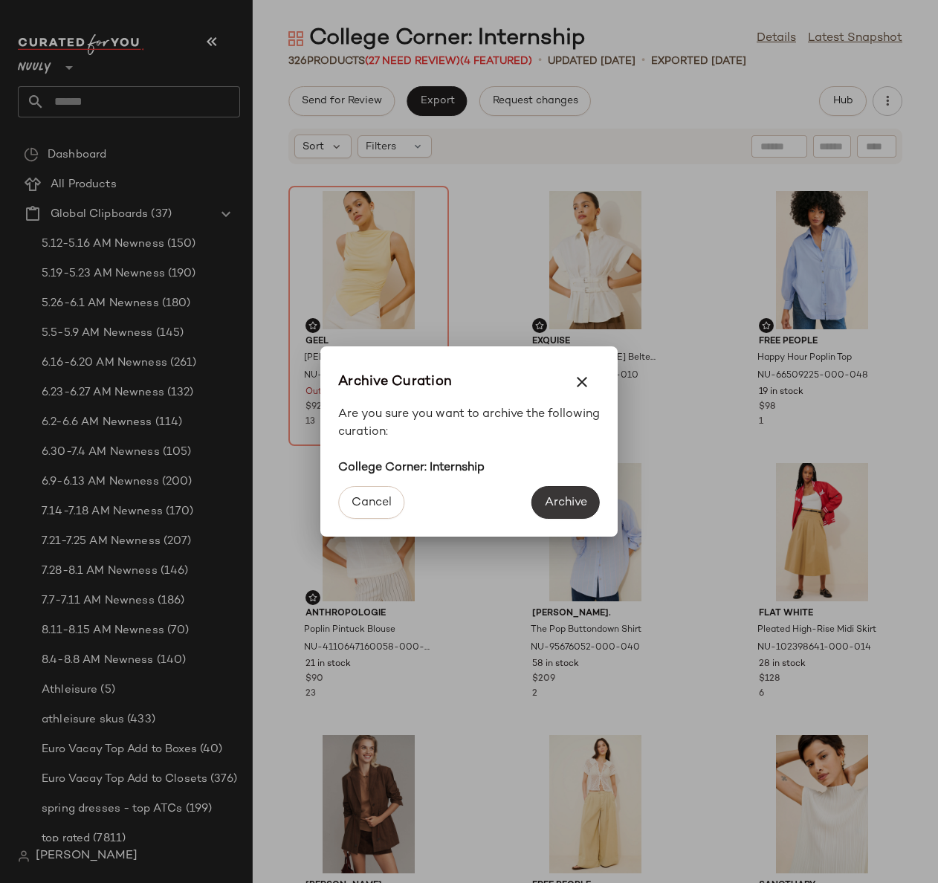
click at [569, 511] on button "Archive" at bounding box center [566, 502] width 68 height 33
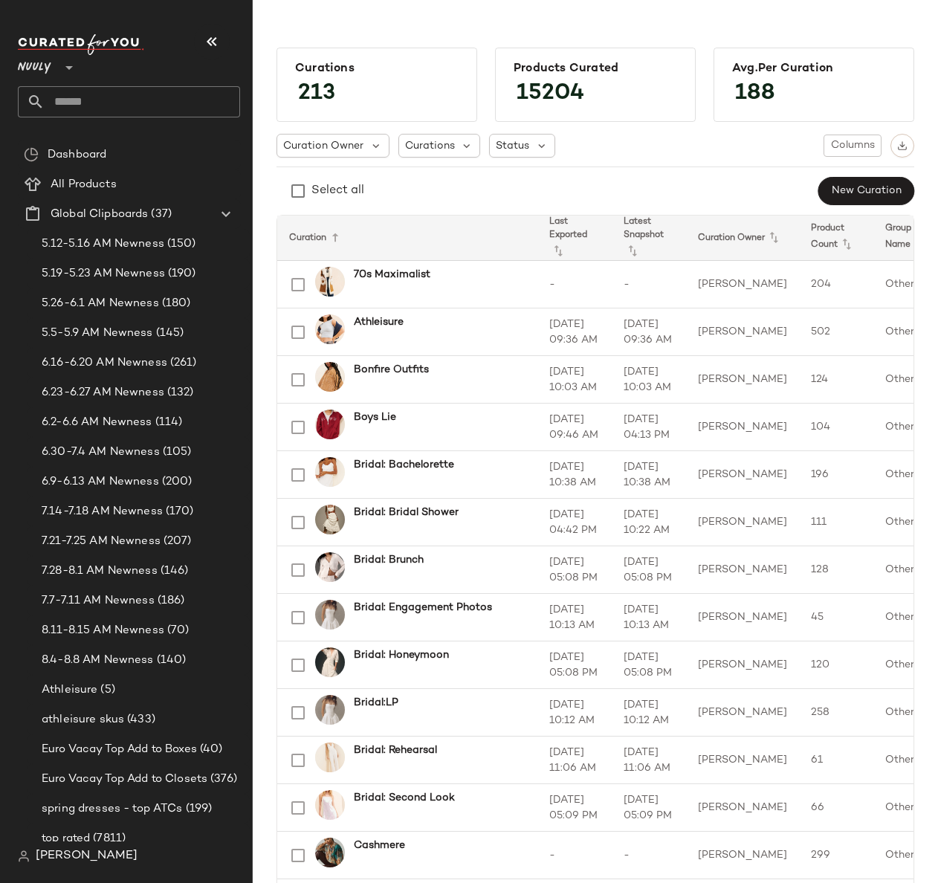
click at [189, 103] on input "text" at bounding box center [143, 101] width 196 height 31
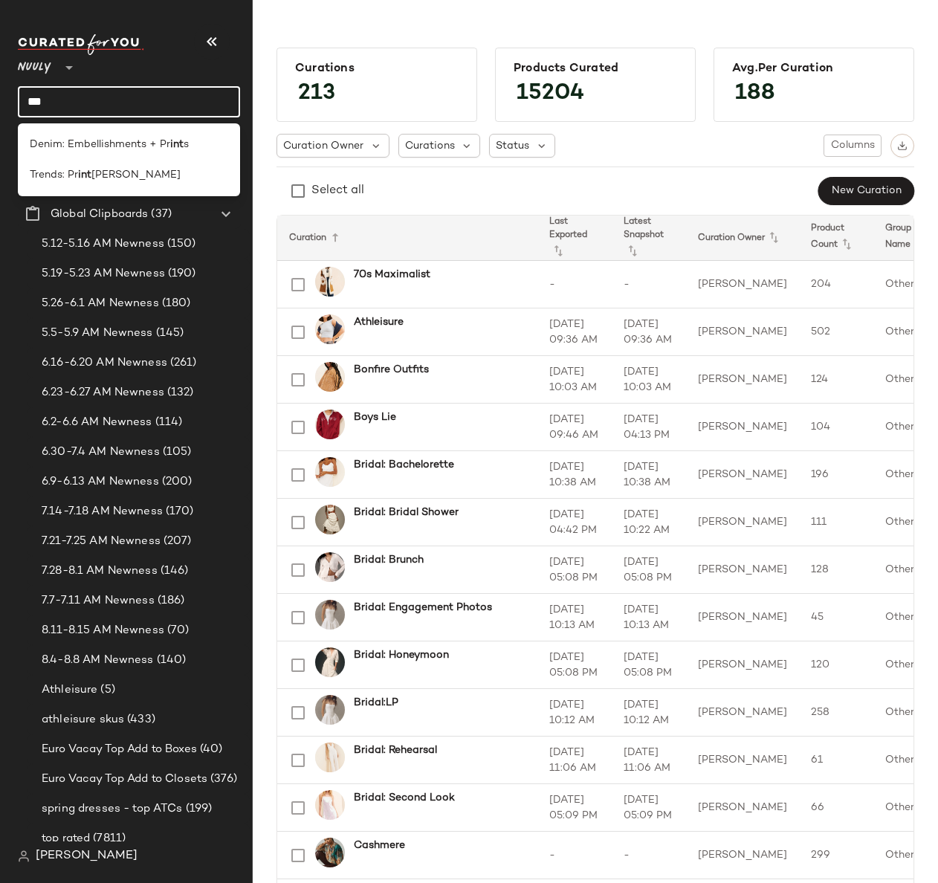
type input "***"
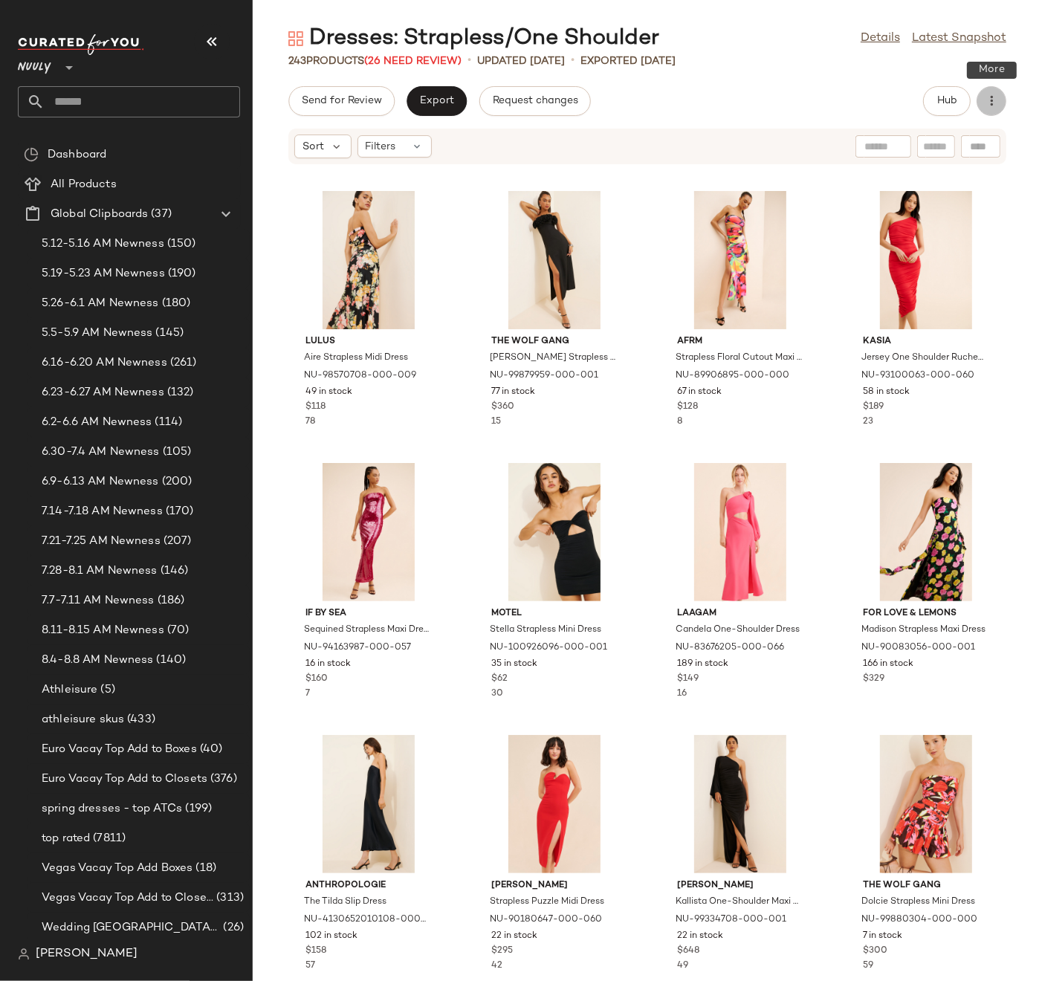
click at [989, 114] on button "button" at bounding box center [992, 101] width 30 height 30
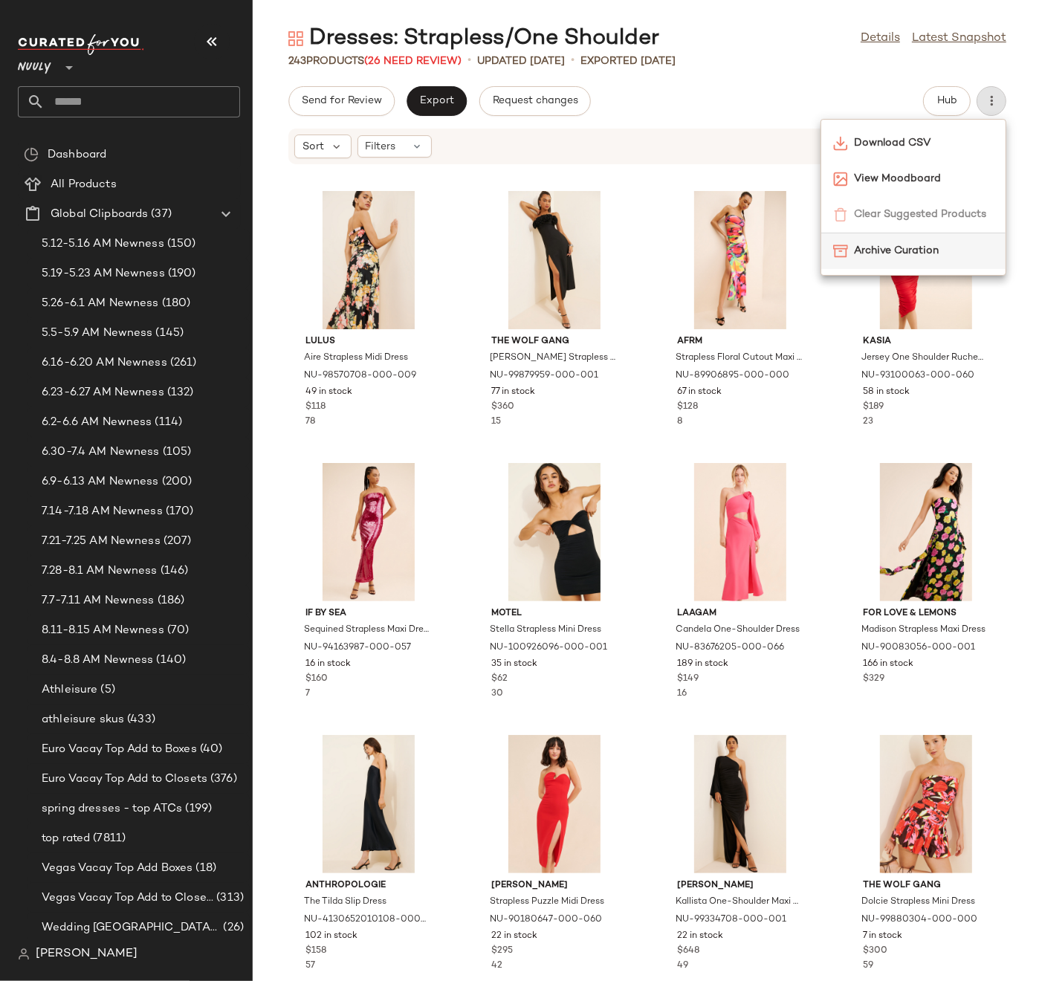
click at [975, 250] on span "Archive Curation" at bounding box center [924, 251] width 140 height 16
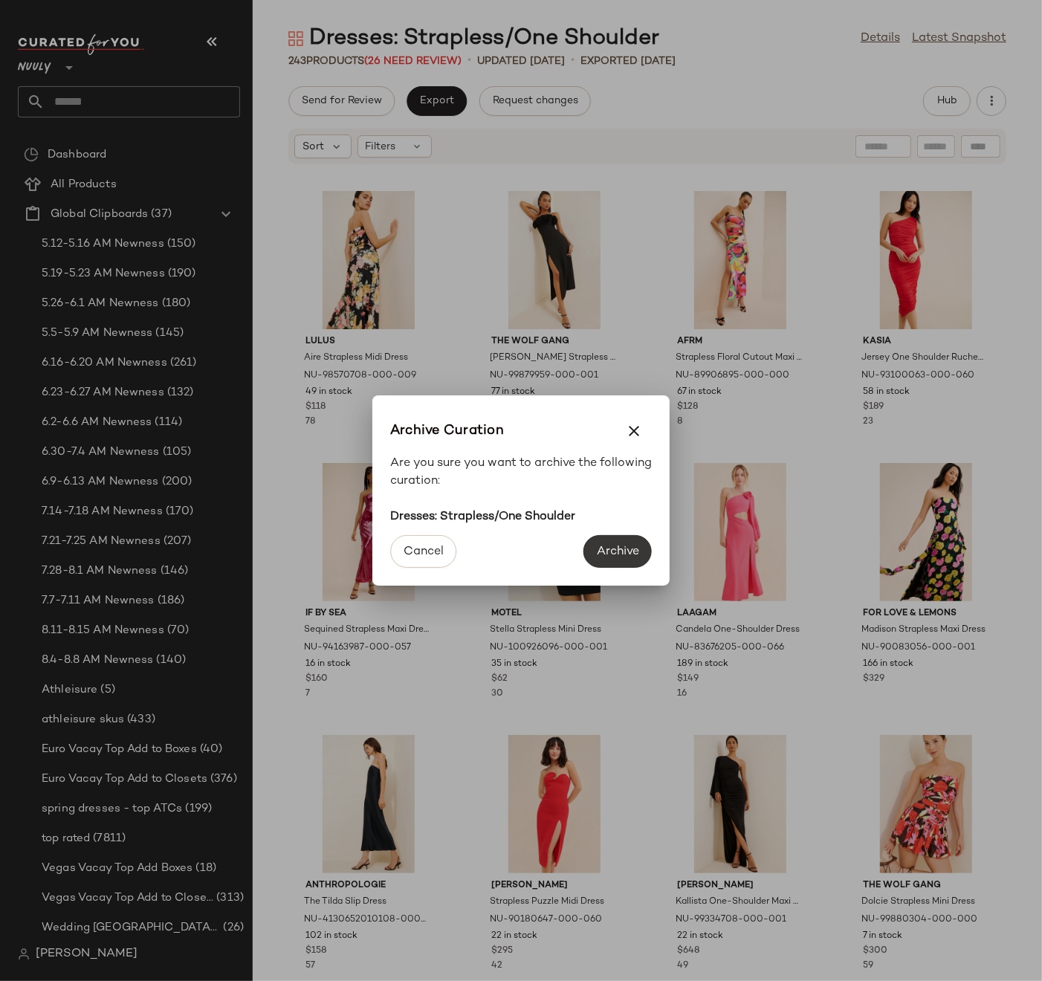
click at [624, 552] on span "Archive" at bounding box center [617, 552] width 43 height 14
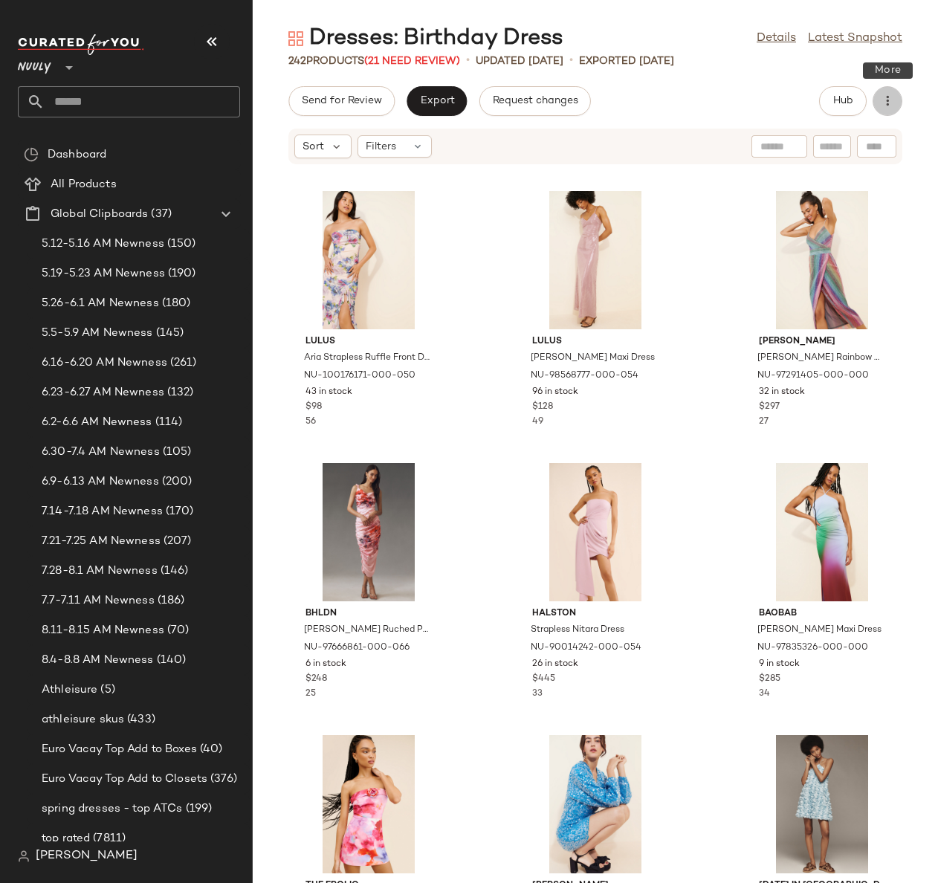
drag, startPoint x: 888, startPoint y: 107, endPoint x: 889, endPoint y: 145, distance: 37.9
click at [888, 106] on icon "button" at bounding box center [887, 101] width 15 height 15
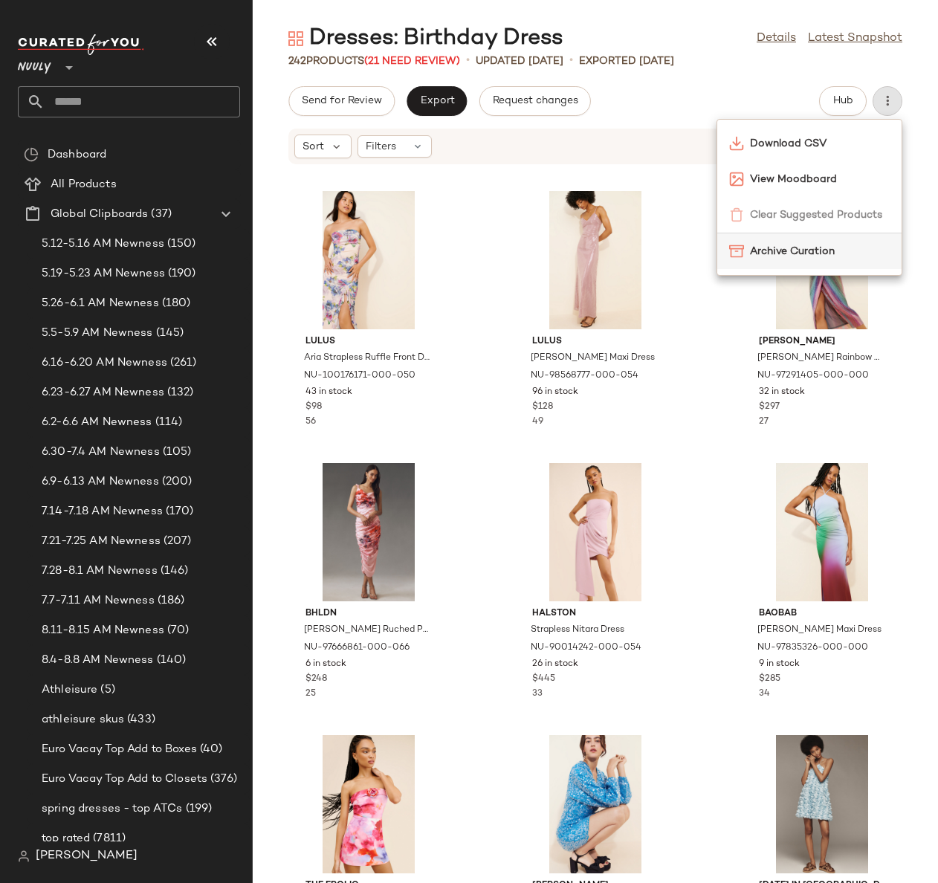
click at [787, 253] on span "Archive Curation" at bounding box center [820, 252] width 140 height 16
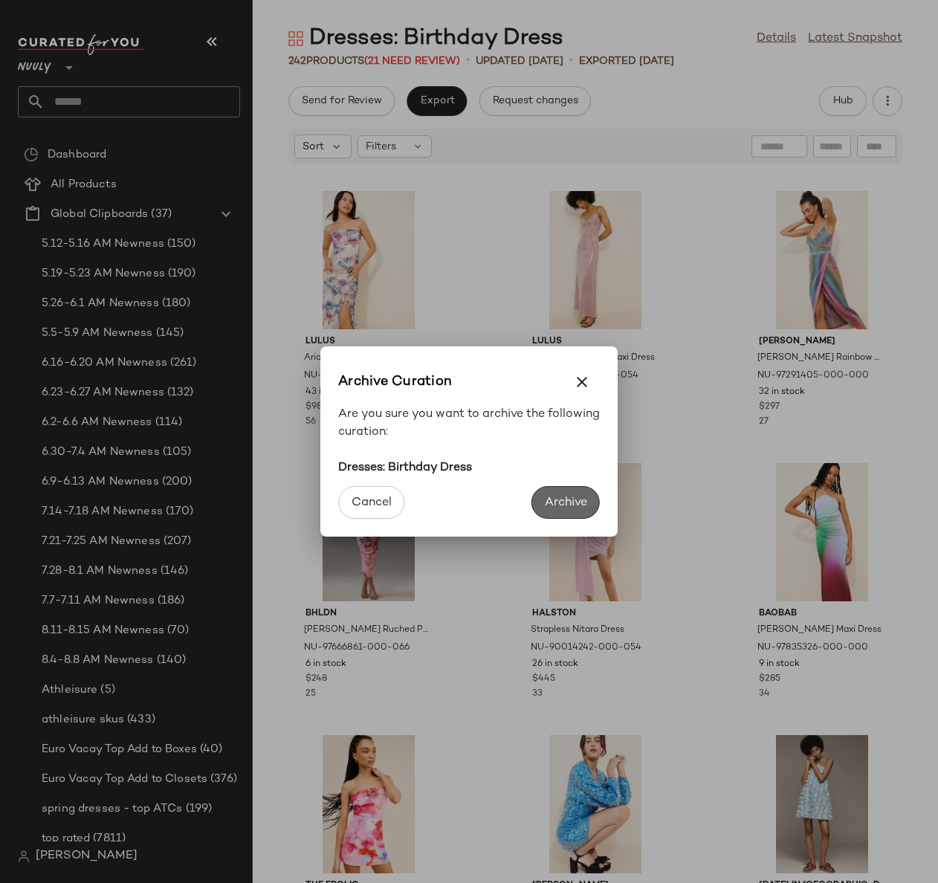
drag, startPoint x: 576, startPoint y: 505, endPoint x: 572, endPoint y: 497, distance: 9.0
click at [577, 505] on span "Archive" at bounding box center [565, 503] width 43 height 14
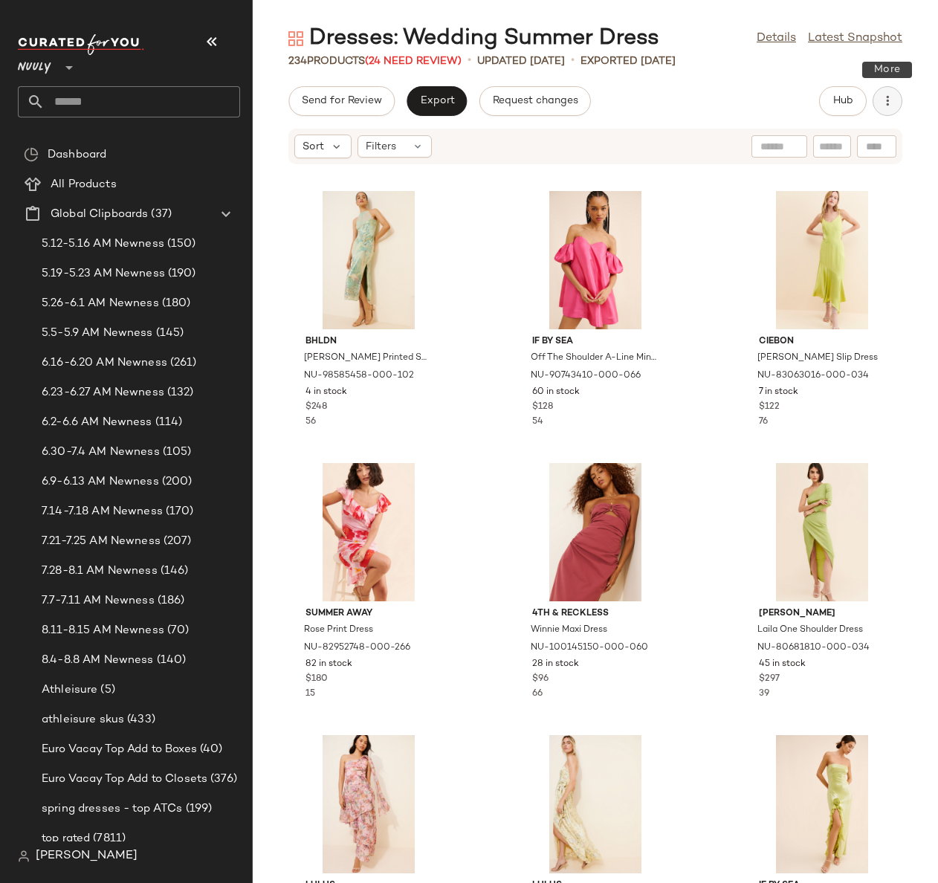
click at [884, 103] on icon "button" at bounding box center [887, 101] width 15 height 15
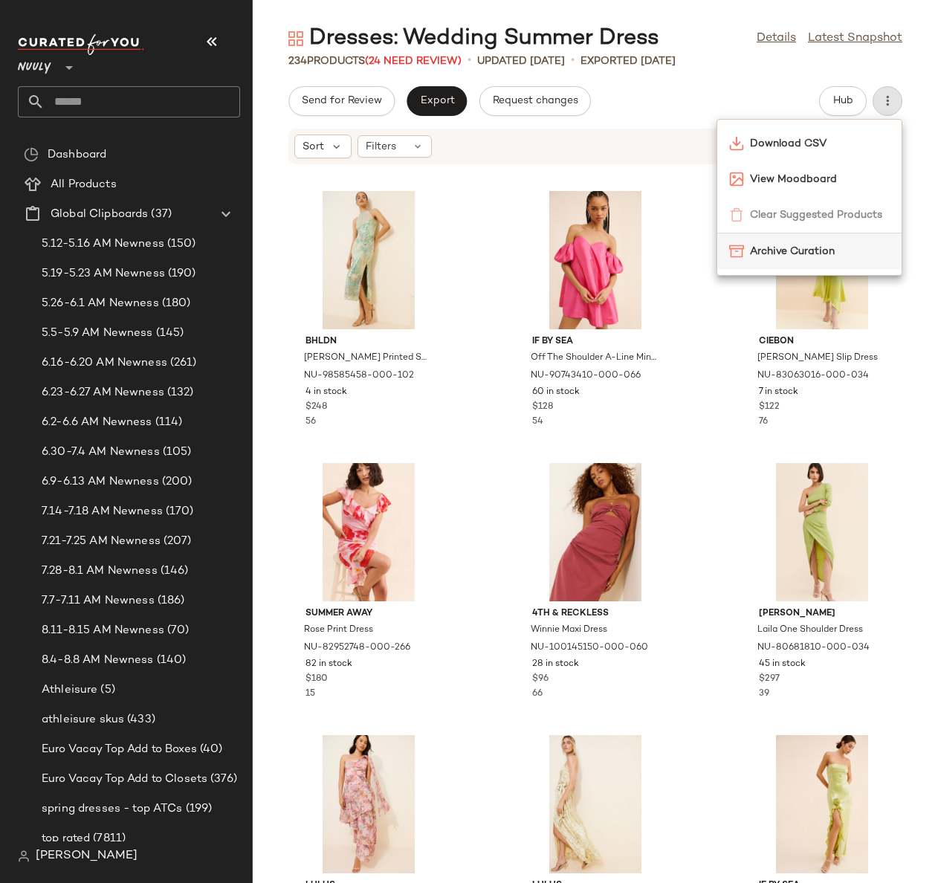
click at [795, 252] on span "Archive Curation" at bounding box center [820, 252] width 140 height 16
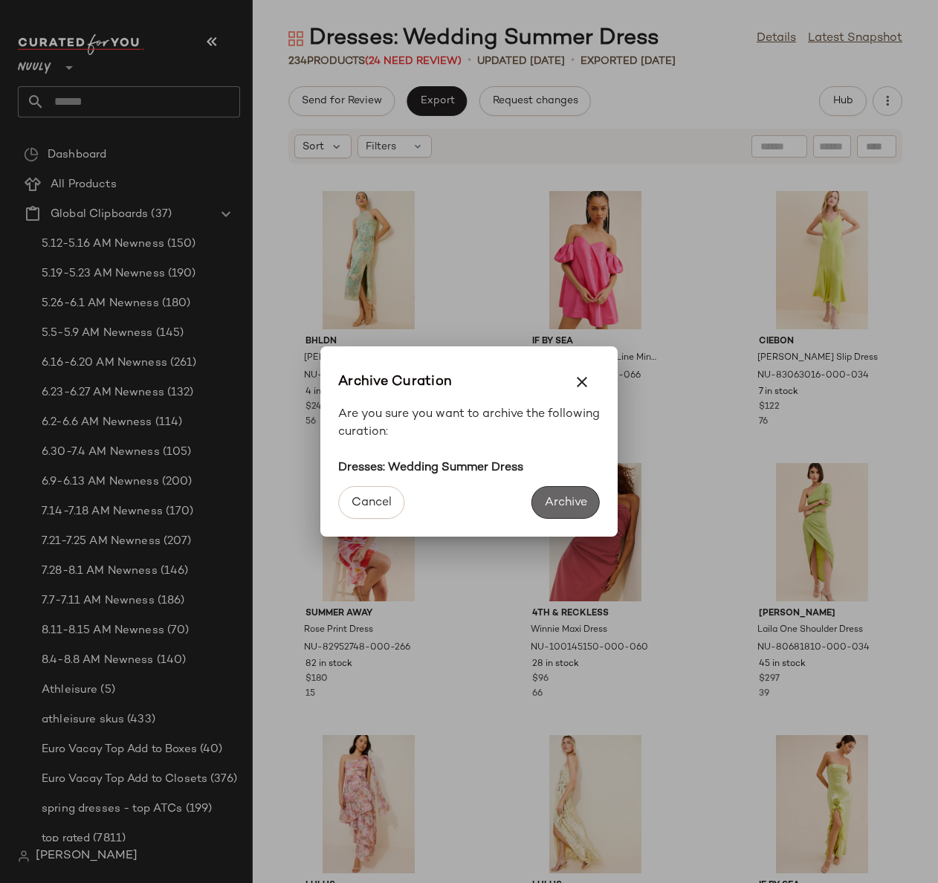
click at [575, 496] on span "Archive" at bounding box center [565, 503] width 43 height 14
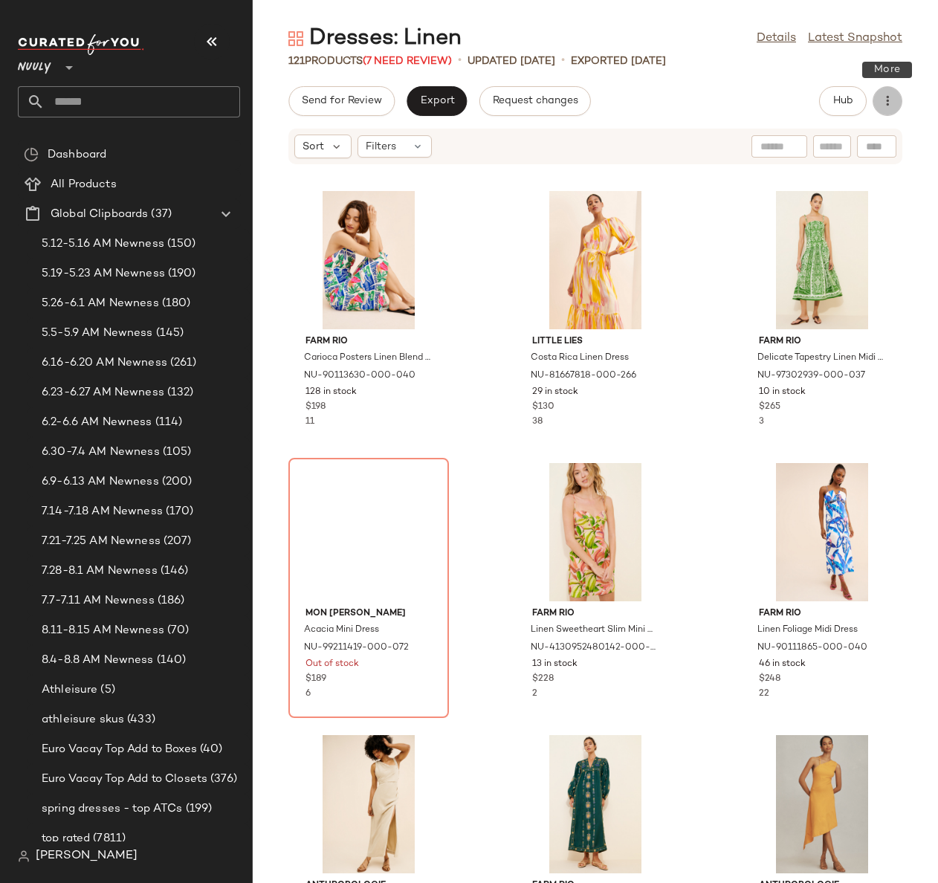
click at [877, 105] on button "button" at bounding box center [888, 101] width 30 height 30
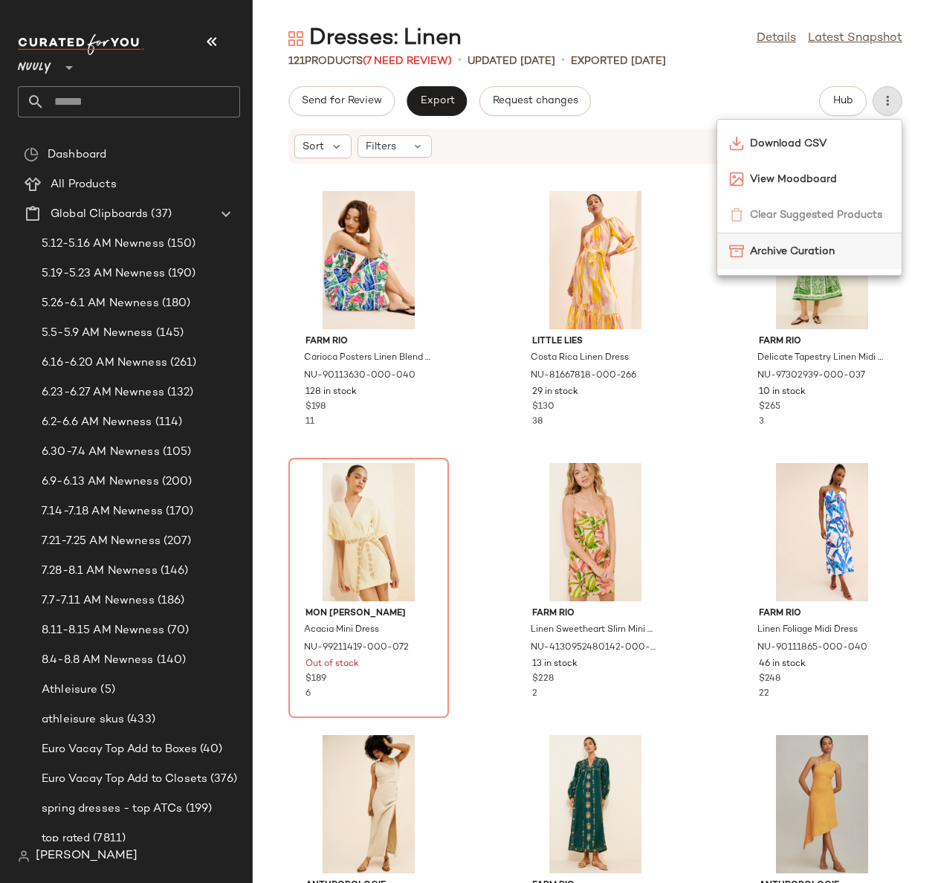
click at [768, 245] on span "Archive Curation" at bounding box center [820, 252] width 140 height 16
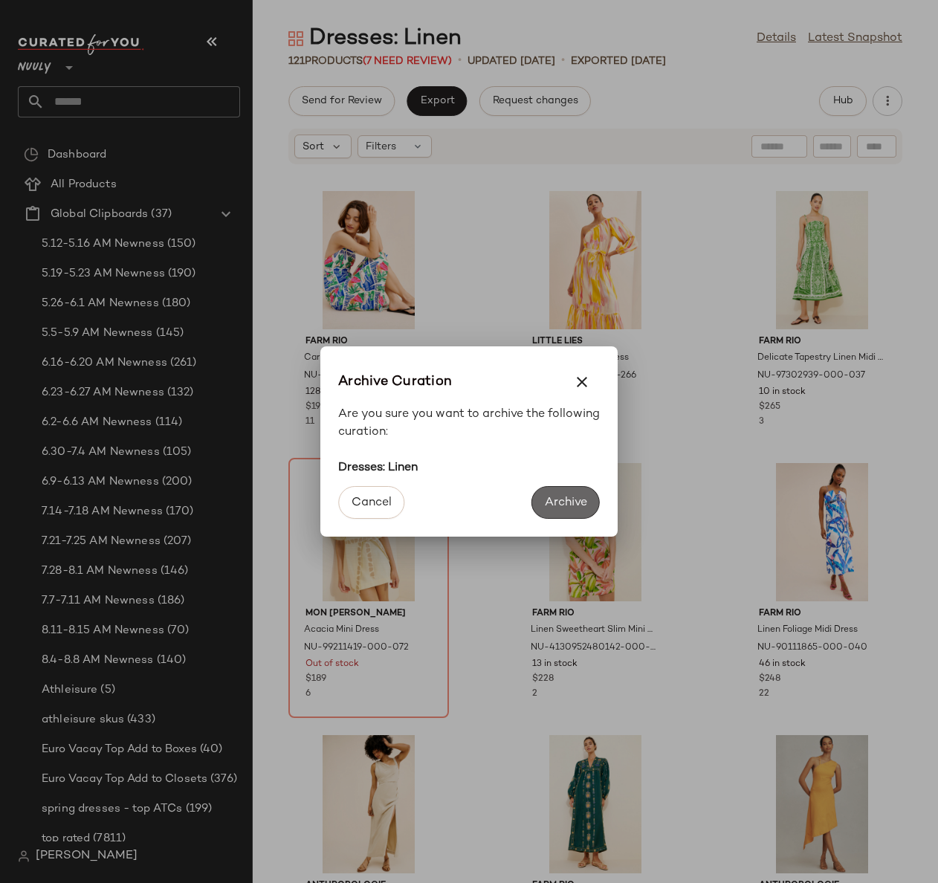
click at [558, 503] on span "Archive" at bounding box center [565, 503] width 43 height 14
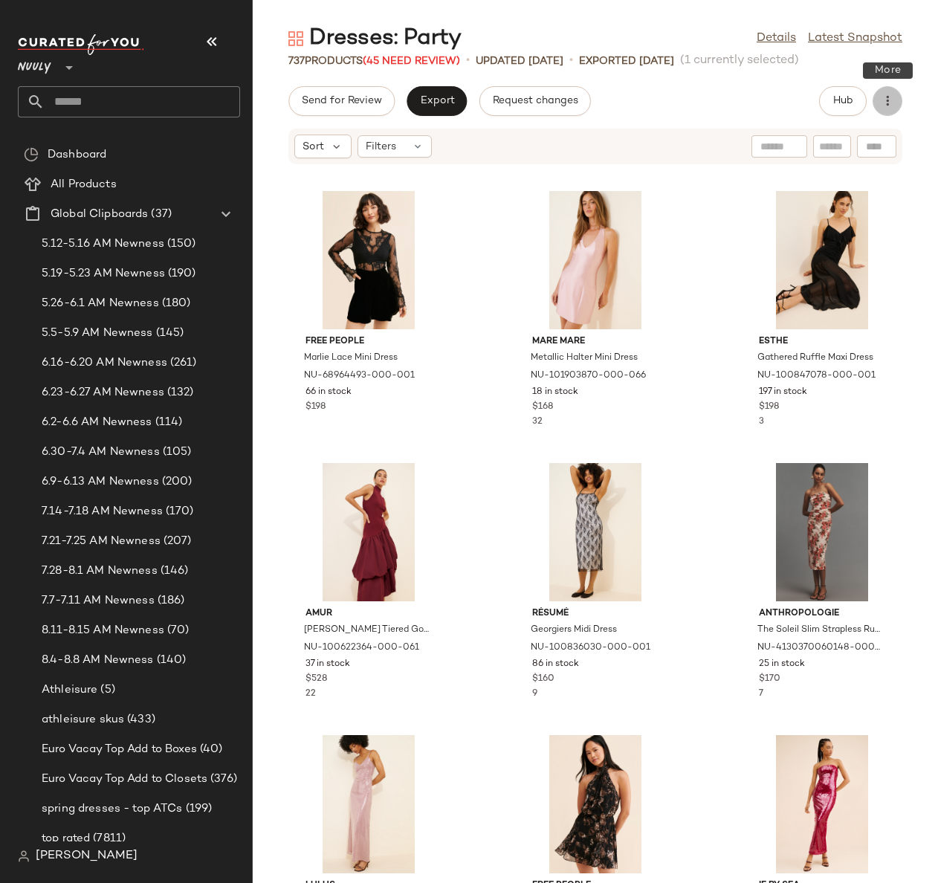
click at [885, 112] on button "button" at bounding box center [888, 101] width 30 height 30
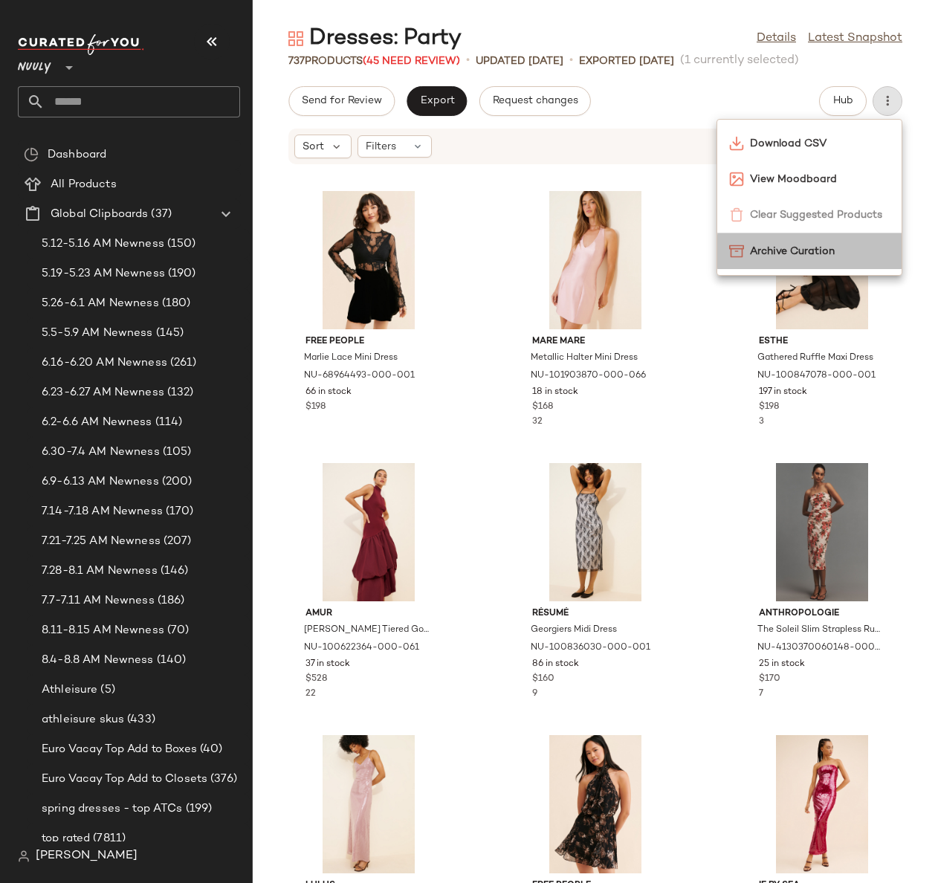
click at [788, 257] on span "Archive Curation" at bounding box center [820, 252] width 140 height 16
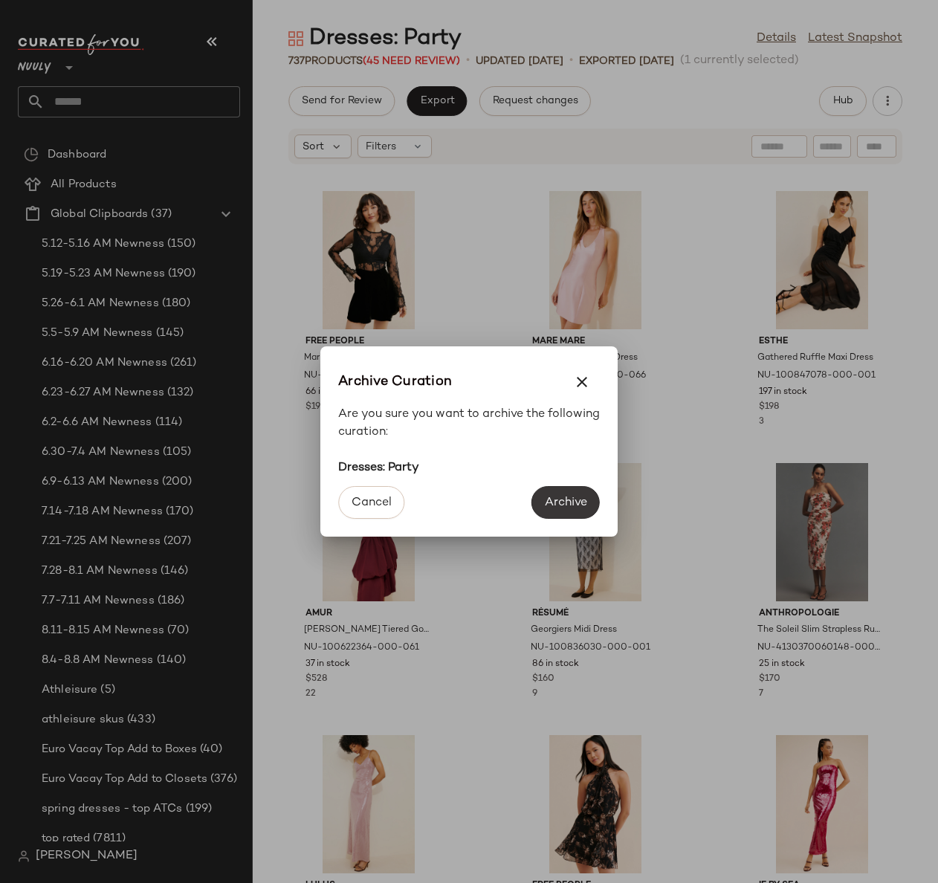
click at [571, 506] on span "Archive" at bounding box center [565, 503] width 43 height 14
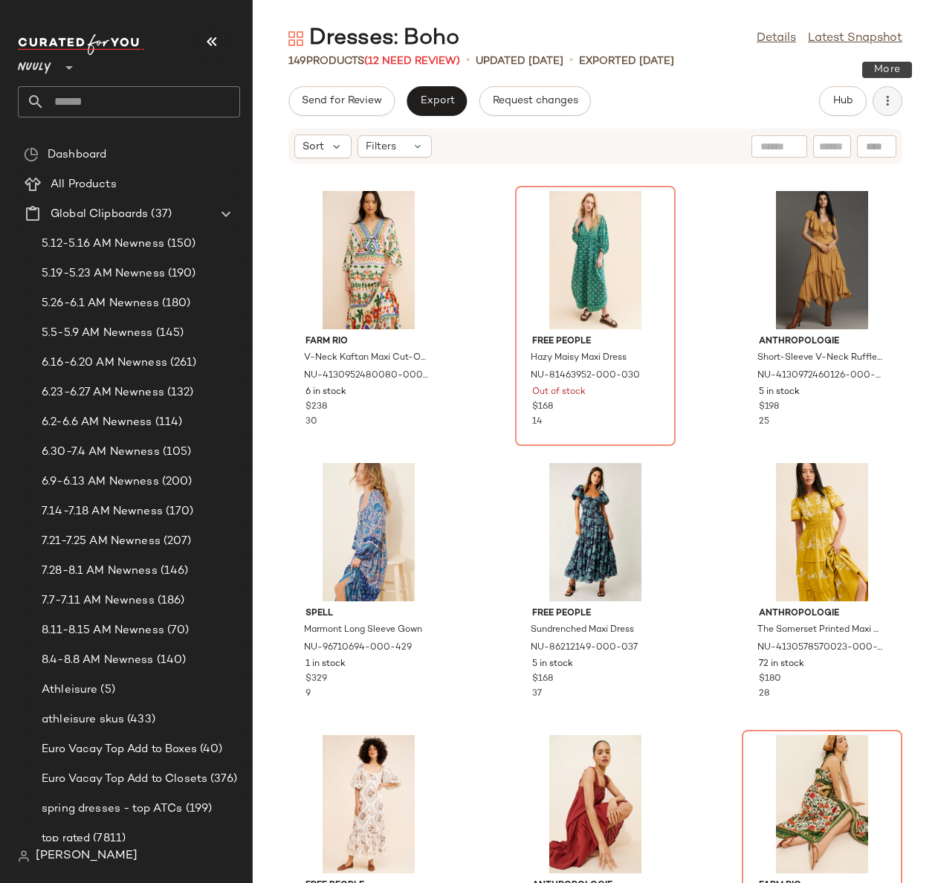
click at [898, 97] on button "button" at bounding box center [888, 101] width 30 height 30
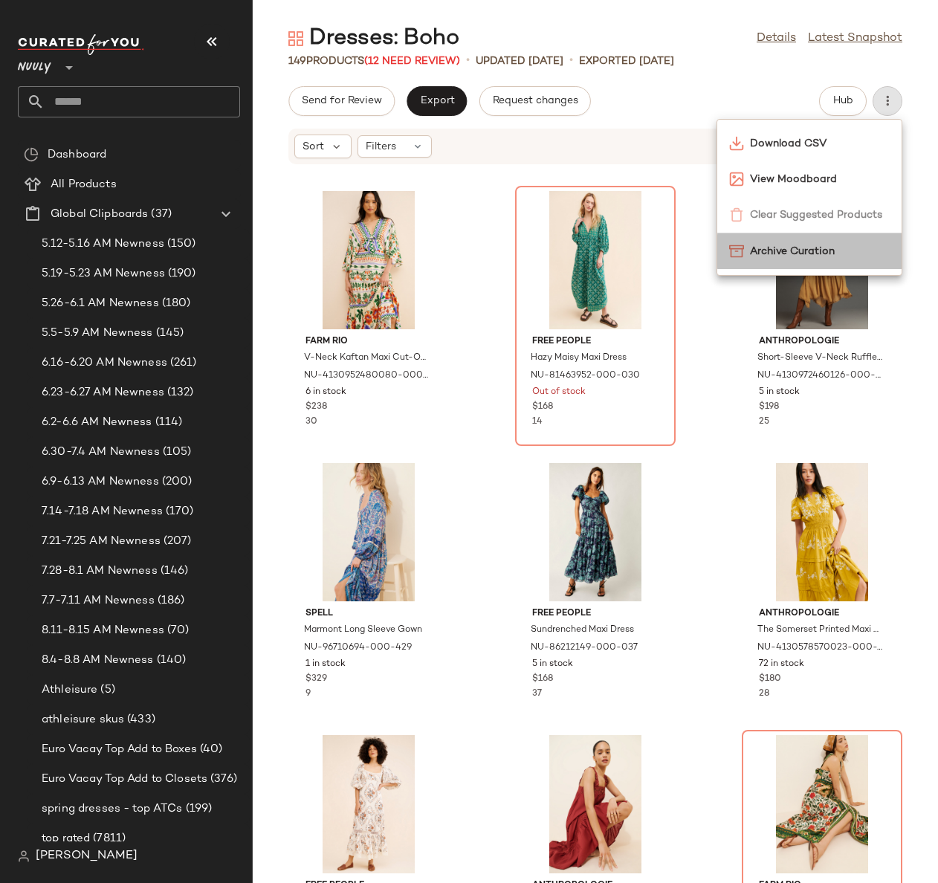
click at [780, 242] on div "Archive Curation" at bounding box center [809, 251] width 184 height 36
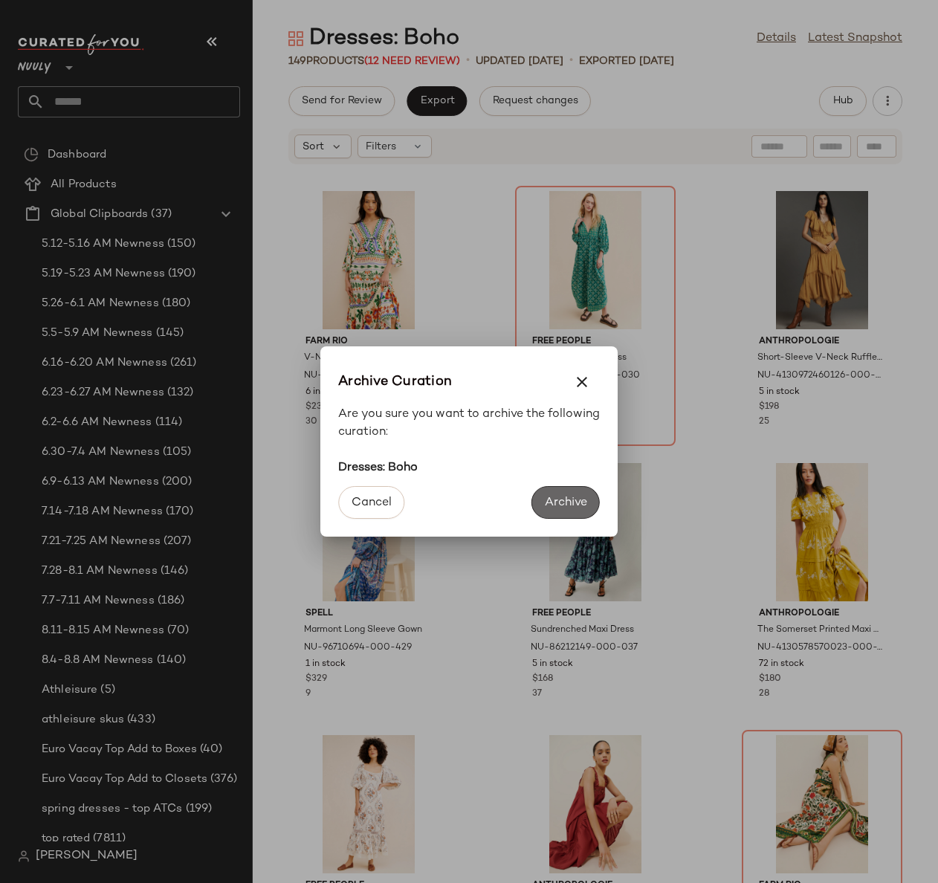
click at [578, 491] on button "Archive" at bounding box center [566, 502] width 68 height 33
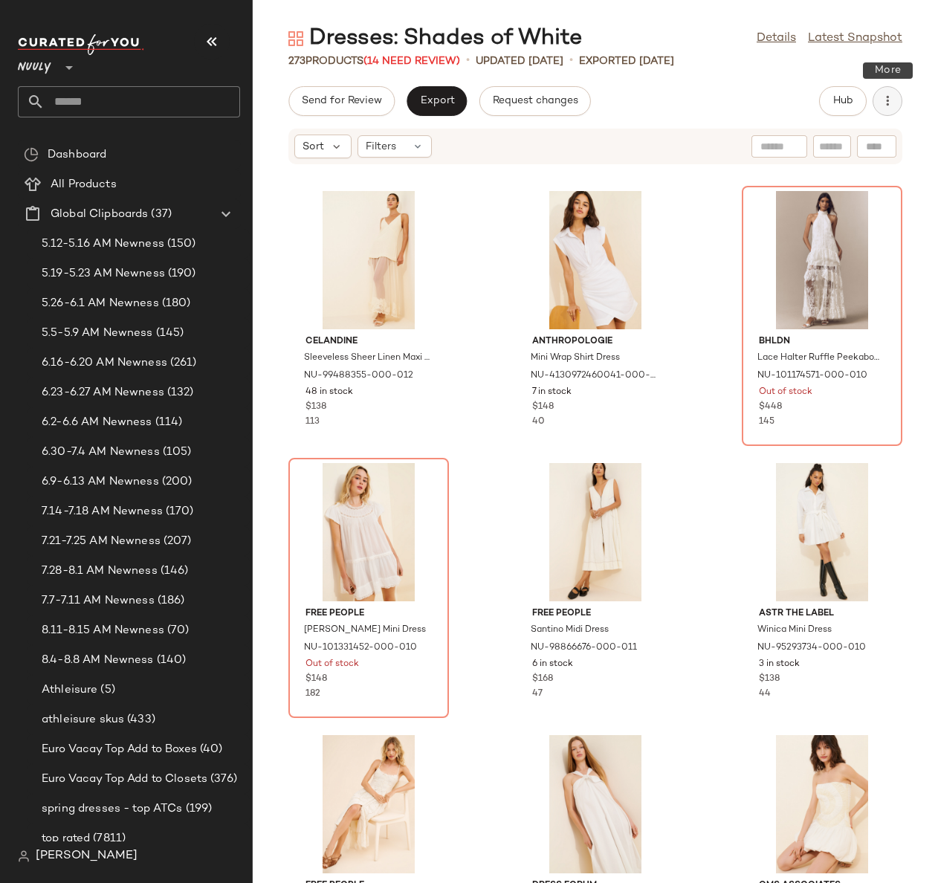
click at [888, 103] on icon "button" at bounding box center [887, 101] width 15 height 15
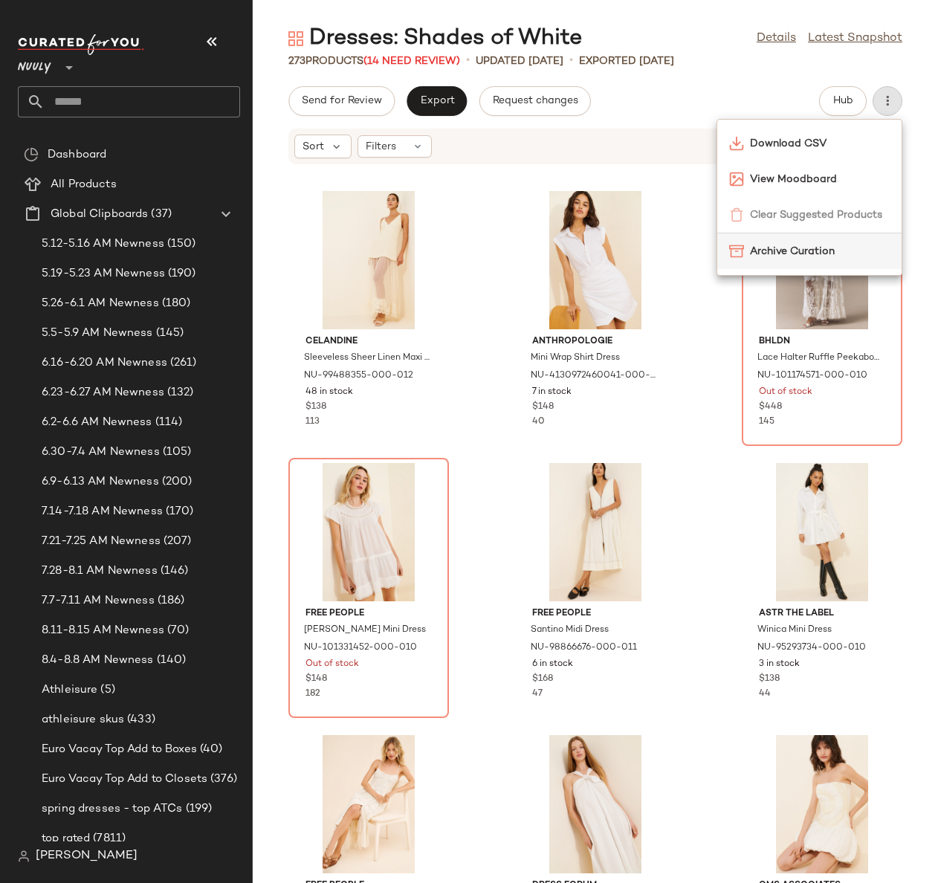
click at [798, 246] on span "Archive Curation" at bounding box center [820, 252] width 140 height 16
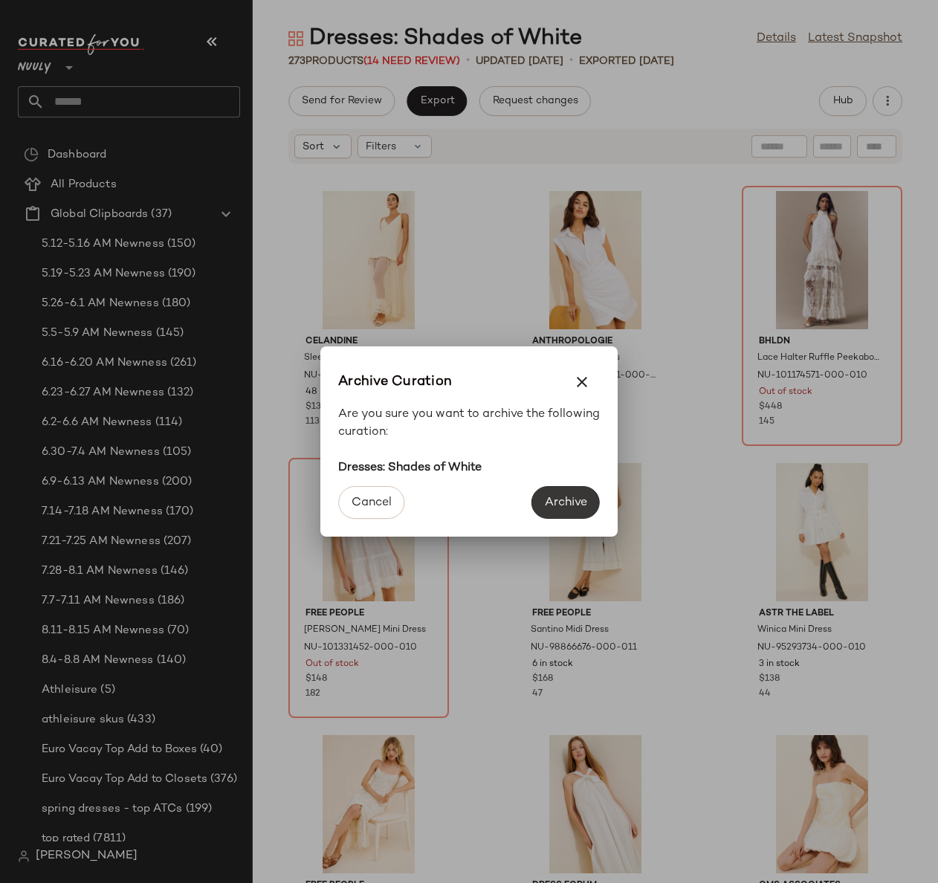
click at [569, 502] on span "Archive" at bounding box center [565, 503] width 43 height 14
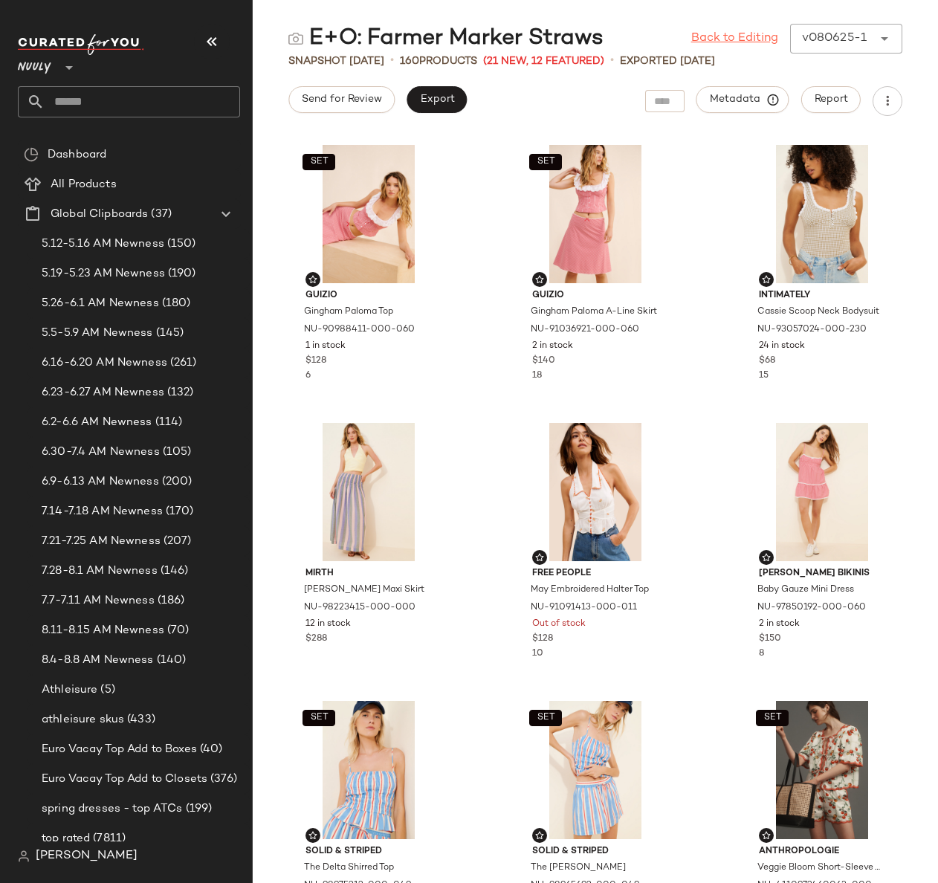
click at [760, 33] on link "Back to Editing" at bounding box center [734, 39] width 87 height 18
click at [146, 91] on input "text" at bounding box center [143, 101] width 196 height 31
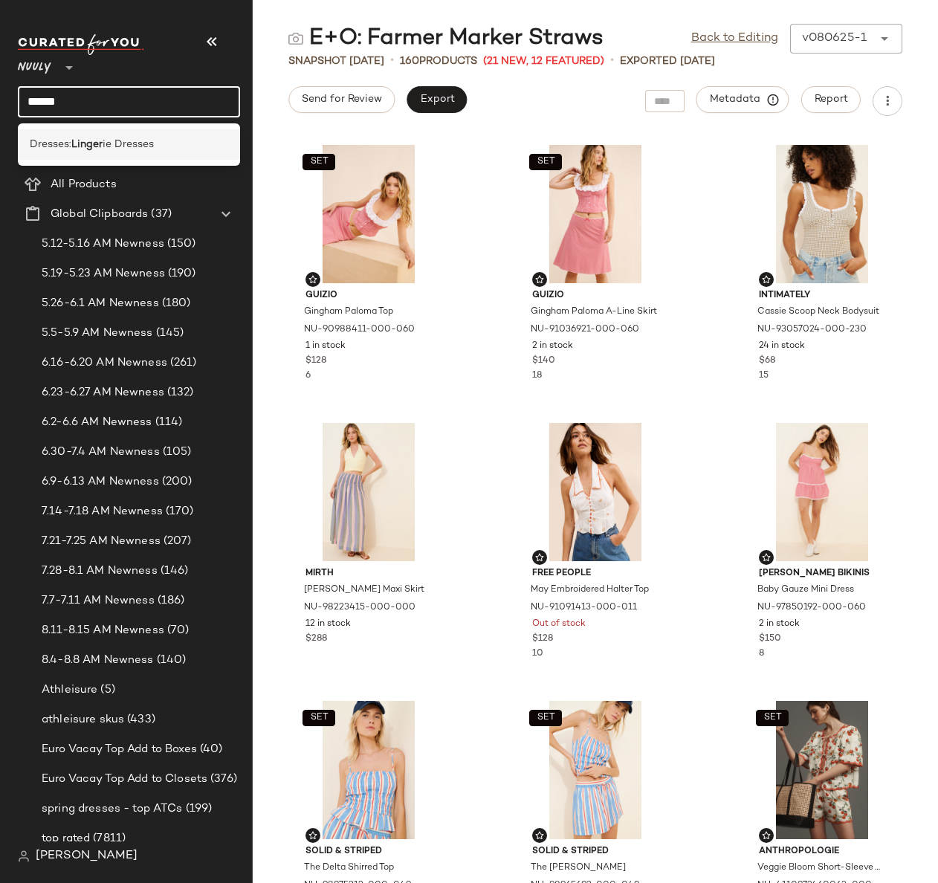
type input "******"
click at [134, 140] on span "ie Dresses" at bounding box center [128, 145] width 51 height 16
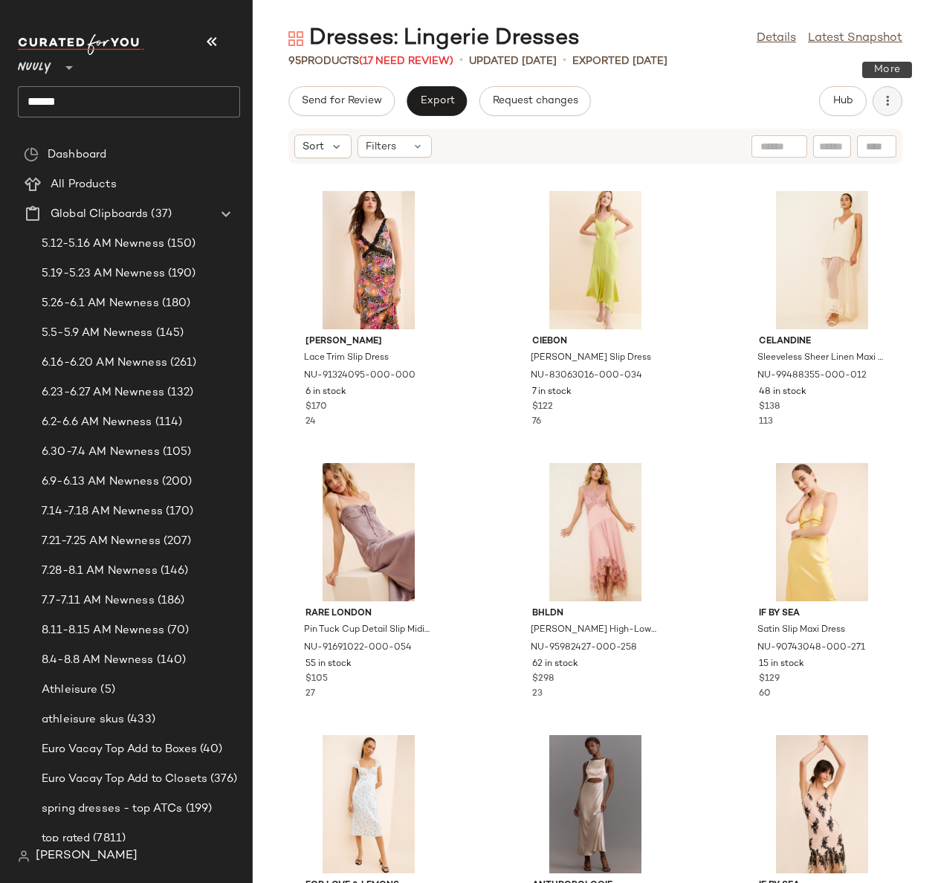
click at [879, 98] on button "button" at bounding box center [888, 101] width 30 height 30
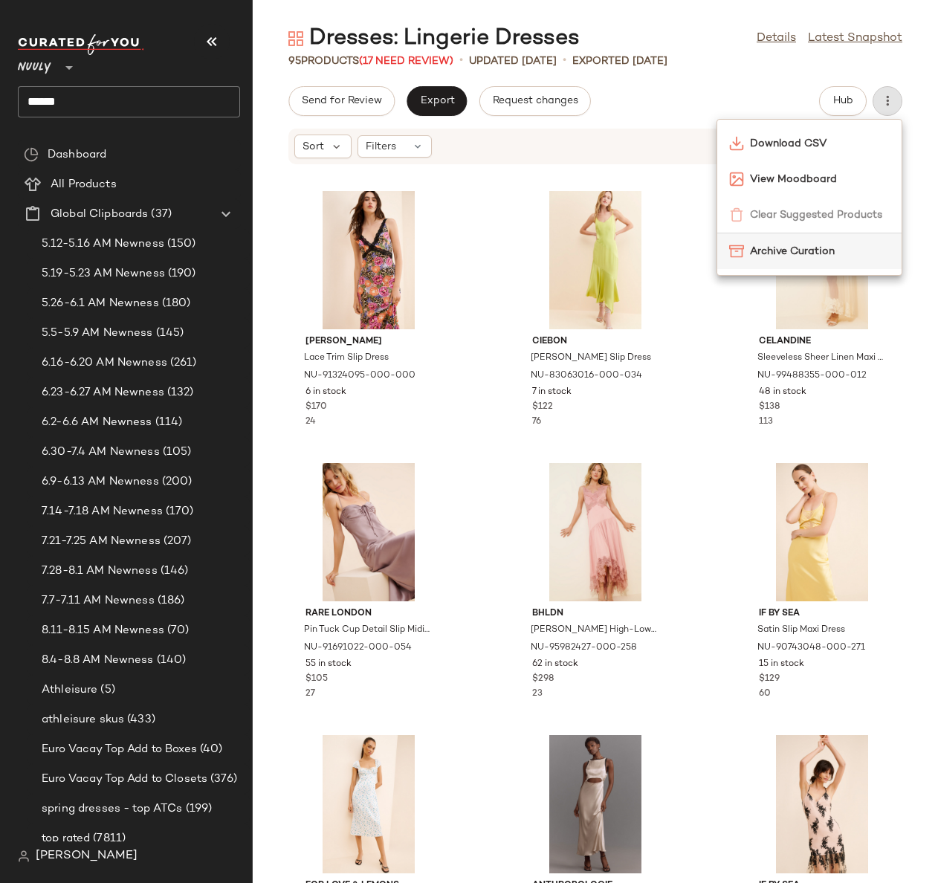
click at [785, 253] on span "Archive Curation" at bounding box center [820, 252] width 140 height 16
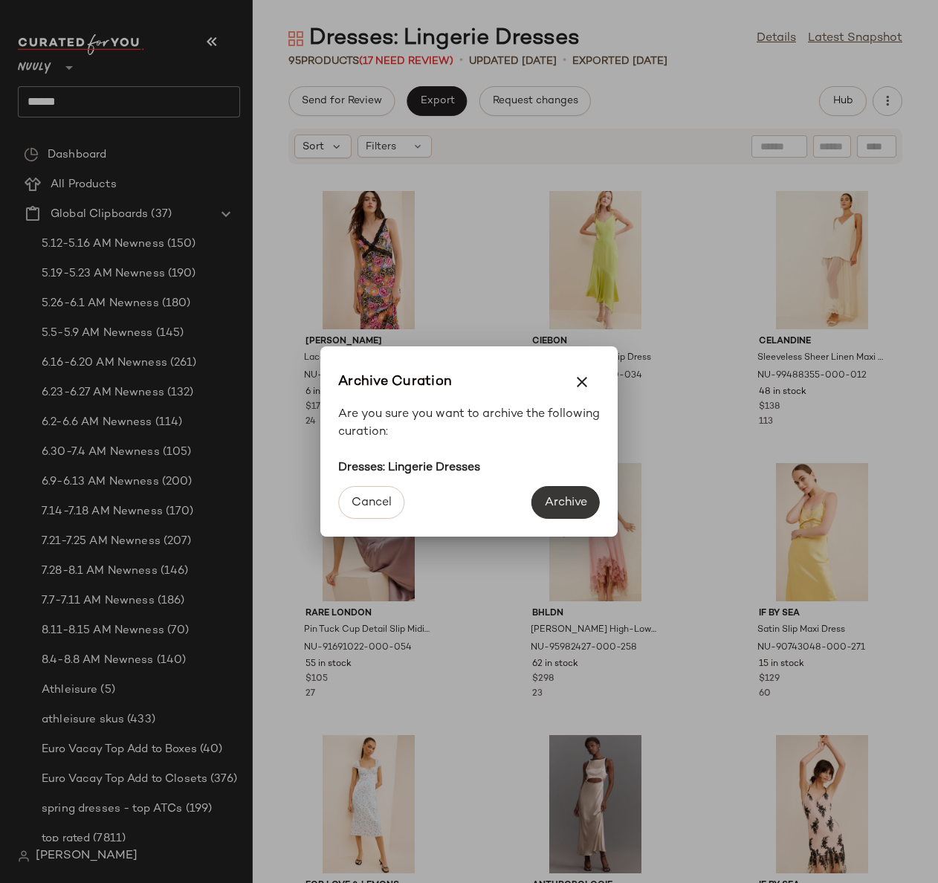
click at [554, 508] on span "Archive" at bounding box center [565, 503] width 43 height 14
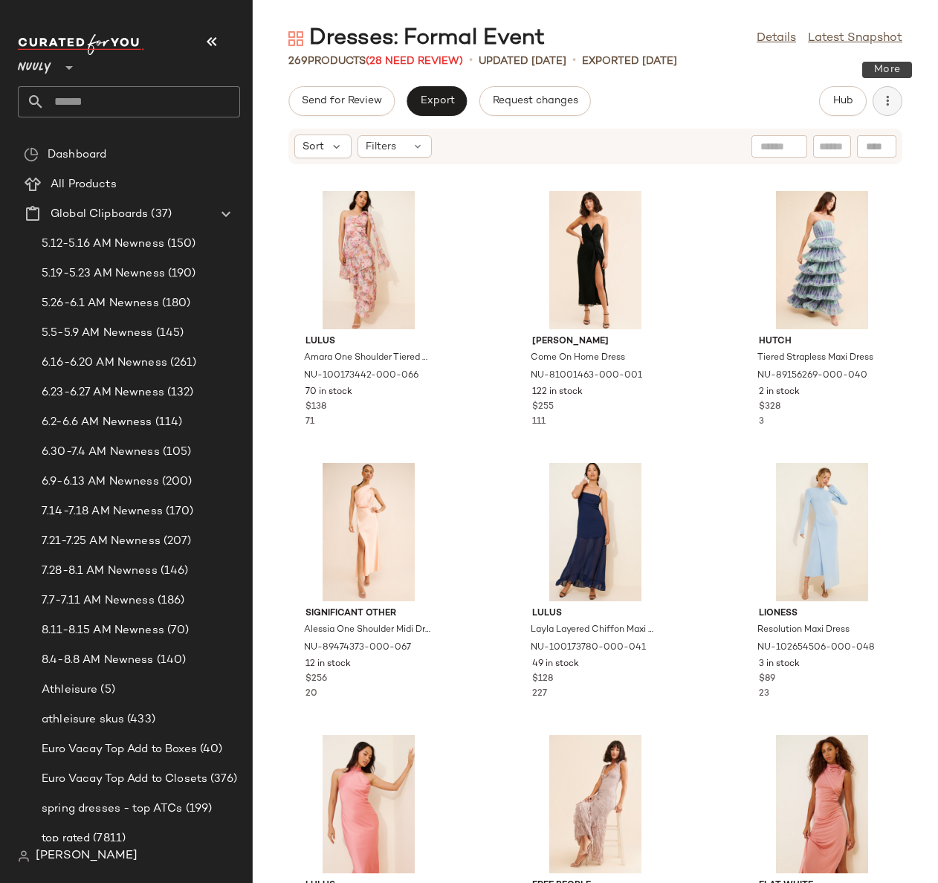
click at [883, 102] on icon "button" at bounding box center [887, 101] width 15 height 15
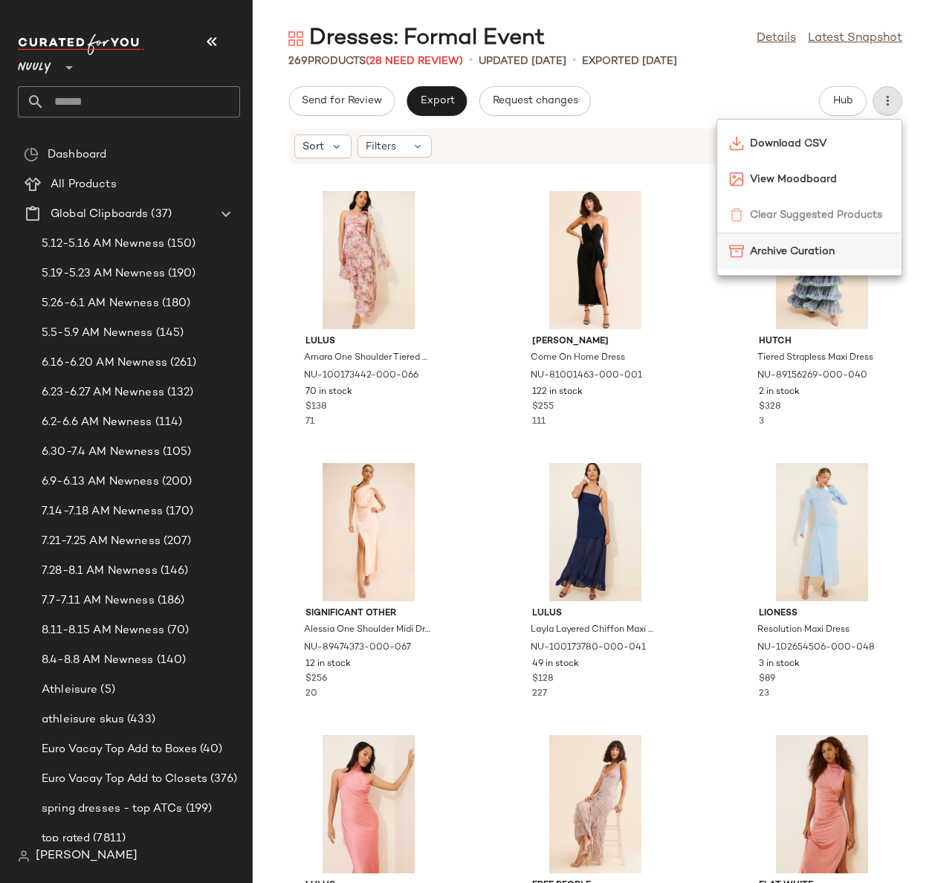
click at [813, 257] on span "Archive Curation" at bounding box center [820, 252] width 140 height 16
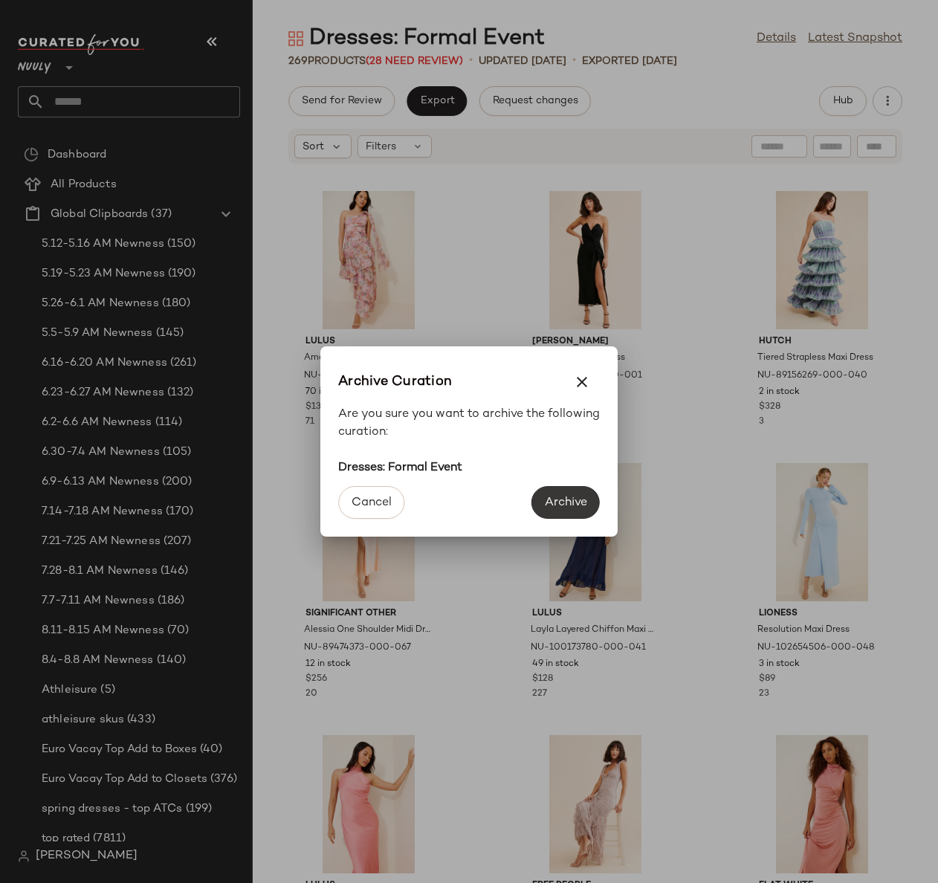
click at [575, 507] on span "Archive" at bounding box center [565, 503] width 43 height 14
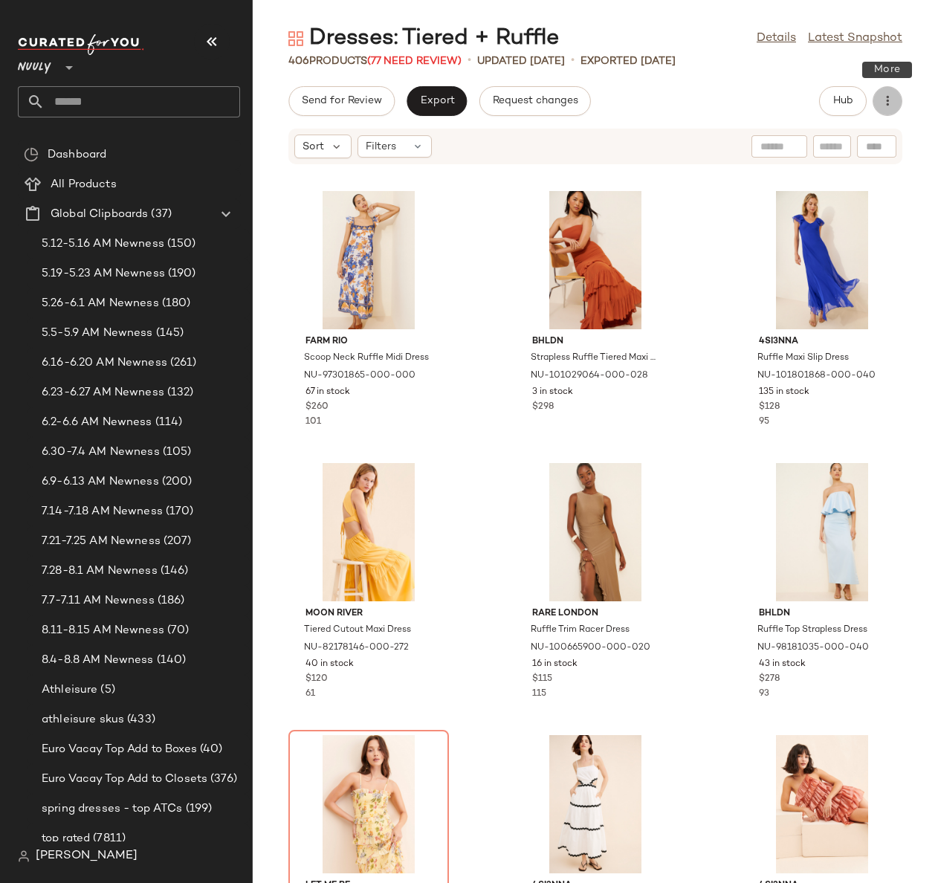
click at [894, 94] on button "button" at bounding box center [888, 101] width 30 height 30
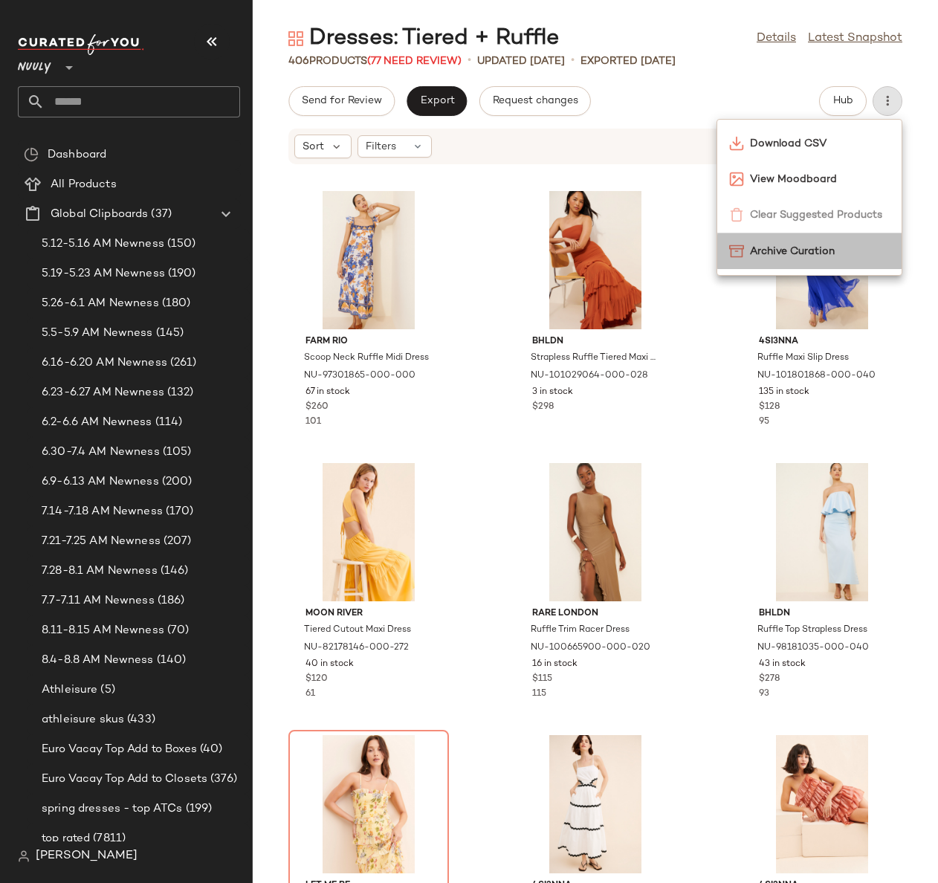
click at [845, 261] on div "Archive Curation" at bounding box center [809, 251] width 184 height 36
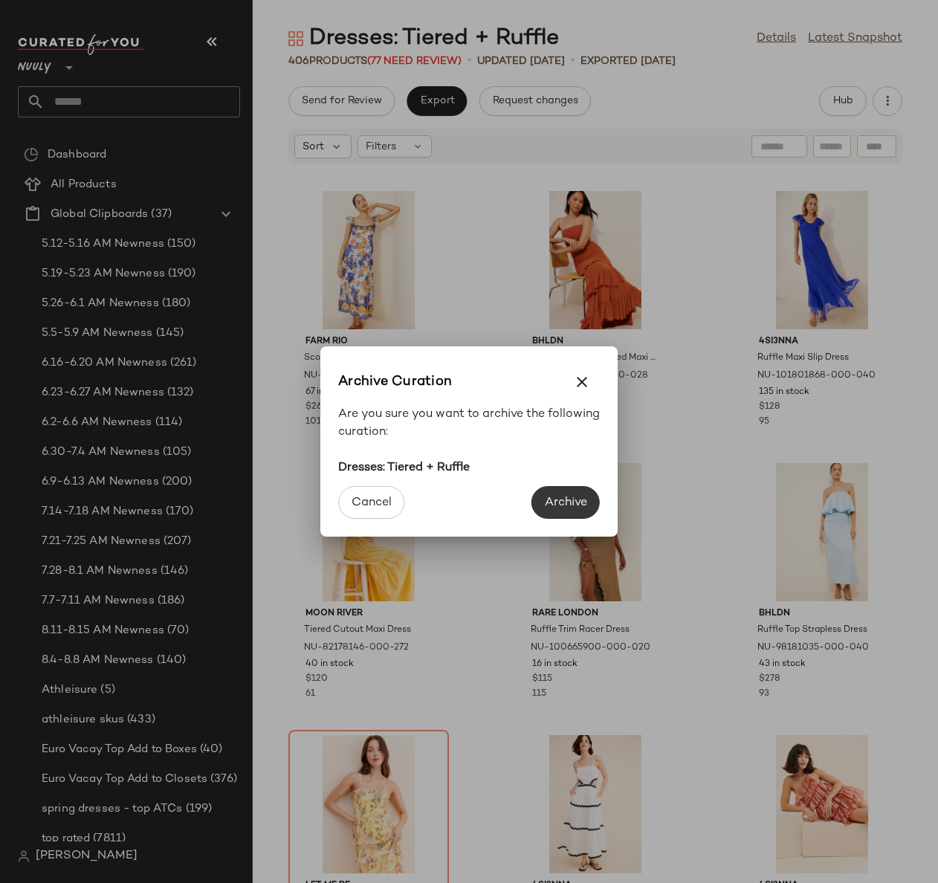
click at [572, 502] on span "Archive" at bounding box center [565, 503] width 43 height 14
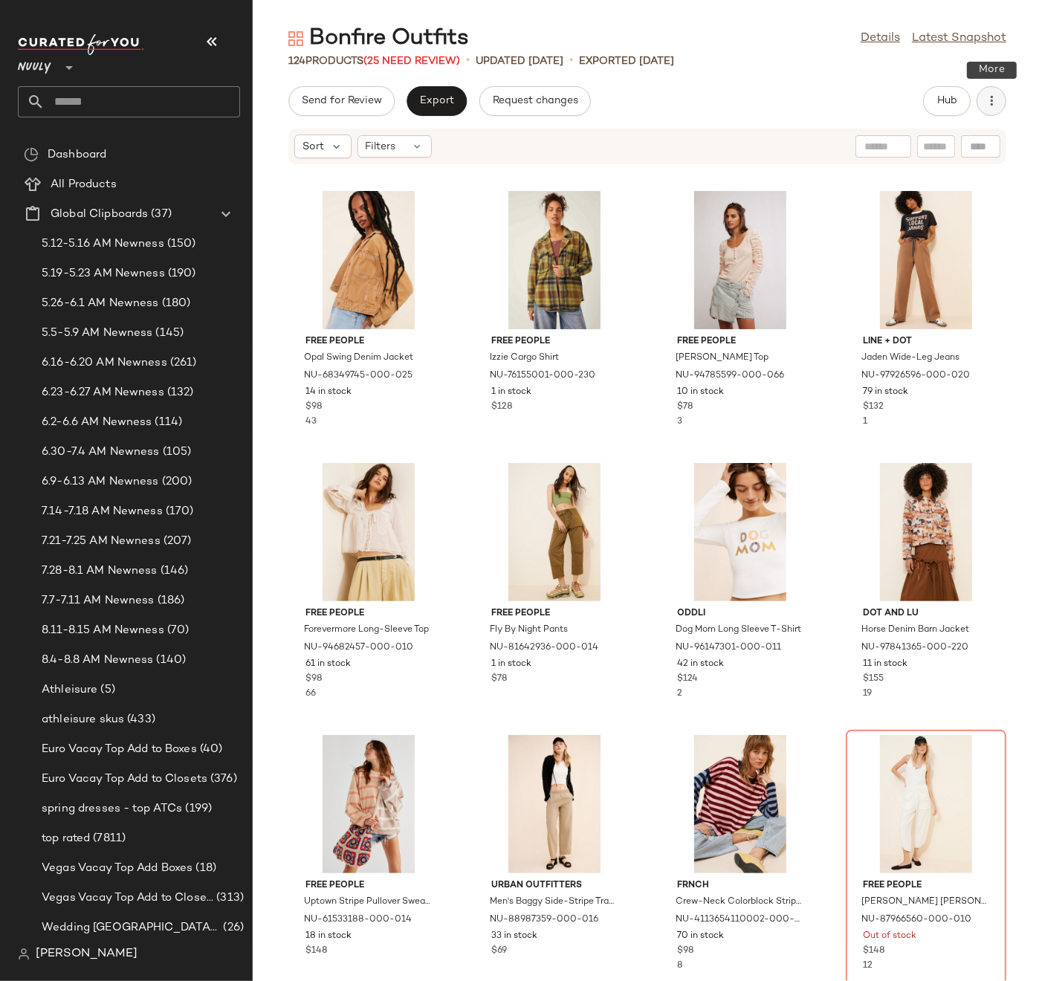
click at [992, 94] on button "button" at bounding box center [992, 101] width 30 height 30
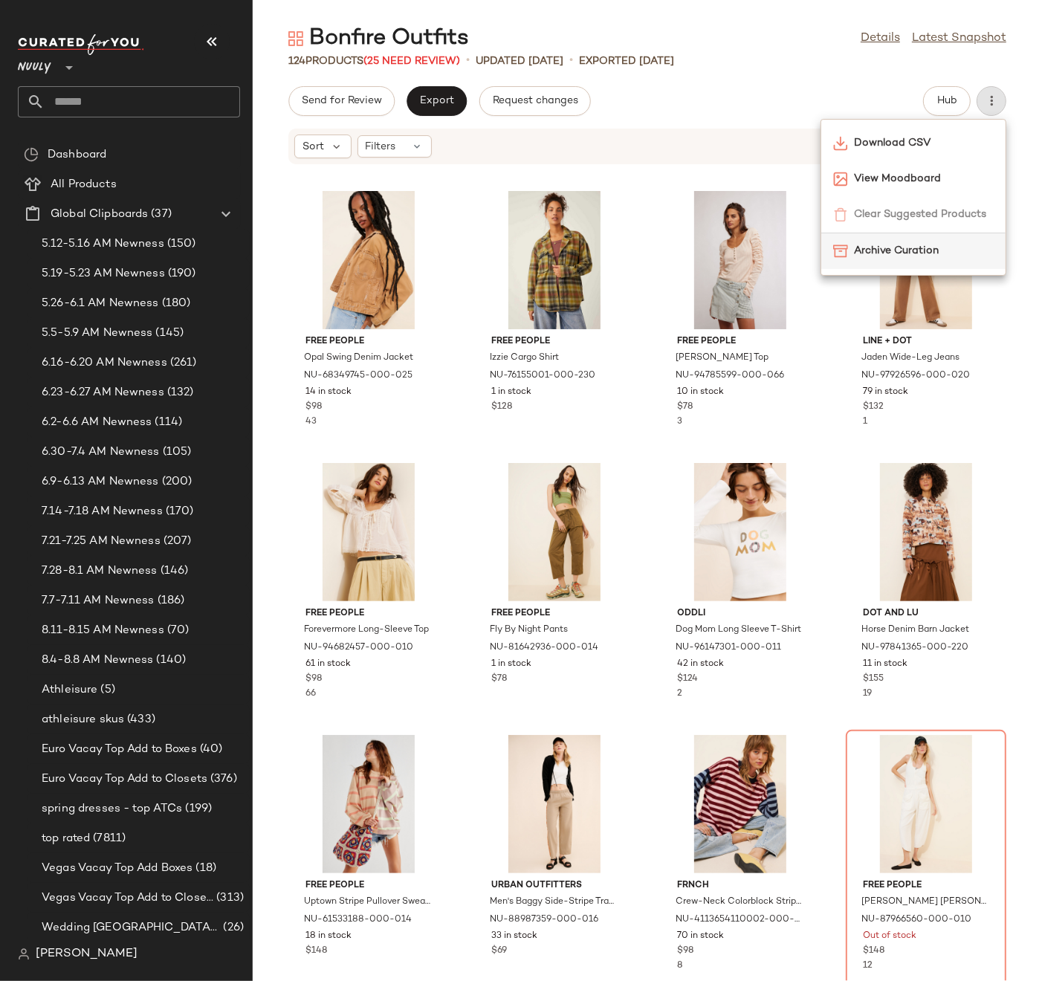
click at [850, 246] on div "Archive Curation" at bounding box center [913, 251] width 161 height 16
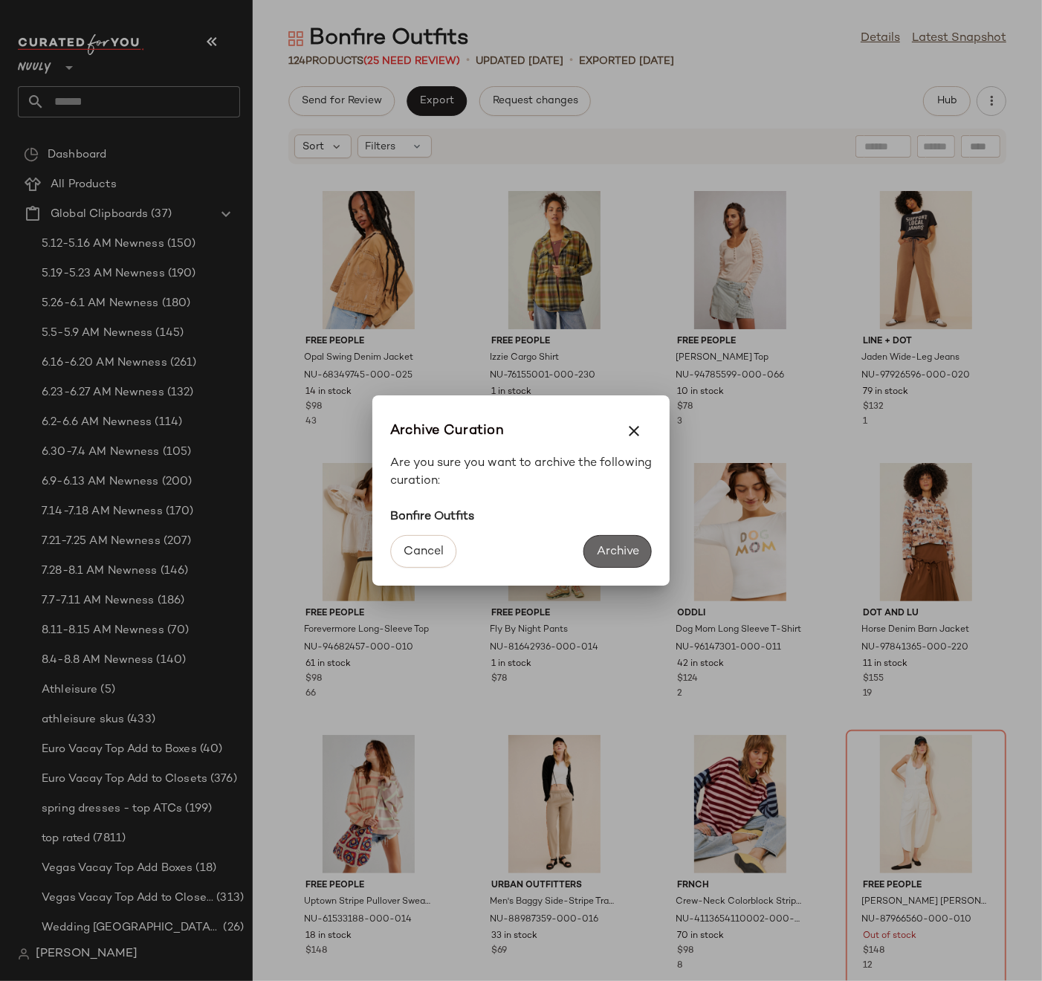
click at [586, 561] on button "Archive" at bounding box center [618, 551] width 68 height 33
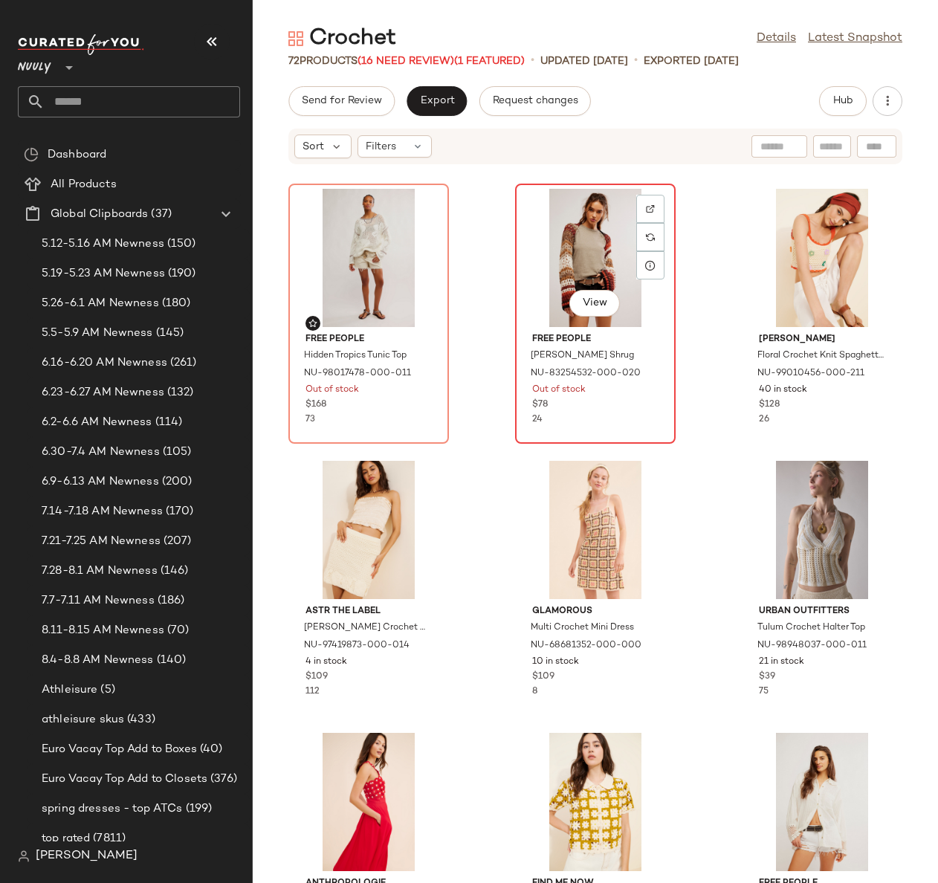
scroll to position [3, 0]
click at [887, 106] on icon "button" at bounding box center [887, 101] width 15 height 15
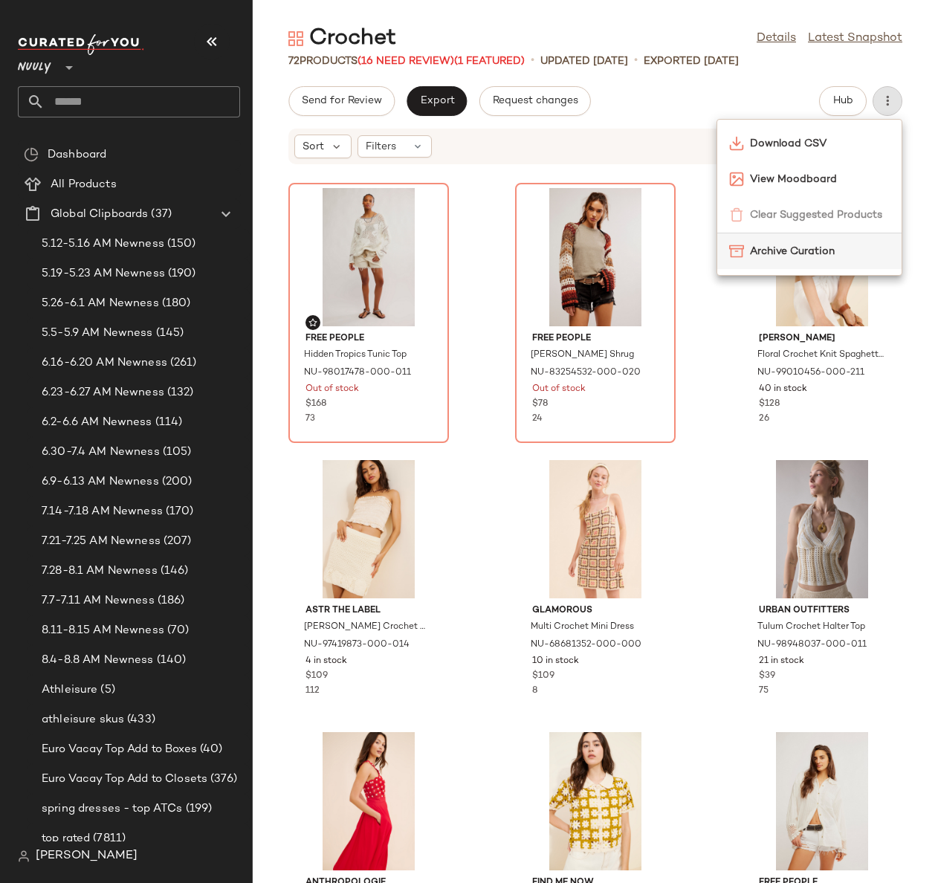
click at [824, 253] on span "Archive Curation" at bounding box center [820, 252] width 140 height 16
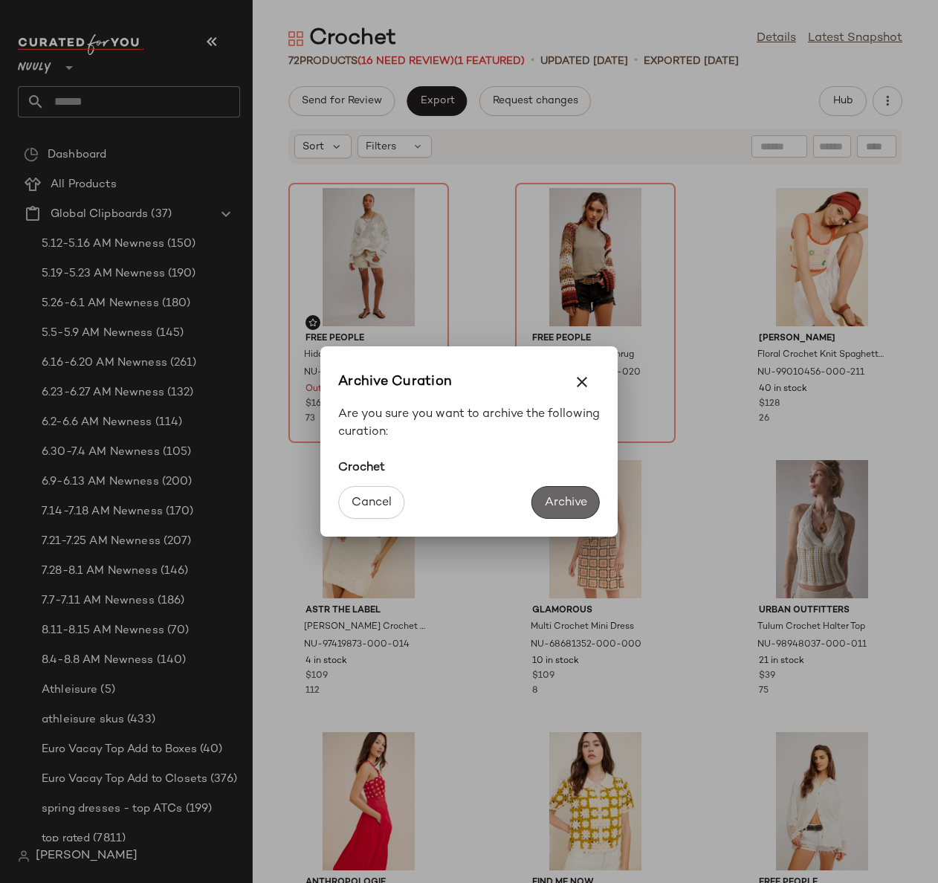
click at [566, 501] on span "Archive" at bounding box center [565, 503] width 43 height 14
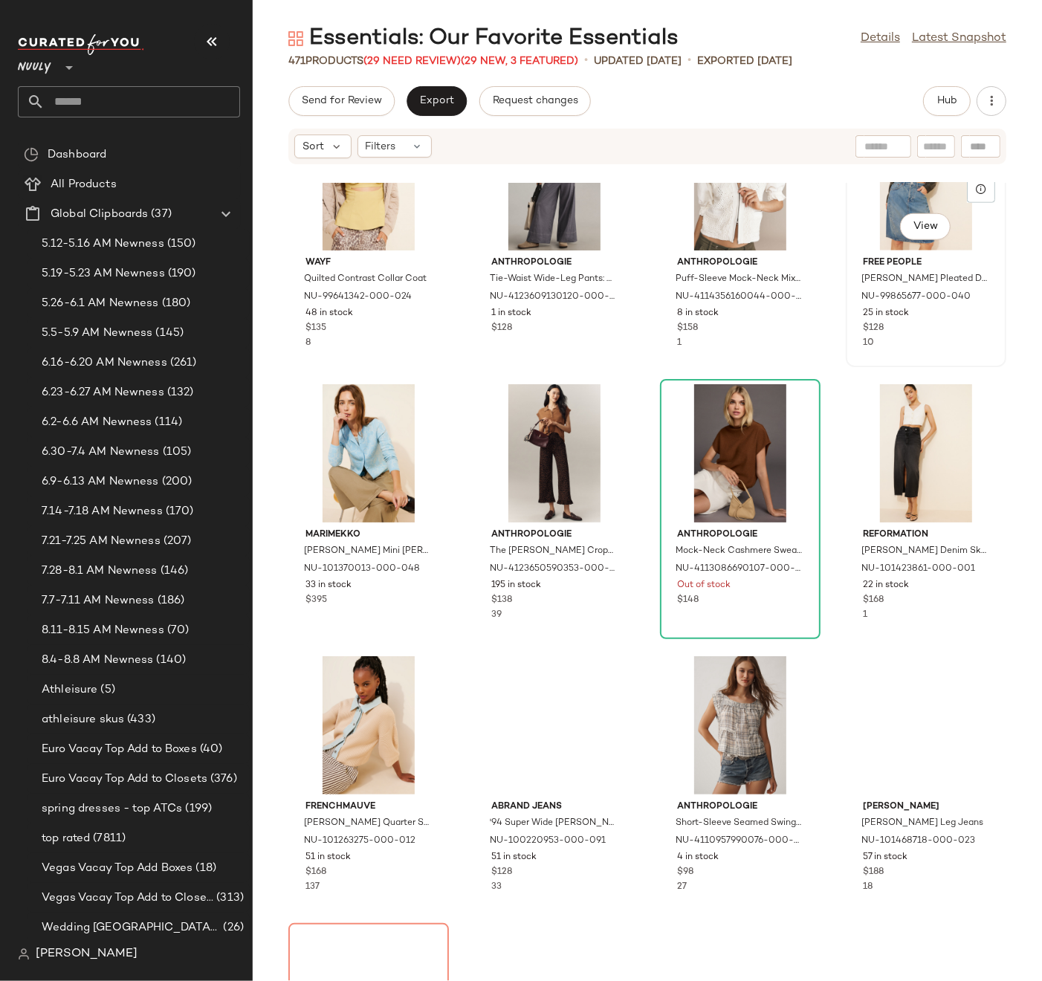
scroll to position [1180, 0]
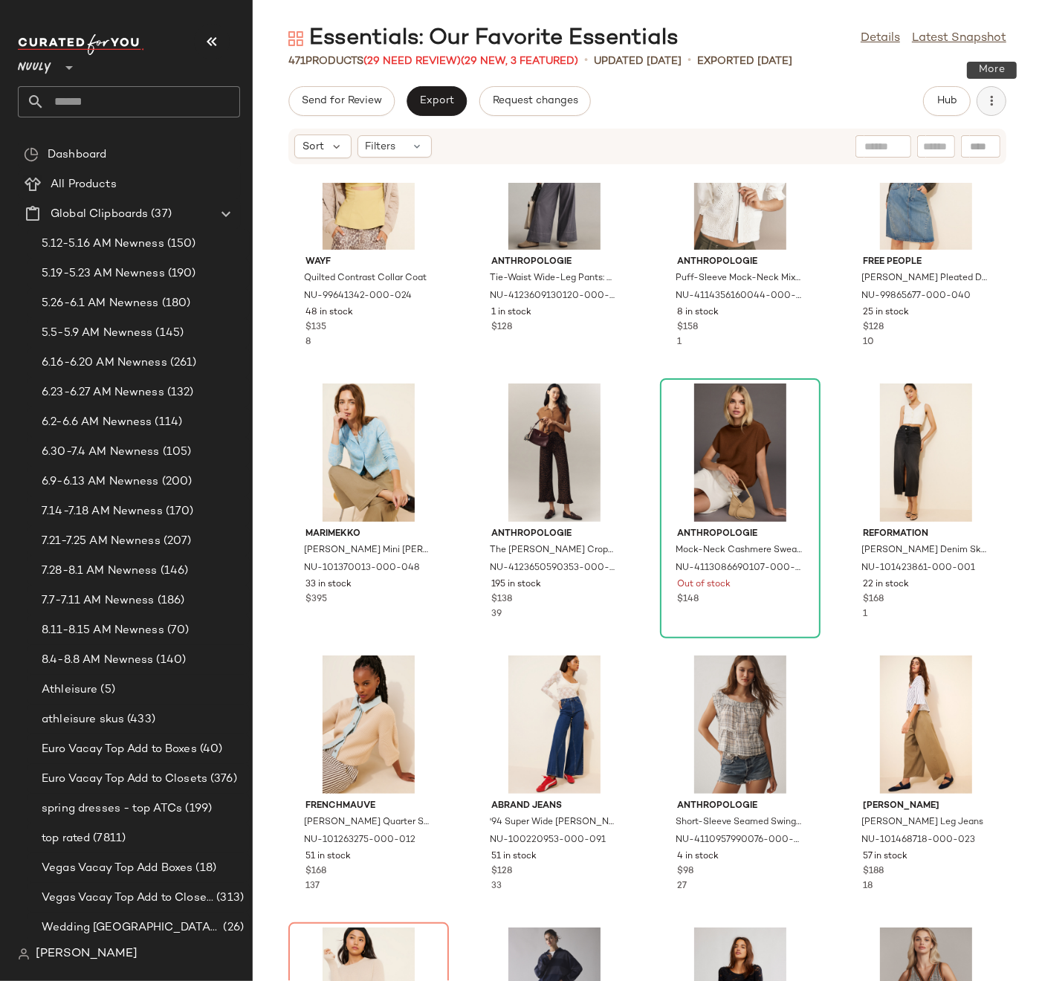
click at [996, 106] on icon "button" at bounding box center [991, 101] width 15 height 15
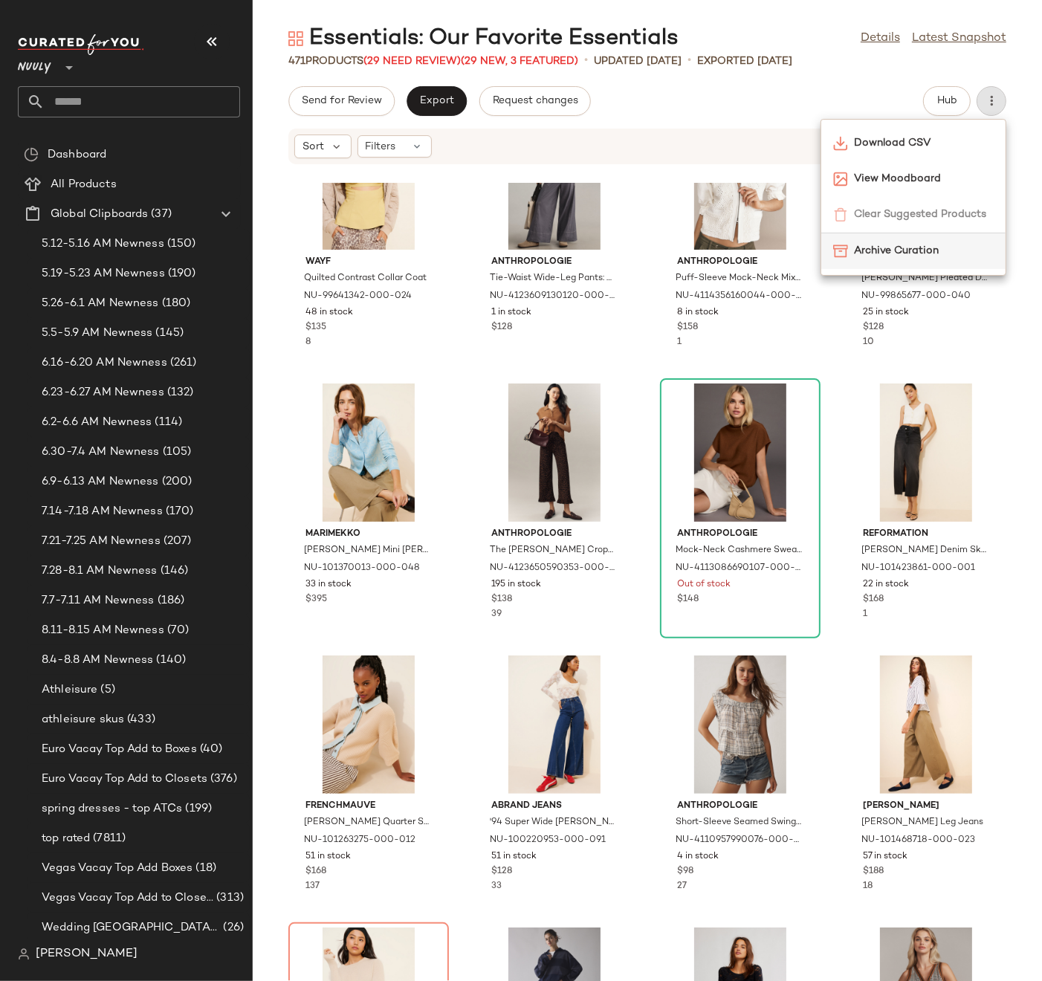
click at [924, 245] on span "Archive Curation" at bounding box center [924, 251] width 140 height 16
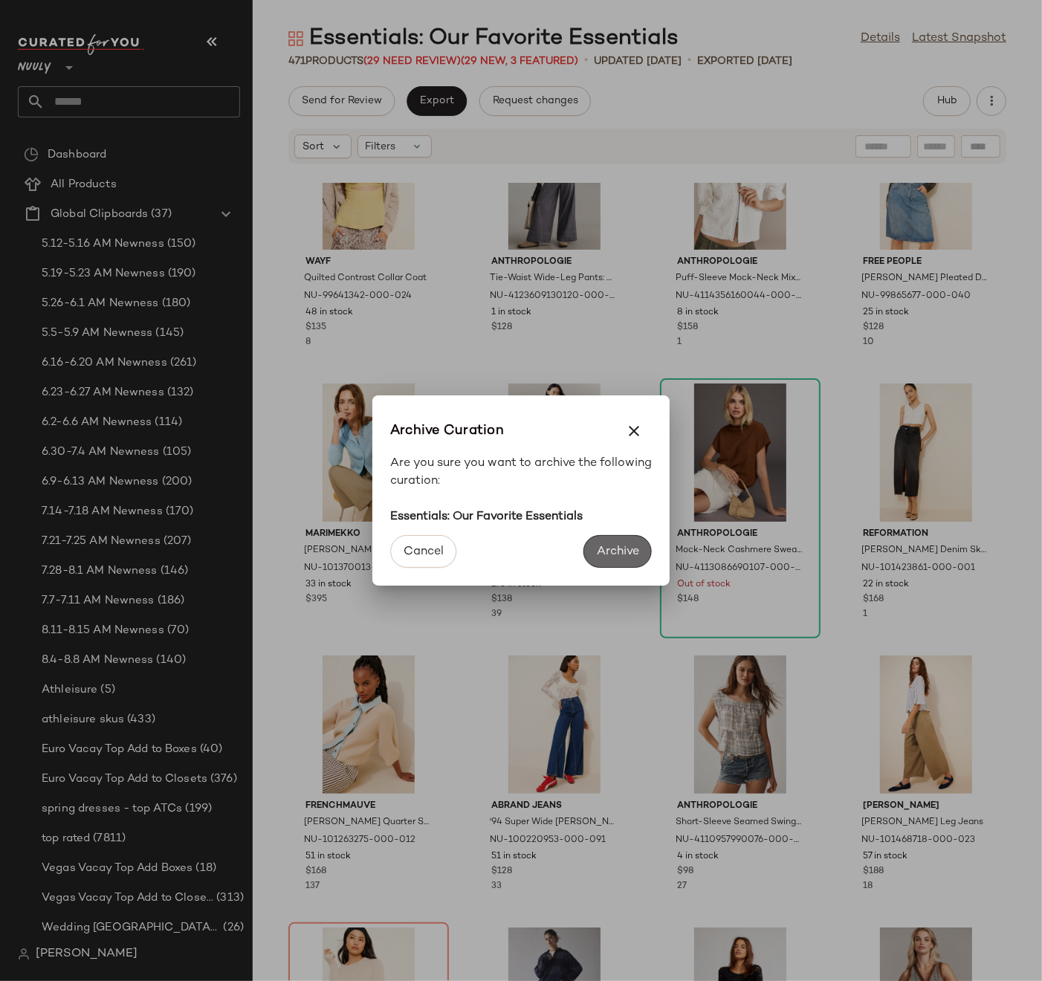
click at [607, 543] on button "Archive" at bounding box center [618, 551] width 68 height 33
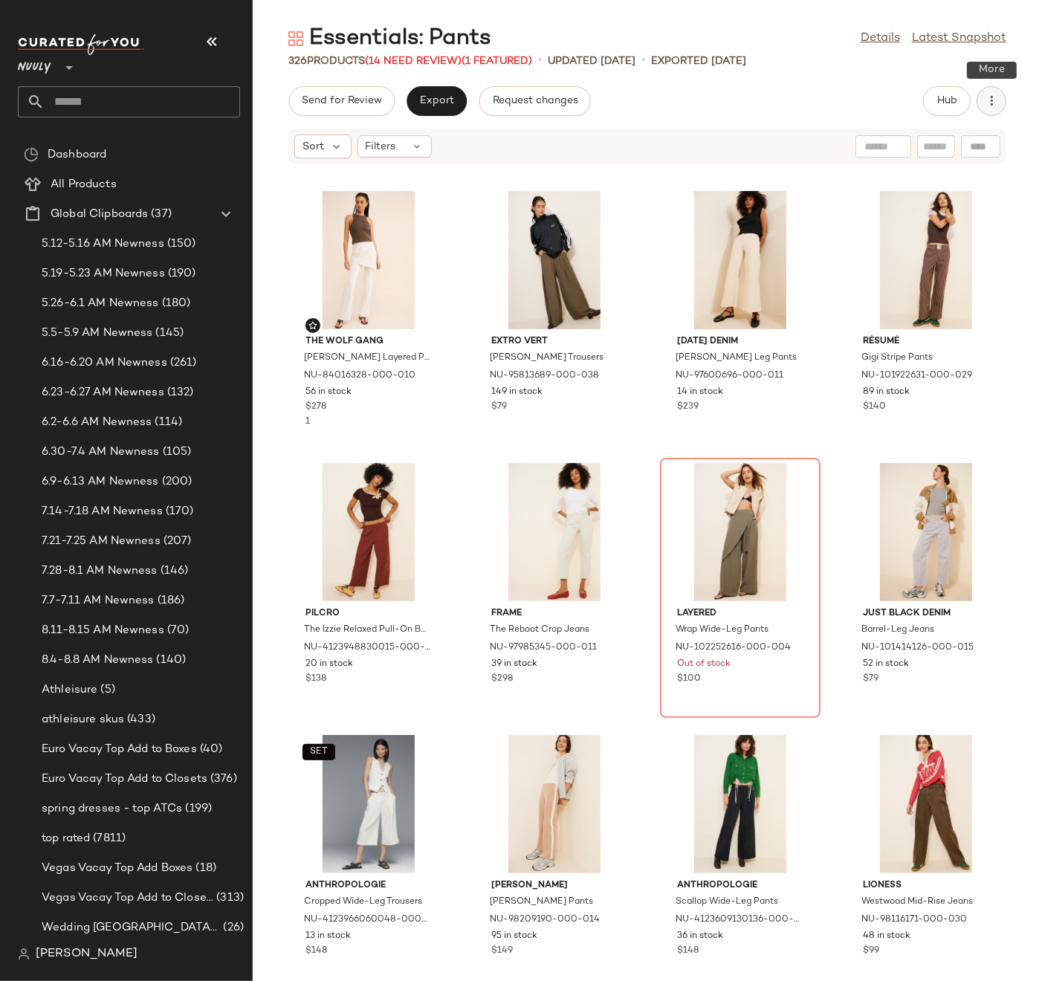
click at [989, 100] on icon "button" at bounding box center [991, 101] width 15 height 15
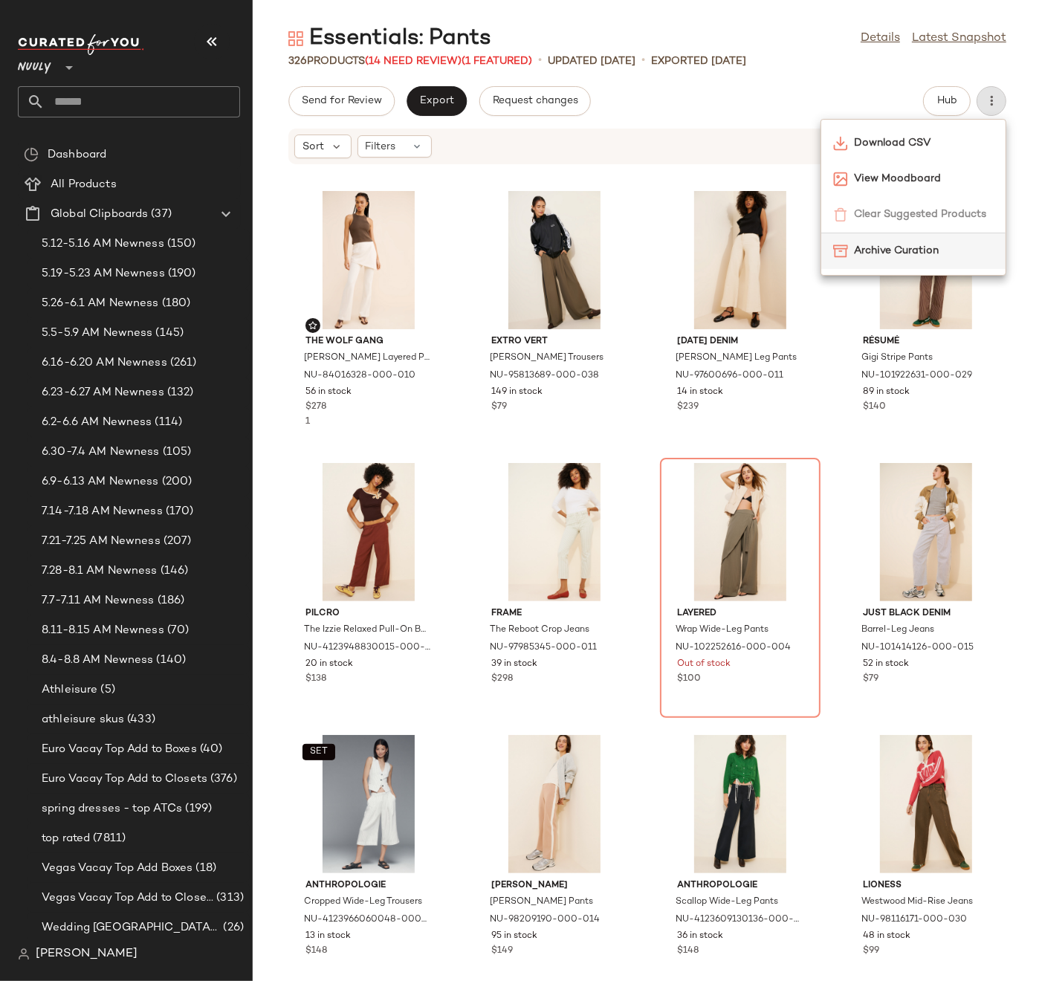
click at [908, 251] on span "Archive Curation" at bounding box center [924, 251] width 140 height 16
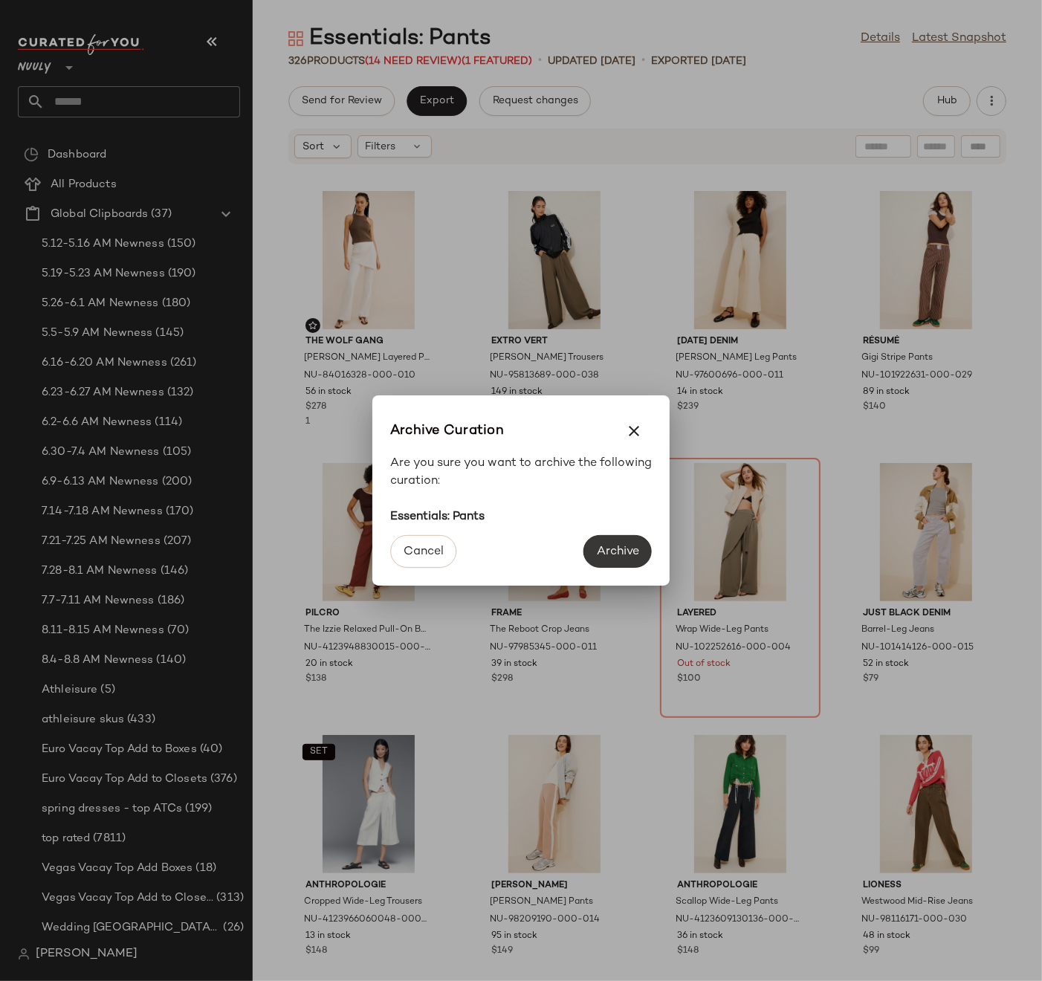
click at [622, 554] on span "Archive" at bounding box center [617, 552] width 43 height 14
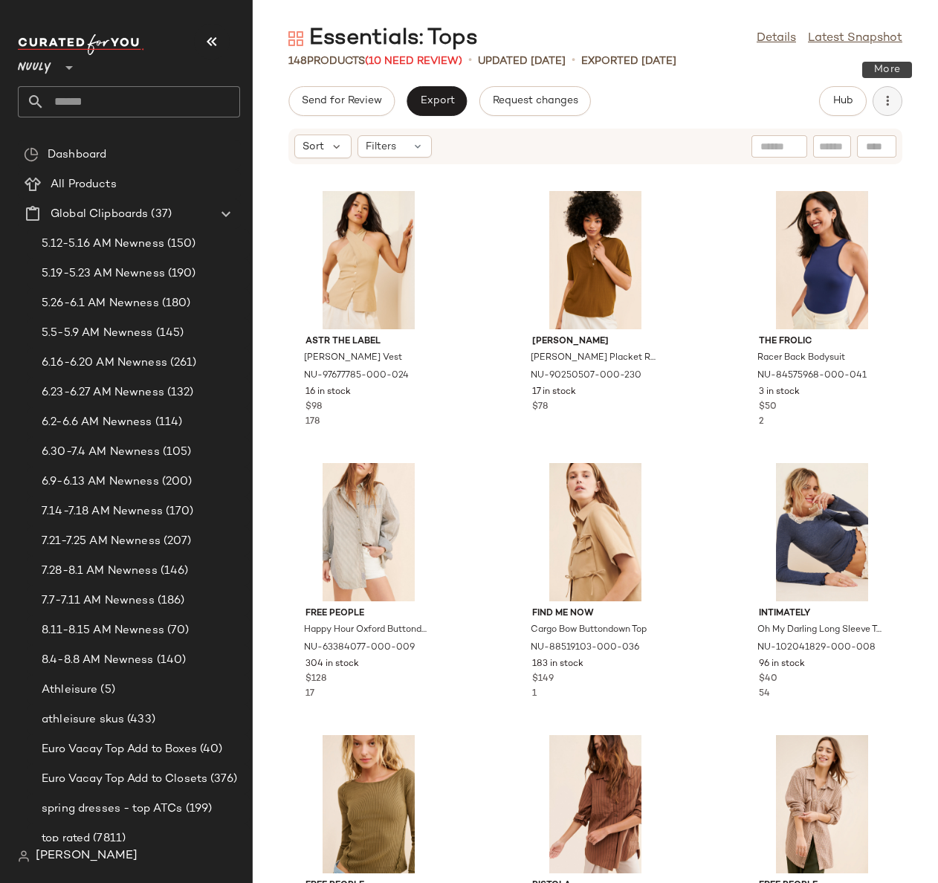
click at [885, 112] on button "button" at bounding box center [888, 101] width 30 height 30
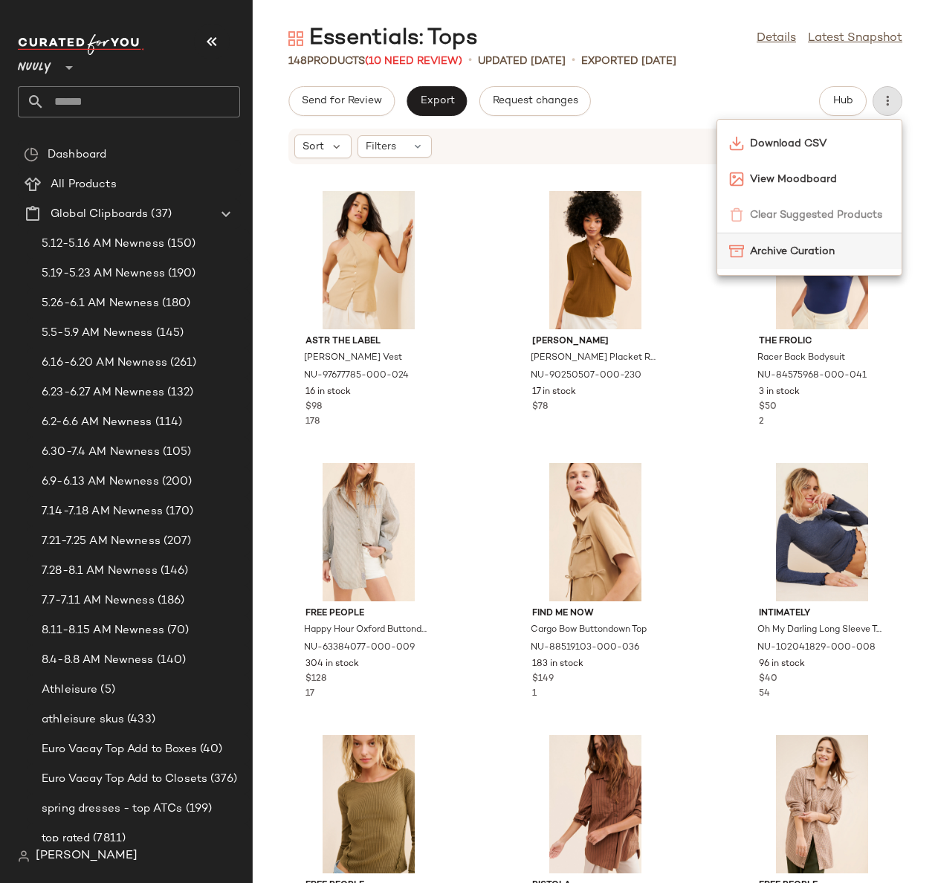
click at [830, 254] on span "Archive Curation" at bounding box center [820, 252] width 140 height 16
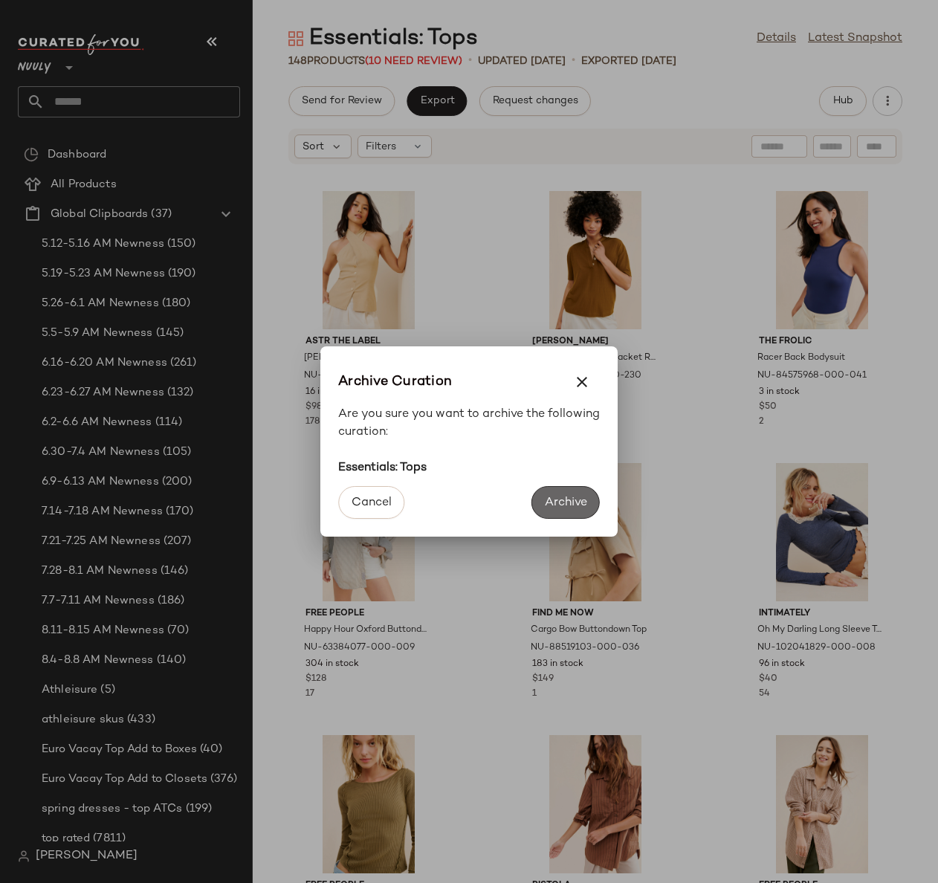
click at [583, 507] on span "Archive" at bounding box center [565, 503] width 43 height 14
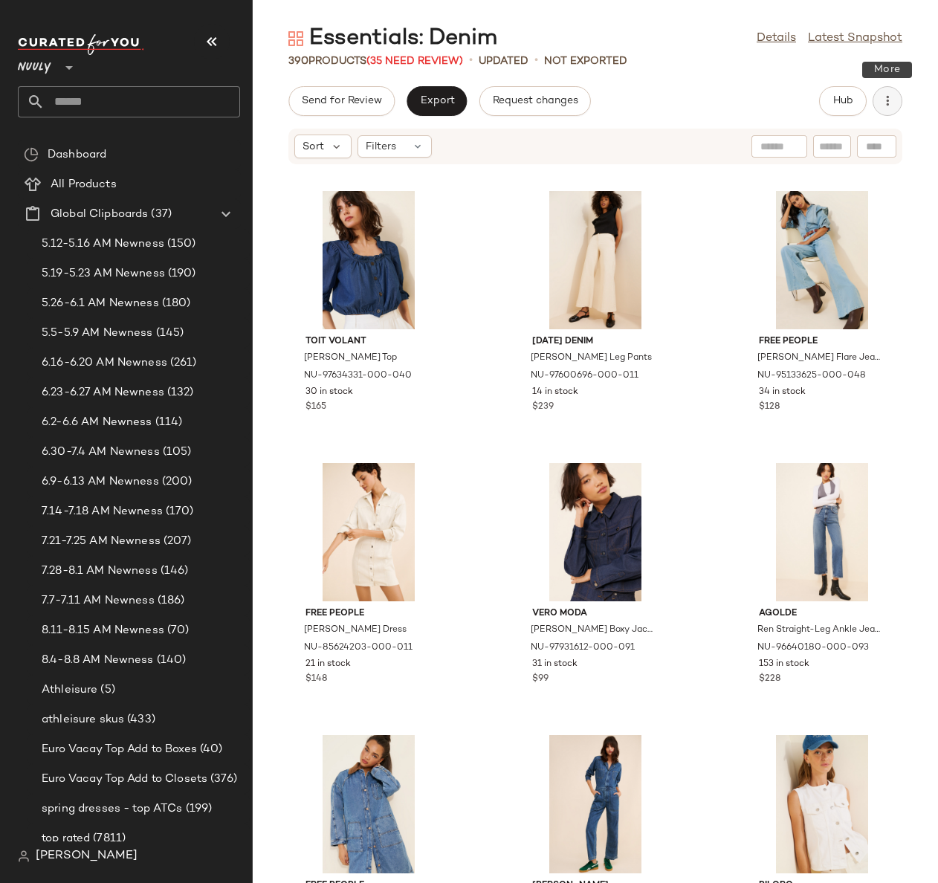
click at [883, 107] on icon "button" at bounding box center [887, 101] width 15 height 15
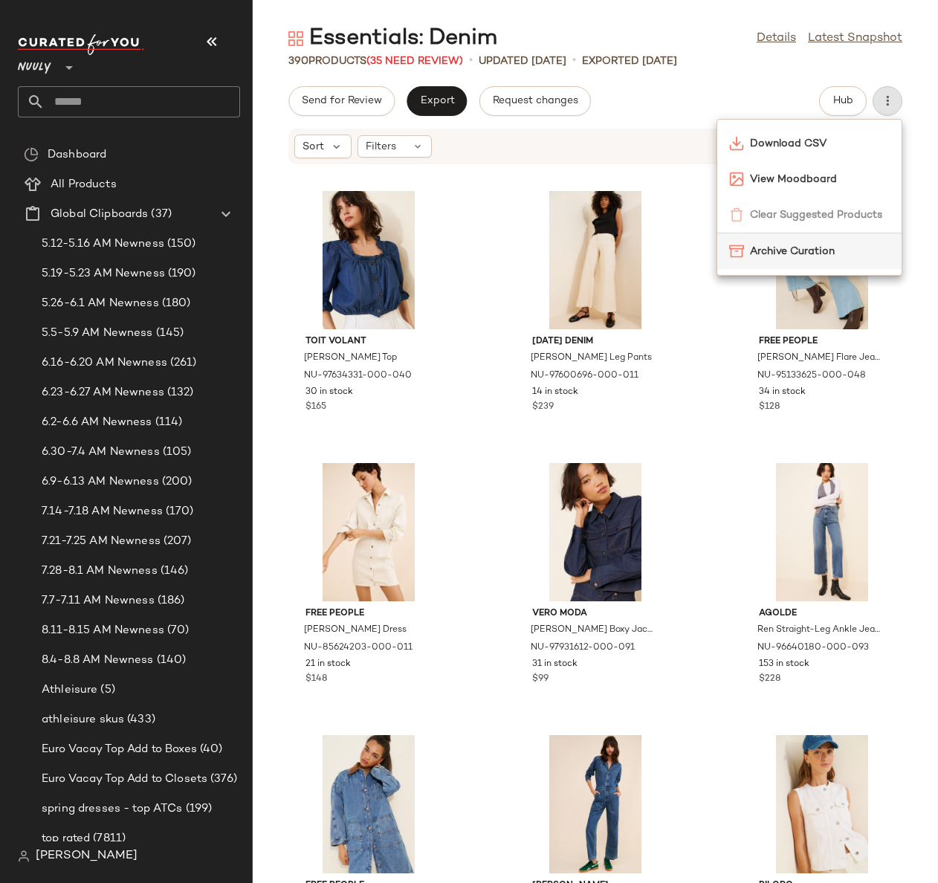
click at [795, 240] on div "Archive Curation" at bounding box center [809, 251] width 184 height 36
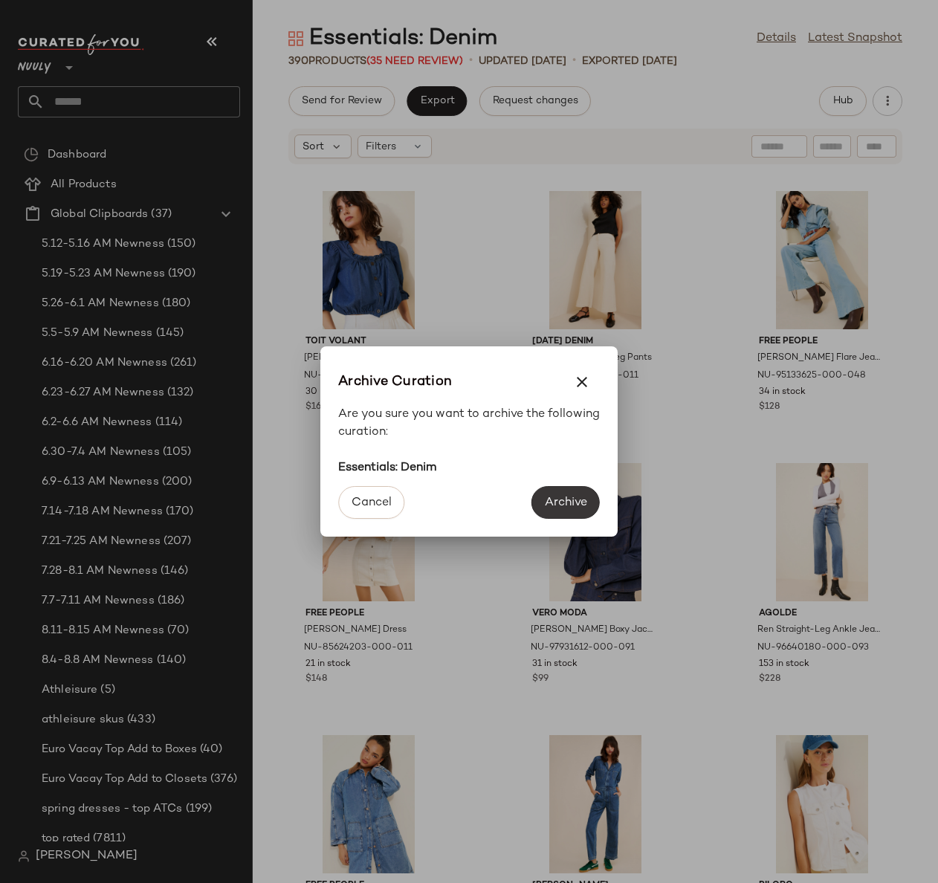
click at [572, 501] on span "Archive" at bounding box center [565, 503] width 43 height 14
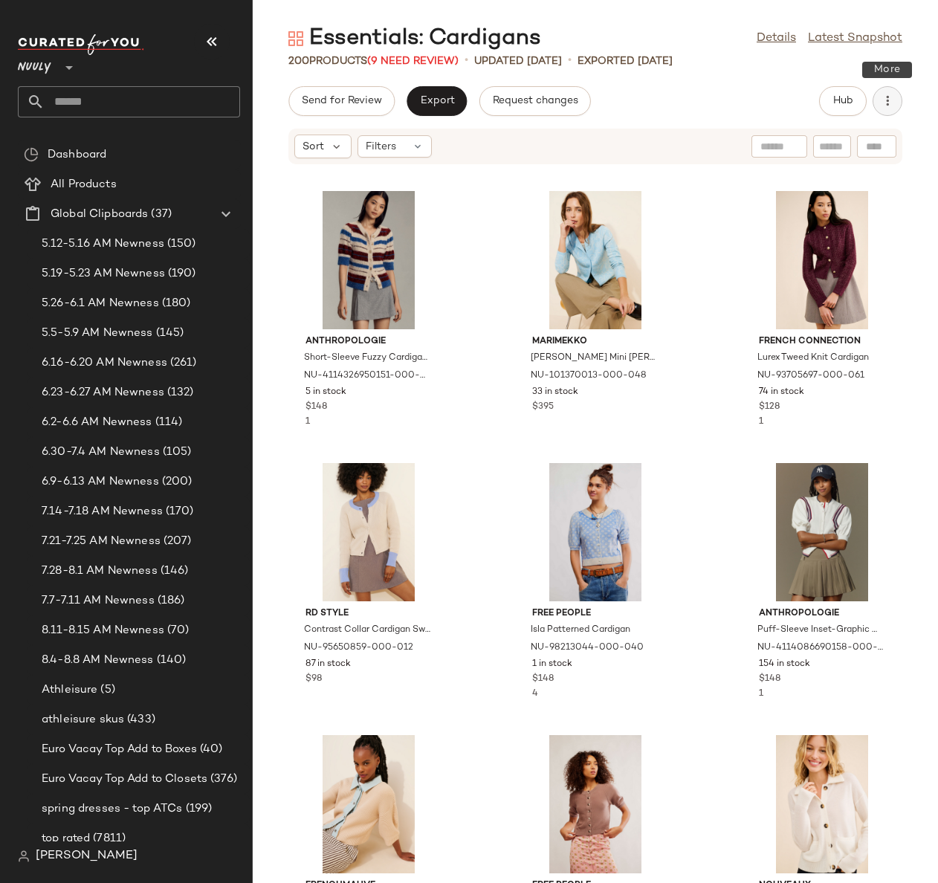
click at [897, 104] on button "button" at bounding box center [888, 101] width 30 height 30
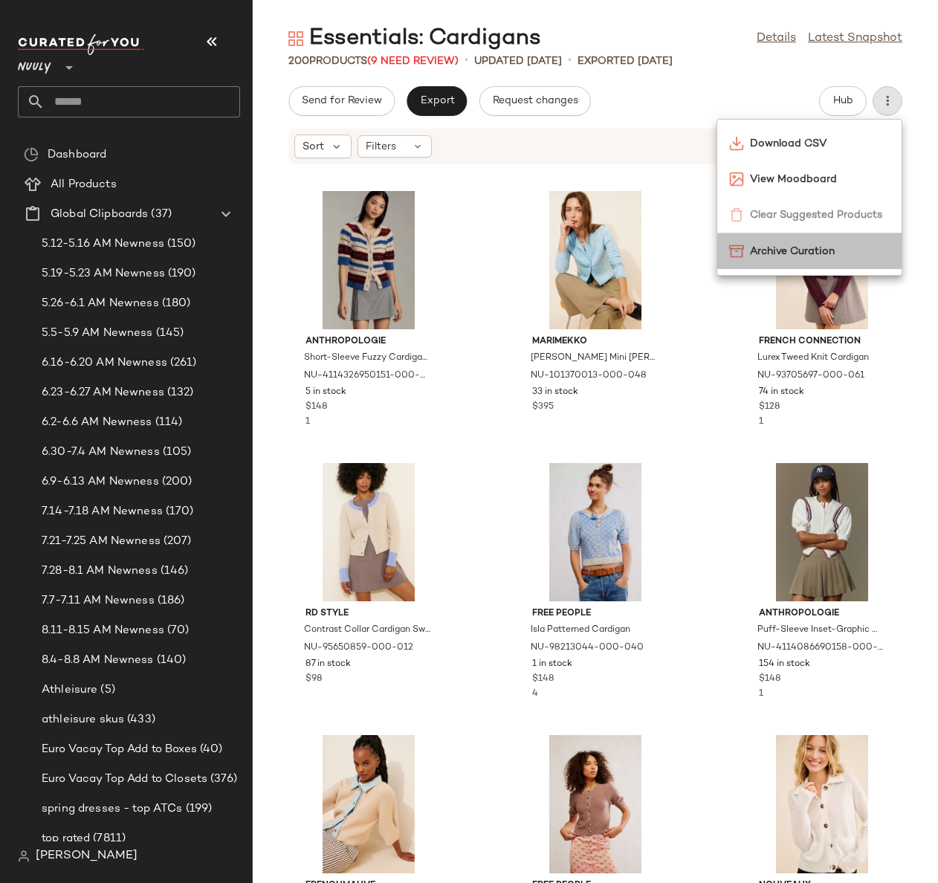
click at [801, 251] on span "Archive Curation" at bounding box center [820, 252] width 140 height 16
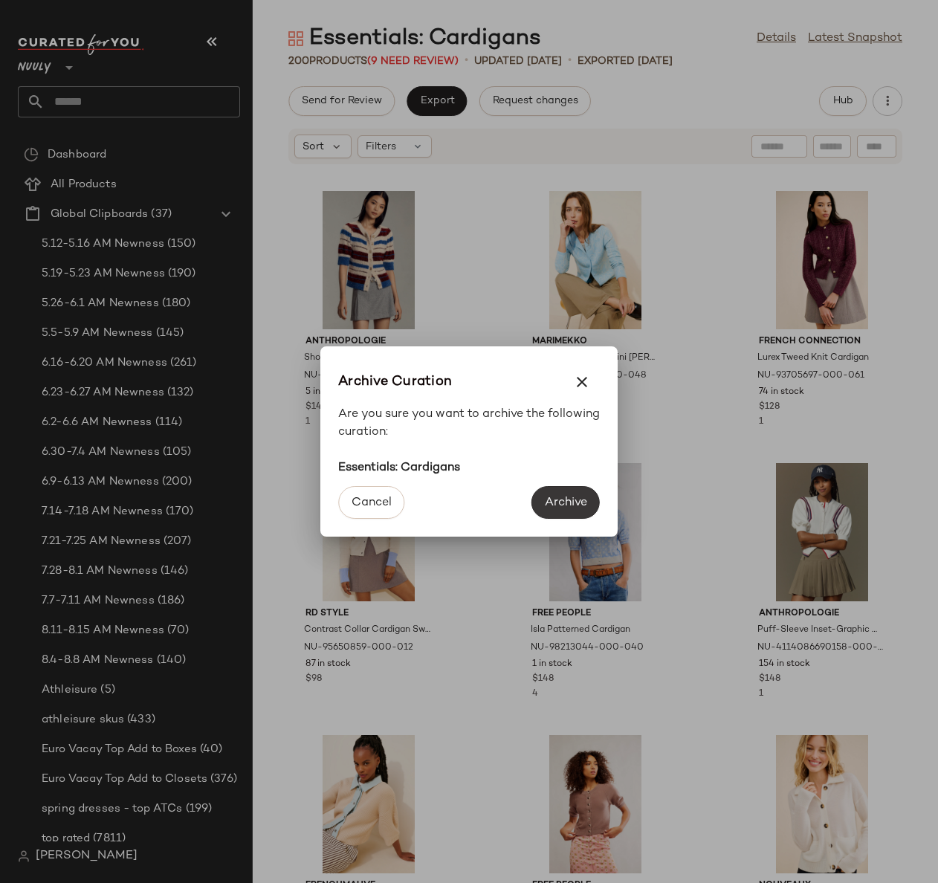
click at [567, 494] on button "Archive" at bounding box center [566, 502] width 68 height 33
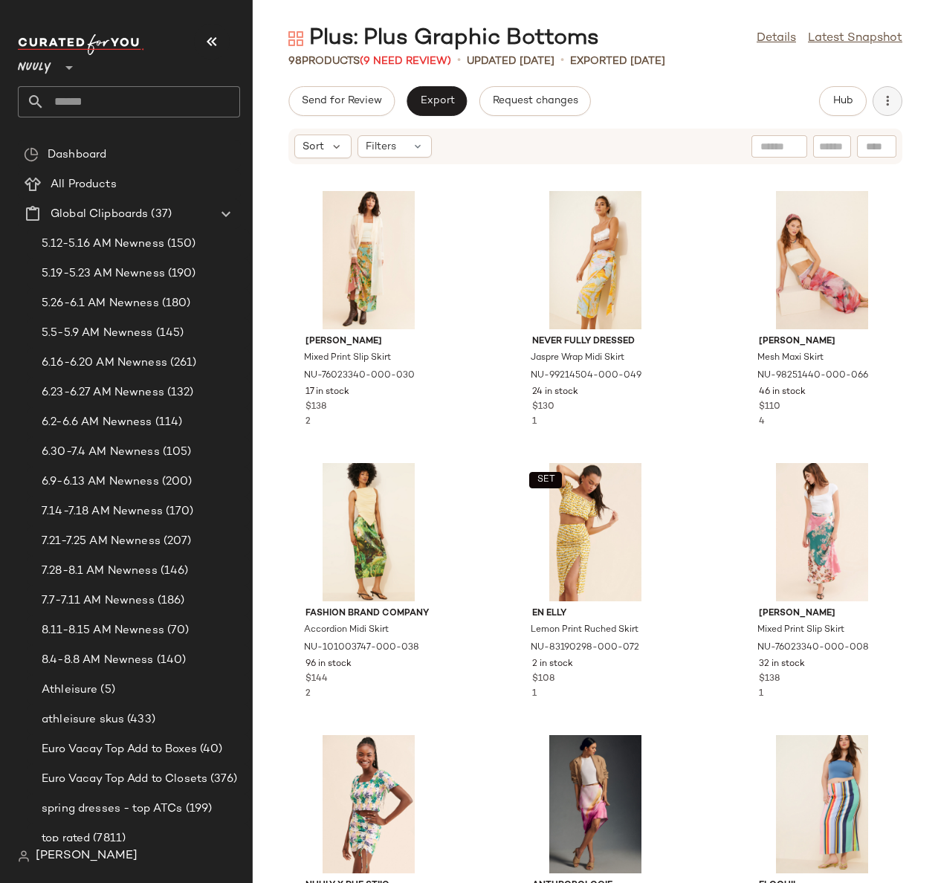
click at [895, 103] on button "button" at bounding box center [888, 101] width 30 height 30
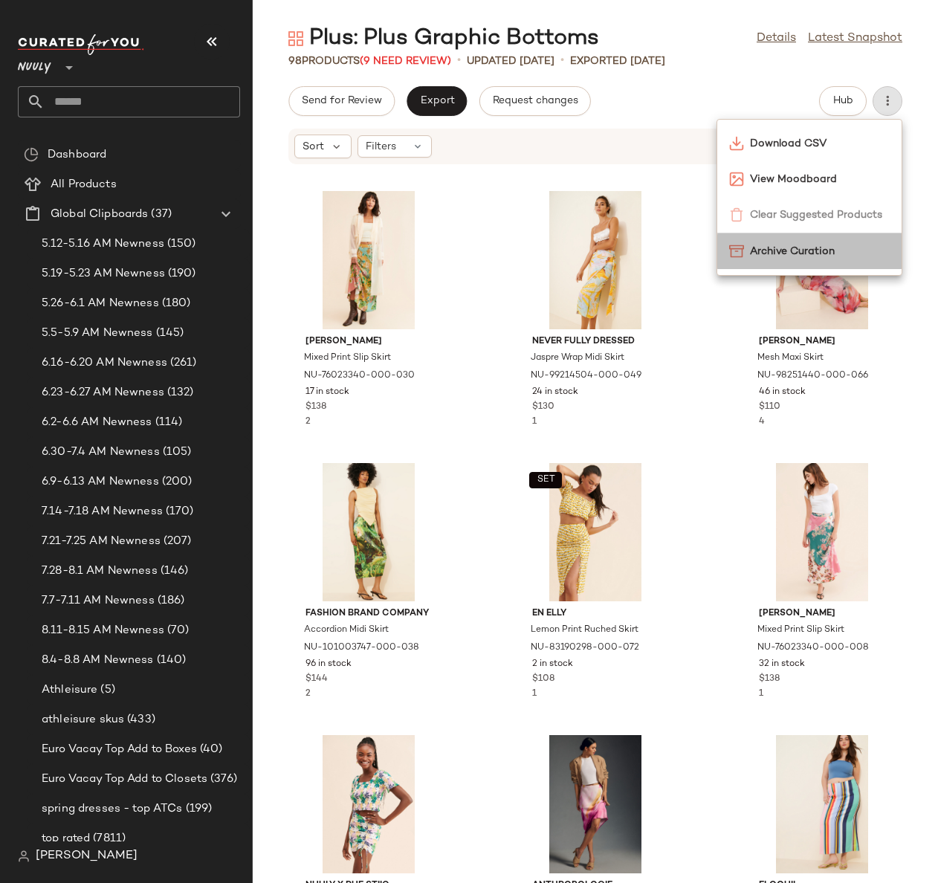
click at [816, 255] on span "Archive Curation" at bounding box center [820, 252] width 140 height 16
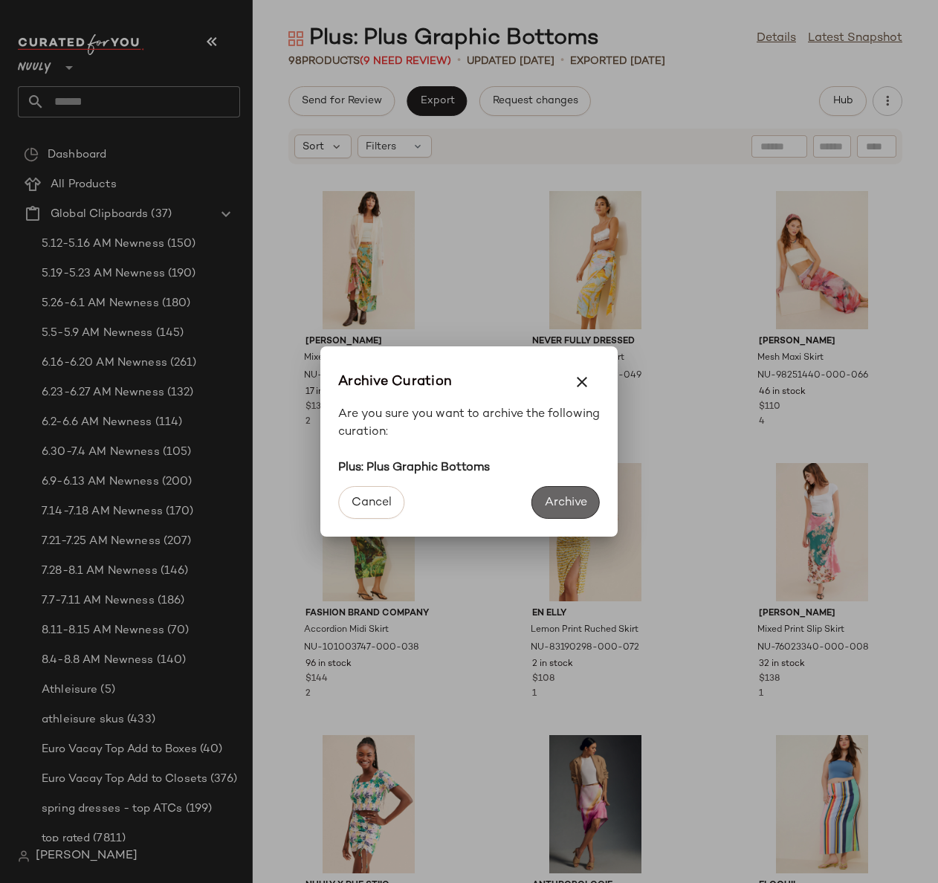
click at [563, 504] on span "Archive" at bounding box center [565, 503] width 43 height 14
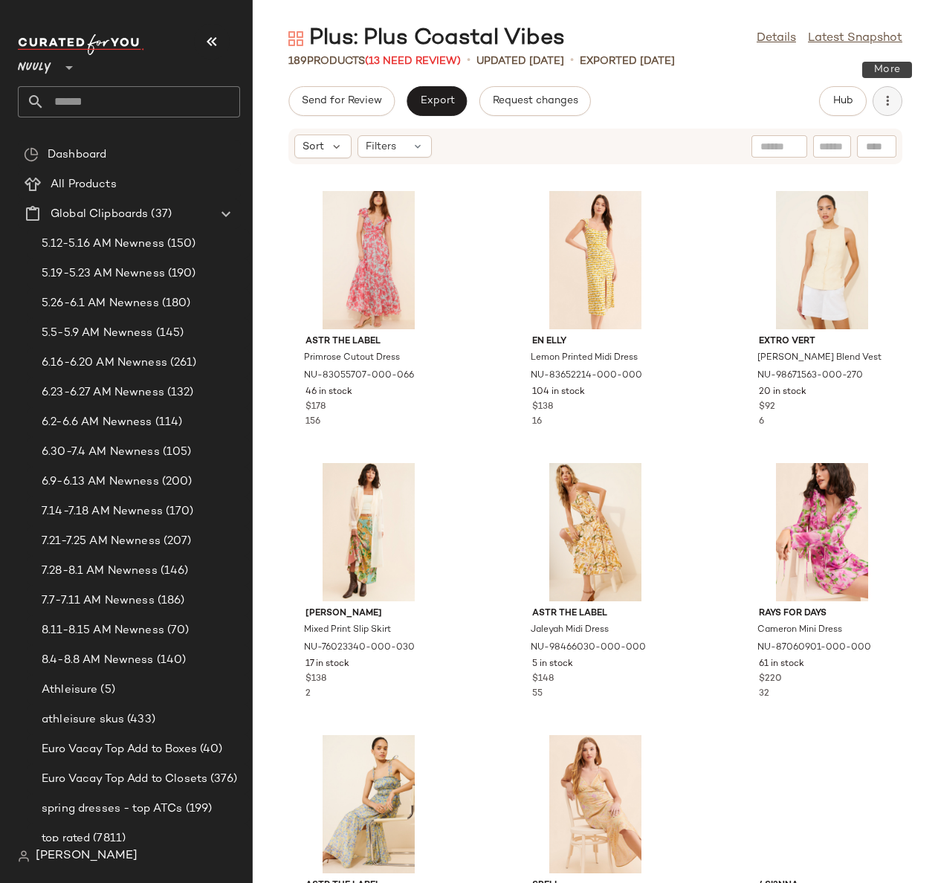
click at [884, 104] on icon "button" at bounding box center [887, 101] width 15 height 15
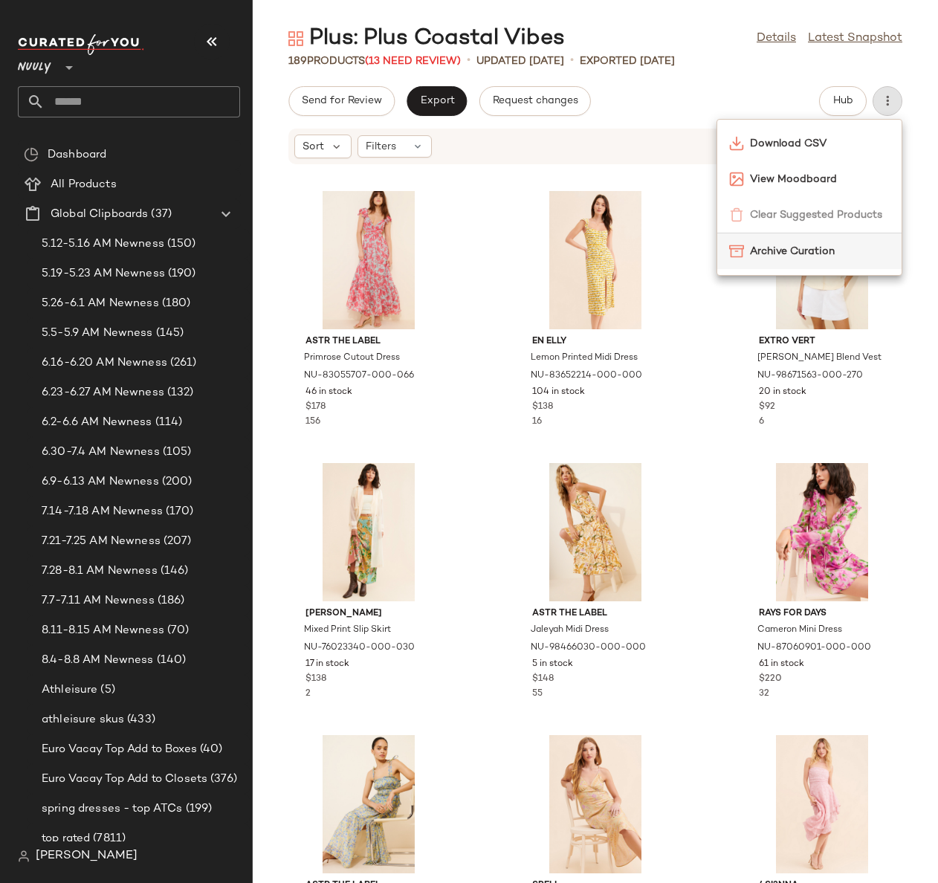
click at [779, 245] on span "Archive Curation" at bounding box center [820, 252] width 140 height 16
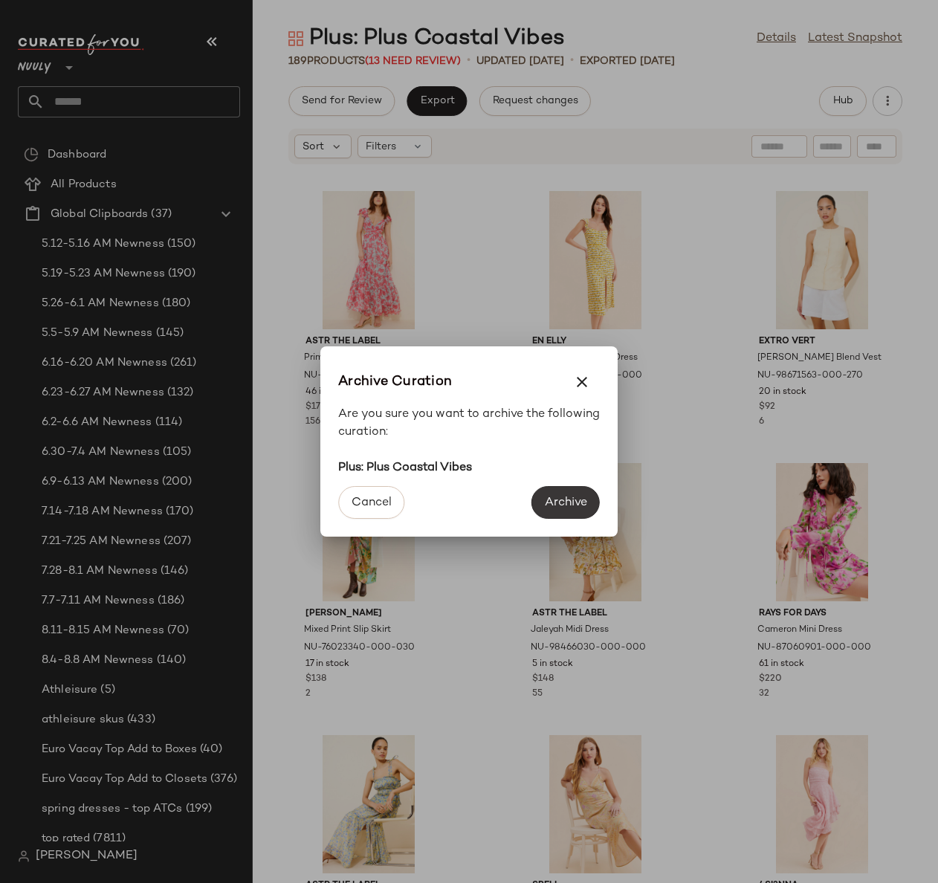
click at [589, 500] on button "Archive" at bounding box center [566, 502] width 68 height 33
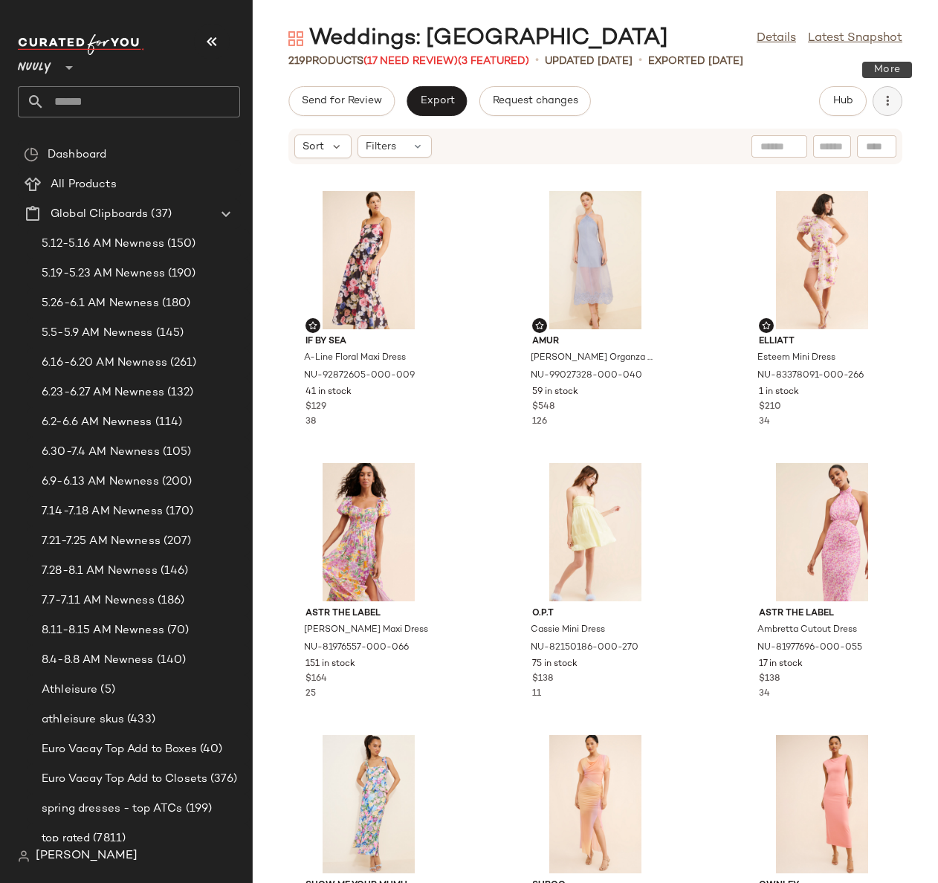
click at [890, 100] on icon "button" at bounding box center [887, 101] width 15 height 15
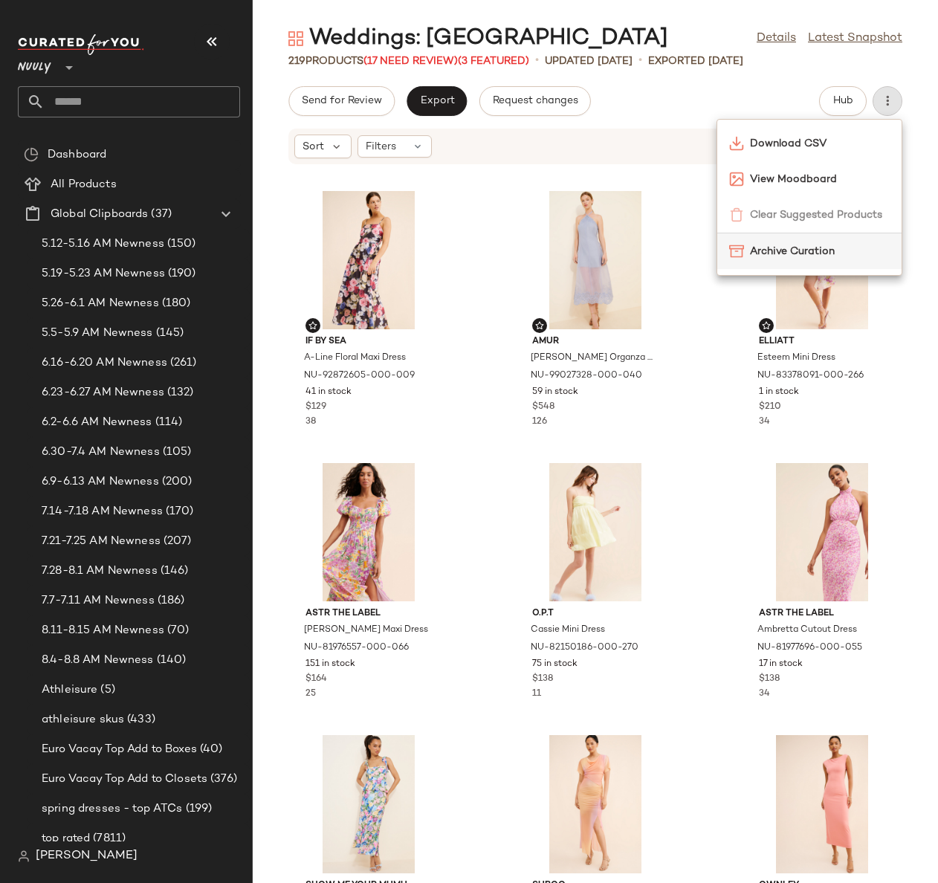
click at [792, 240] on div "Archive Curation" at bounding box center [809, 251] width 184 height 36
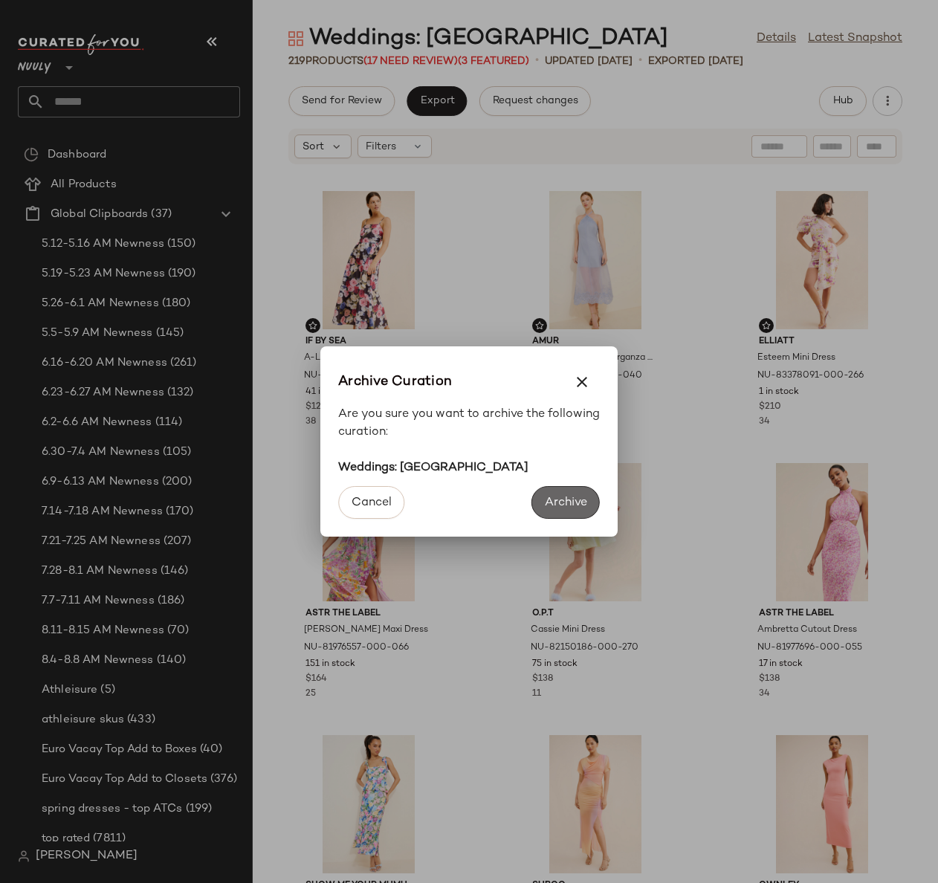
click at [576, 494] on button "Archive" at bounding box center [566, 502] width 68 height 33
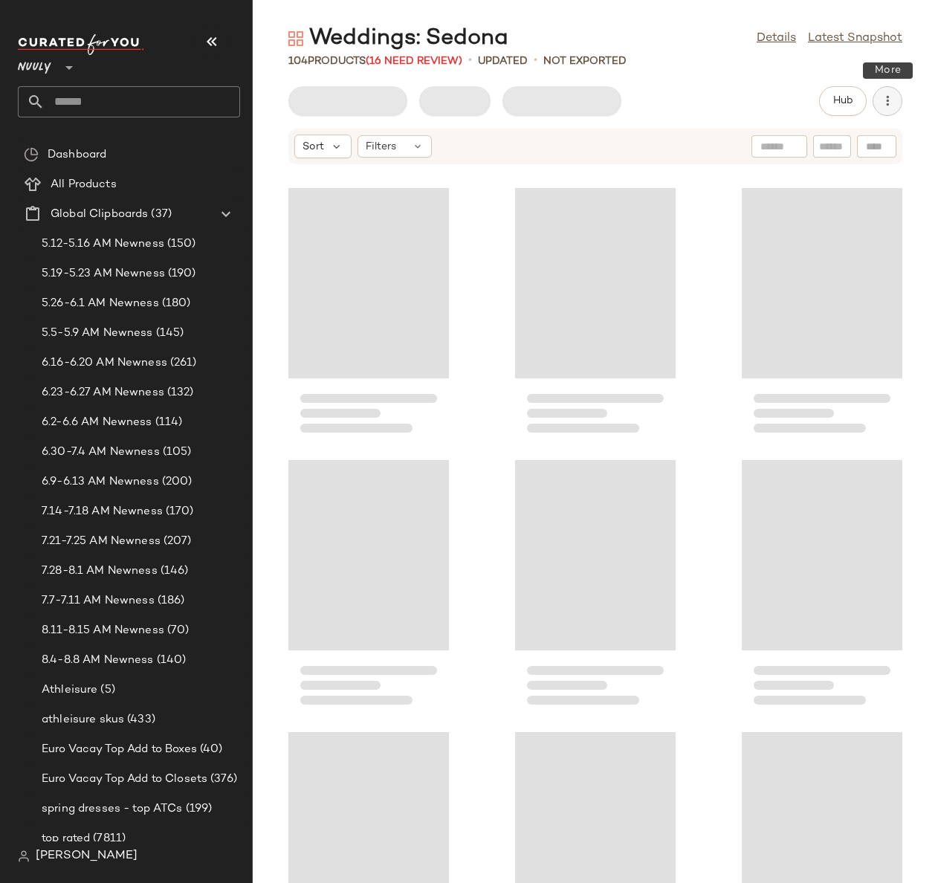
click at [885, 107] on icon "button" at bounding box center [887, 101] width 15 height 15
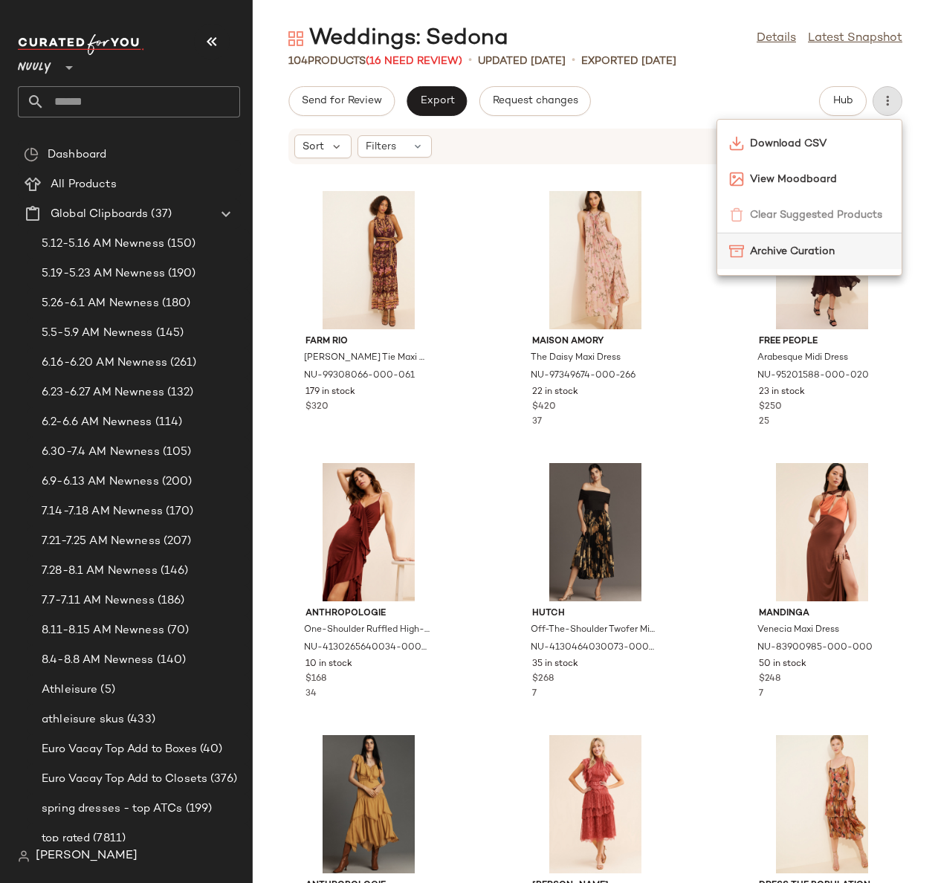
click at [791, 250] on span "Archive Curation" at bounding box center [820, 252] width 140 height 16
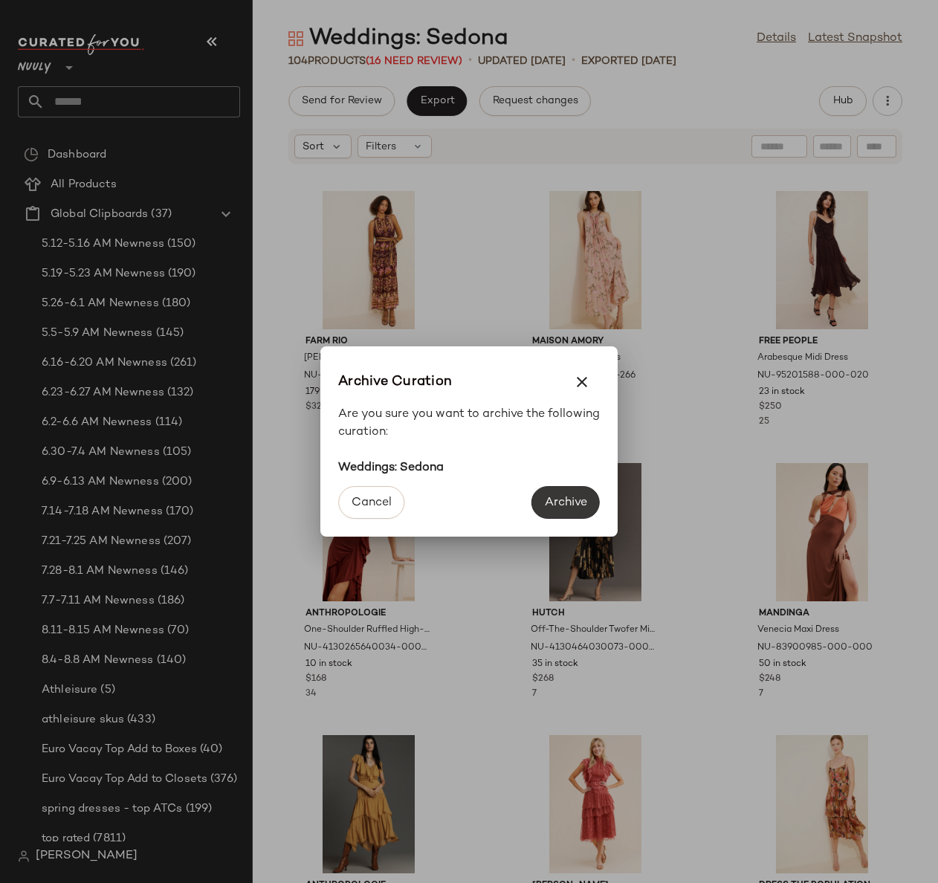
click at [582, 504] on span "Archive" at bounding box center [565, 503] width 43 height 14
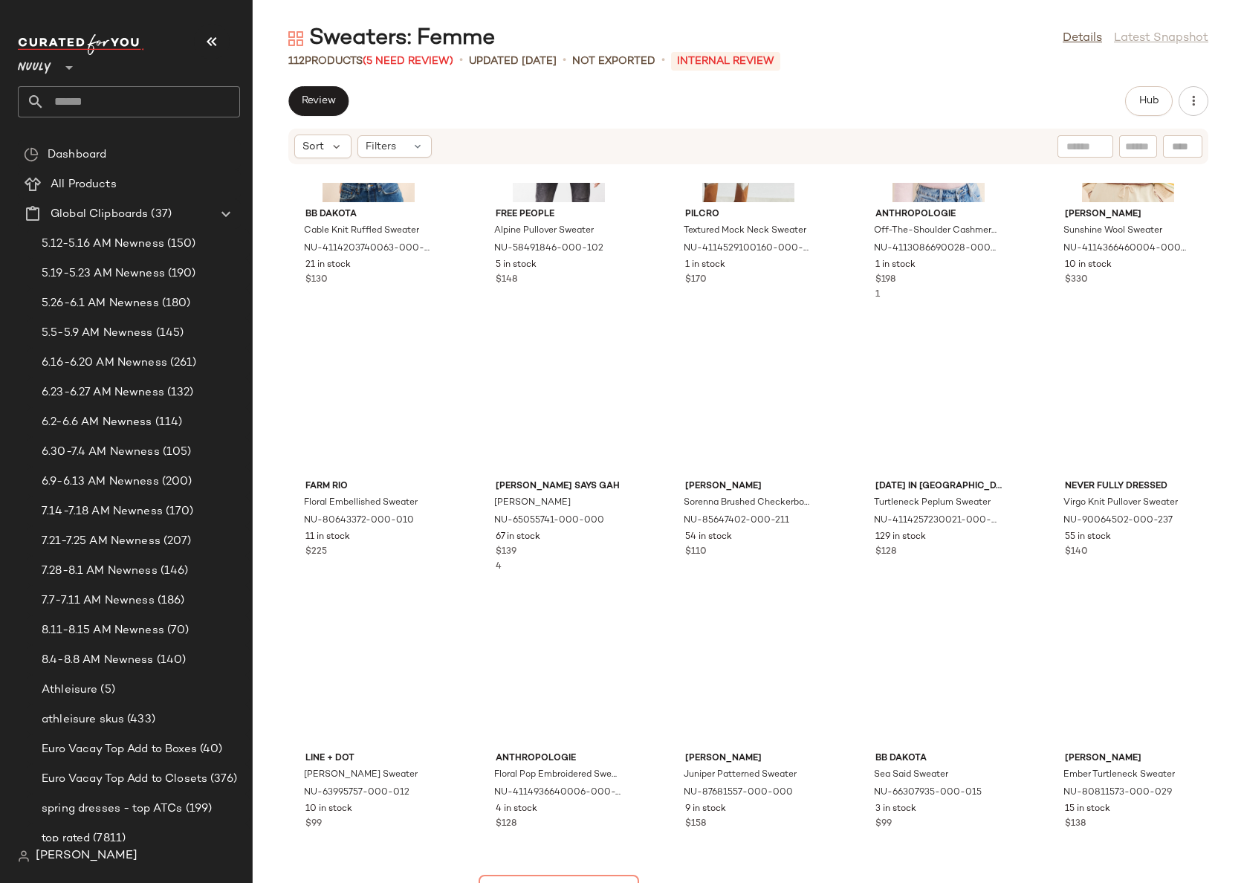
scroll to position [4826, 0]
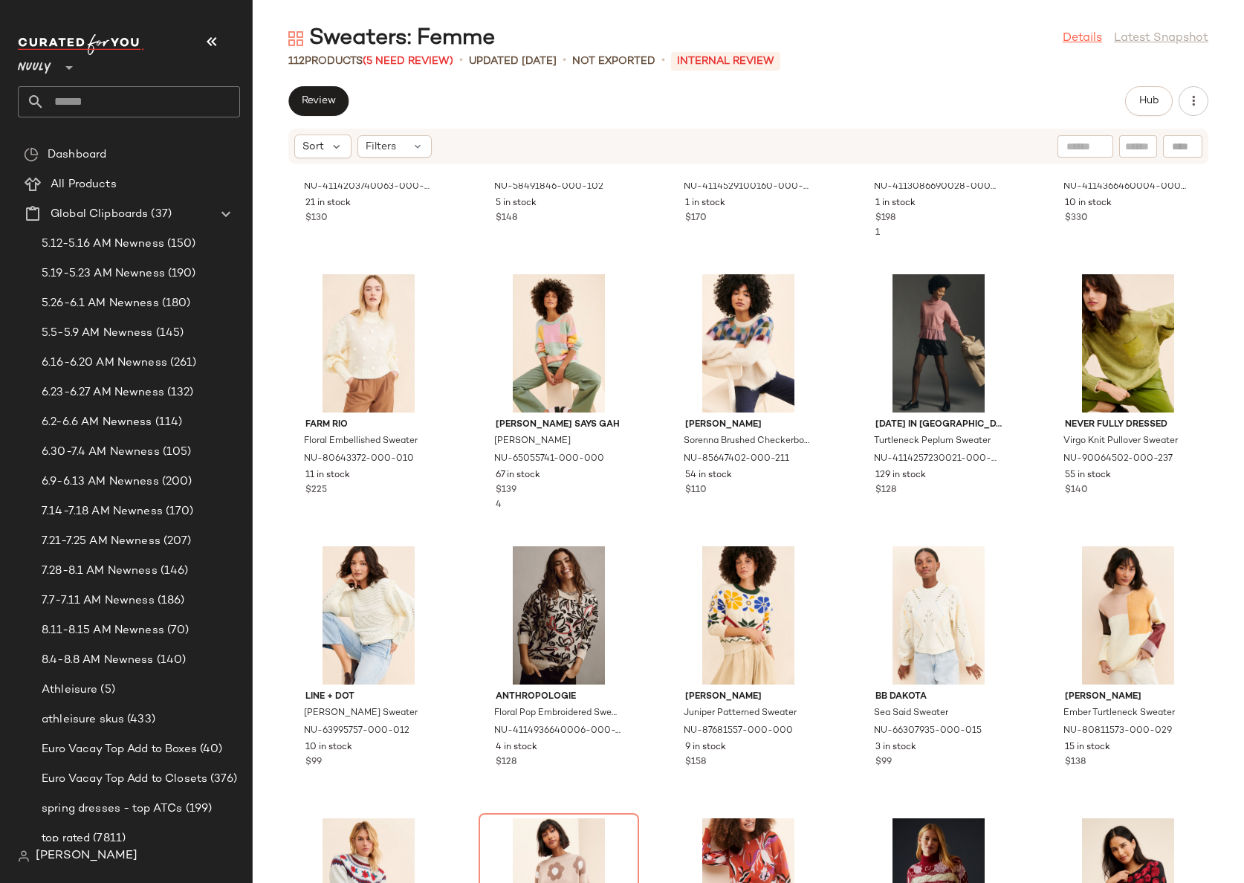
click at [1073, 36] on link "Details" at bounding box center [1082, 39] width 39 height 18
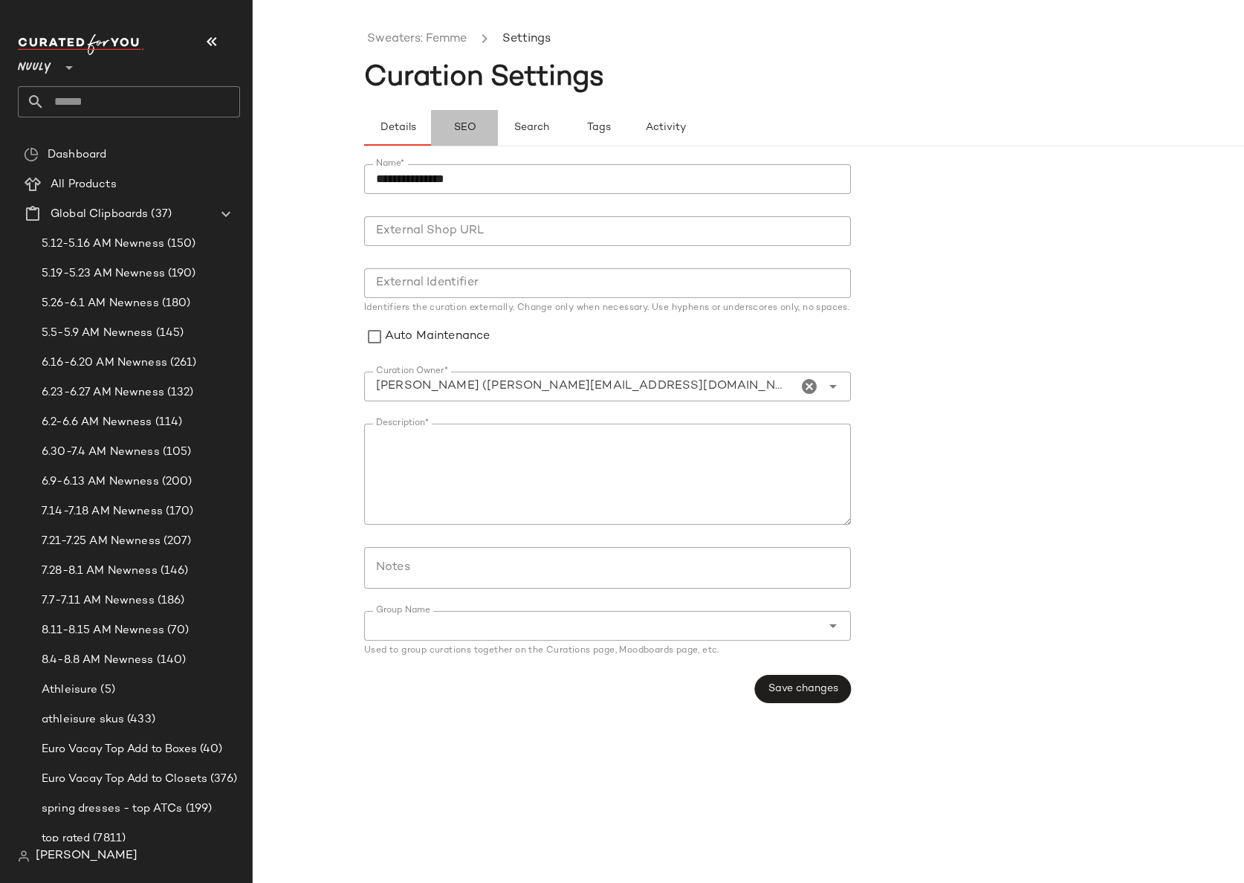
click at [465, 128] on span "SEO" at bounding box center [464, 128] width 23 height 12
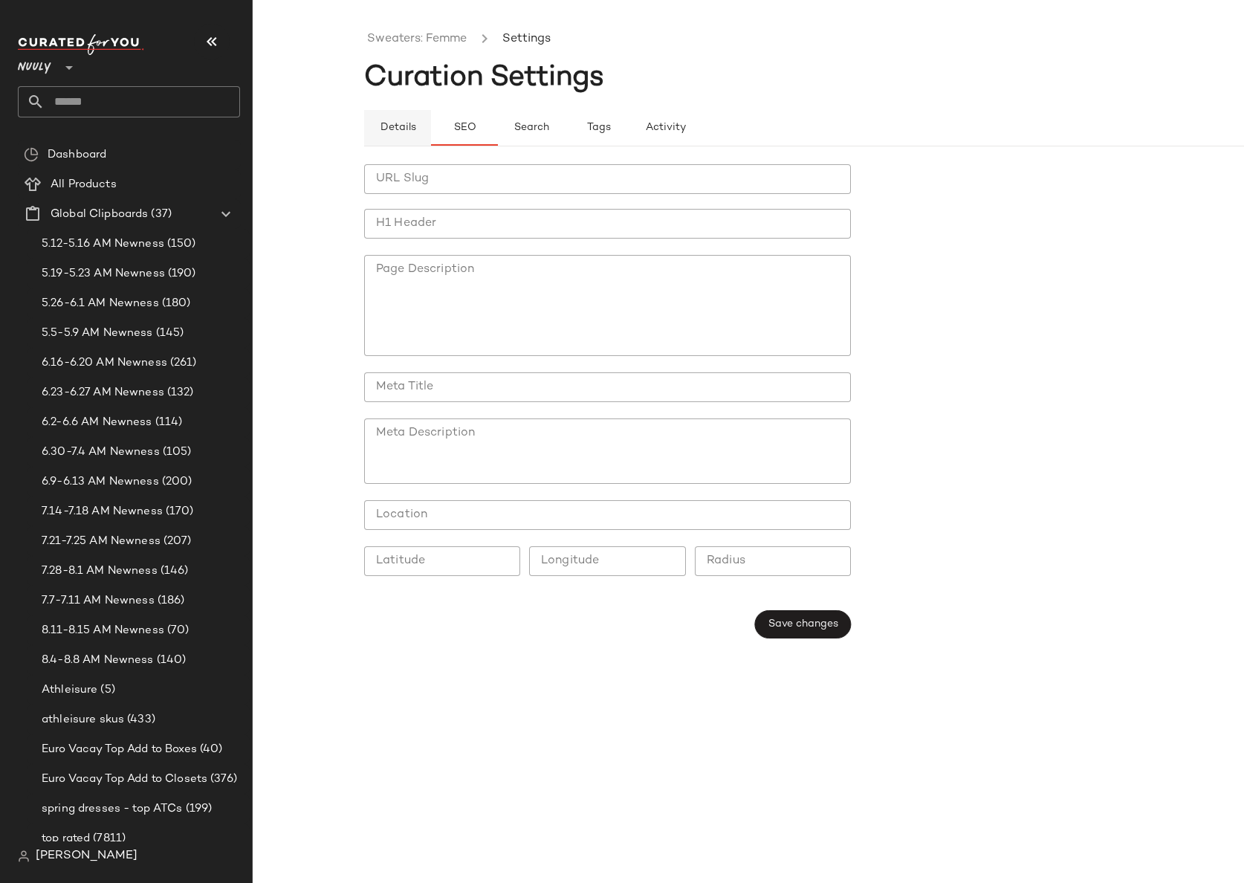
drag, startPoint x: 397, startPoint y: 132, endPoint x: 397, endPoint y: 123, distance: 8.9
click at [397, 132] on span "Details" at bounding box center [397, 128] width 36 height 12
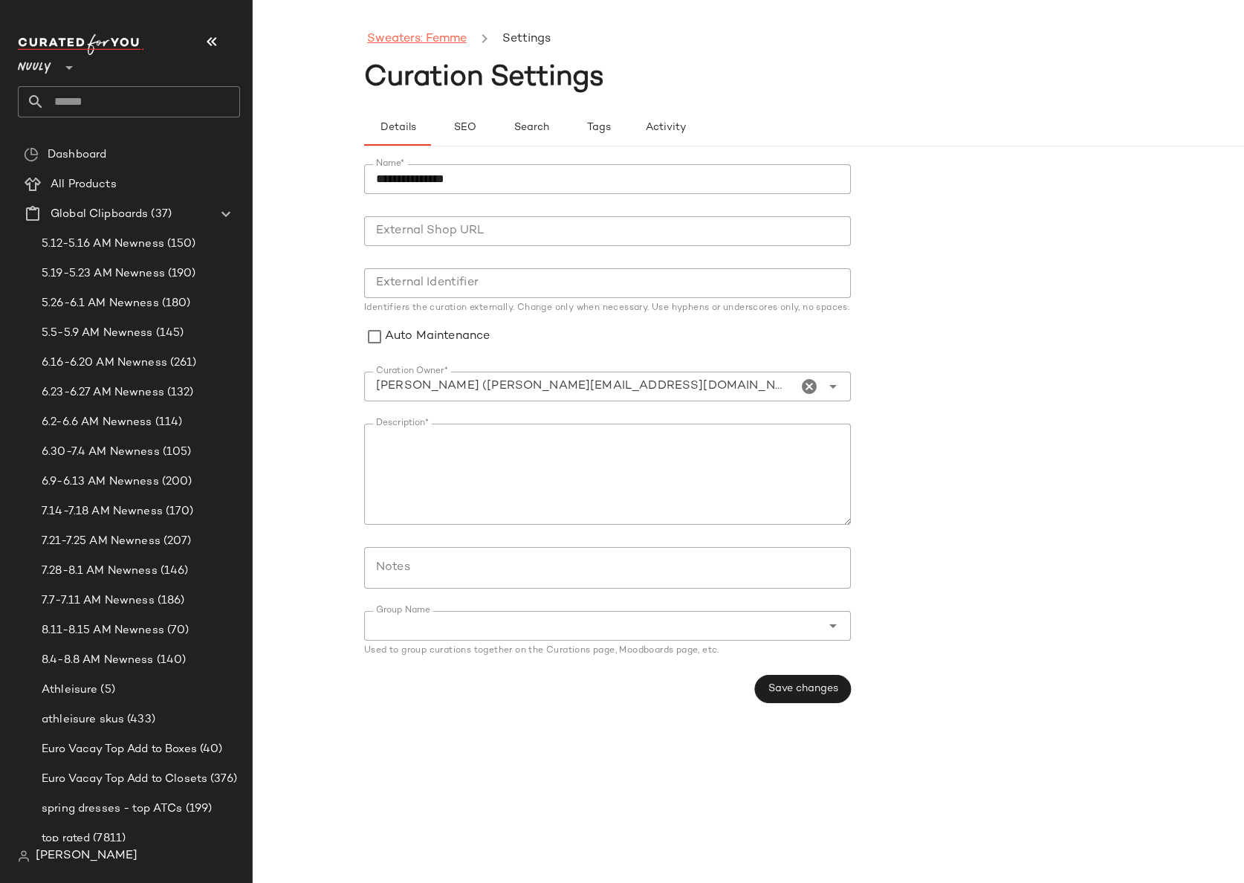
click at [421, 39] on link "Sweaters: Femme" at bounding box center [417, 39] width 100 height 19
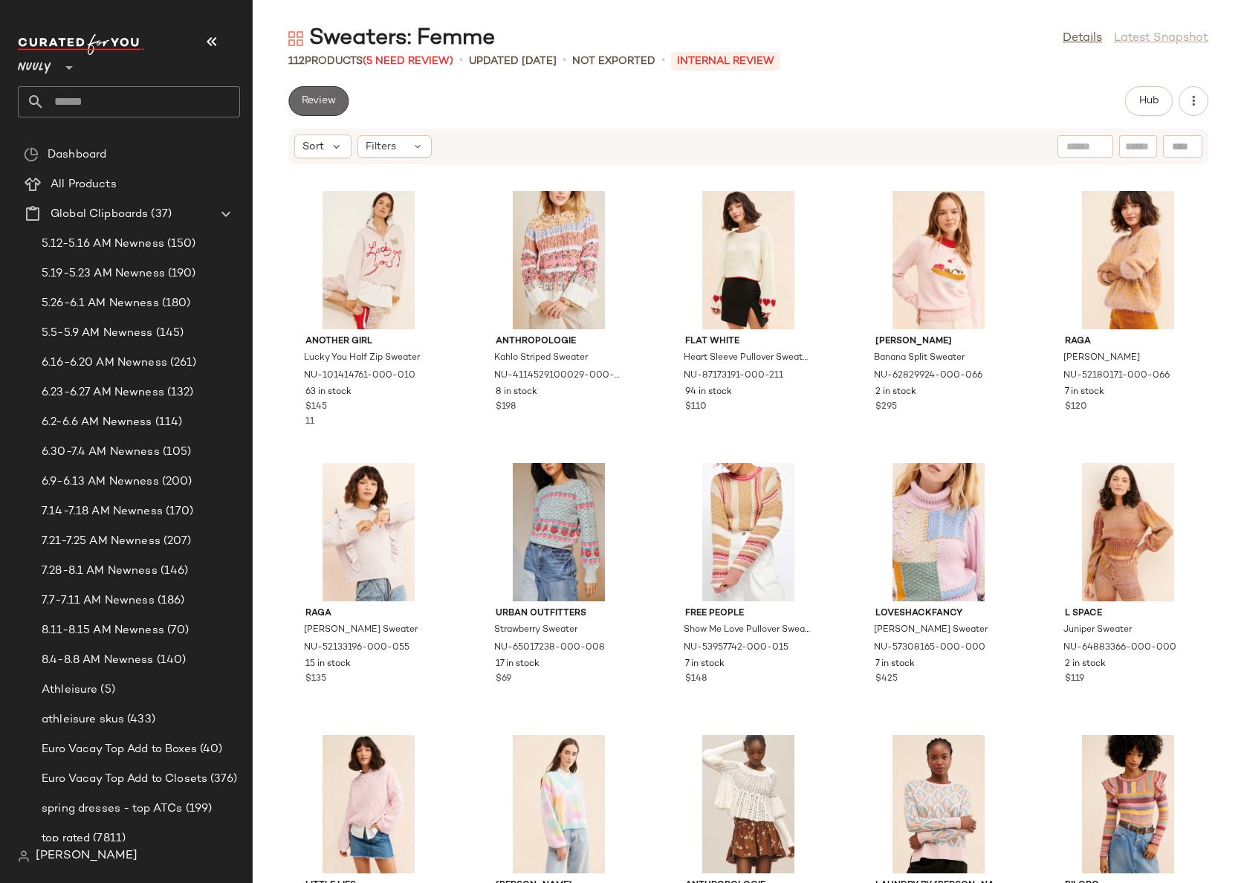
click at [318, 106] on span "Review" at bounding box center [318, 101] width 35 height 12
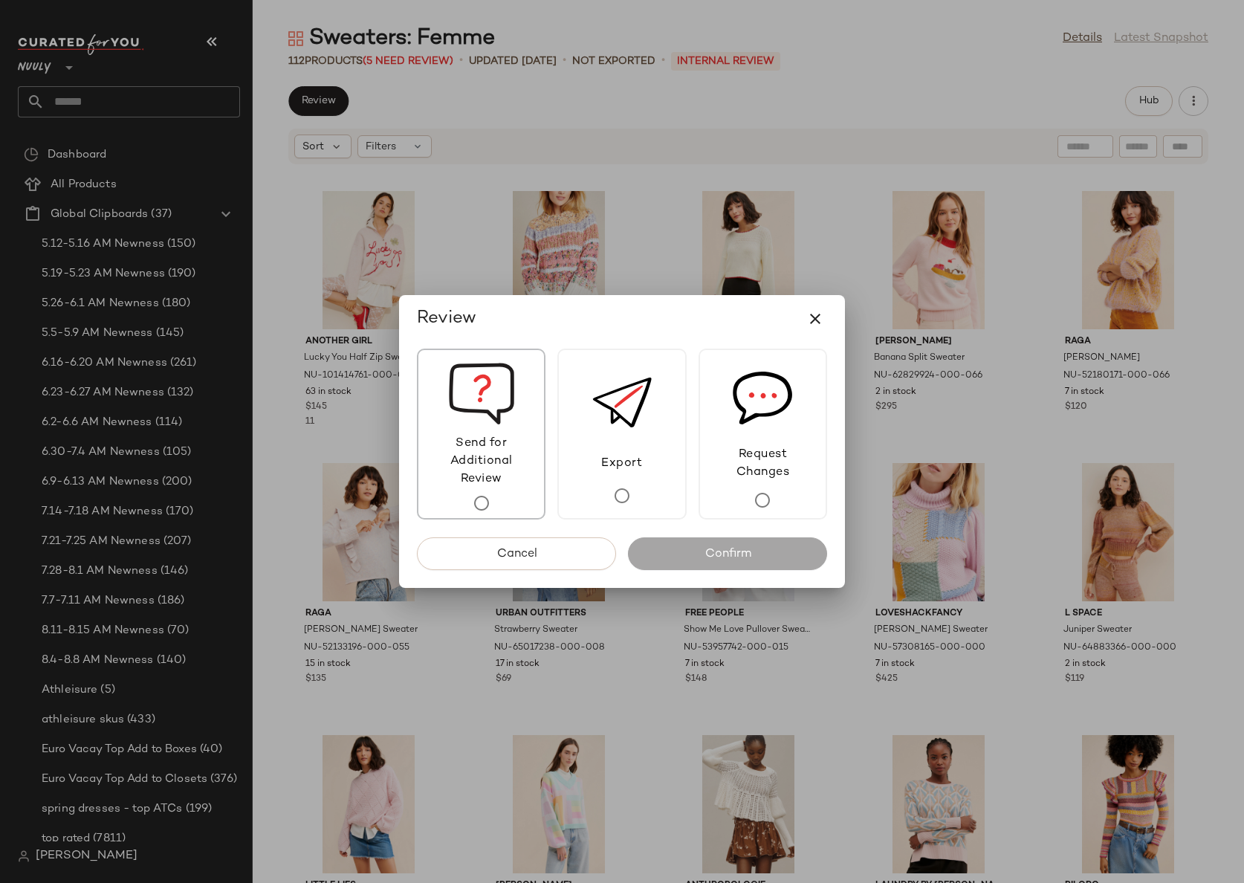
click at [493, 482] on span "Send for Additional Review" at bounding box center [482, 462] width 126 height 54
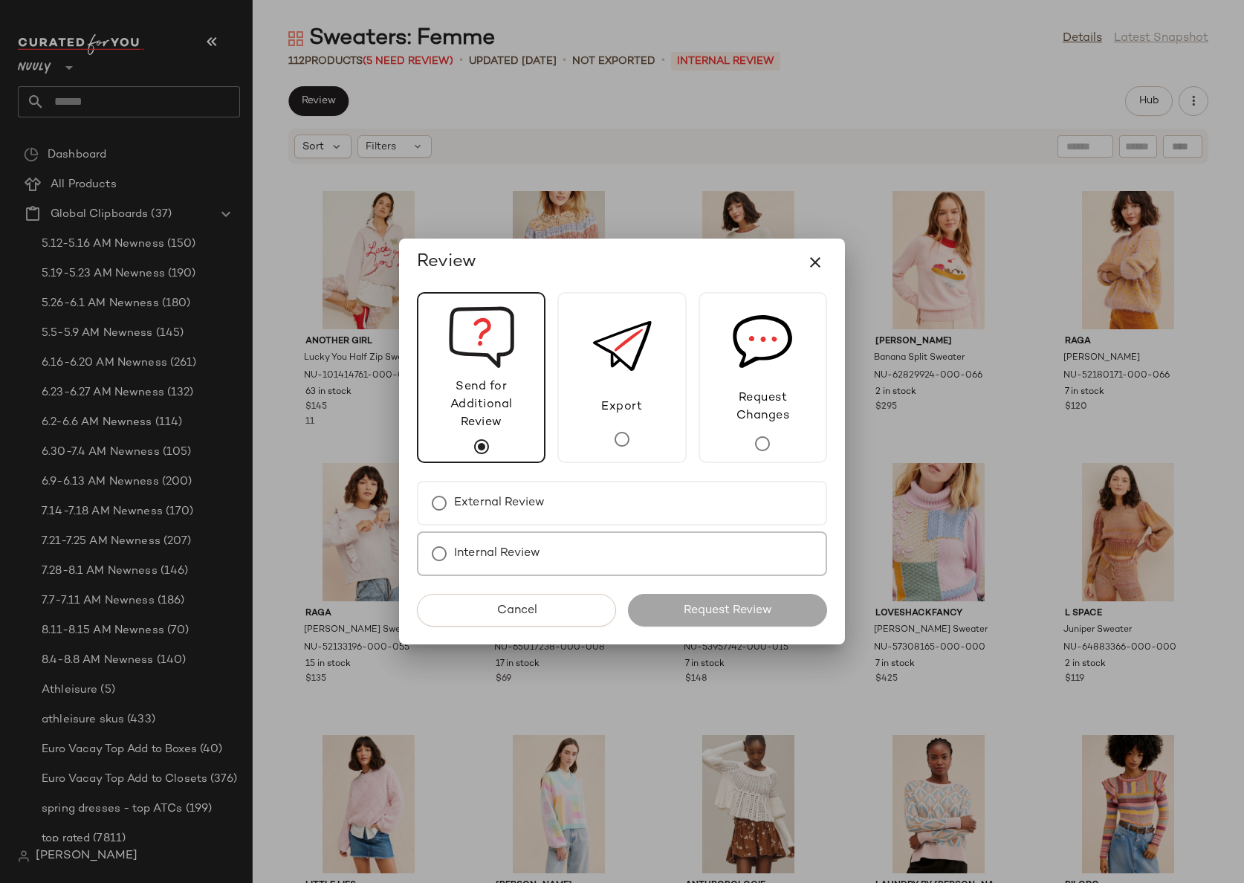
click at [531, 552] on label "Internal Review" at bounding box center [497, 554] width 86 height 30
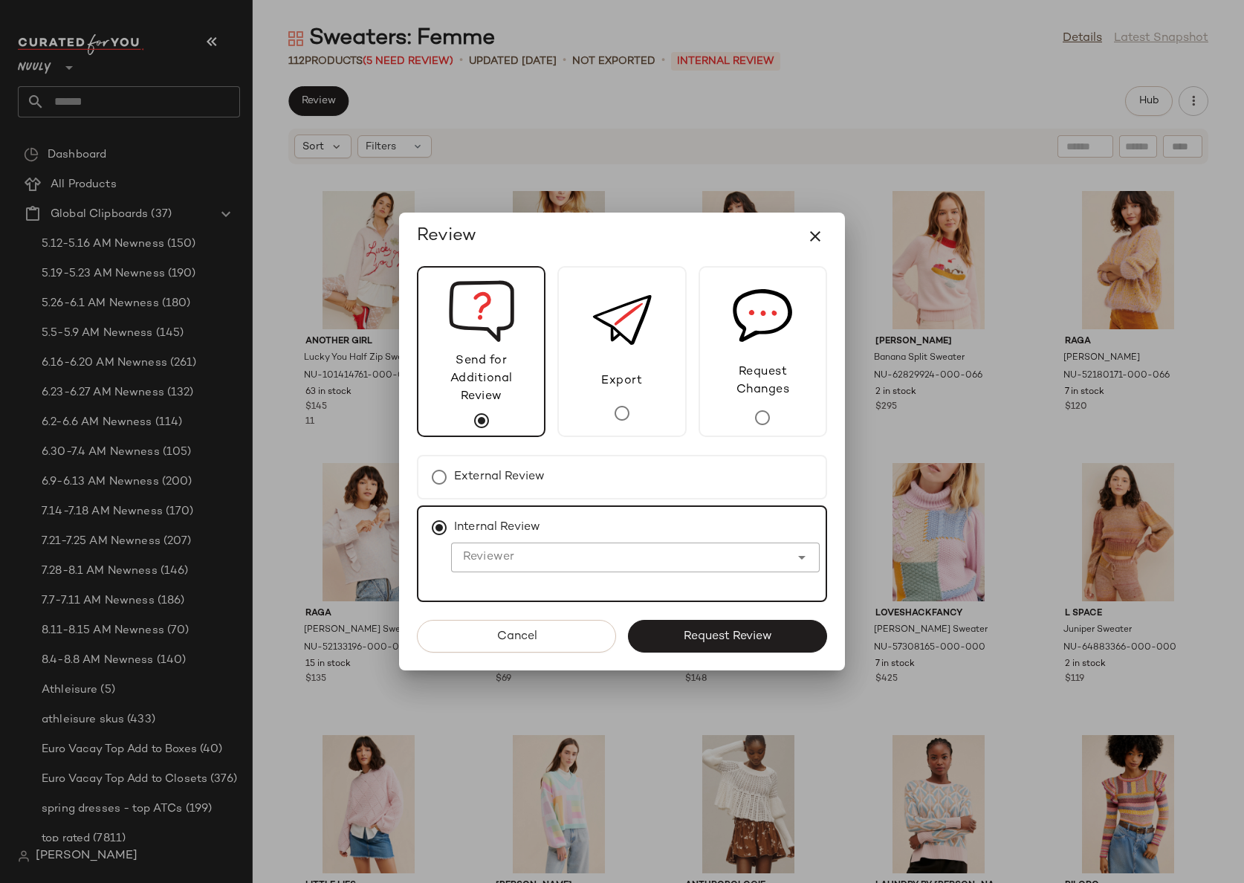
click at [531, 555] on input "Reviewer" at bounding box center [620, 558] width 339 height 18
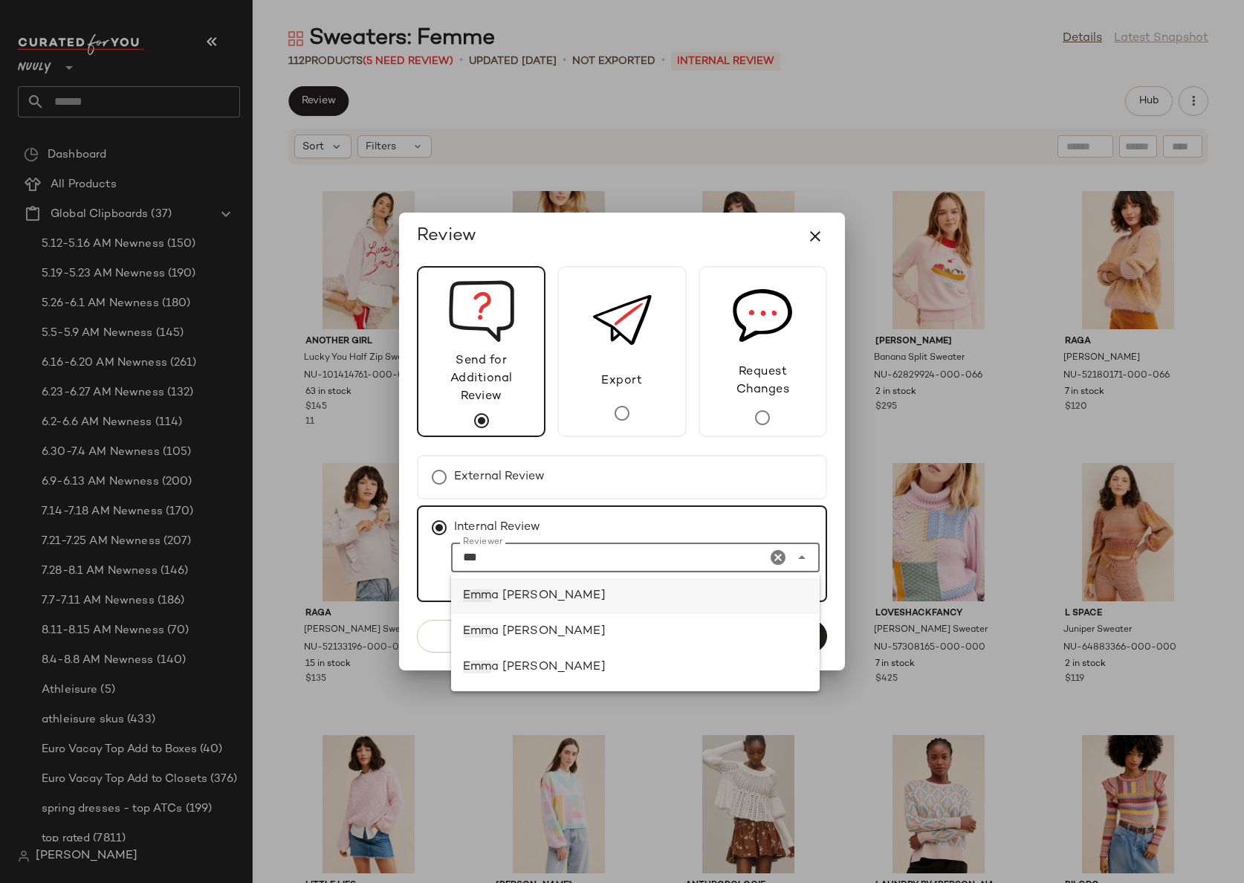
click at [555, 595] on div "Emm a Olsen" at bounding box center [635, 596] width 345 height 18
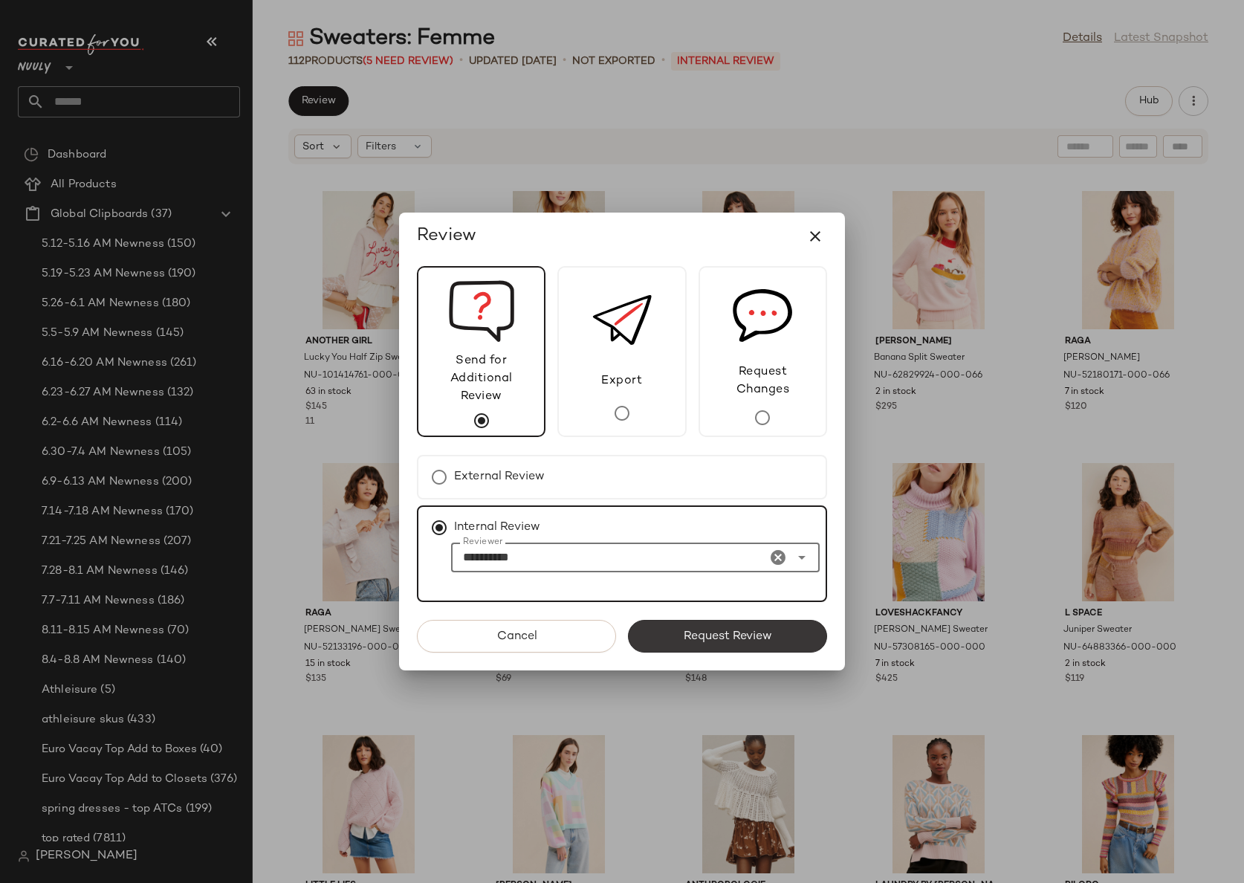
type input "**********"
click at [742, 624] on button "Request Review" at bounding box center [727, 636] width 199 height 33
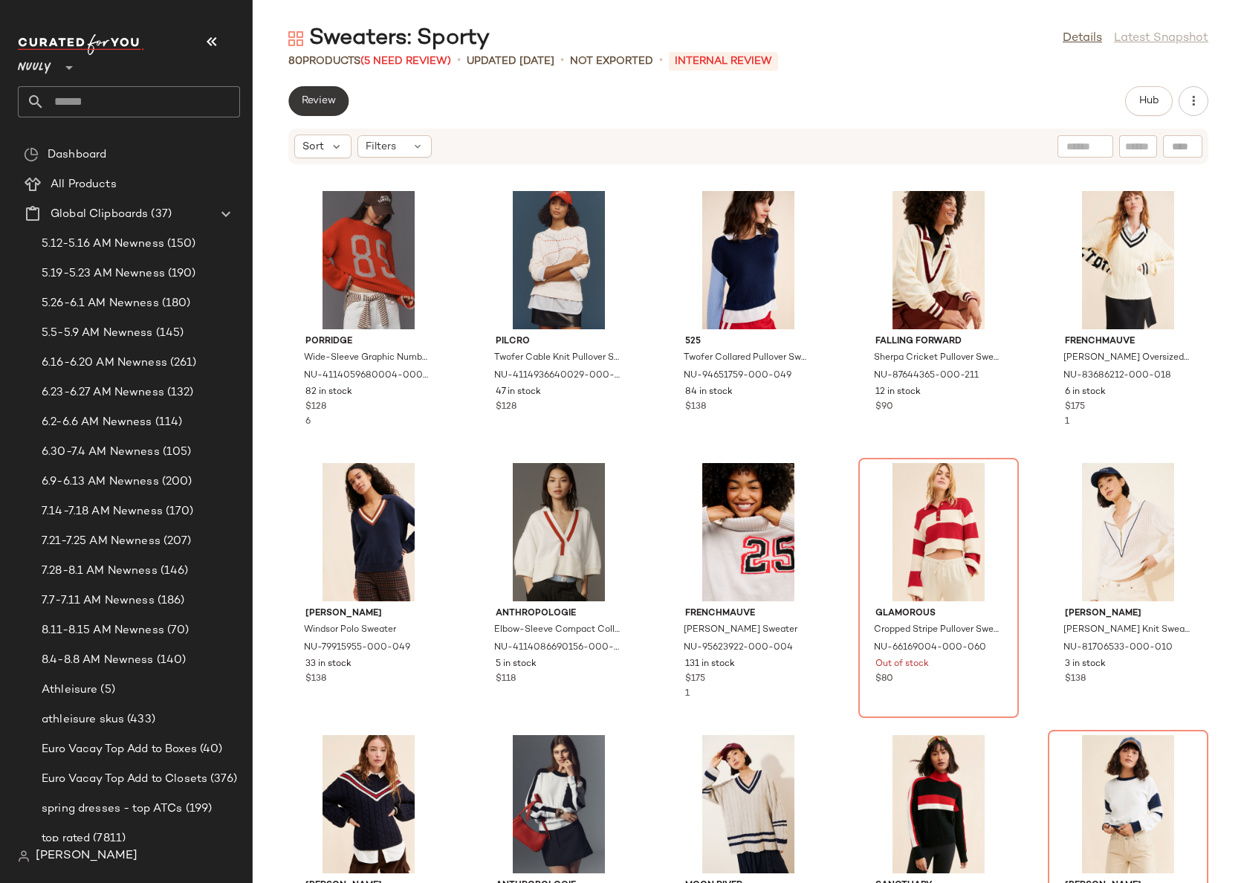
click at [330, 103] on span "Review" at bounding box center [318, 101] width 35 height 12
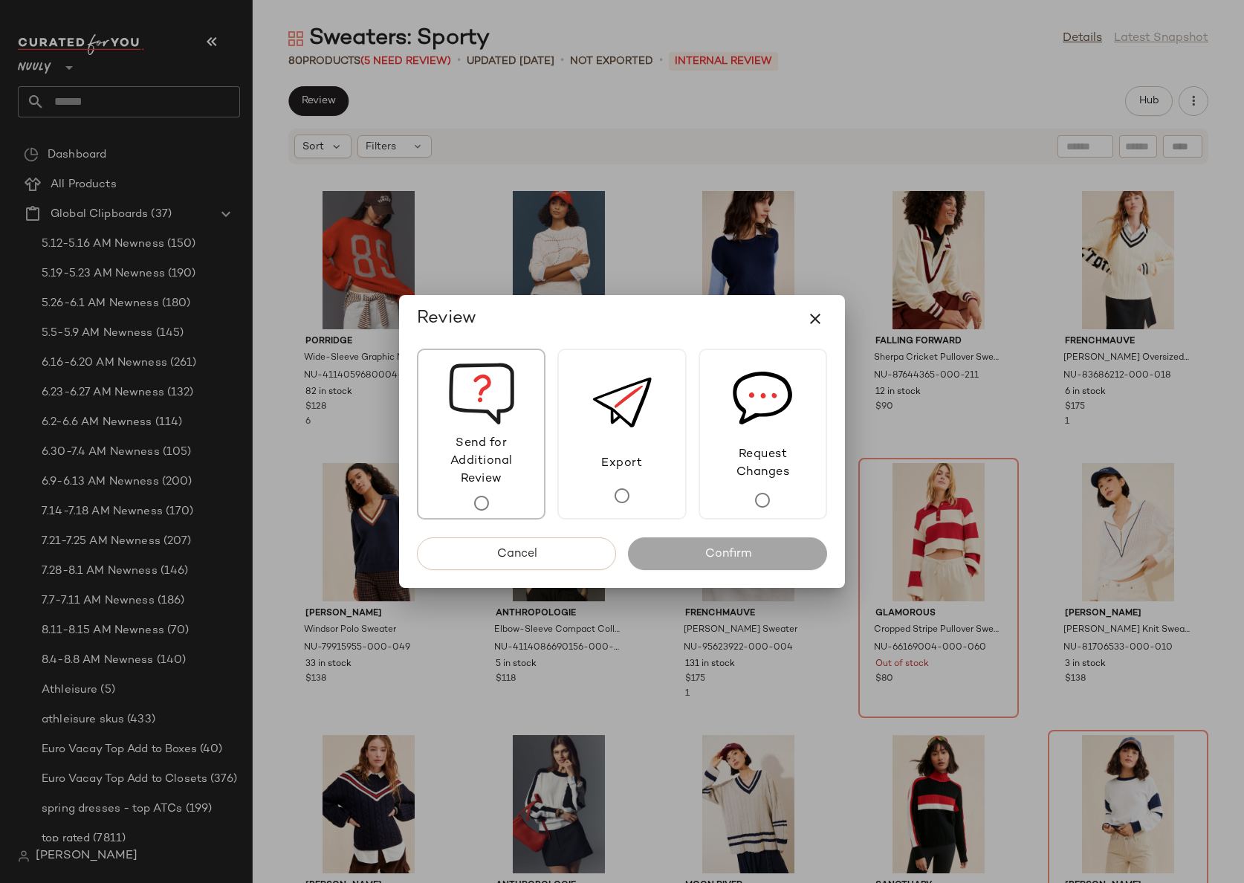
click at [519, 483] on span "Send for Additional Review" at bounding box center [482, 462] width 126 height 54
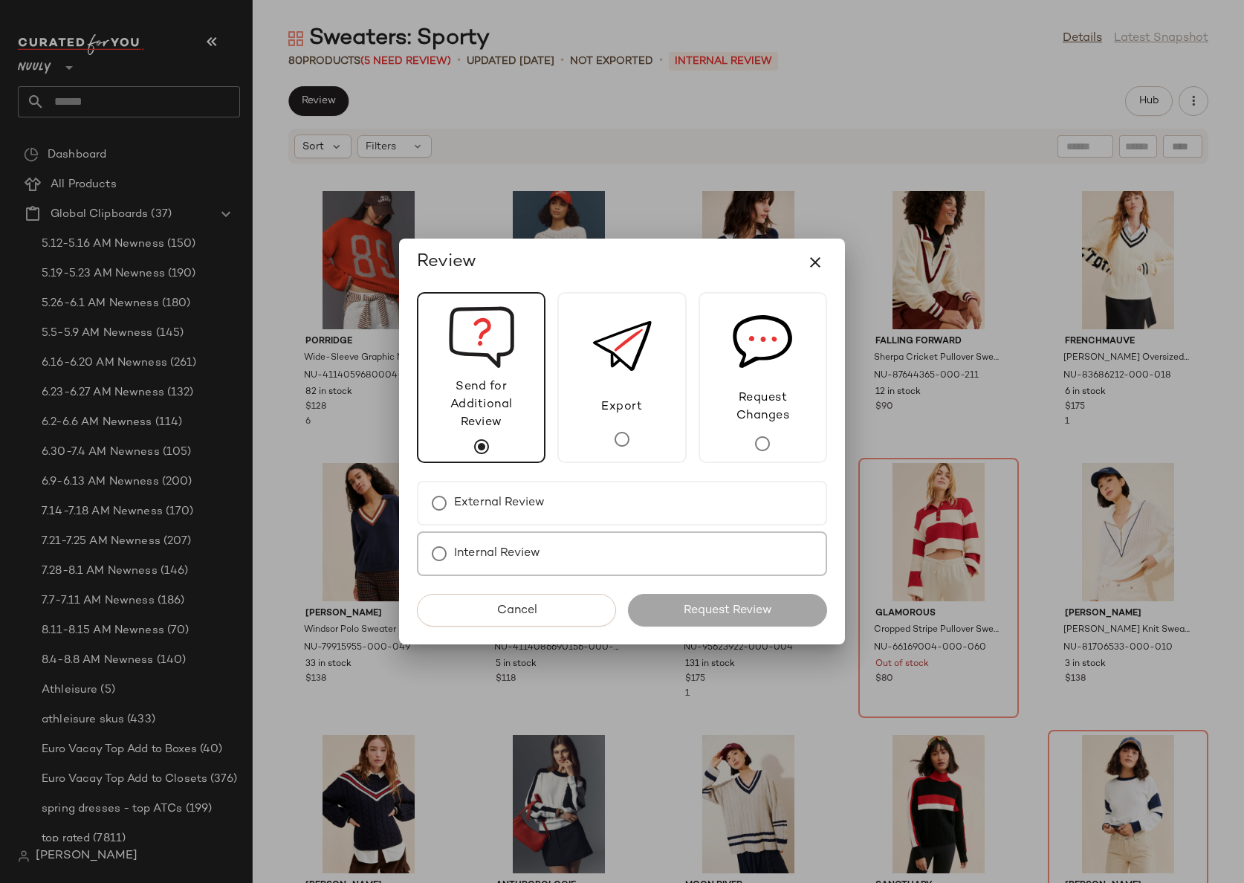
click at [569, 546] on div "Internal Review" at bounding box center [622, 554] width 410 height 45
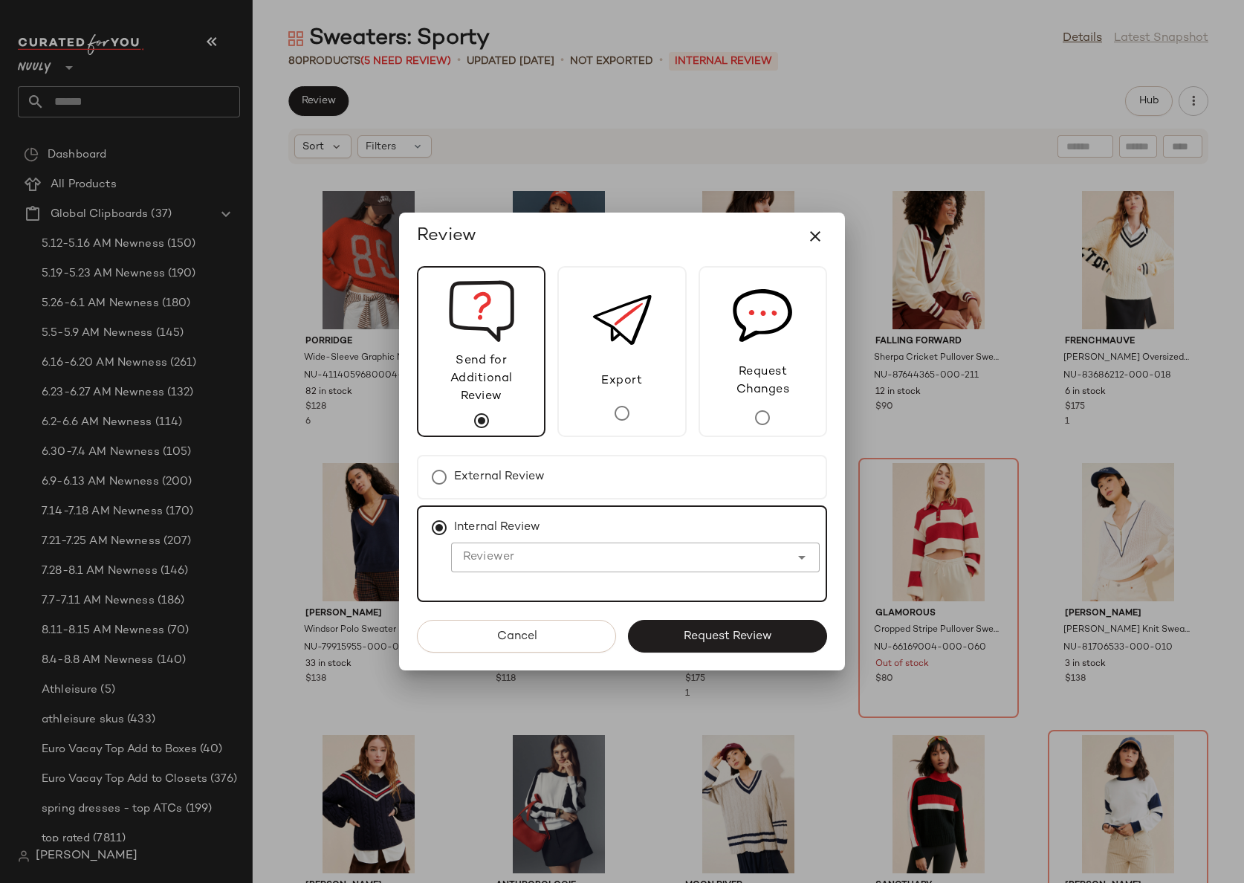
click at [490, 557] on input "Reviewer" at bounding box center [620, 558] width 339 height 18
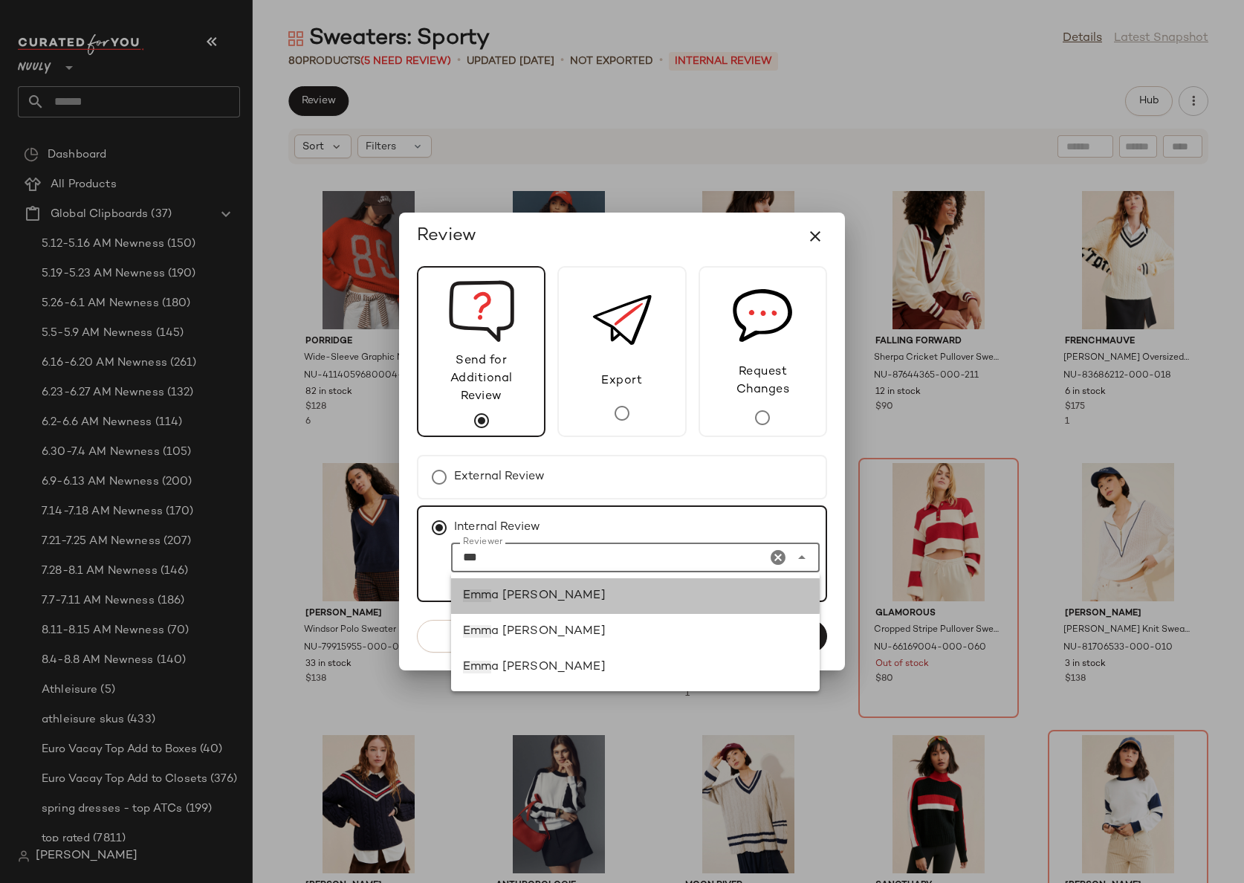
click at [545, 595] on div "[PERSON_NAME]" at bounding box center [635, 596] width 345 height 18
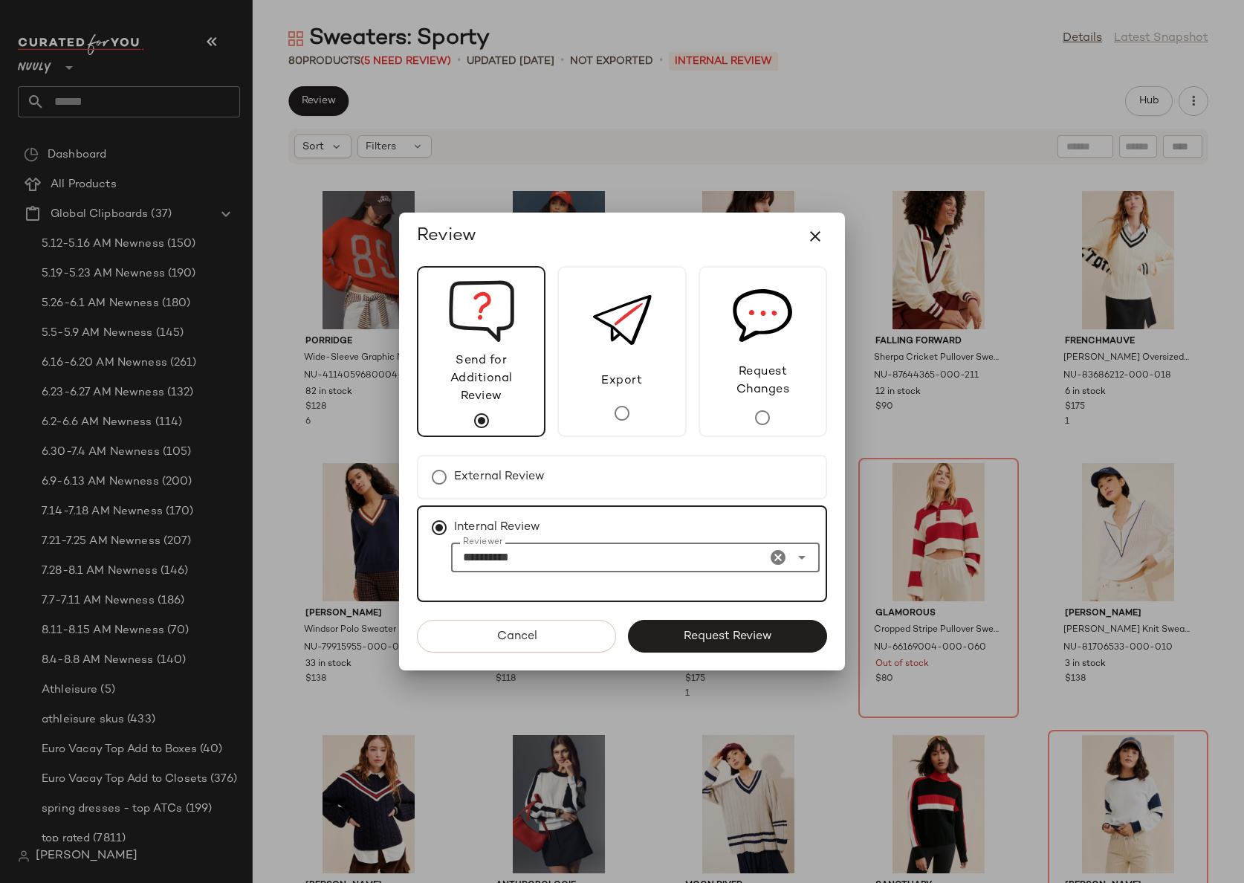
type input "**********"
click at [761, 631] on span "Request Review" at bounding box center [727, 637] width 89 height 14
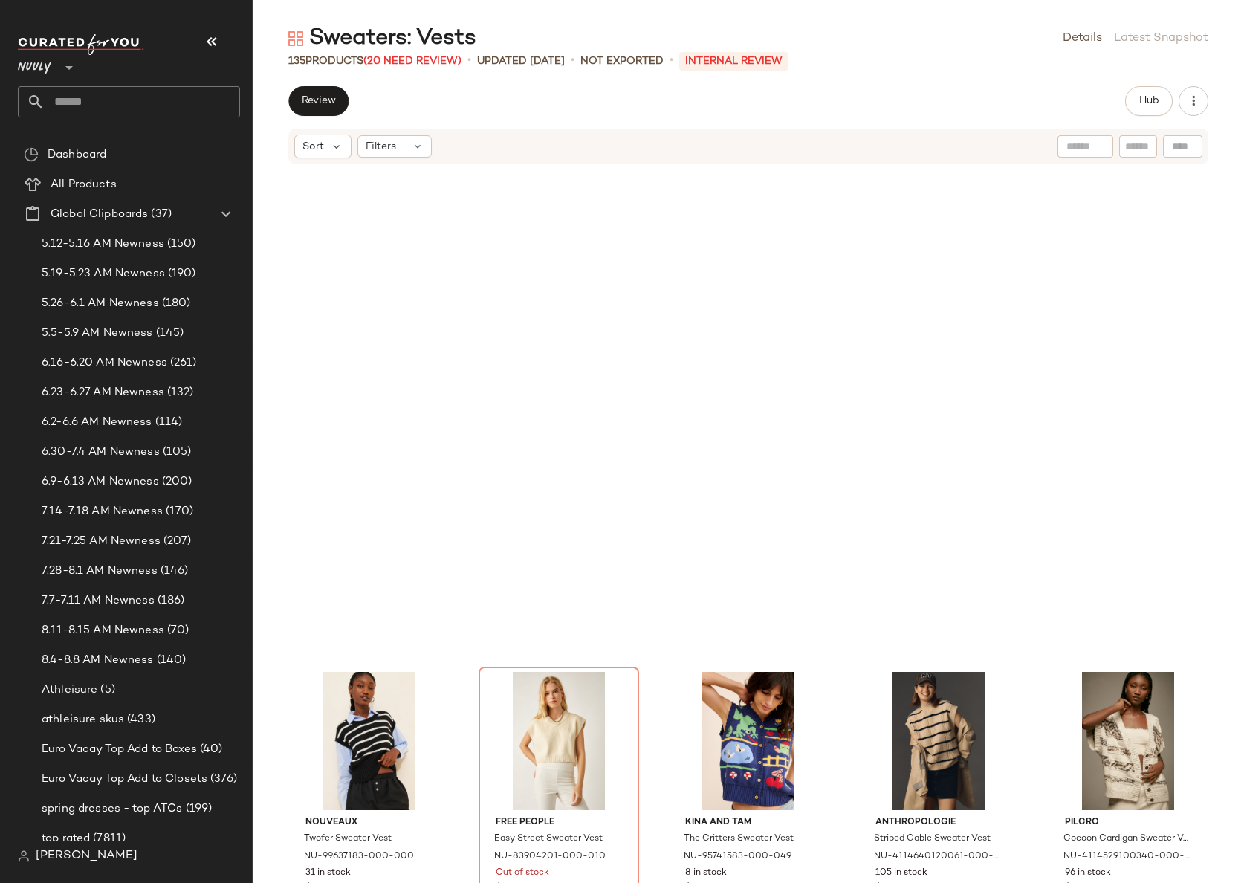
scroll to position [4615, 0]
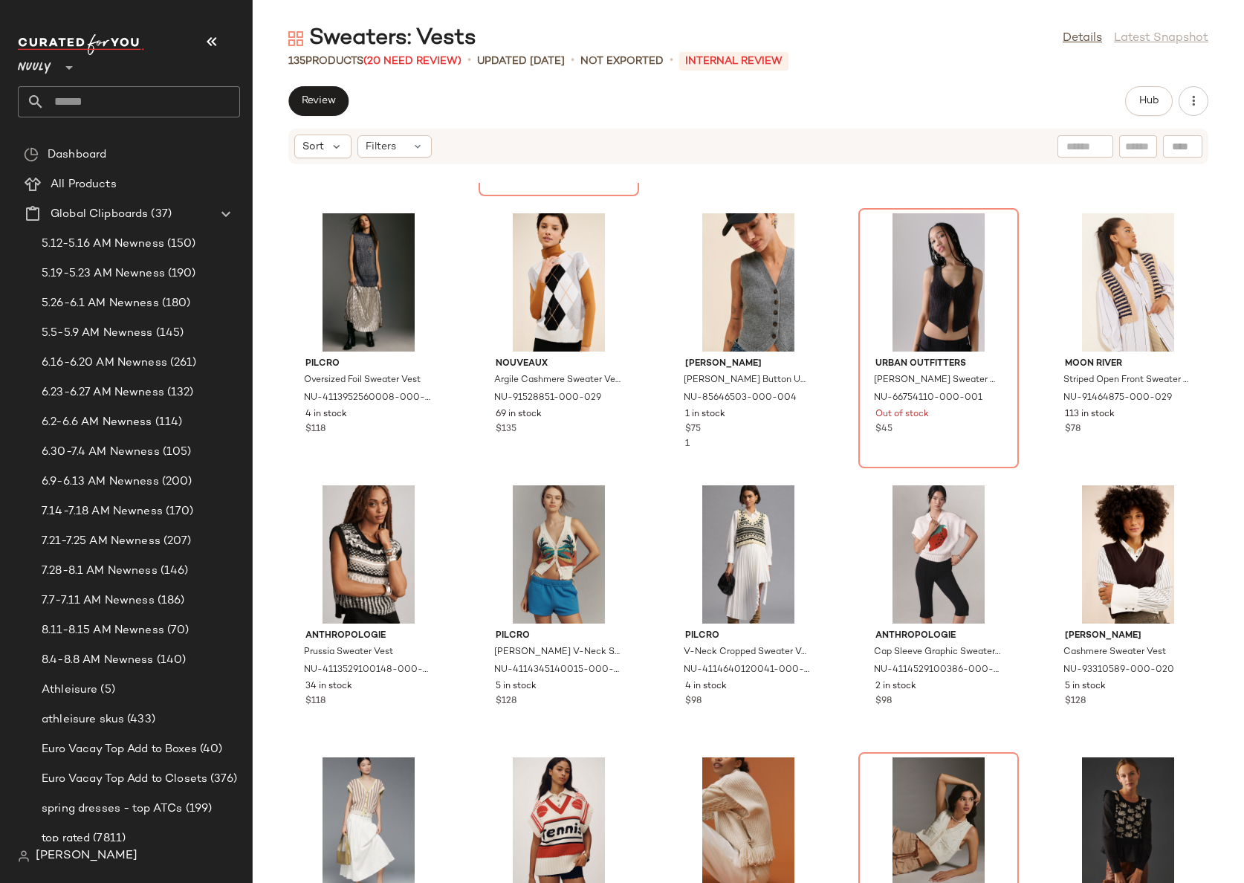
drag, startPoint x: 1093, startPoint y: 42, endPoint x: 1102, endPoint y: 58, distance: 17.6
click at [1093, 42] on link "Details" at bounding box center [1082, 39] width 39 height 18
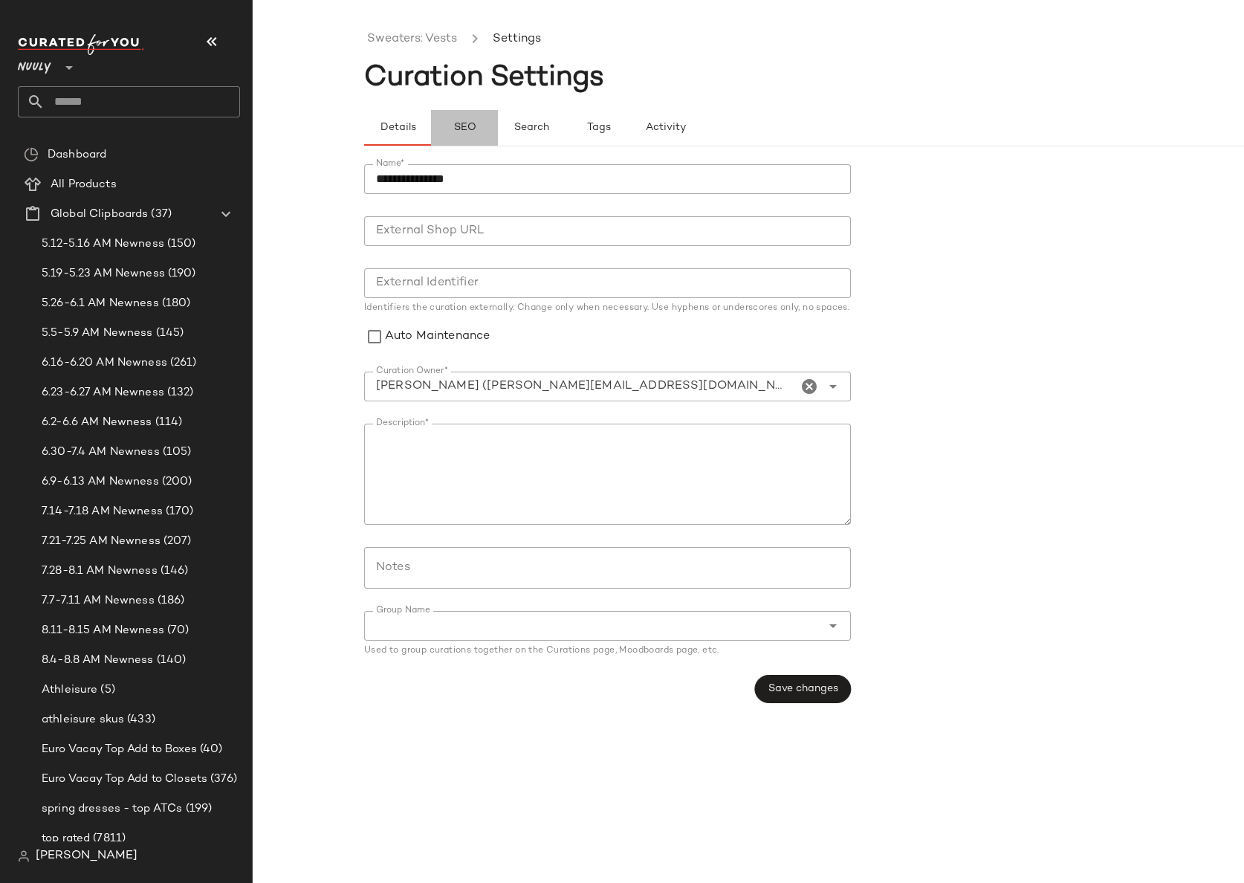
click at [472, 129] on span "SEO" at bounding box center [464, 128] width 23 height 12
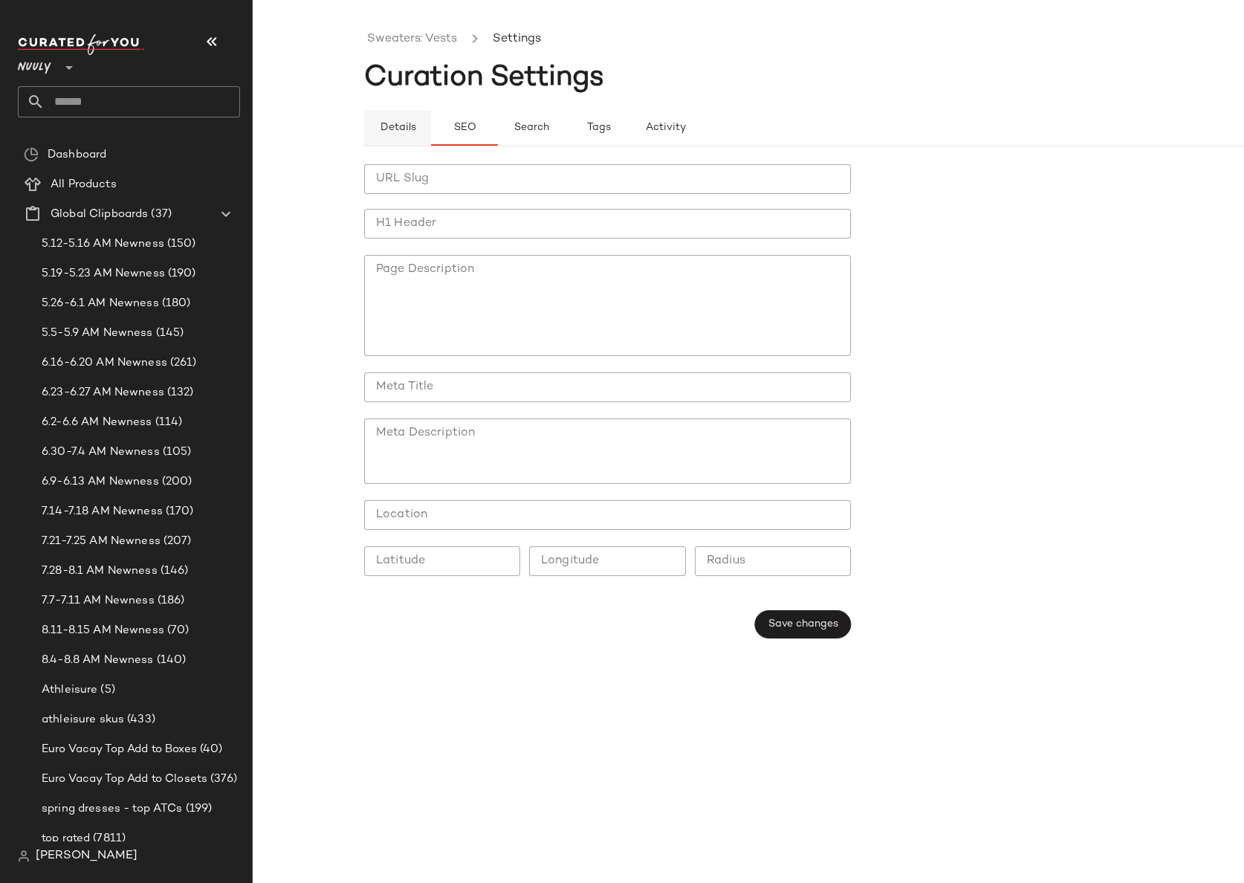
click at [398, 126] on span "Details" at bounding box center [397, 128] width 36 height 12
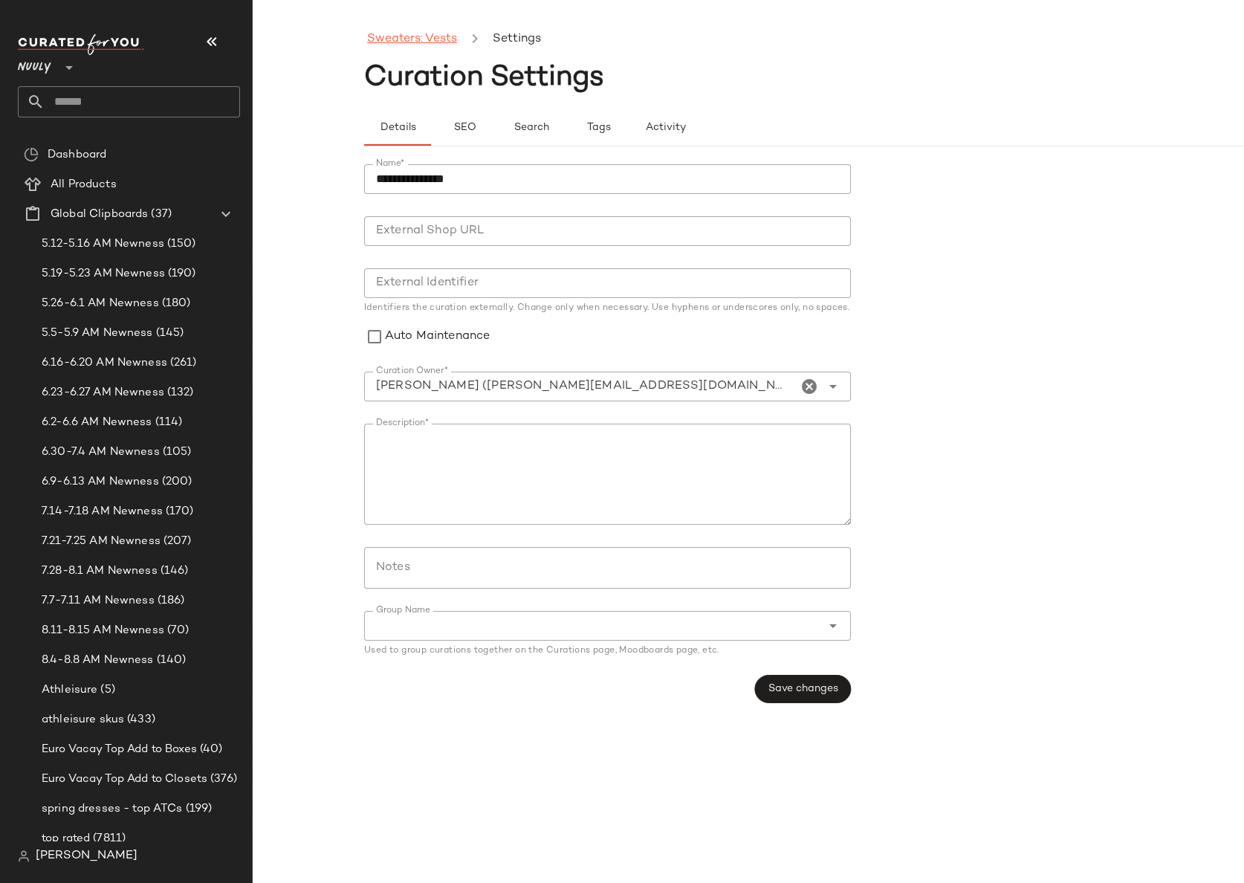
click at [416, 36] on link "Sweaters: Vests" at bounding box center [412, 39] width 90 height 19
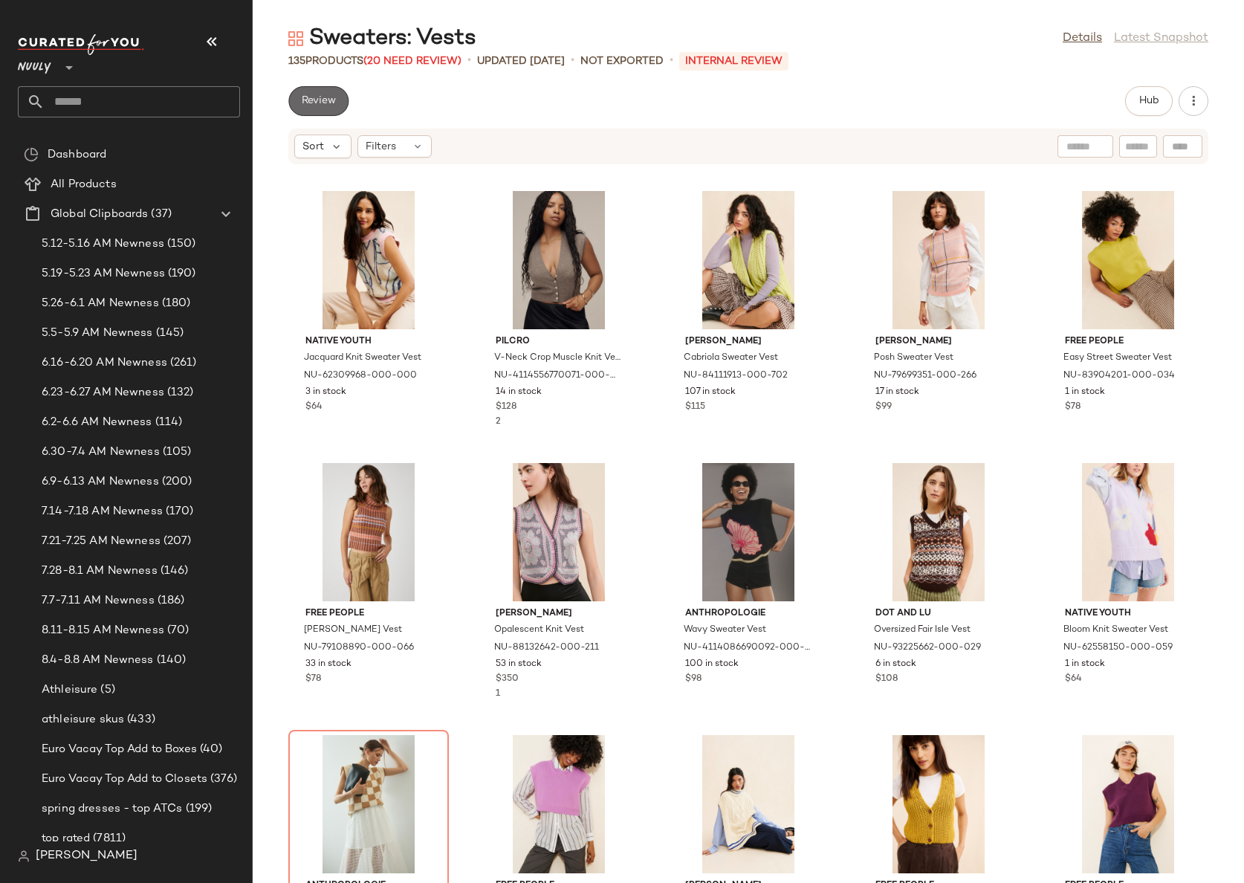
click at [313, 110] on button "Review" at bounding box center [318, 101] width 60 height 30
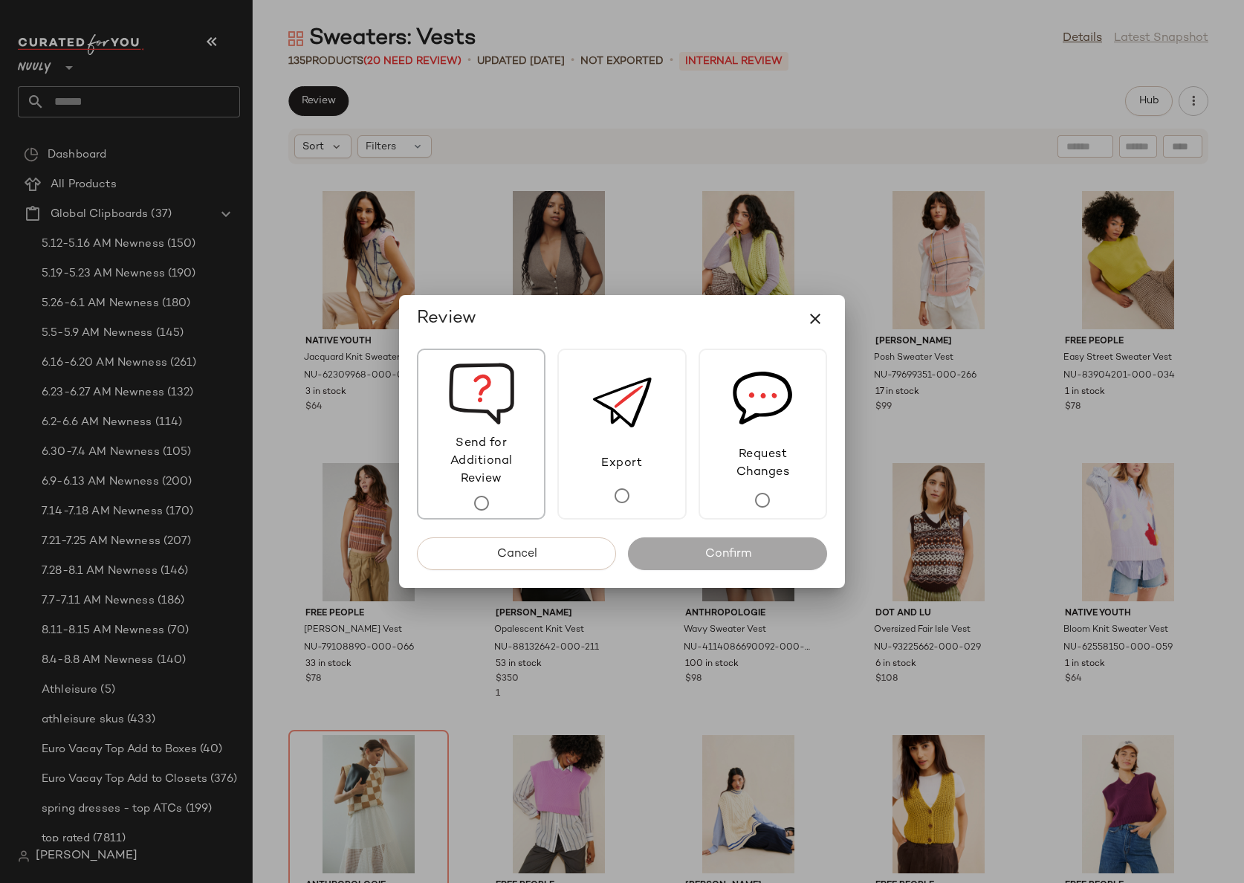
click at [427, 355] on div "Send for Additional Review" at bounding box center [481, 434] width 129 height 171
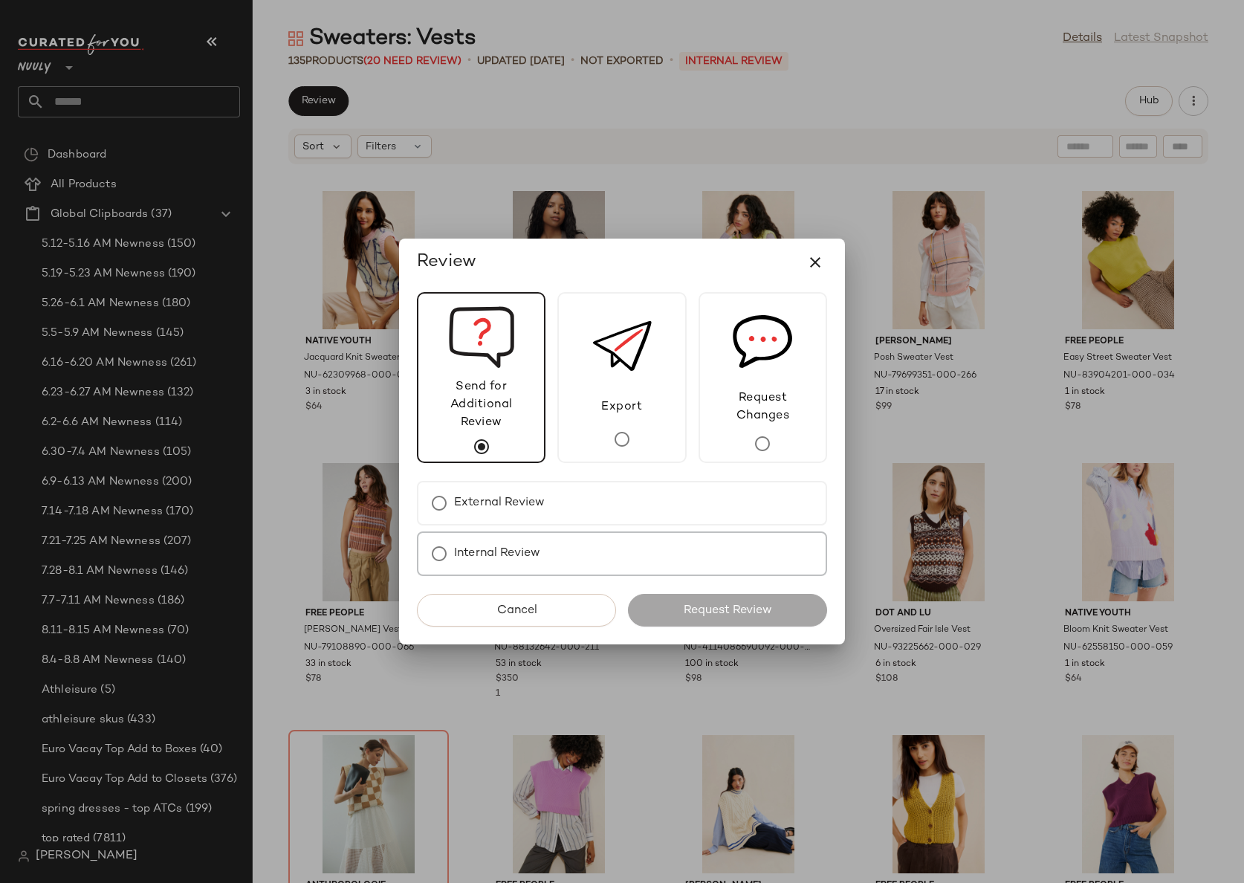
click at [503, 561] on label "Internal Review" at bounding box center [497, 554] width 86 height 30
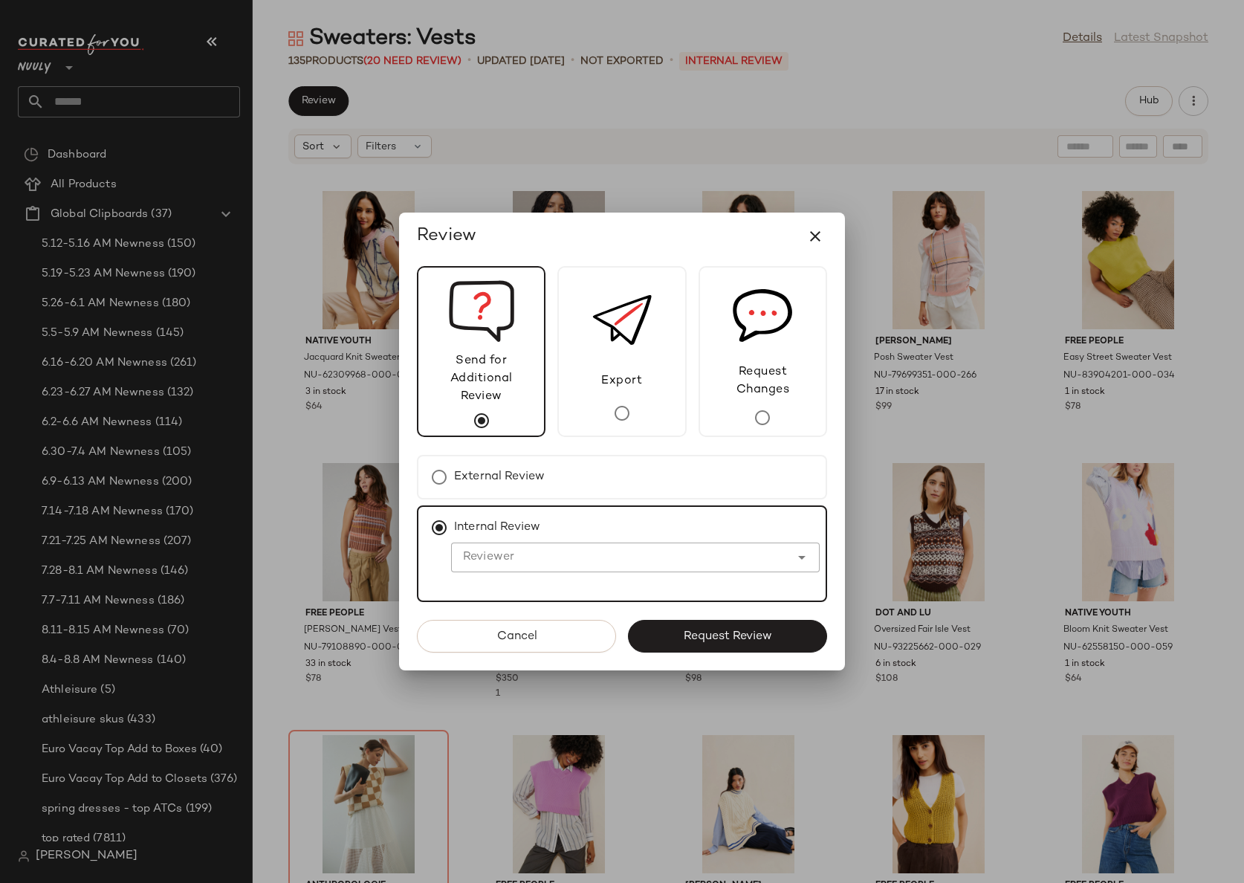
click at [487, 550] on input "Reviewer" at bounding box center [620, 558] width 339 height 18
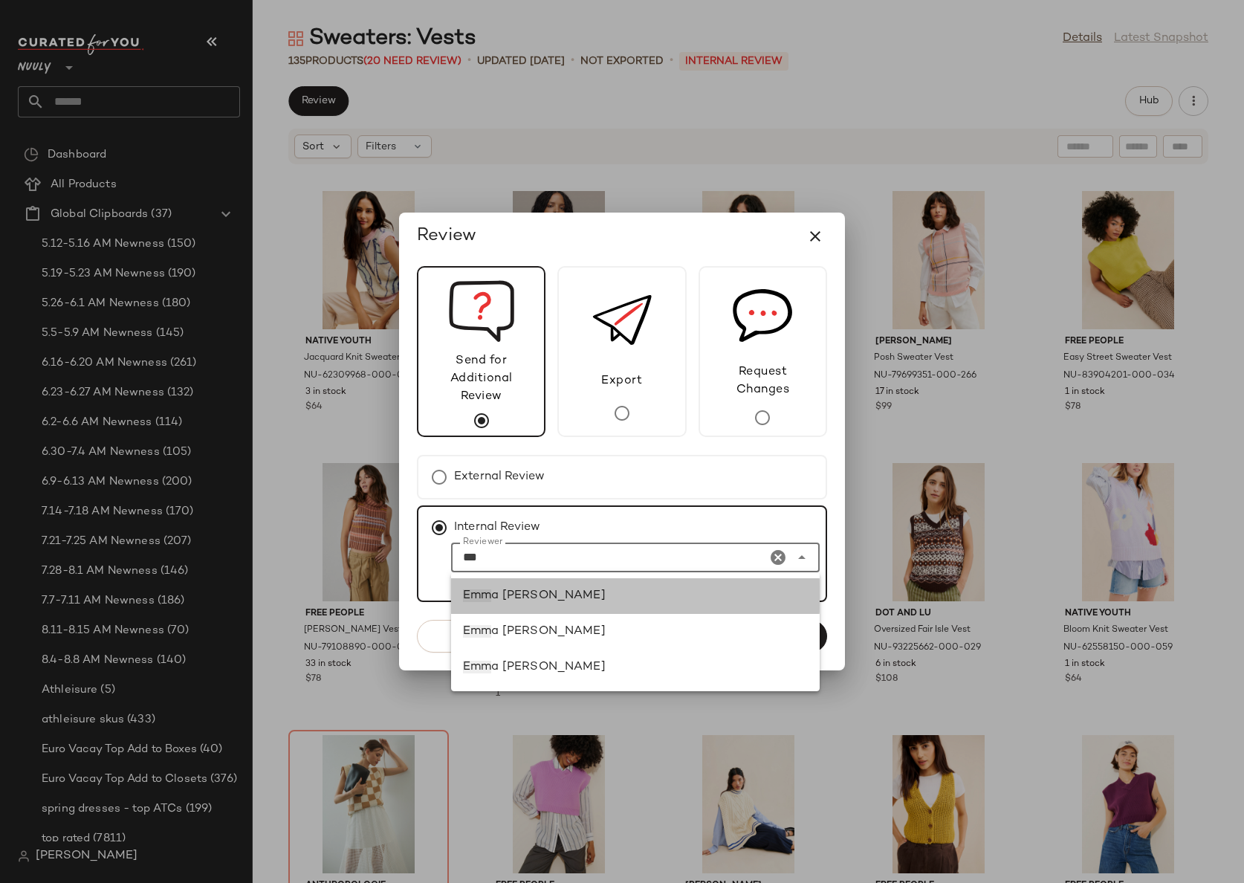
click at [511, 588] on div "[PERSON_NAME]" at bounding box center [635, 596] width 345 height 18
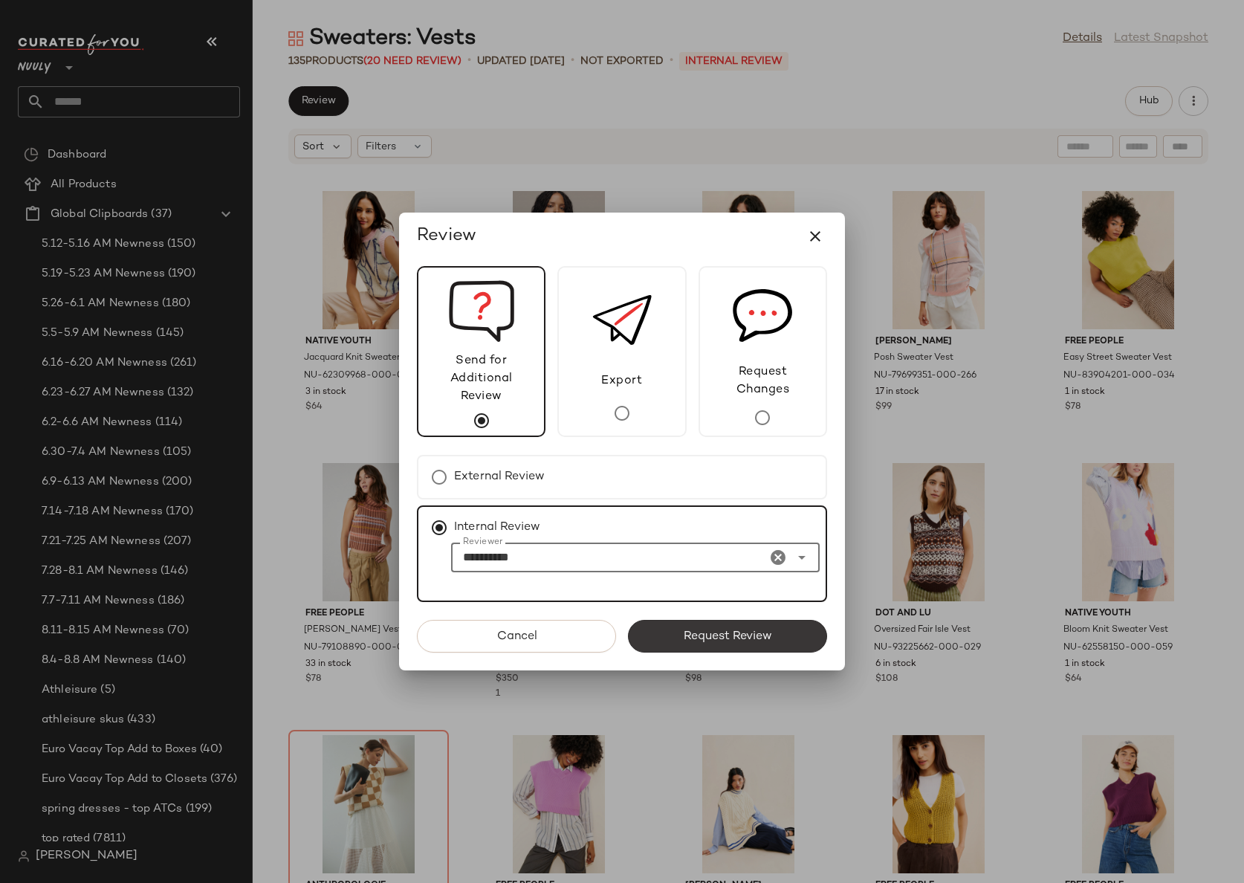
type input "**********"
click at [779, 625] on button "Request Review" at bounding box center [727, 636] width 199 height 33
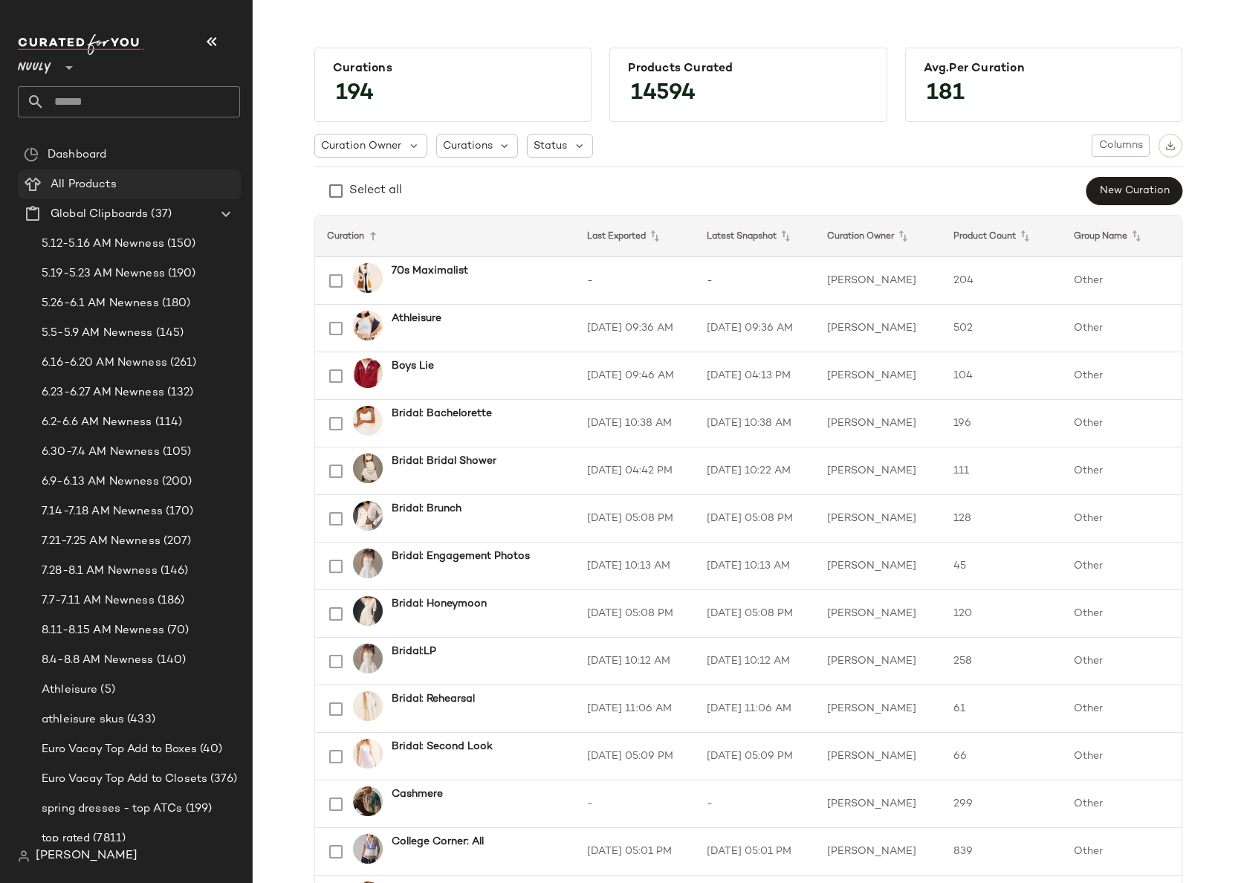
click at [102, 187] on span "All Products" at bounding box center [84, 184] width 66 height 17
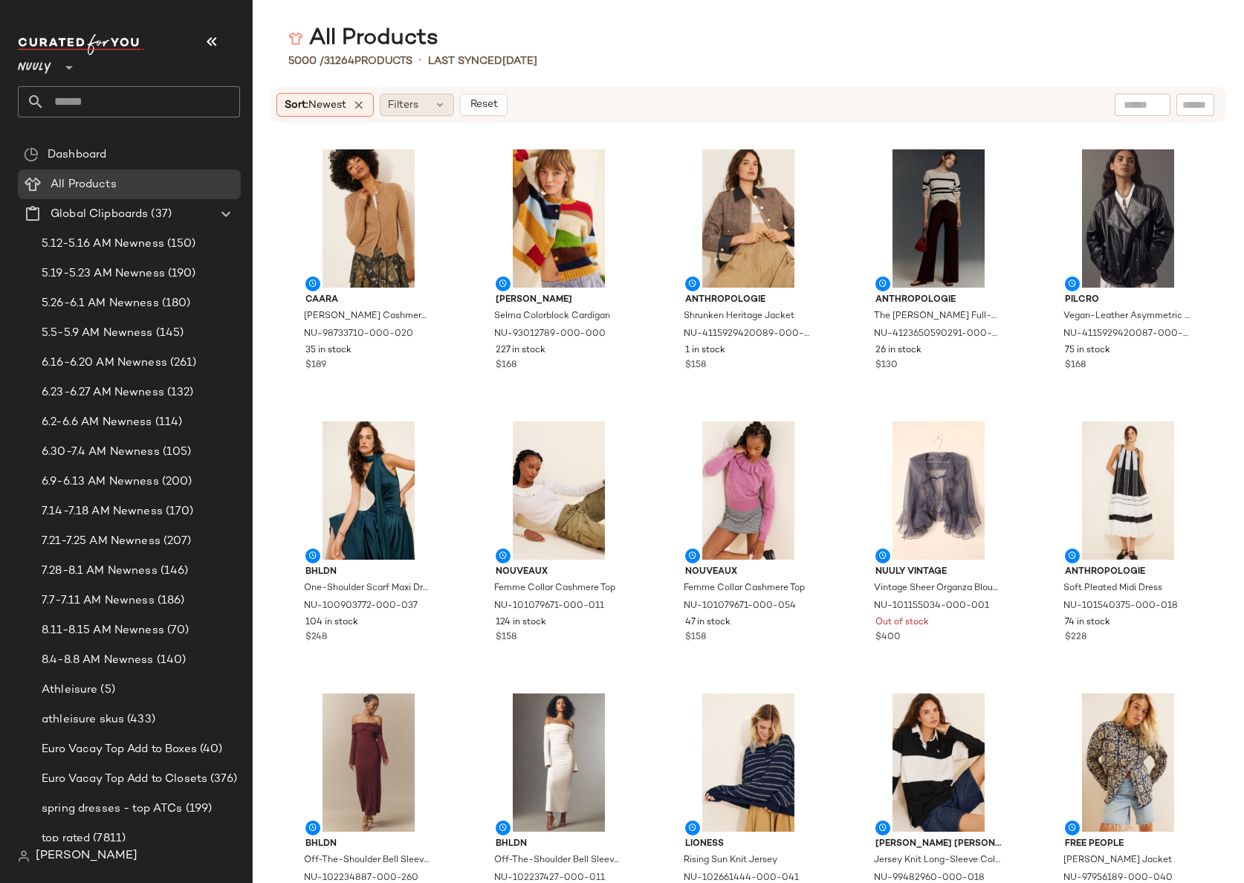
click at [398, 106] on span "Filters" at bounding box center [403, 105] width 30 height 16
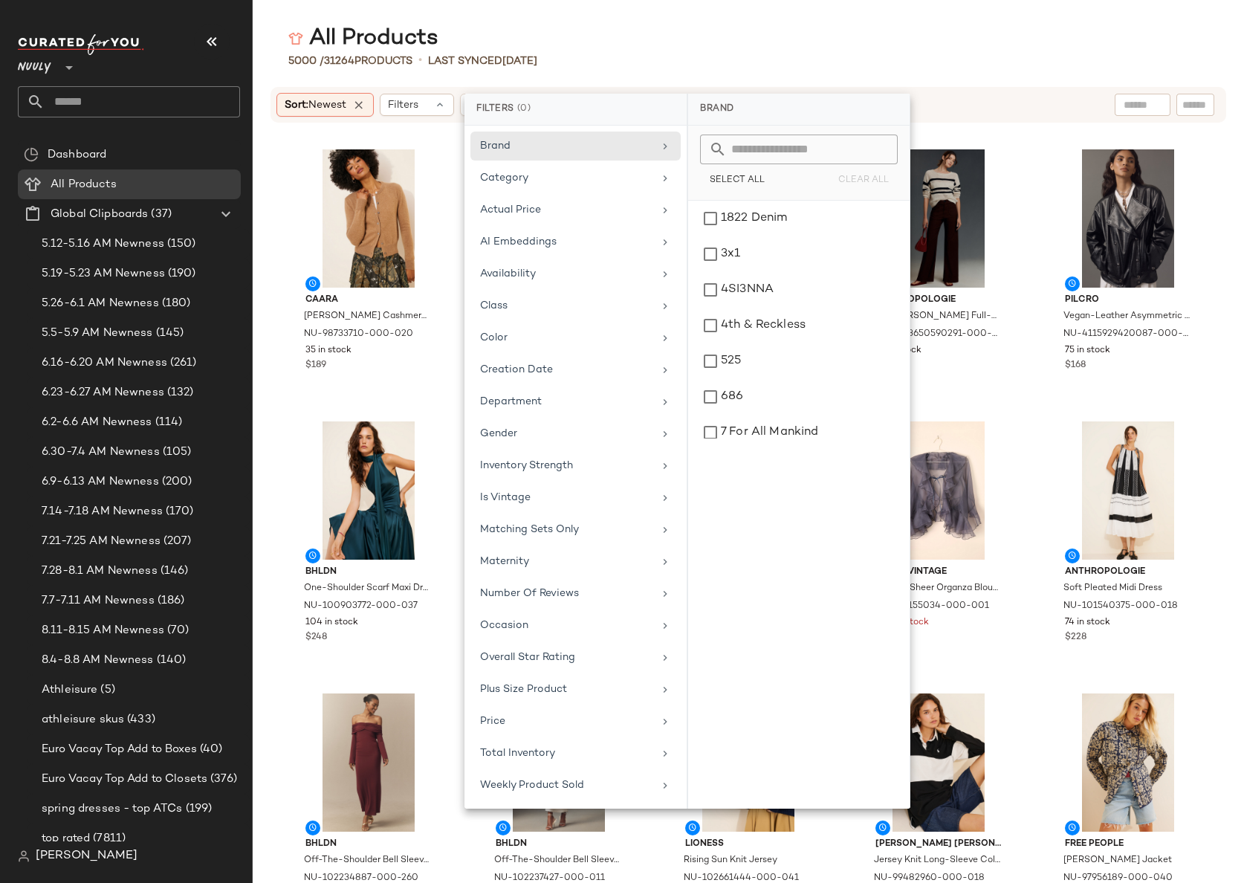
click at [760, 147] on input "text" at bounding box center [808, 150] width 162 height 30
click at [537, 682] on div "Plus Size Product" at bounding box center [566, 690] width 173 height 16
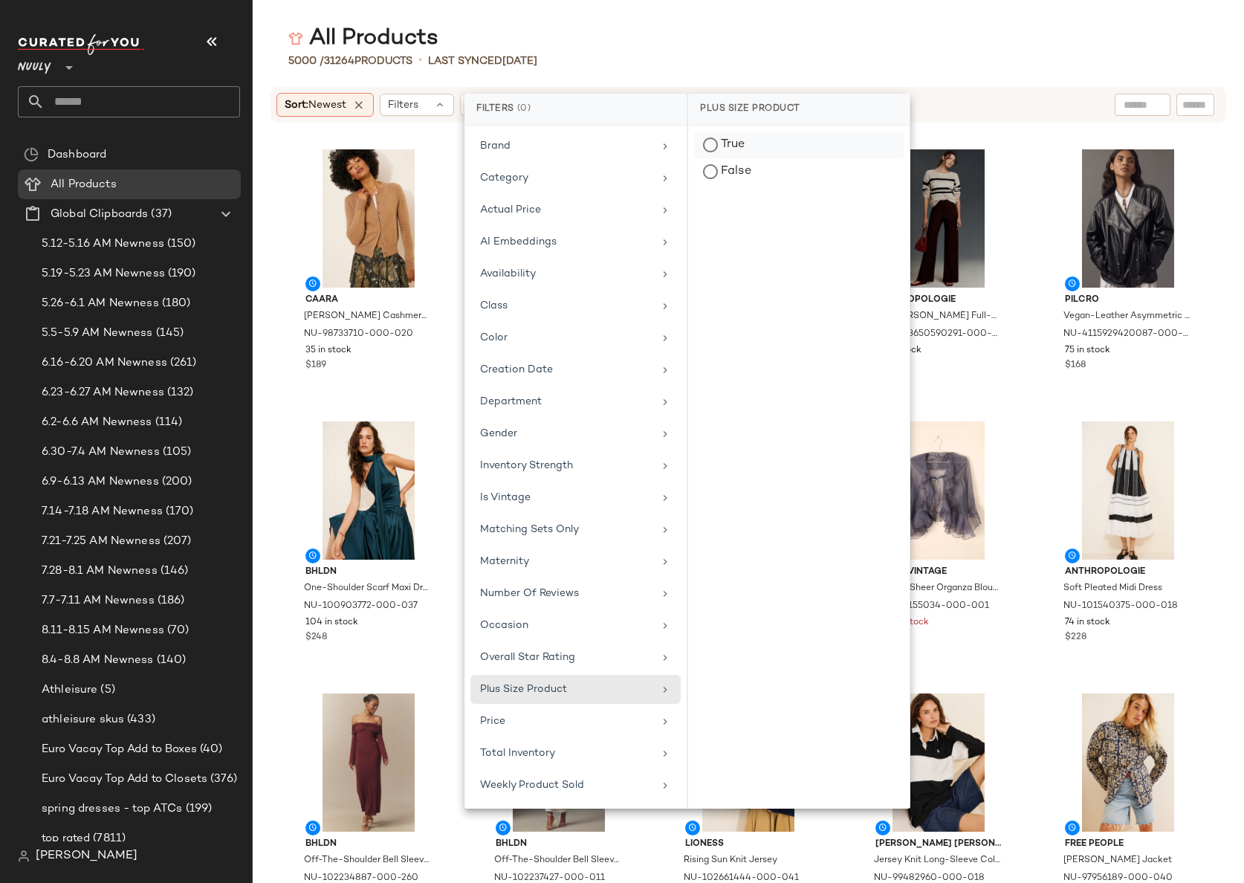
click at [741, 158] on div "True" at bounding box center [799, 171] width 210 height 27
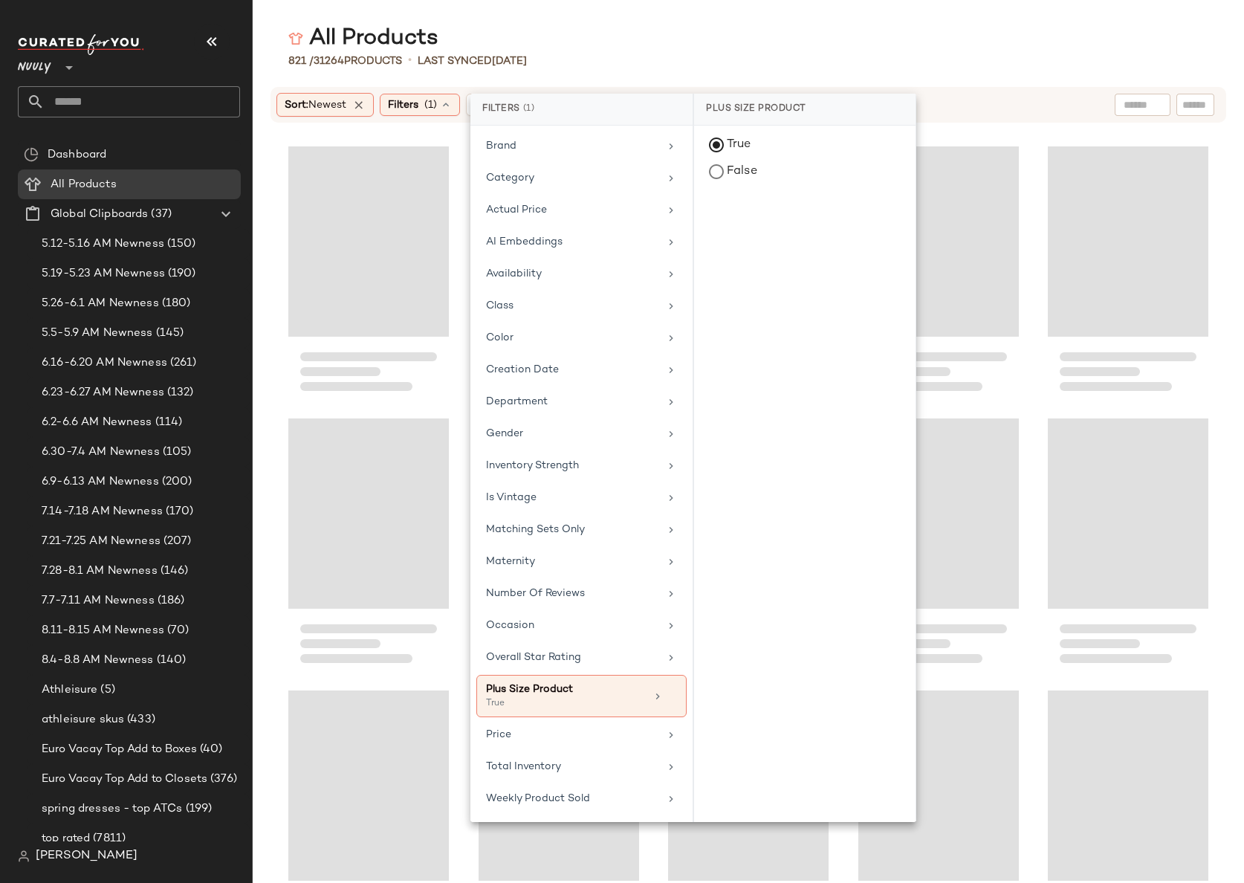
click at [967, 123] on div "Sort: Newest Filters (1) Reset" at bounding box center [749, 104] width 992 height 37
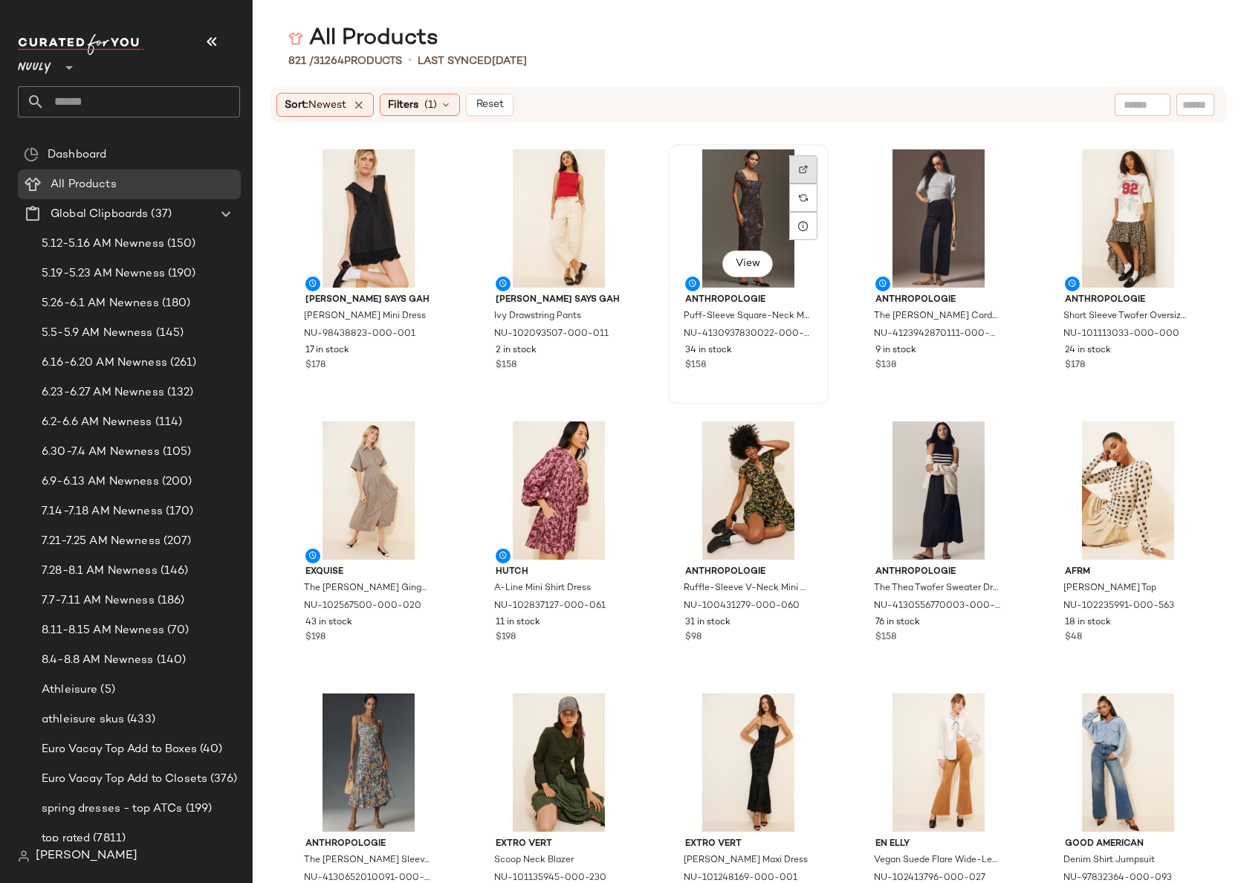
click at [803, 167] on img at bounding box center [803, 169] width 9 height 9
